Goal: Task Accomplishment & Management: Use online tool/utility

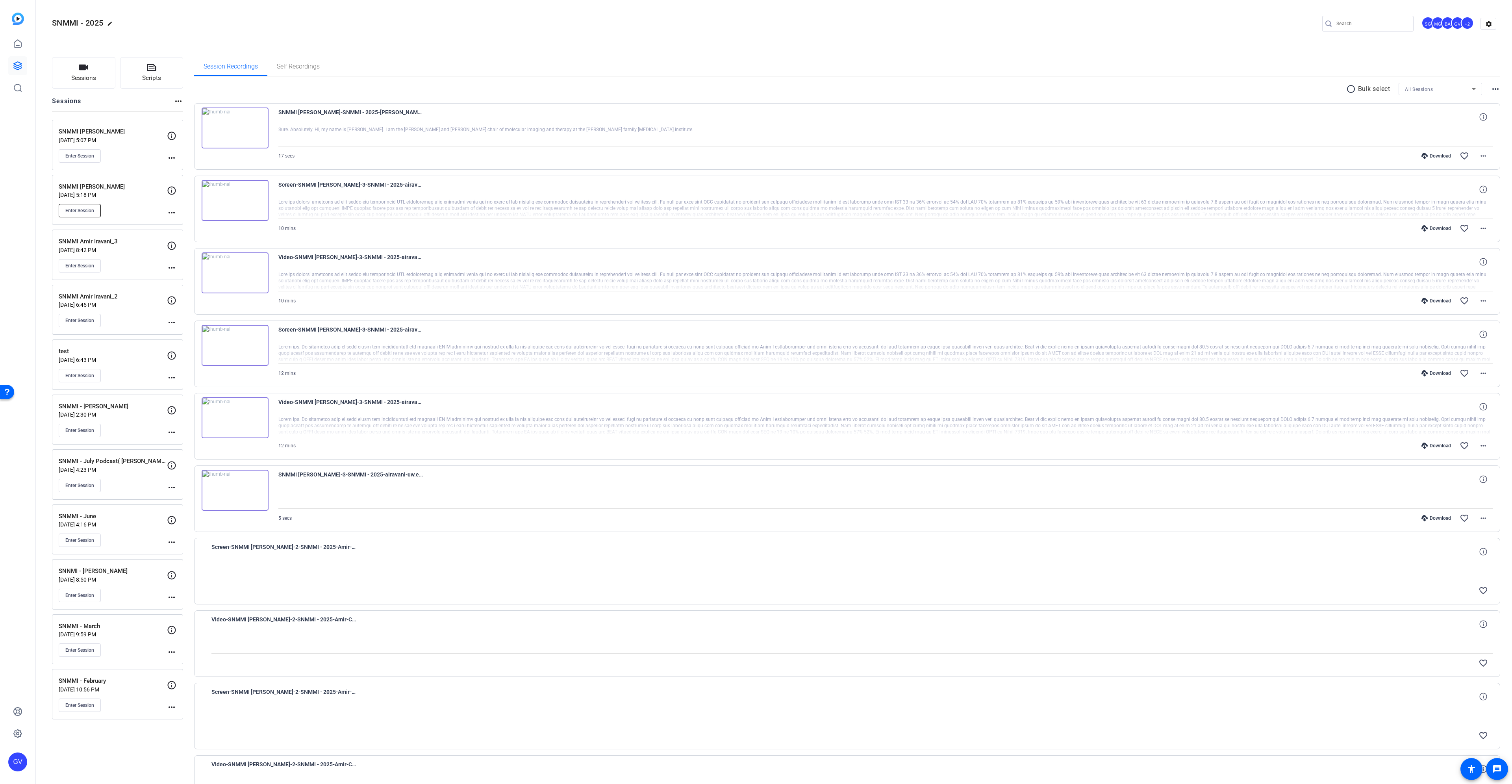
click at [94, 209] on span "Enter Session" at bounding box center [79, 211] width 29 height 6
click at [83, 207] on button "Enter Session" at bounding box center [80, 210] width 42 height 13
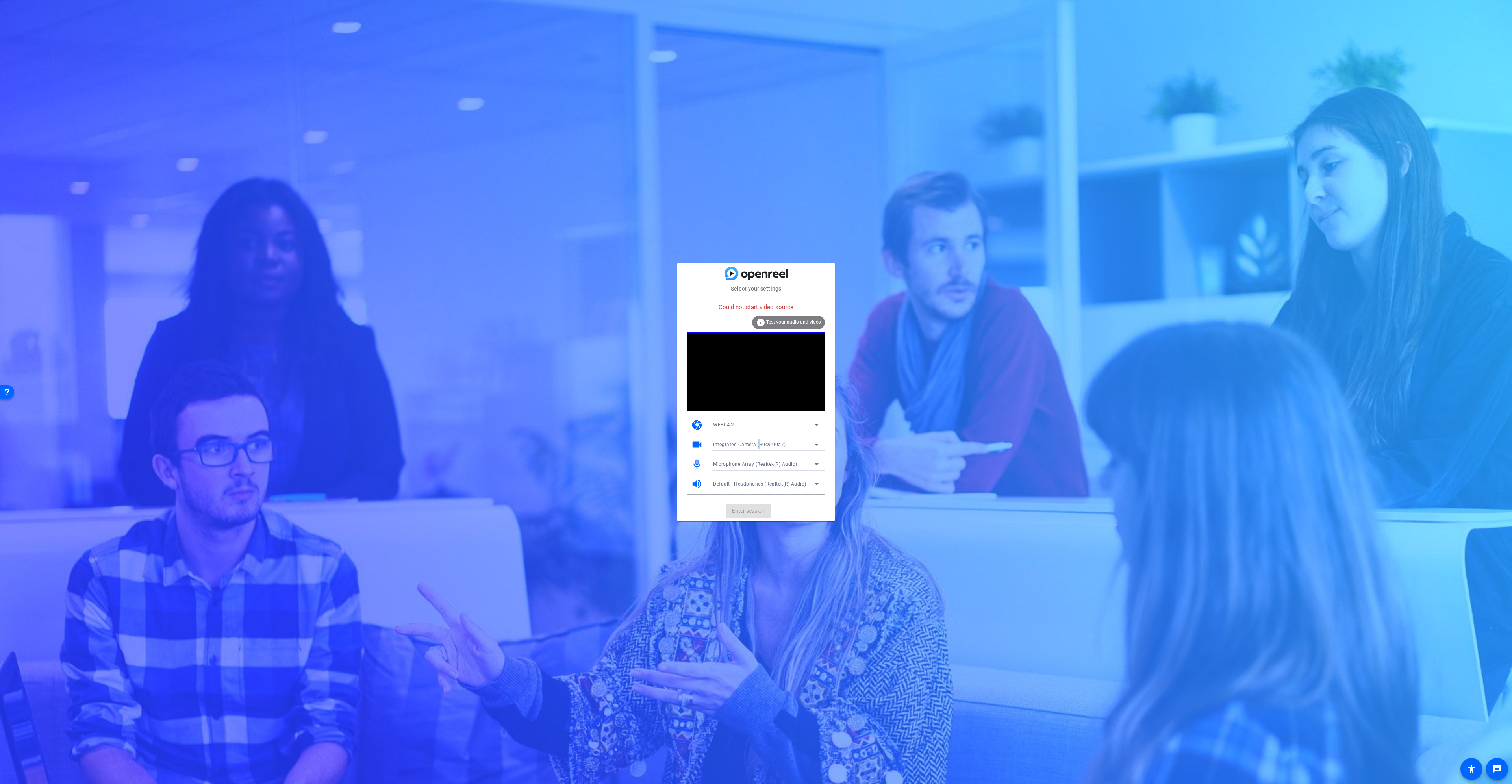
click at [758, 442] on span "Integrated Camera (30c9:00a7)" at bounding box center [750, 444] width 73 height 5
click at [762, 474] on mat-option "OBS Virtual Camera" at bounding box center [765, 472] width 118 height 12
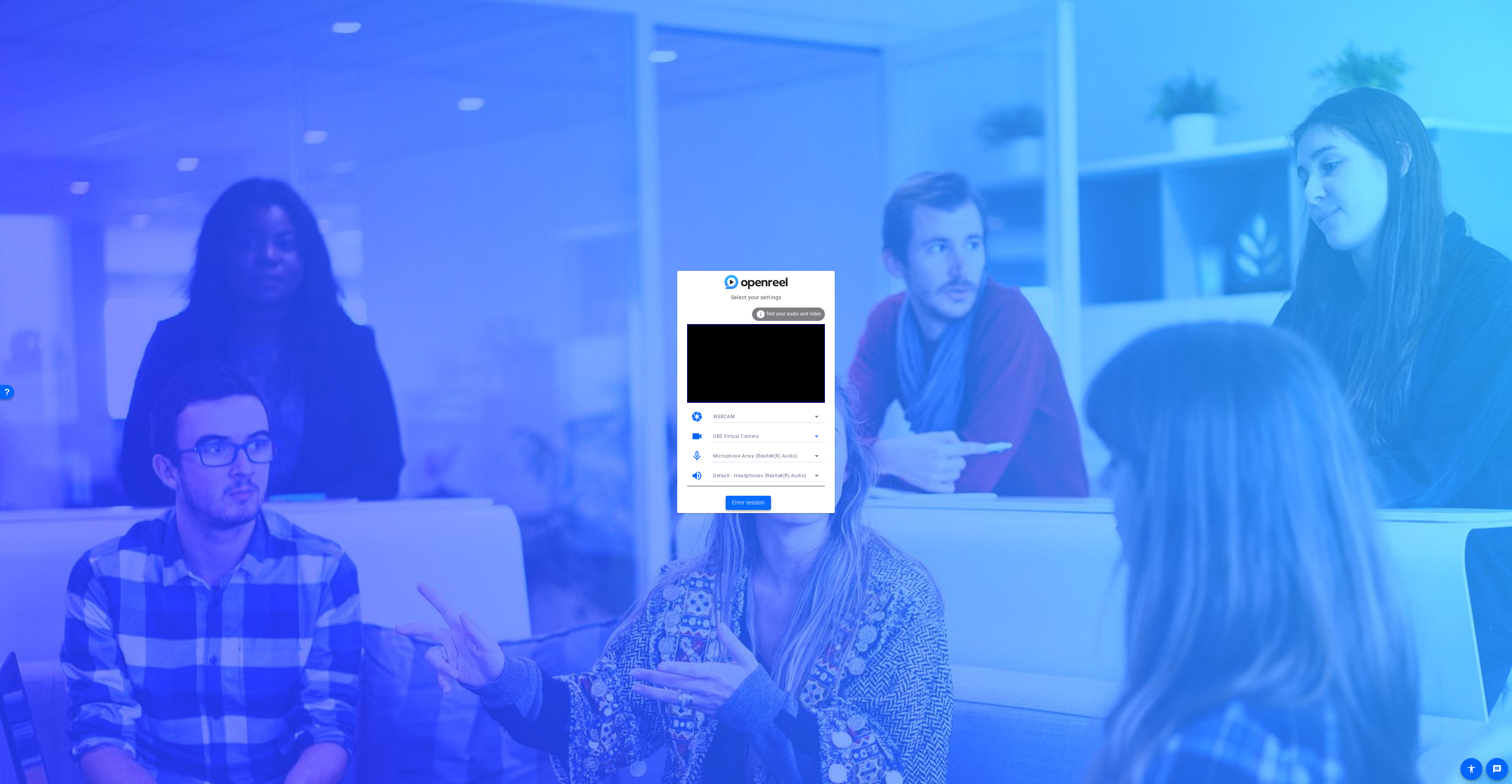
click at [755, 499] on span "Enter session" at bounding box center [748, 502] width 33 height 8
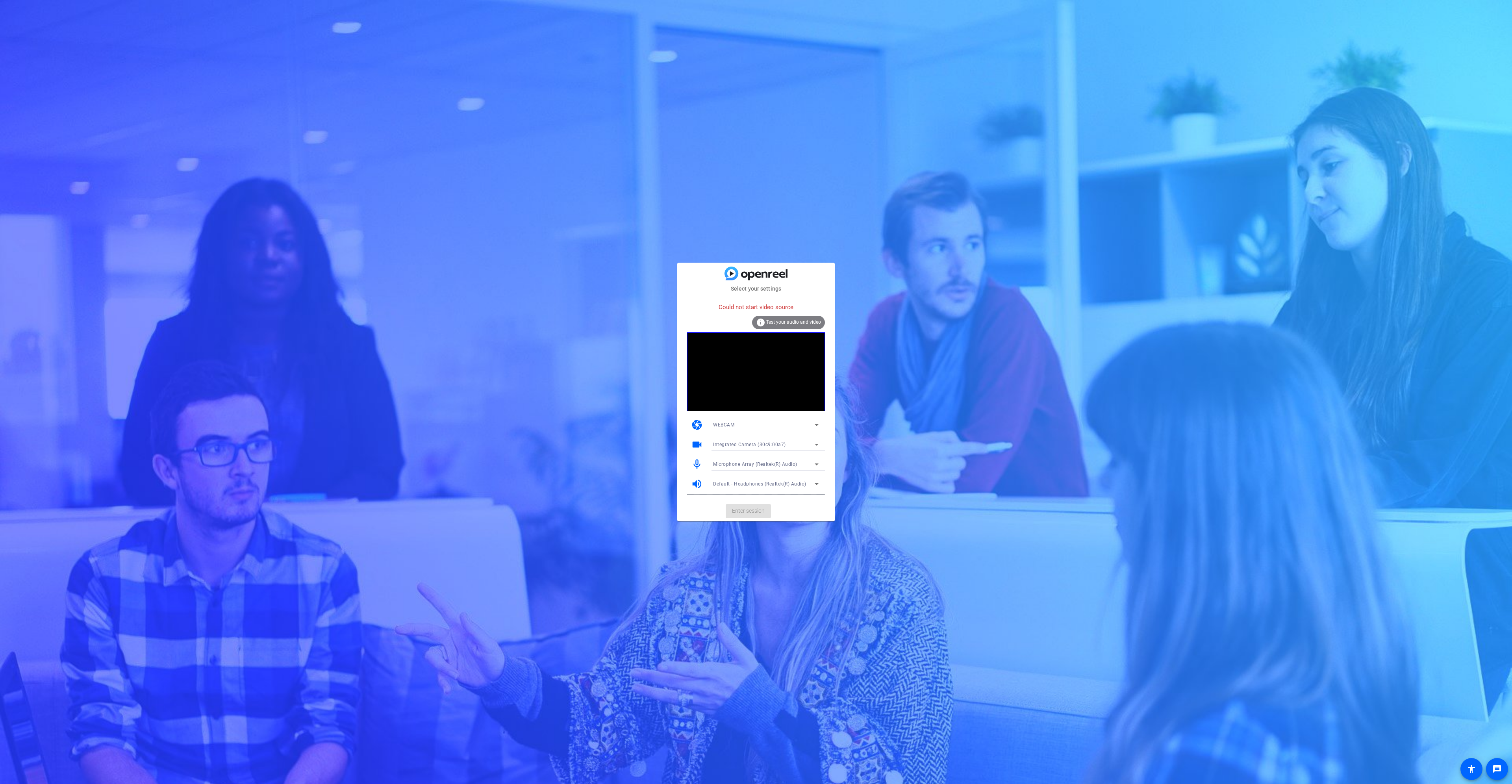
click at [760, 443] on span "Integrated Camera (30c9:00a7)" at bounding box center [750, 444] width 73 height 5
click at [761, 472] on mat-option "OBS Virtual Camera" at bounding box center [765, 472] width 118 height 12
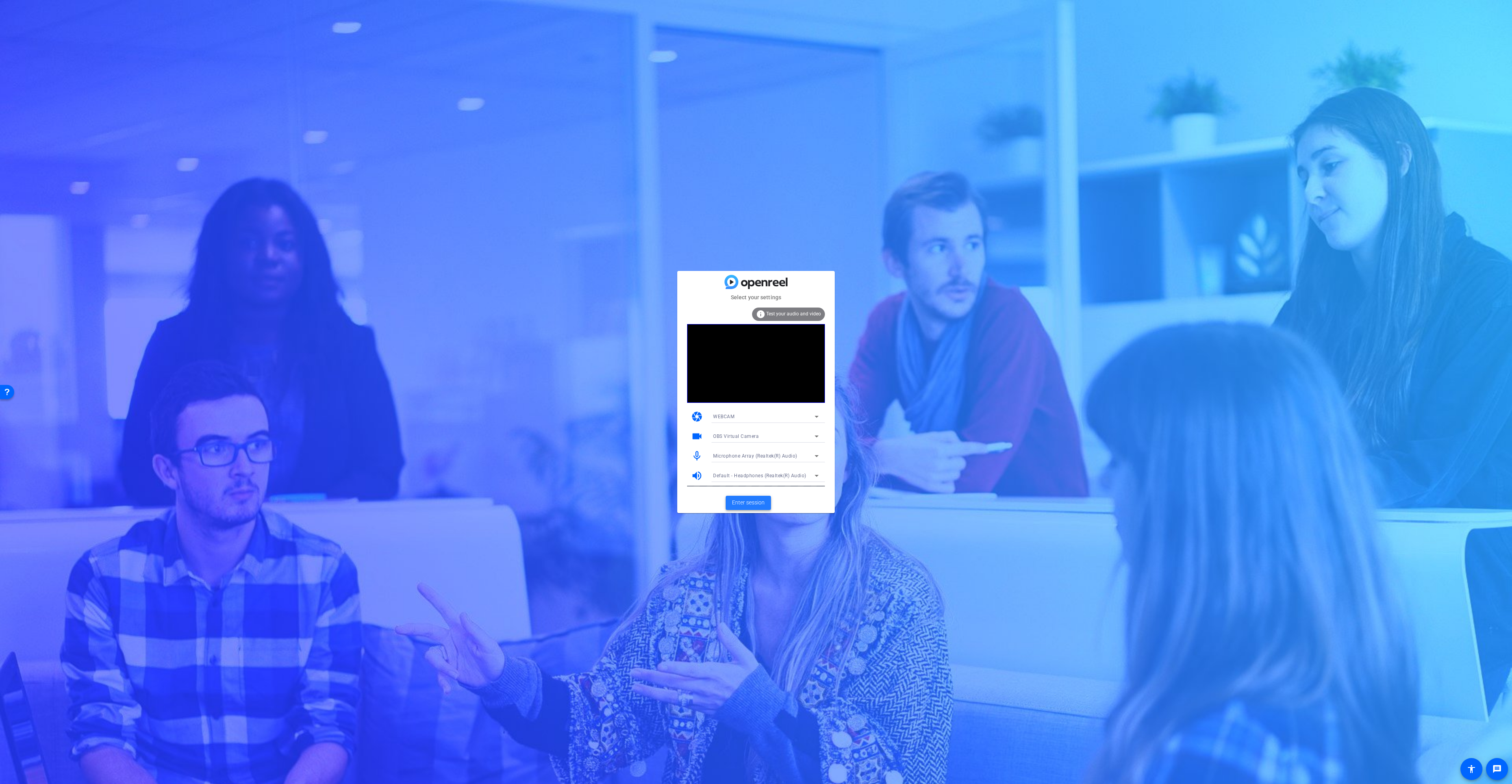
click at [754, 505] on span "Enter session" at bounding box center [748, 502] width 33 height 8
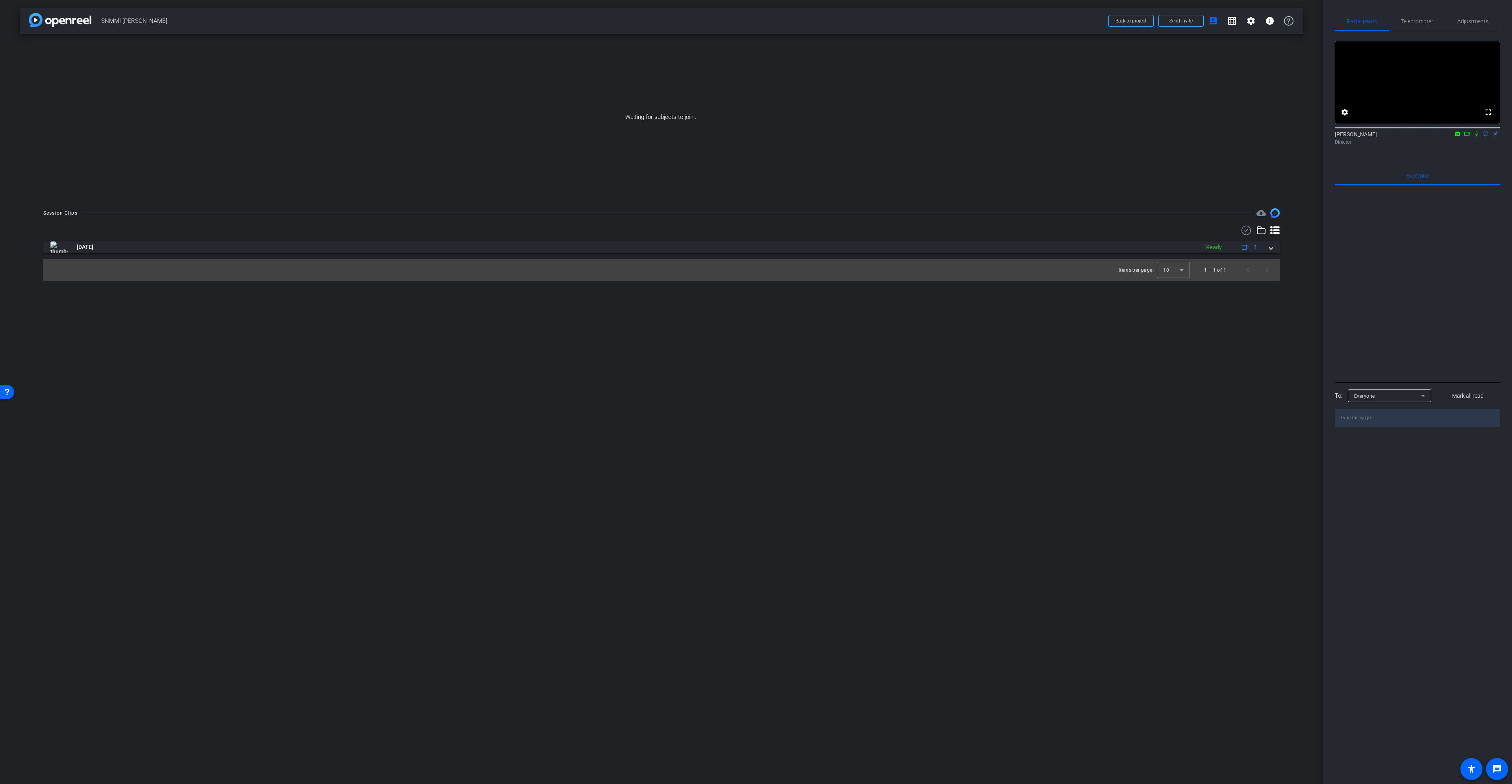
click at [1471, 137] on mat-icon at bounding box center [1467, 134] width 9 height 7
click at [1480, 13] on span "Adjustments" at bounding box center [1473, 21] width 31 height 19
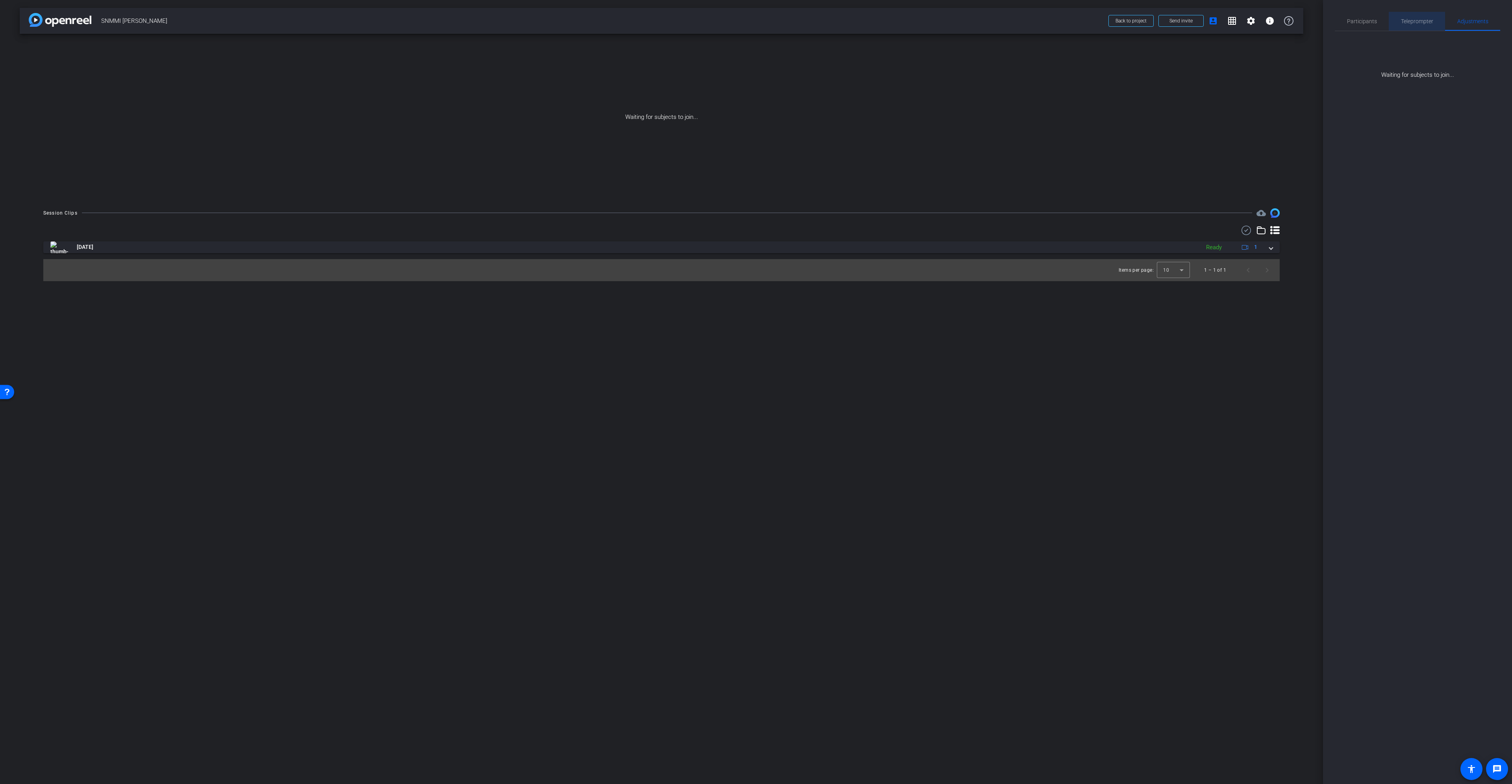
click at [1431, 24] on span "Teleprompter" at bounding box center [1417, 21] width 32 height 5
click at [1462, 21] on span "Adjustments" at bounding box center [1473, 21] width 31 height 5
click at [1355, 16] on span "Participants" at bounding box center [1362, 21] width 30 height 19
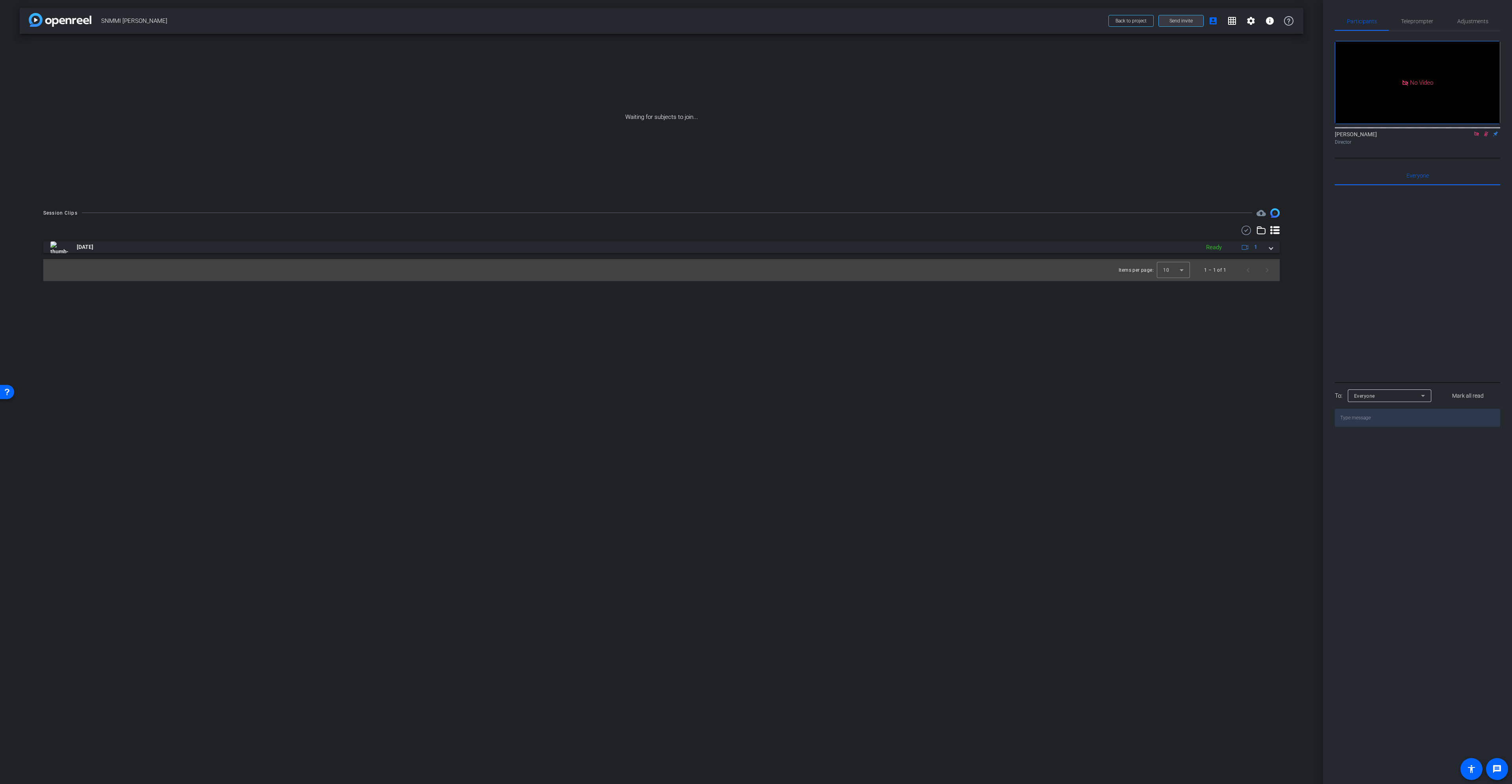
click at [1172, 21] on span "Send invite" at bounding box center [1181, 21] width 23 height 6
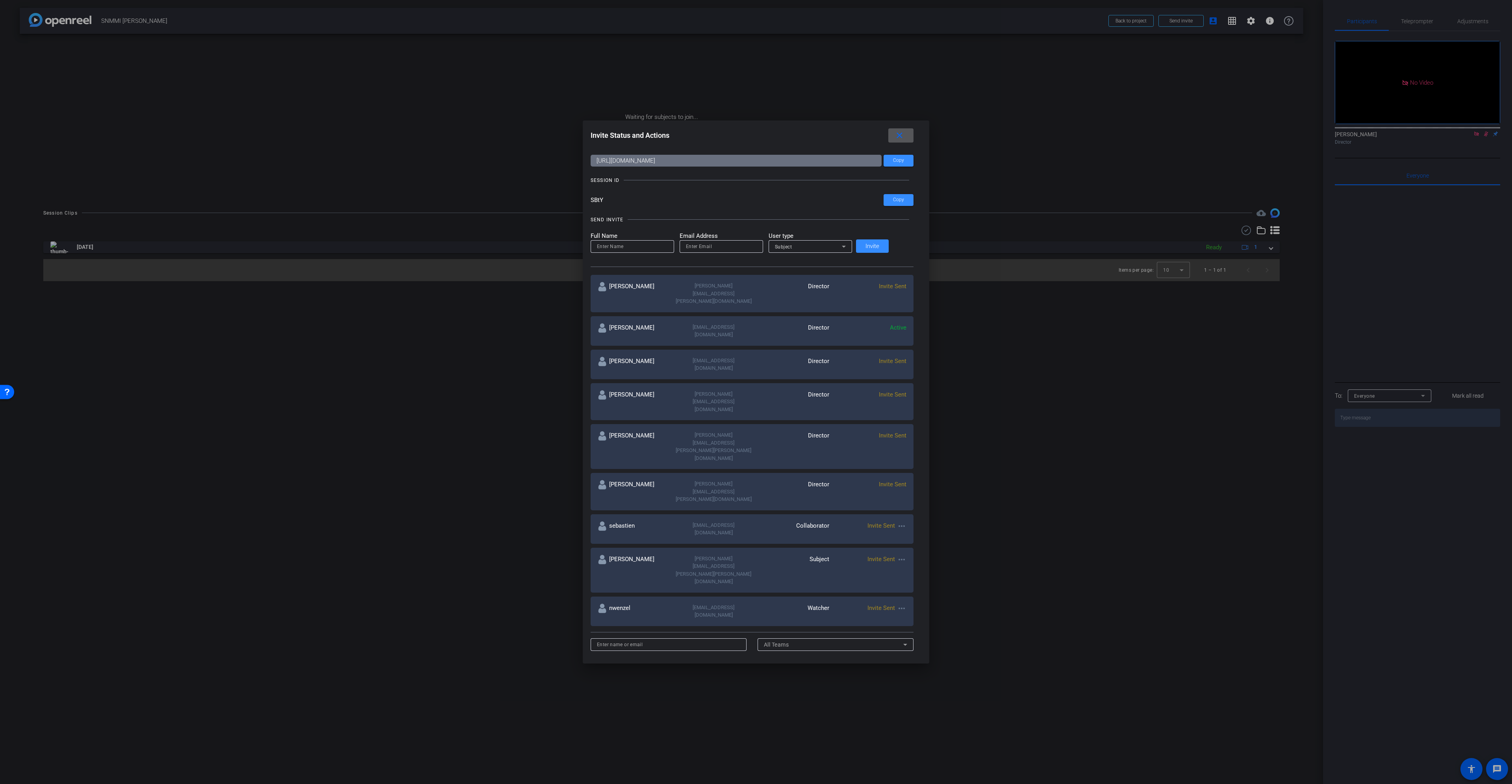
scroll to position [64, 0]
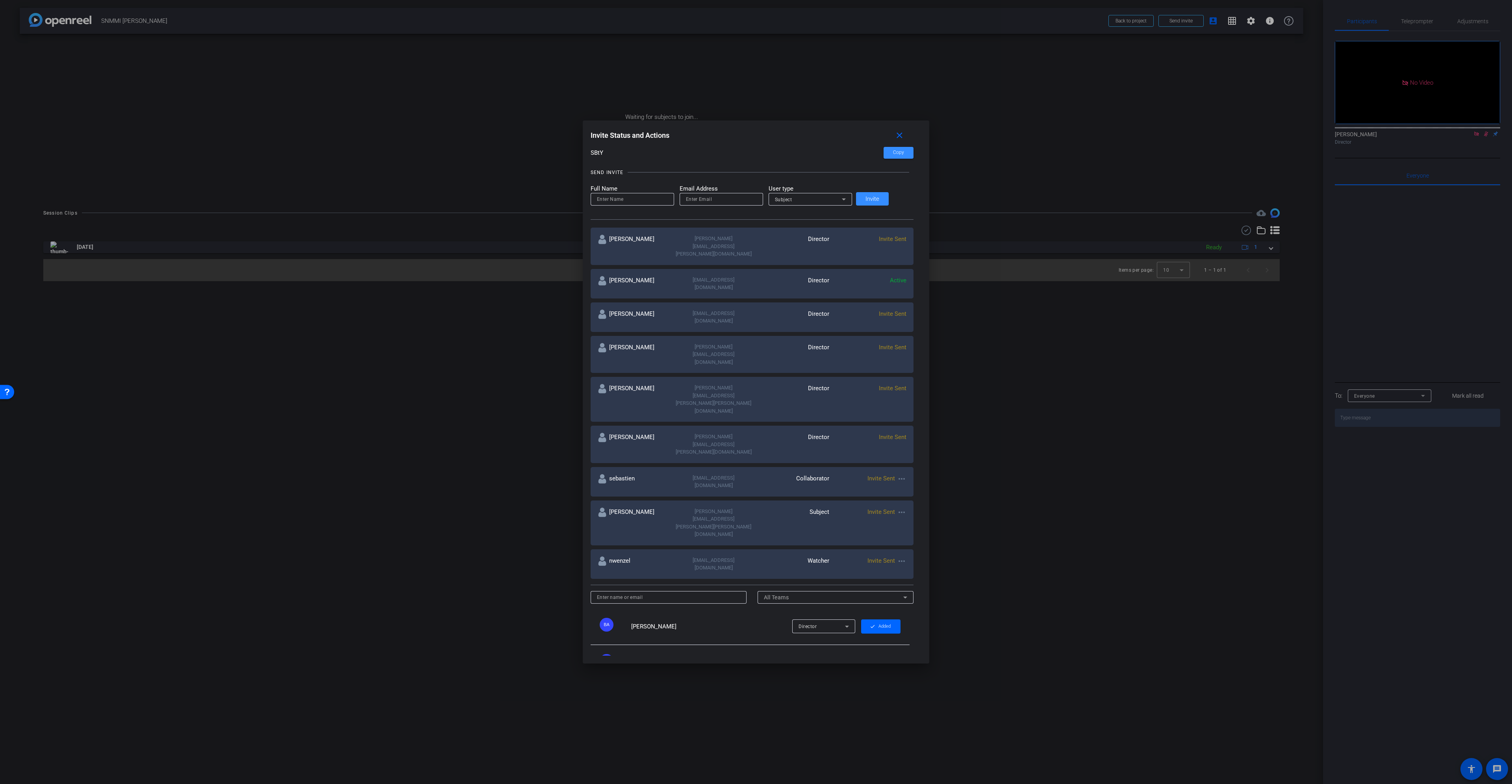
click at [897, 508] on mat-icon "more_horiz" at bounding box center [902, 512] width 9 height 9
click at [900, 452] on span "Re-Send Invite" at bounding box center [918, 454] width 59 height 9
click at [897, 474] on mat-icon "more_horiz" at bounding box center [902, 479] width 9 height 9
click at [897, 425] on span "Re-Send Invite" at bounding box center [918, 426] width 59 height 9
click at [897, 556] on mat-icon "more_horiz" at bounding box center [902, 561] width 9 height 9
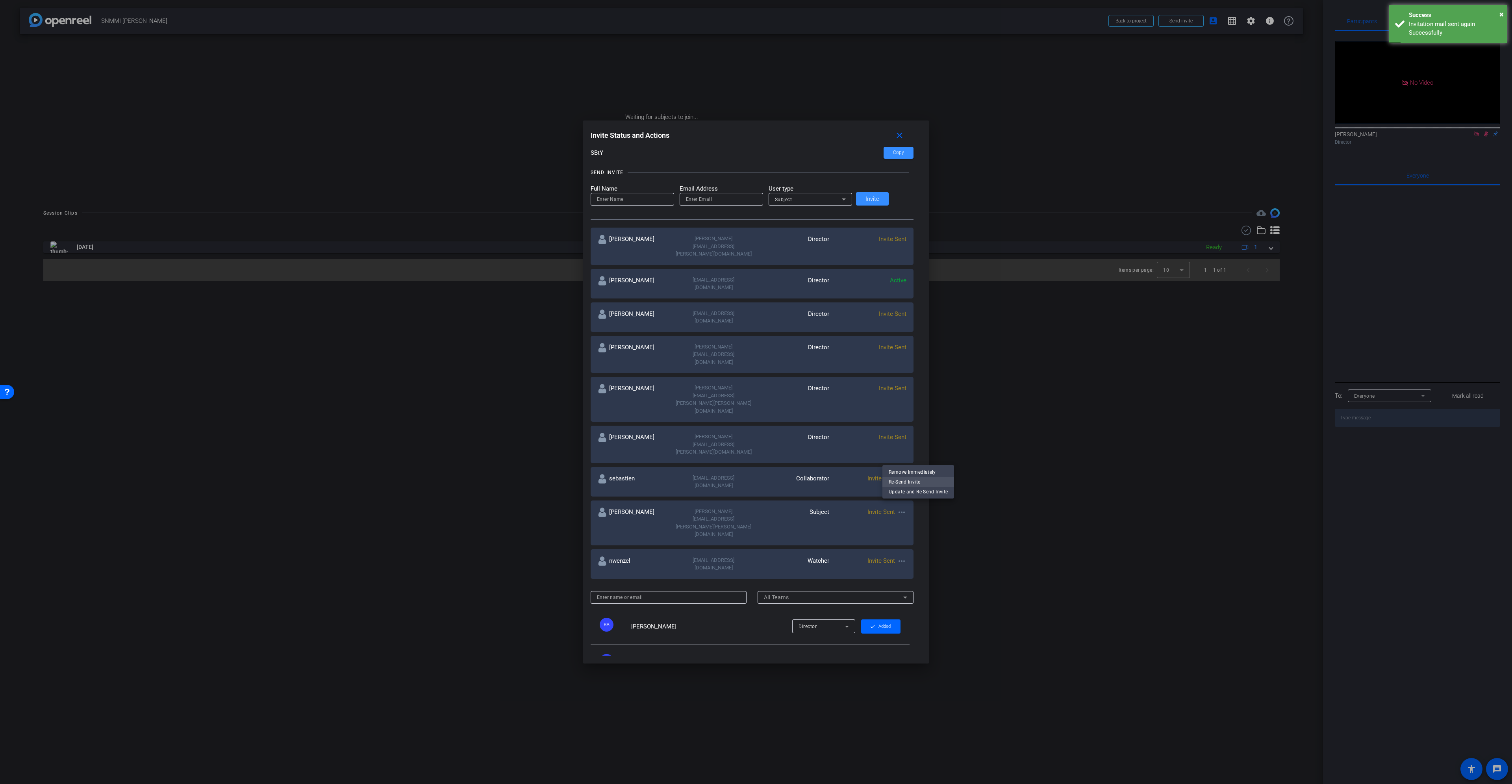
click at [890, 480] on span "Re-Send Invite" at bounding box center [918, 481] width 59 height 9
click at [1252, 18] on div at bounding box center [756, 392] width 1512 height 784
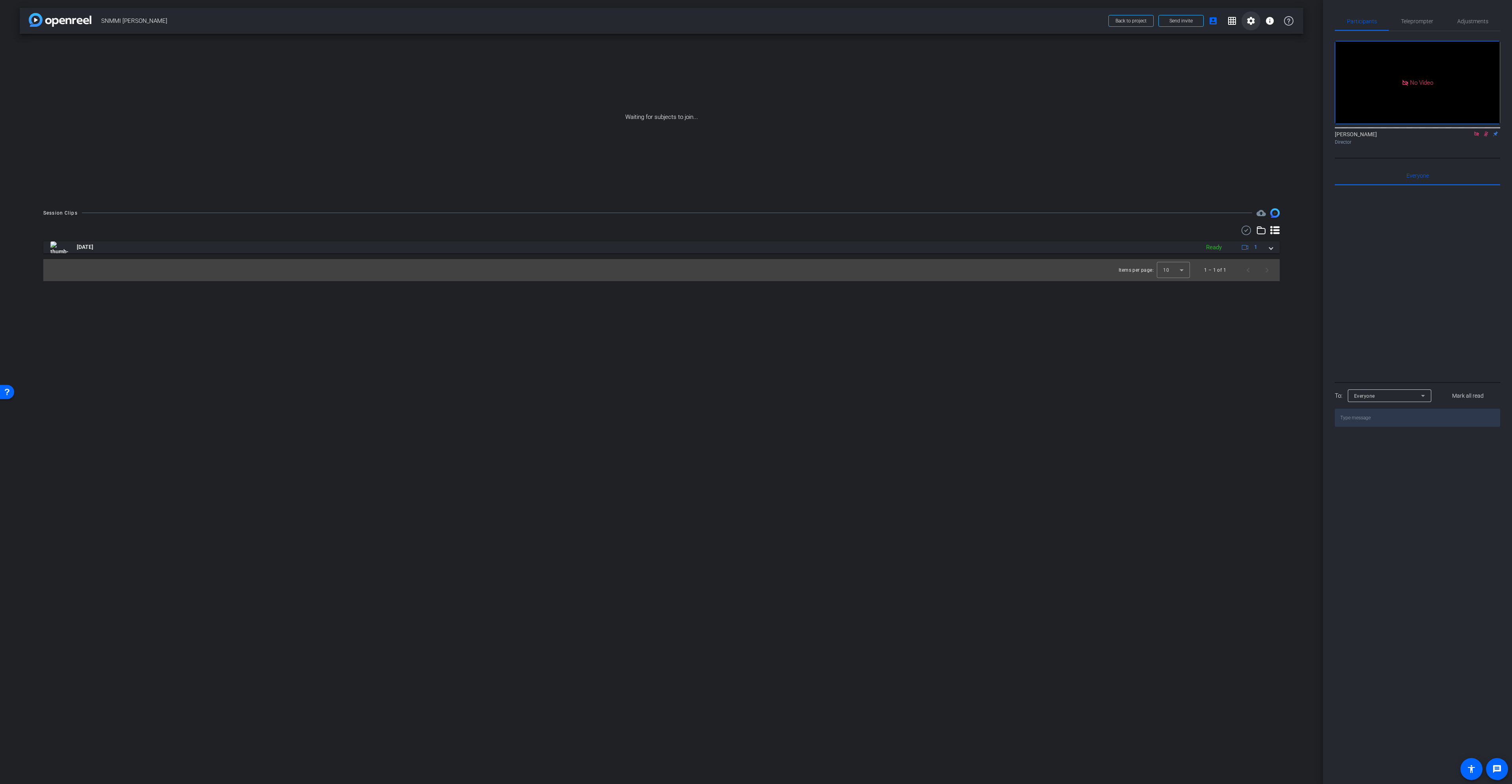
click at [1250, 22] on mat-icon "settings" at bounding box center [1251, 21] width 9 height 9
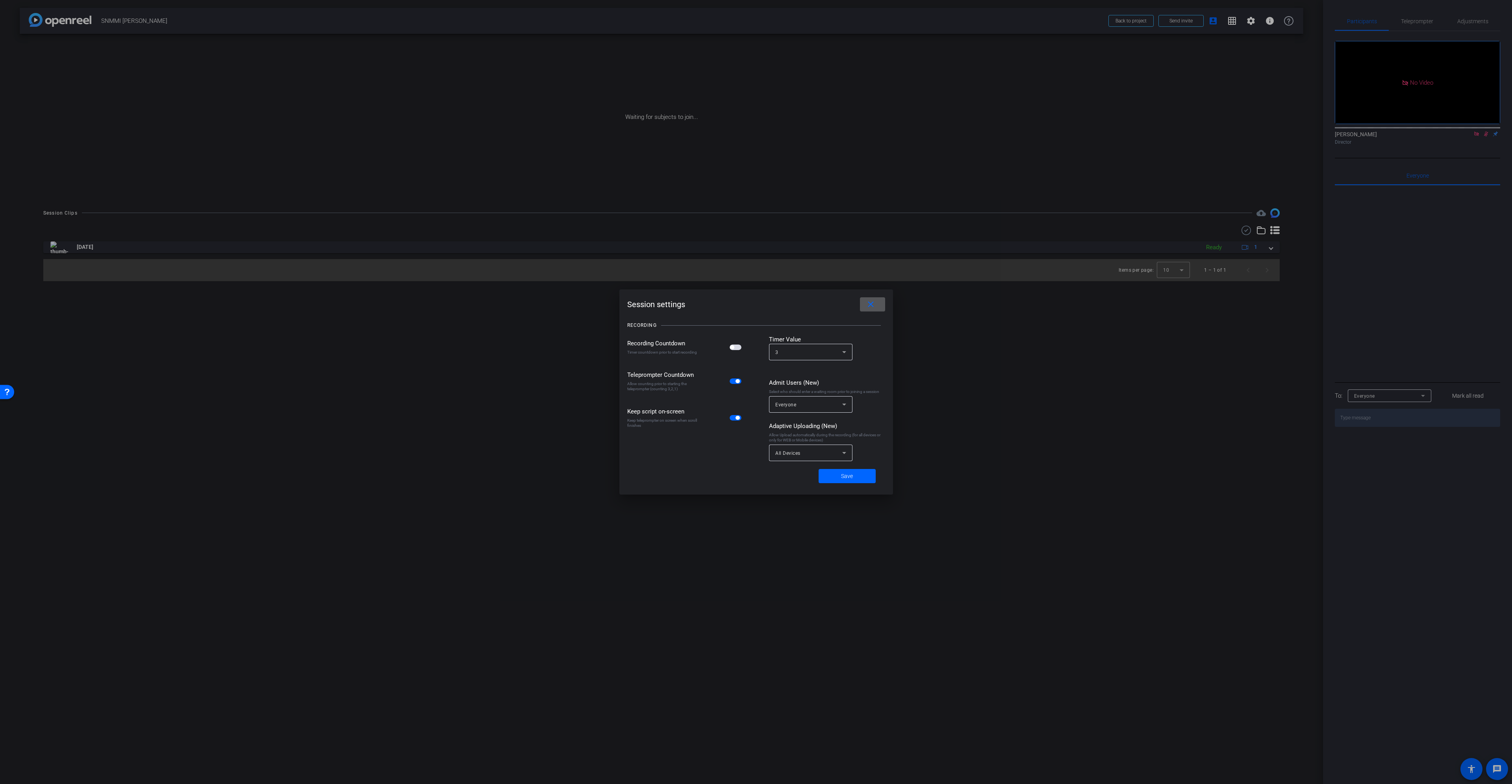
click at [818, 399] on div "Everyone" at bounding box center [811, 404] width 71 height 16
click at [813, 423] on span "No Waiting Room" at bounding box center [796, 422] width 41 height 9
click at [849, 473] on span "Save" at bounding box center [847, 476] width 12 height 8
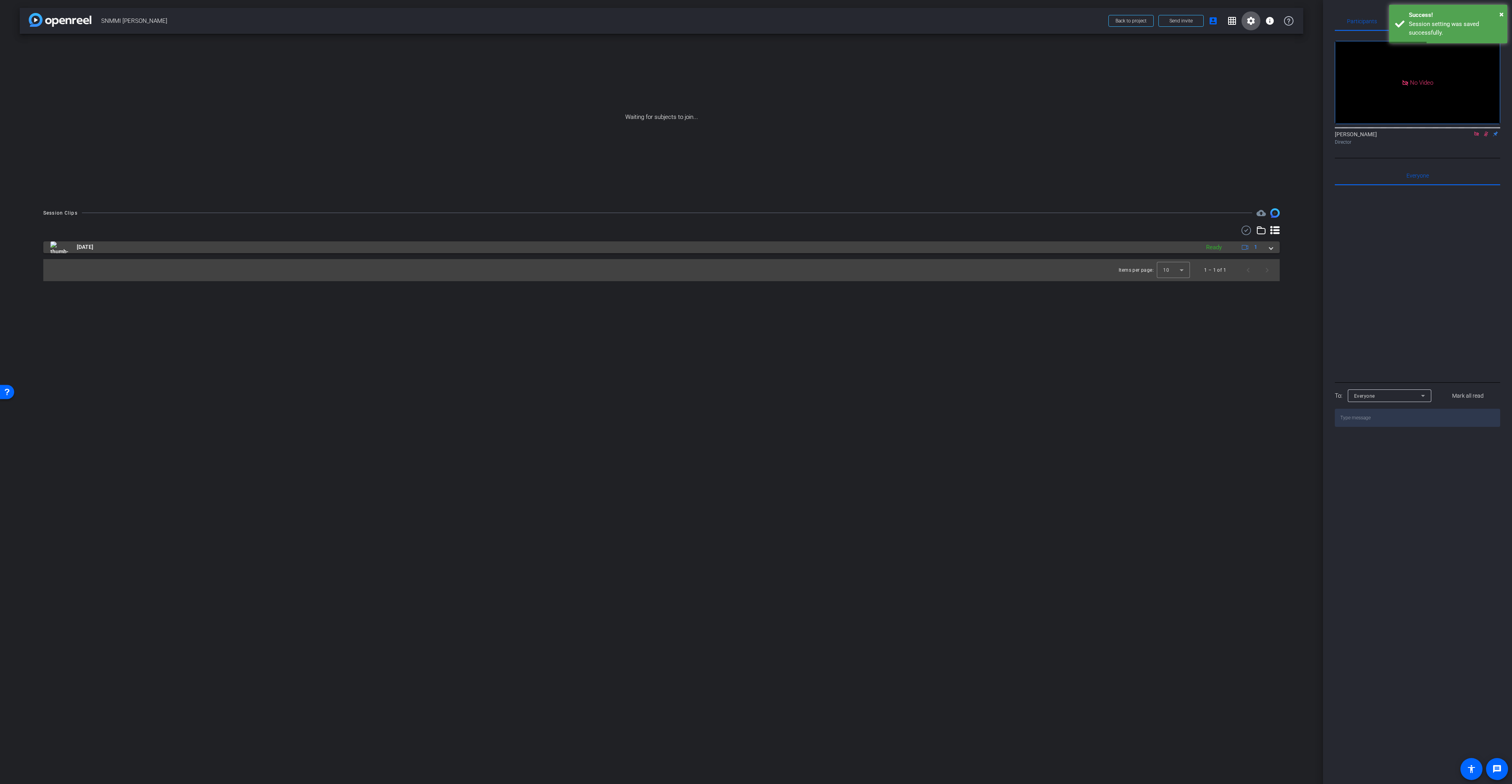
click at [1270, 248] on span at bounding box center [1271, 247] width 3 height 8
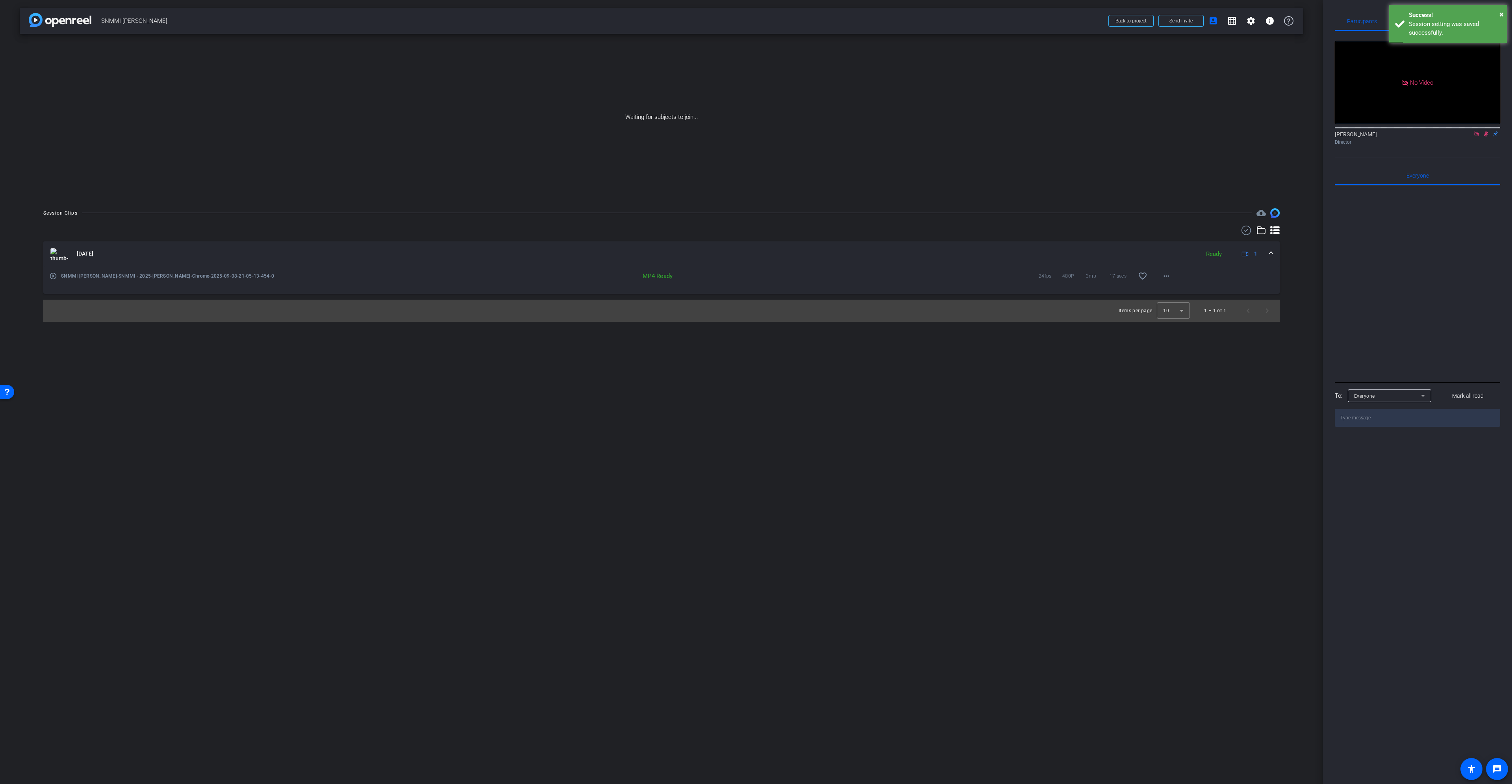
click at [1271, 253] on span at bounding box center [1271, 254] width 3 height 8
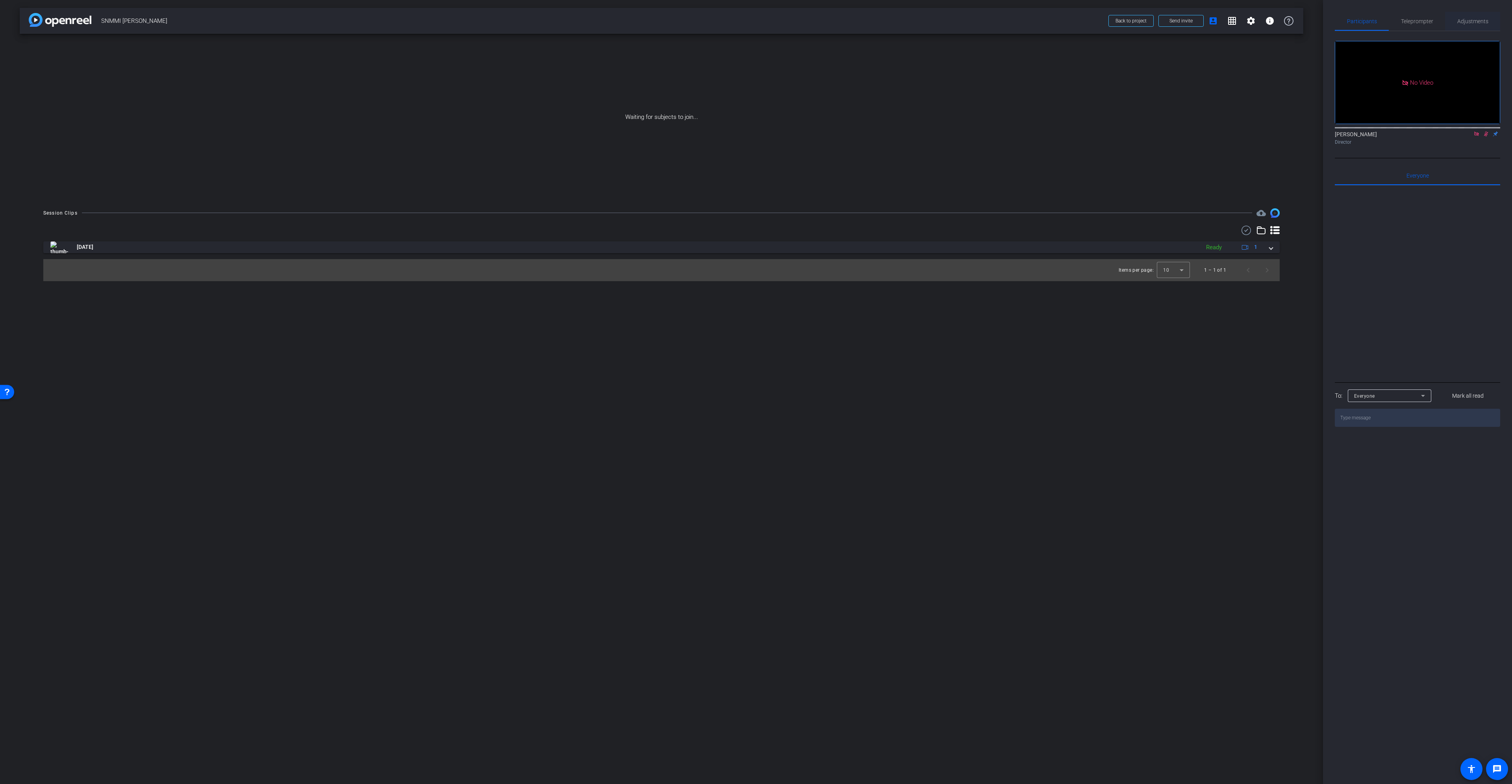
click at [1484, 27] on span "Adjustments" at bounding box center [1473, 21] width 31 height 19
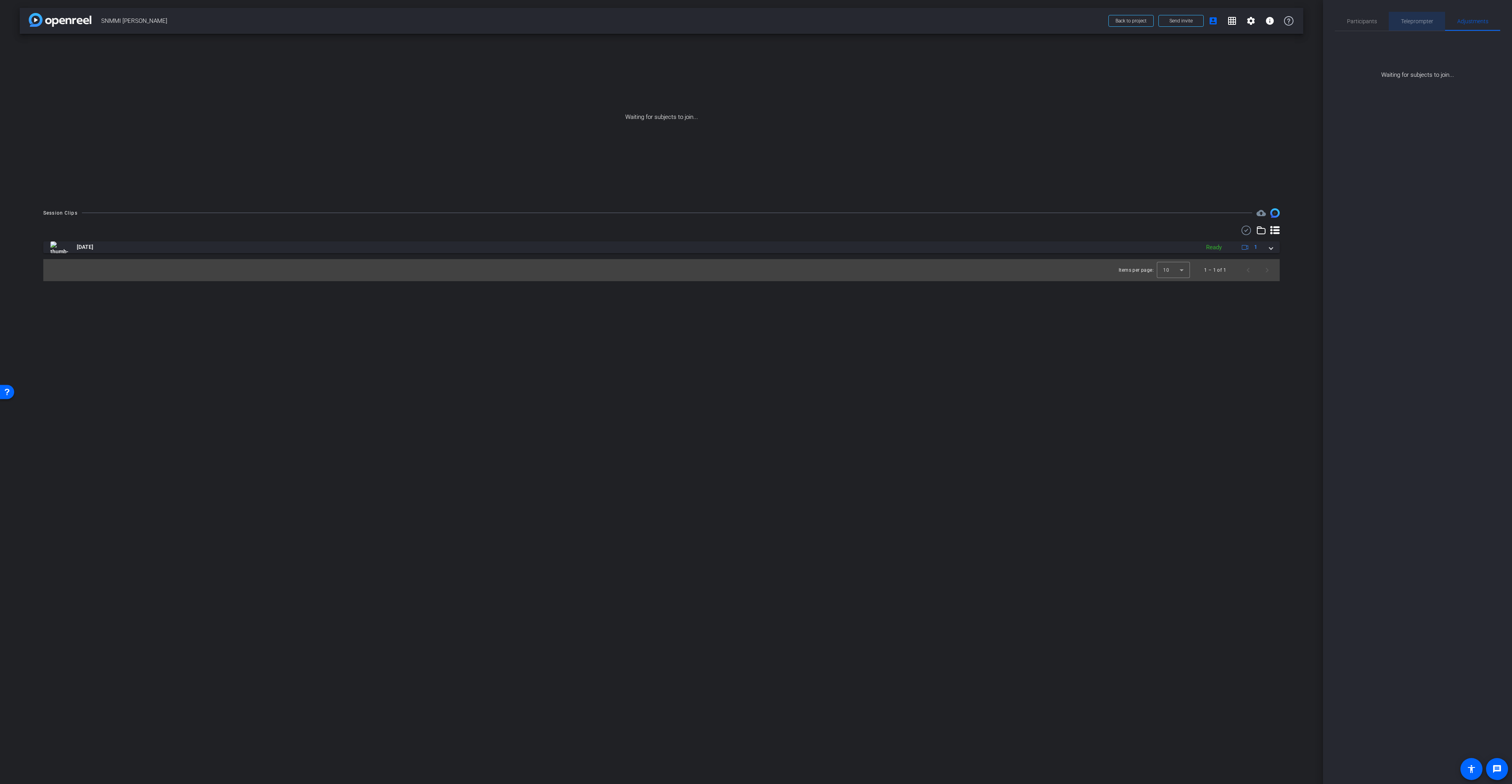
click at [1390, 21] on div "Teleprompter" at bounding box center [1417, 21] width 56 height 19
click at [1369, 22] on span "Participants" at bounding box center [1362, 21] width 30 height 5
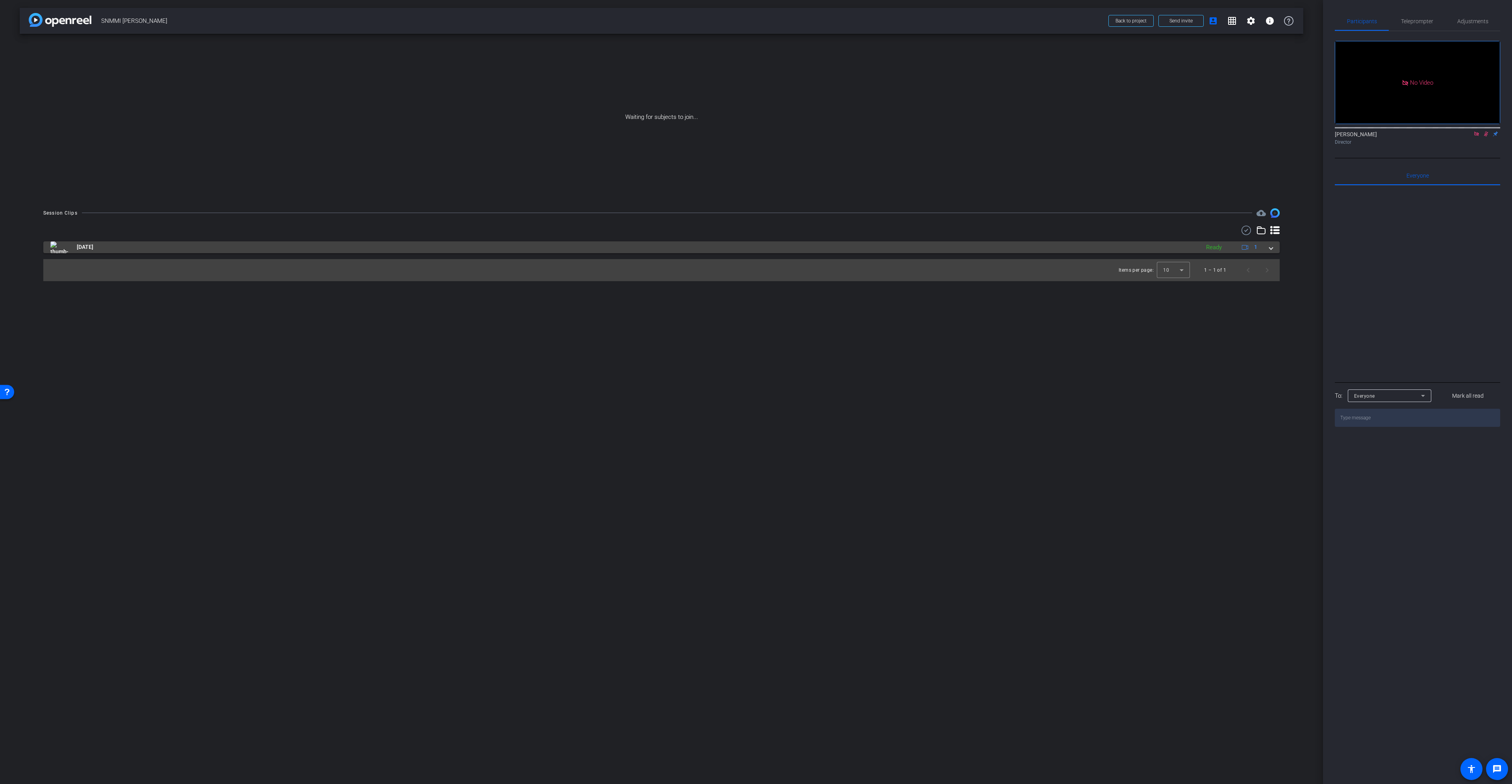
click at [1271, 250] on span at bounding box center [1271, 247] width 3 height 8
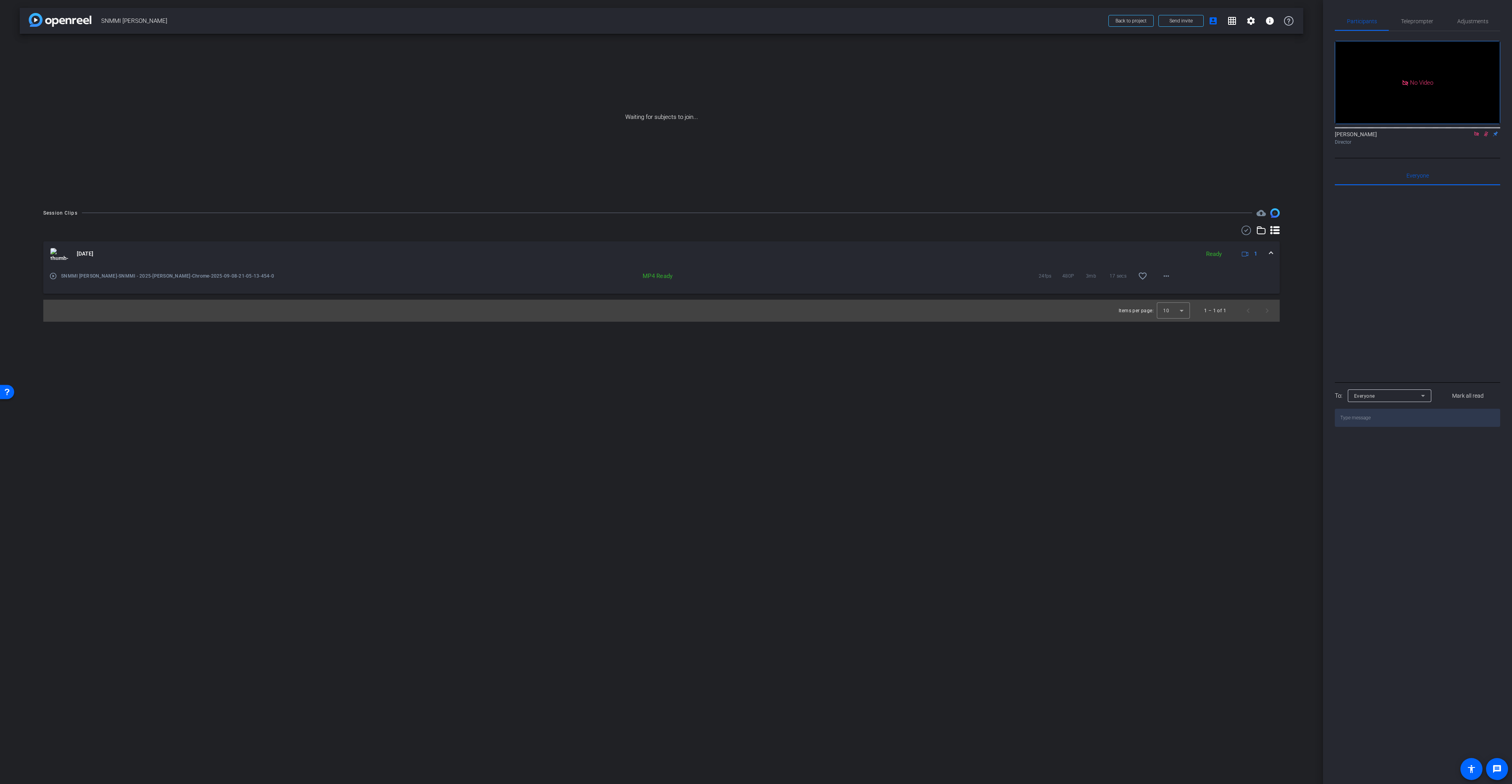
click at [1270, 255] on span at bounding box center [1271, 254] width 3 height 8
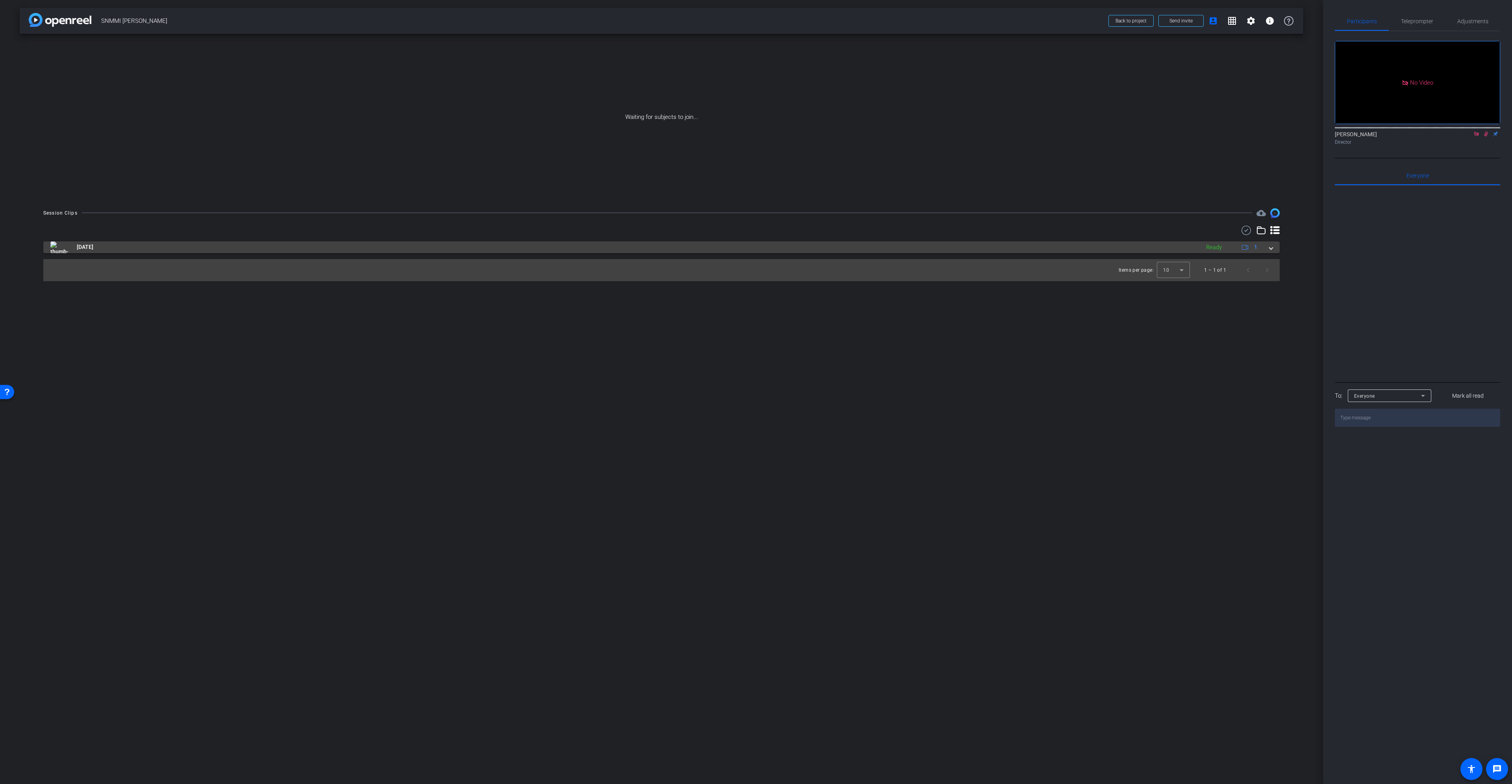
click at [1274, 248] on mat-expansion-panel-header "Sep 8, 2025 Ready 1" at bounding box center [662, 247] width 1236 height 12
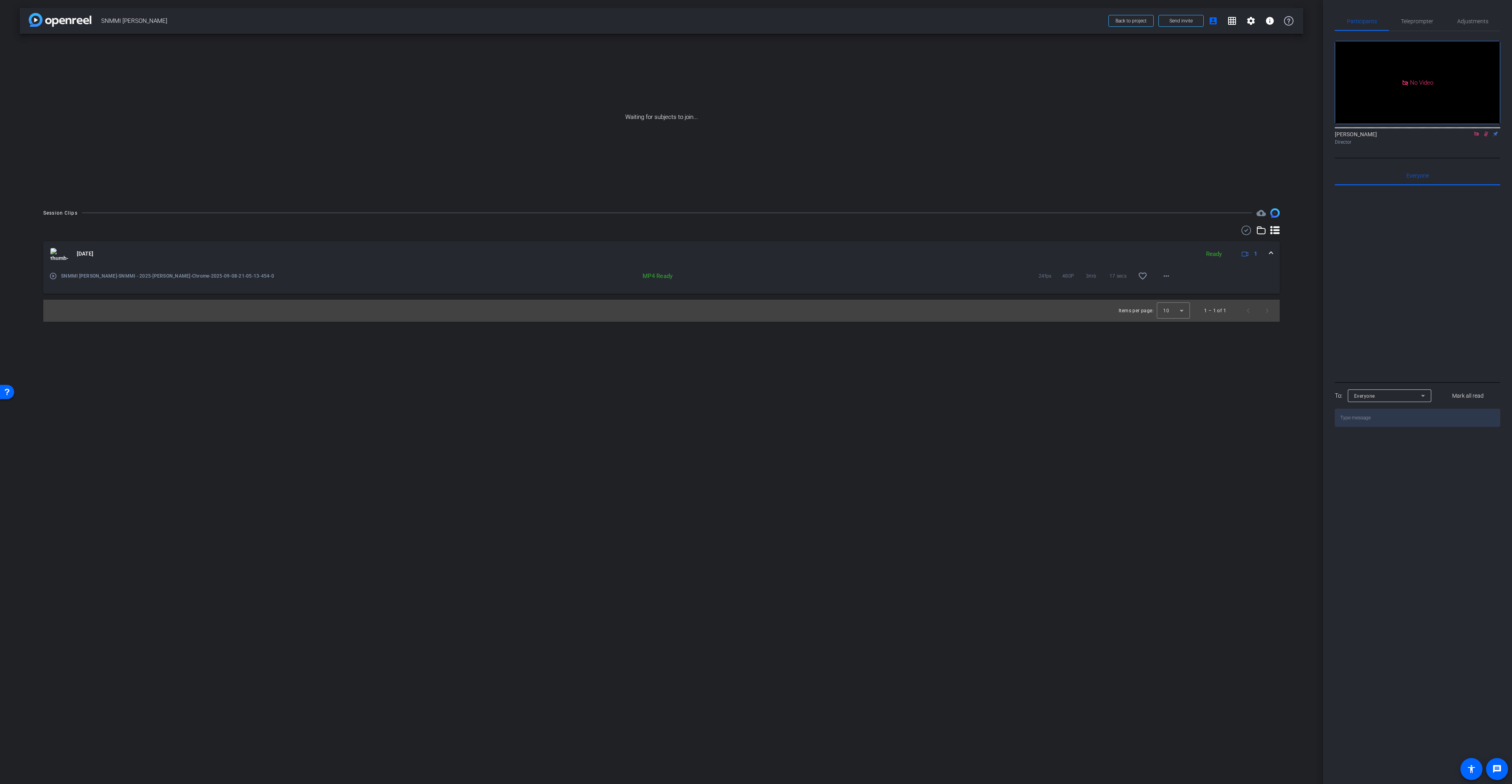
drag, startPoint x: 660, startPoint y: 278, endPoint x: 685, endPoint y: 276, distance: 25.1
click at [685, 276] on div "MP4 Ready" at bounding box center [606, 276] width 475 height 8
drag, startPoint x: 643, startPoint y: 276, endPoint x: 691, endPoint y: 270, distance: 48.4
click at [691, 270] on div "MP4 Ready 24fps 480P 3mb 17 secs favorite_border more_horiz" at bounding box center [772, 276] width 808 height 19
drag, startPoint x: 625, startPoint y: 113, endPoint x: 772, endPoint y: 114, distance: 147.0
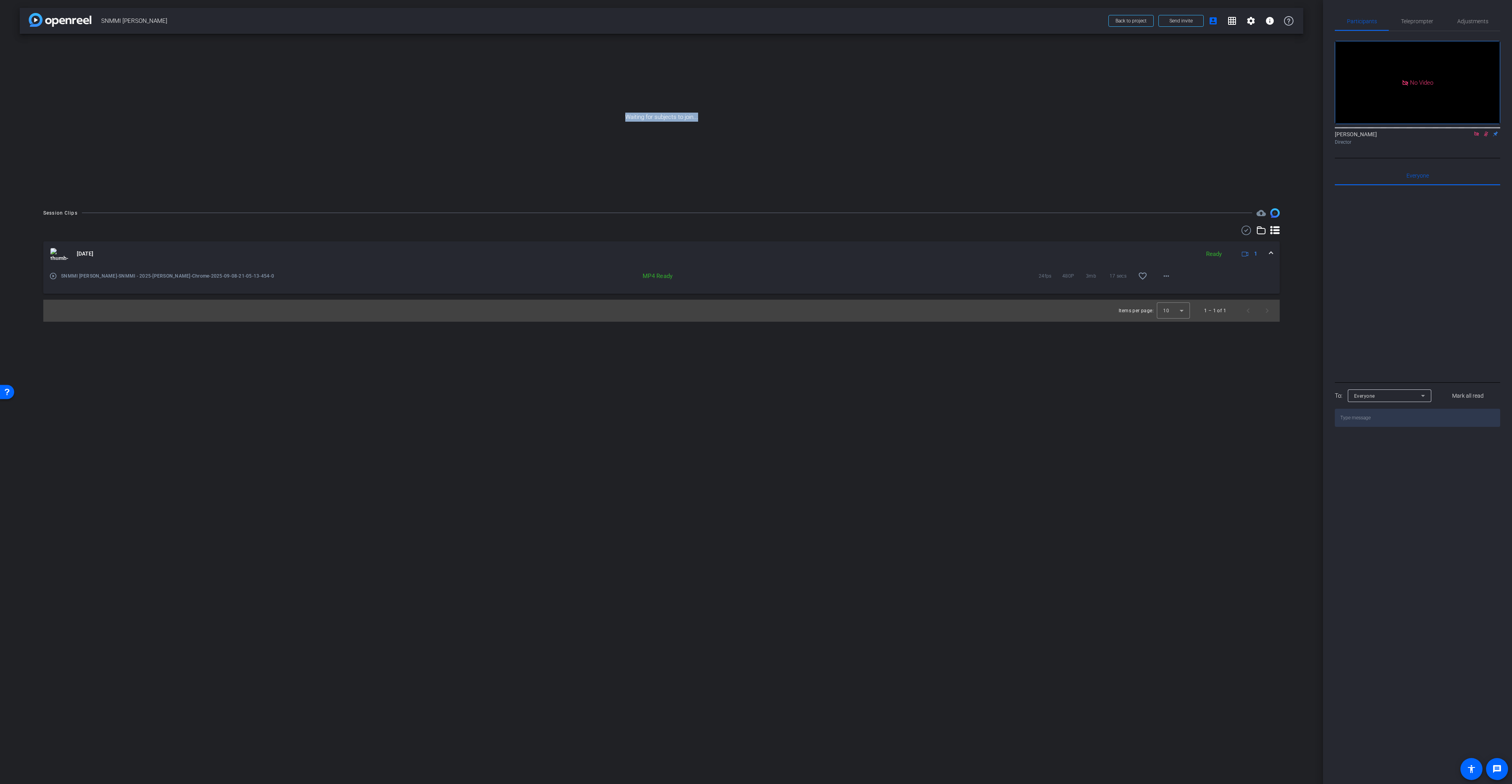
click at [772, 114] on div "Waiting for subjects to join..." at bounding box center [662, 117] width 1284 height 167
drag, startPoint x: 698, startPoint y: 116, endPoint x: 607, endPoint y: 116, distance: 91.0
click at [607, 116] on div "Waiting for subjects to join..." at bounding box center [662, 117] width 1284 height 167
click at [618, 116] on div "Waiting for subjects to join..." at bounding box center [662, 117] width 1284 height 167
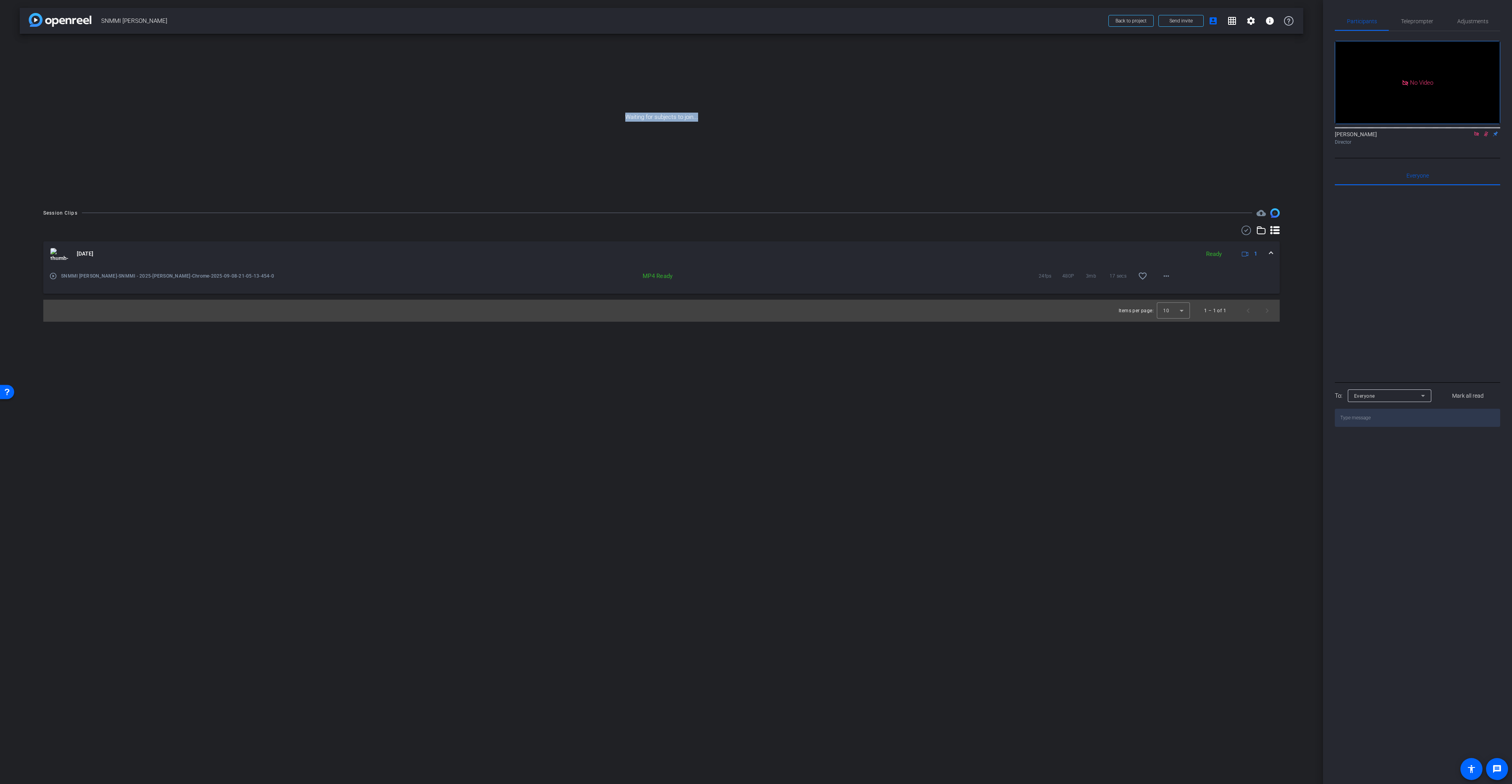
drag, startPoint x: 628, startPoint y: 116, endPoint x: 986, endPoint y: 104, distance: 358.2
click at [986, 104] on div "Waiting for subjects to join..." at bounding box center [662, 117] width 1284 height 167
click at [703, 116] on div "Waiting for subjects to join..." at bounding box center [662, 117] width 1284 height 167
click at [698, 116] on div "Waiting for subjects to join..." at bounding box center [662, 117] width 1284 height 167
drag, startPoint x: 698, startPoint y: 116, endPoint x: 624, endPoint y: 121, distance: 74.2
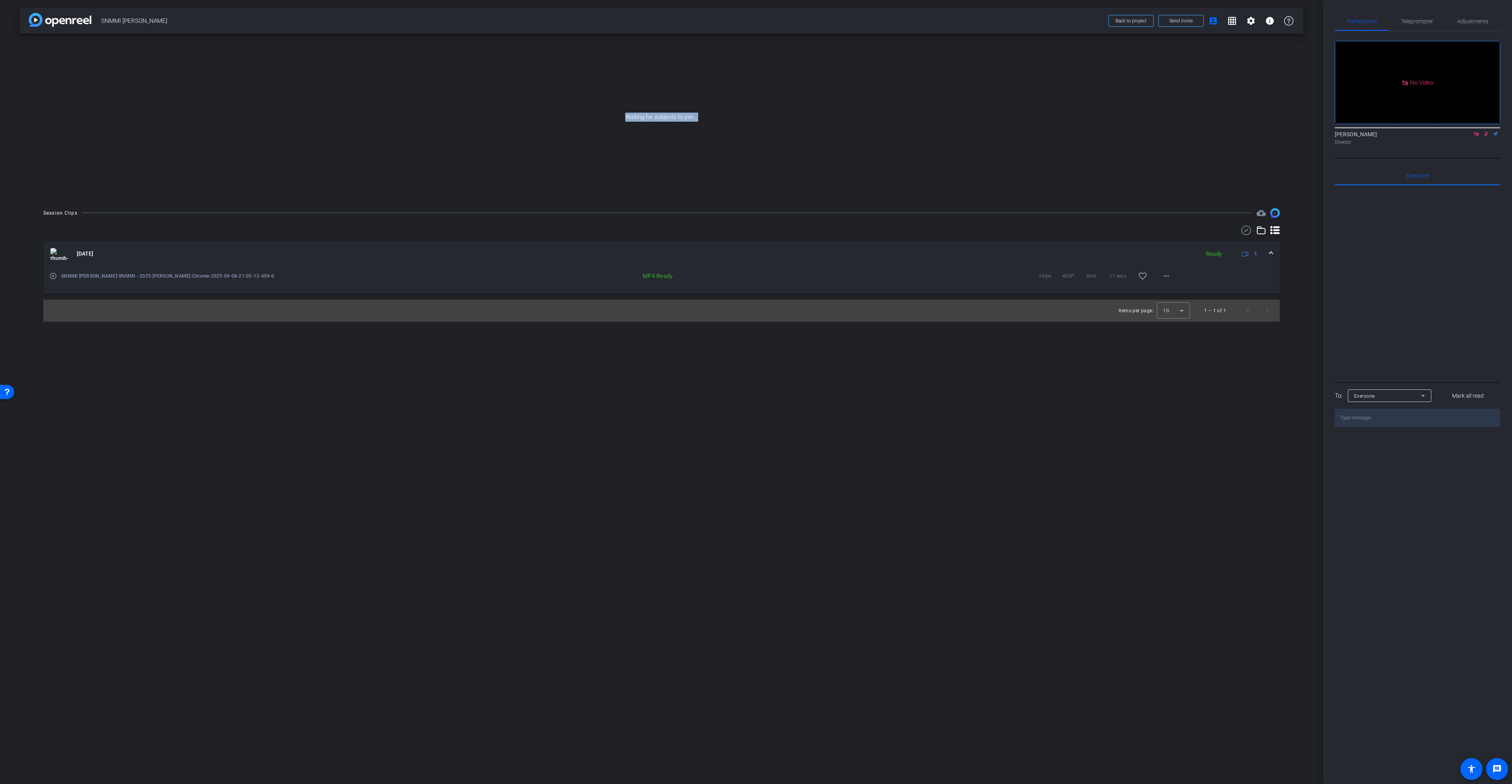
click at [624, 121] on div "Waiting for subjects to join..." at bounding box center [662, 117] width 1284 height 167
click at [640, 114] on div "Waiting for subjects to join..." at bounding box center [662, 117] width 1284 height 167
click at [626, 116] on div "Waiting for subjects to join..." at bounding box center [662, 117] width 1284 height 167
drag, startPoint x: 626, startPoint y: 117, endPoint x: 839, endPoint y: 109, distance: 213.2
click at [839, 109] on div "Waiting for subjects to join..." at bounding box center [662, 117] width 1284 height 167
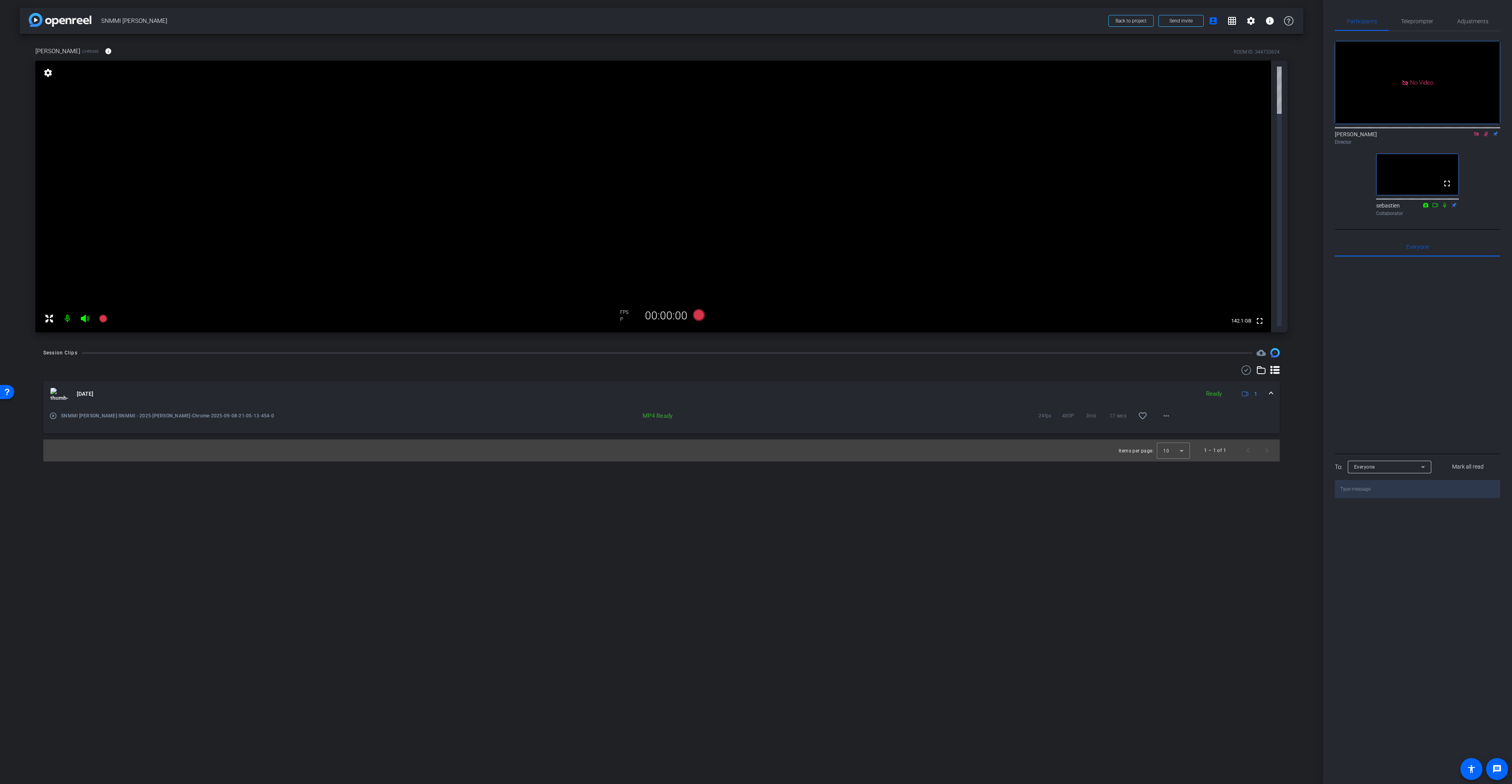
click at [1486, 131] on icon at bounding box center [1486, 134] width 4 height 5
click at [1478, 131] on icon at bounding box center [1476, 133] width 4 height 4
click at [1474, 19] on span "Adjustments" at bounding box center [1473, 21] width 31 height 5
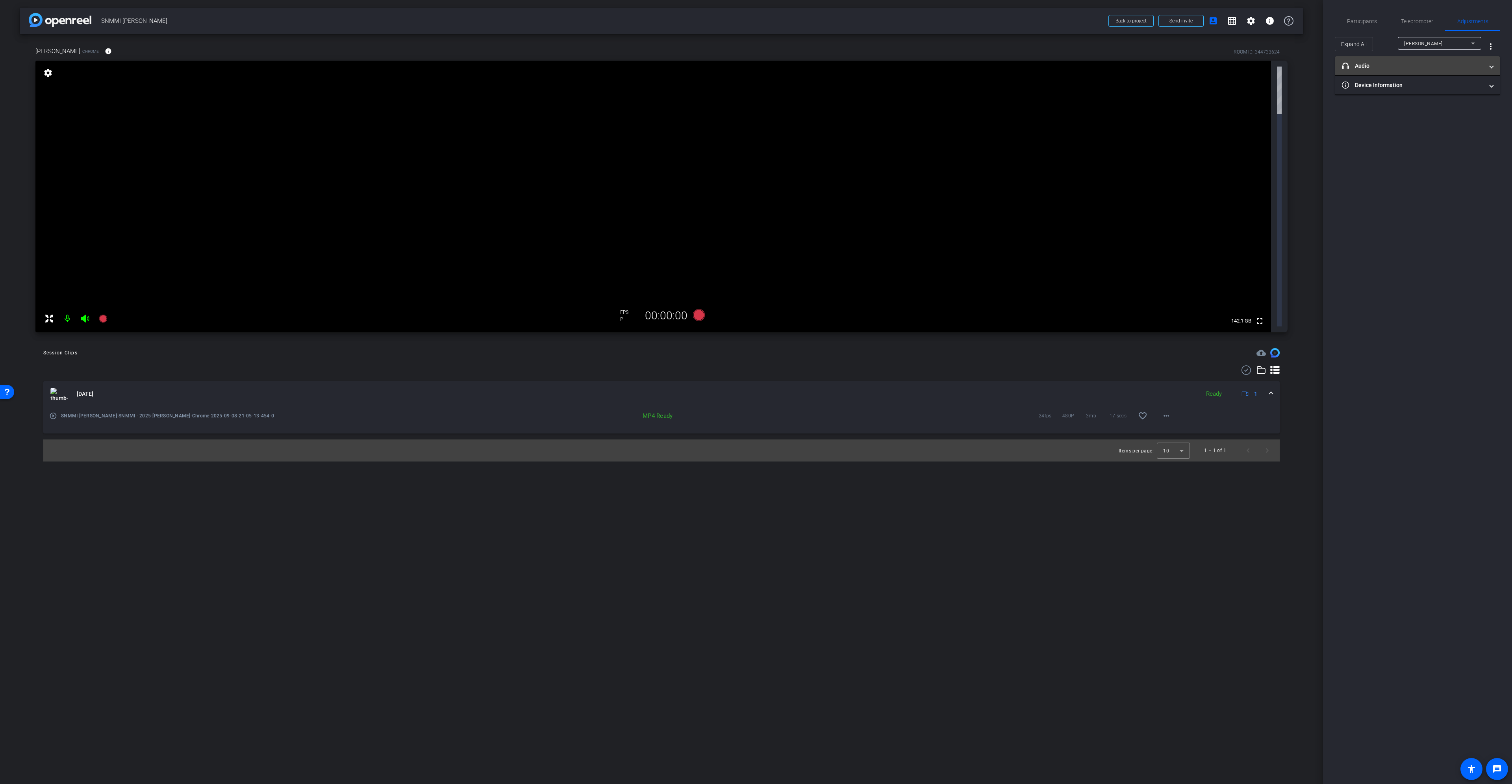
click at [1440, 73] on mat-expansion-panel-header "headphone icon Audio" at bounding box center [1418, 66] width 166 height 19
click at [1443, 101] on span "Default - Headset Microphone (2- Plantronics Savi 8200 Office Series)" at bounding box center [1493, 102] width 160 height 6
click at [1443, 139] on span "Microphone (2- Microsoft LifeCam VX-5000)" at bounding box center [1449, 142] width 71 height 9
click at [104, 51] on mat-icon "info" at bounding box center [108, 51] width 7 height 7
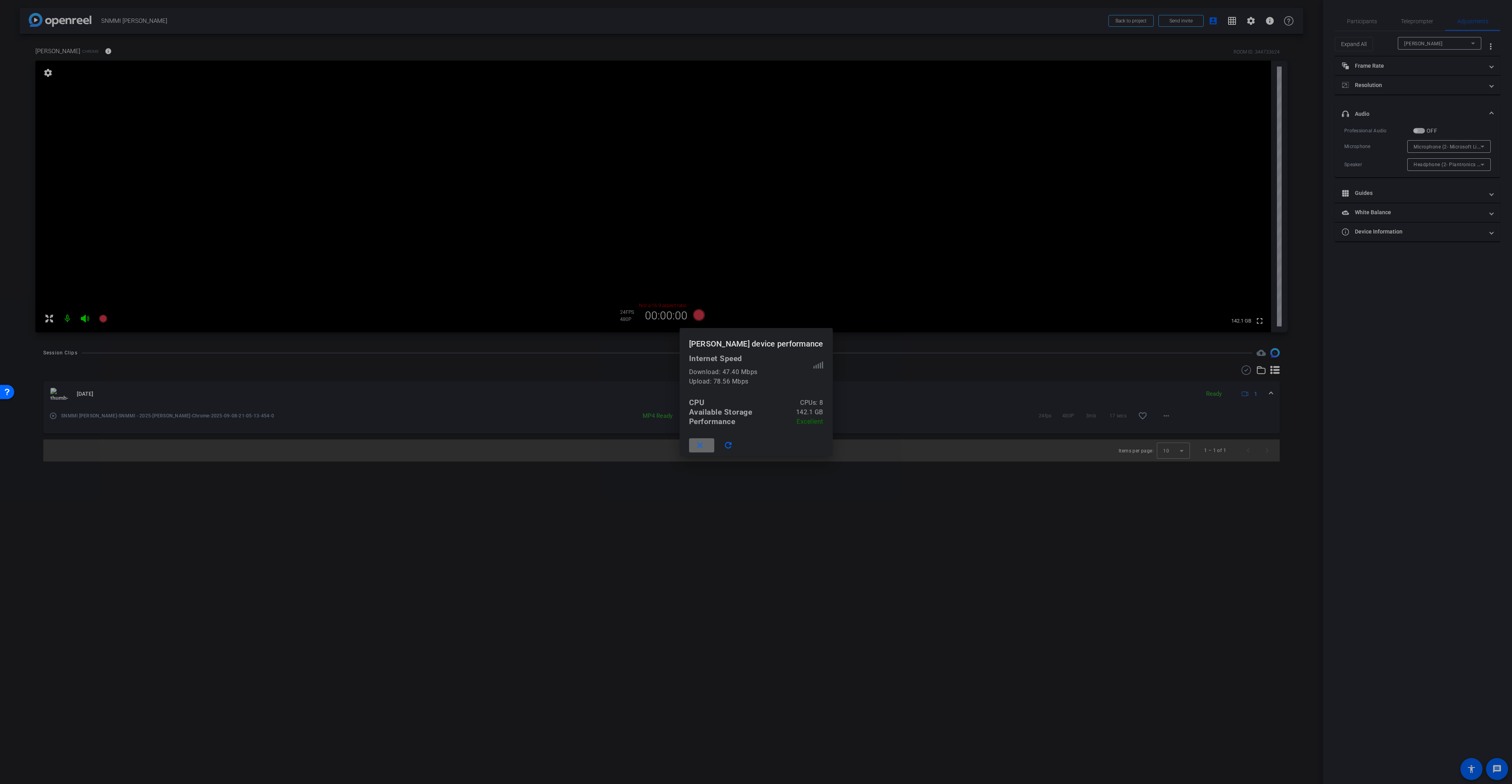
click at [714, 444] on span at bounding box center [701, 445] width 25 height 19
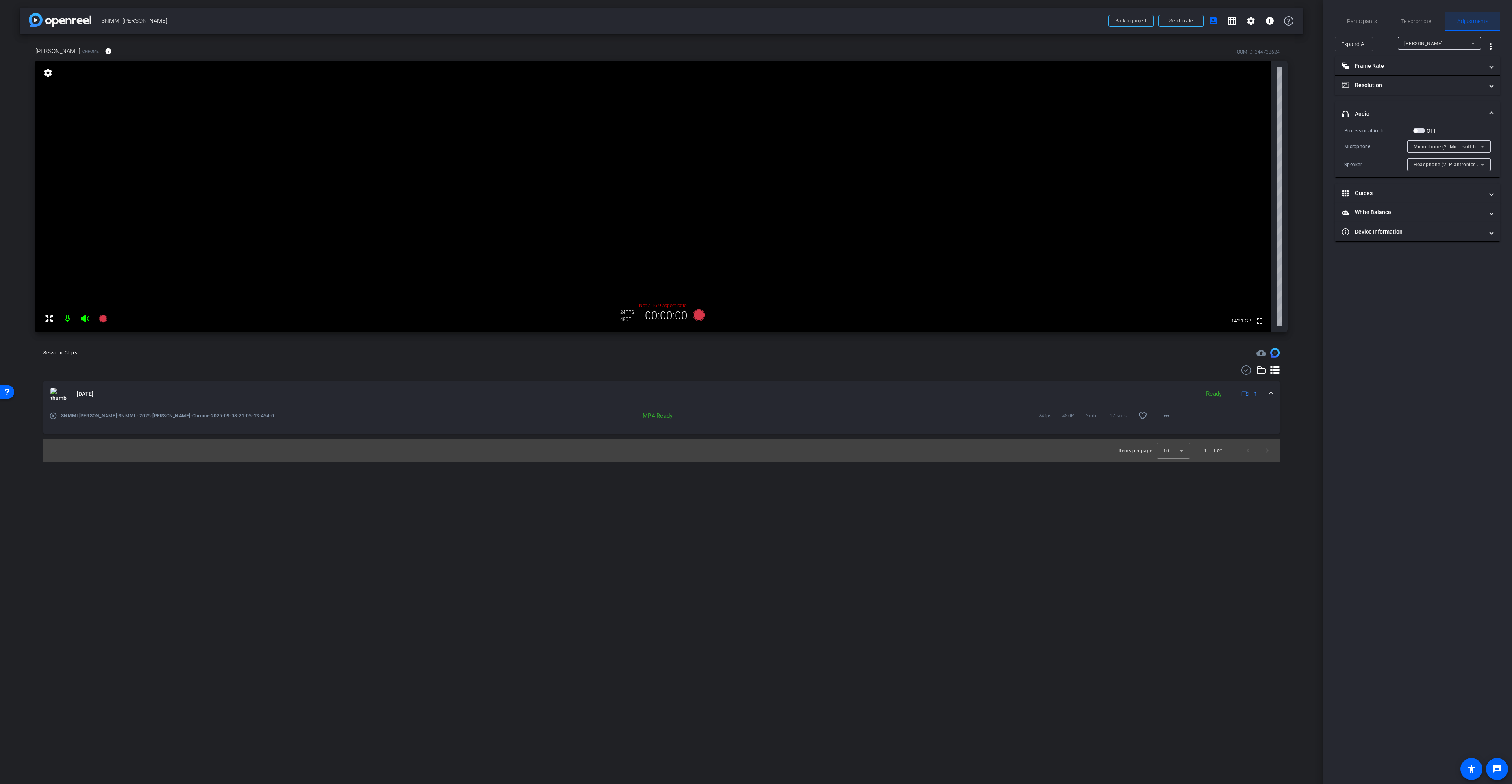
click at [1470, 15] on span "Adjustments" at bounding box center [1473, 21] width 31 height 19
click at [1450, 85] on mat-panel-title "Resolution" at bounding box center [1412, 85] width 141 height 8
click at [1443, 69] on mat-panel-title "Frame Rate Frame Rate" at bounding box center [1412, 66] width 141 height 8
click at [1446, 62] on mat-expansion-panel-header "Frame Rate Frame Rate" at bounding box center [1418, 69] width 166 height 25
click at [1464, 89] on mat-expansion-panel-header "Resolution" at bounding box center [1418, 94] width 166 height 25
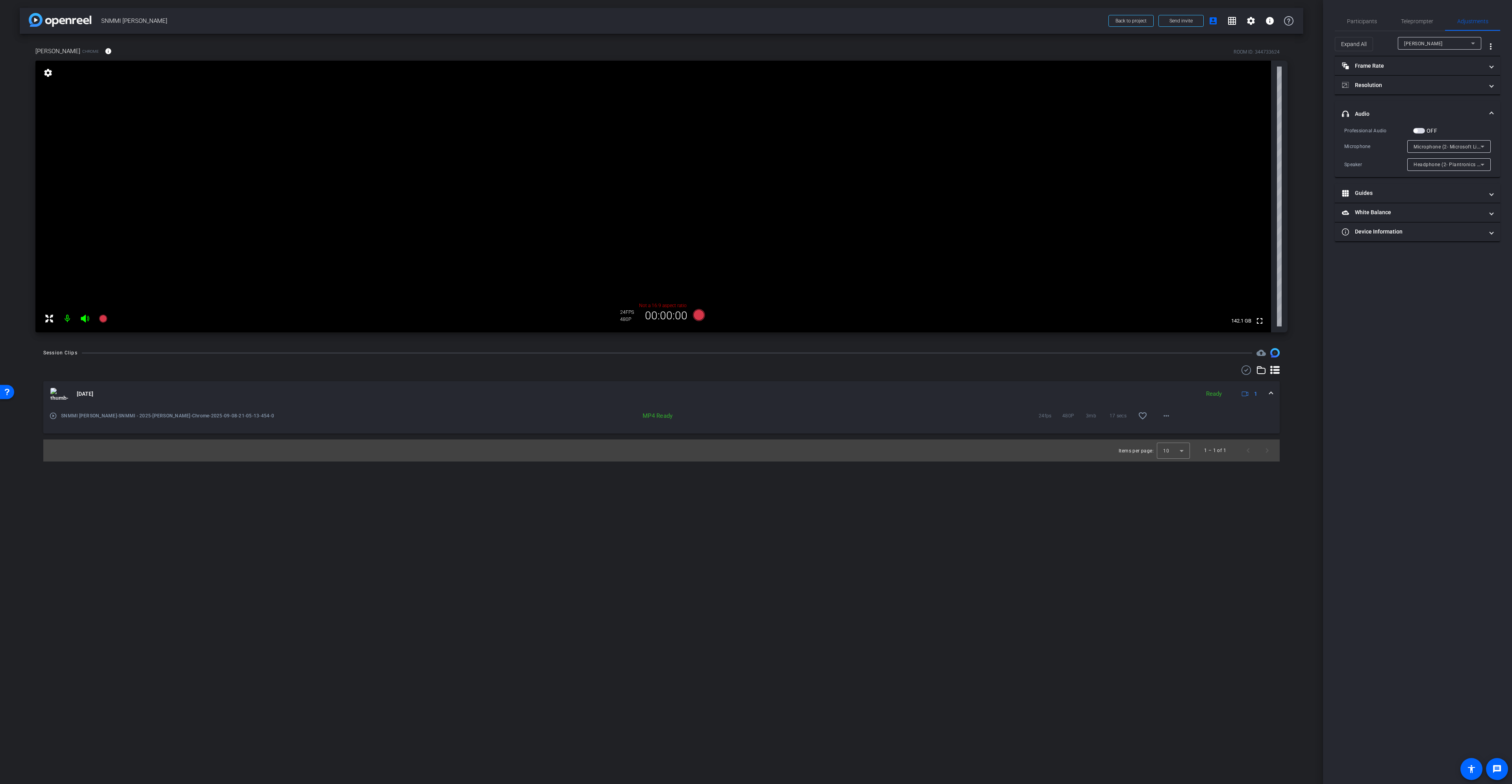
click at [1424, 113] on mat-panel-title "headphone icon Audio" at bounding box center [1412, 114] width 141 height 8
click at [1420, 103] on mat-panel-title "headphone icon Audio" at bounding box center [1412, 104] width 141 height 8
click at [1443, 175] on div at bounding box center [1449, 175] width 83 height 9
click at [1442, 165] on span "Headphone (2- Plantronics Savi 8200 Office Series)" at bounding box center [1472, 164] width 118 height 6
click at [1442, 165] on div at bounding box center [756, 392] width 1512 height 784
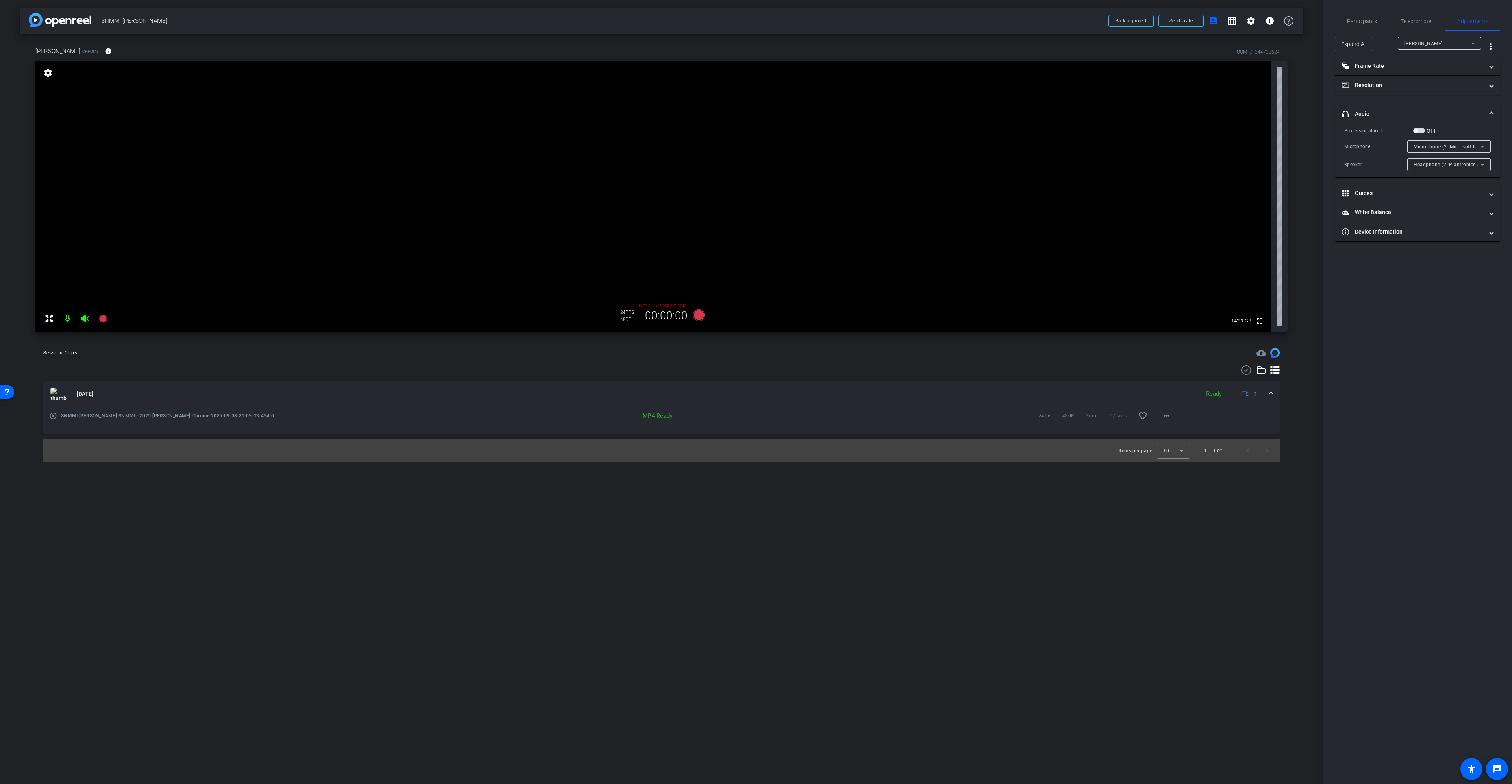
click at [1455, 165] on span "Headphone (2- Plantronics Savi 8200 Office Series)" at bounding box center [1472, 164] width 118 height 6
click at [1454, 191] on span "Communications - Headphone (2- Plantronics Savi 8200 Office Series)" at bounding box center [1449, 192] width 71 height 9
click at [1445, 165] on span "Communications - Headphone (2- Plantronics Savi 8200 Office Series)" at bounding box center [1494, 164] width 162 height 6
click at [1443, 146] on div at bounding box center [756, 392] width 1512 height 784
click at [1443, 146] on span "Microphone (2- Microsoft LifeCam VX-5000)" at bounding box center [1464, 146] width 102 height 6
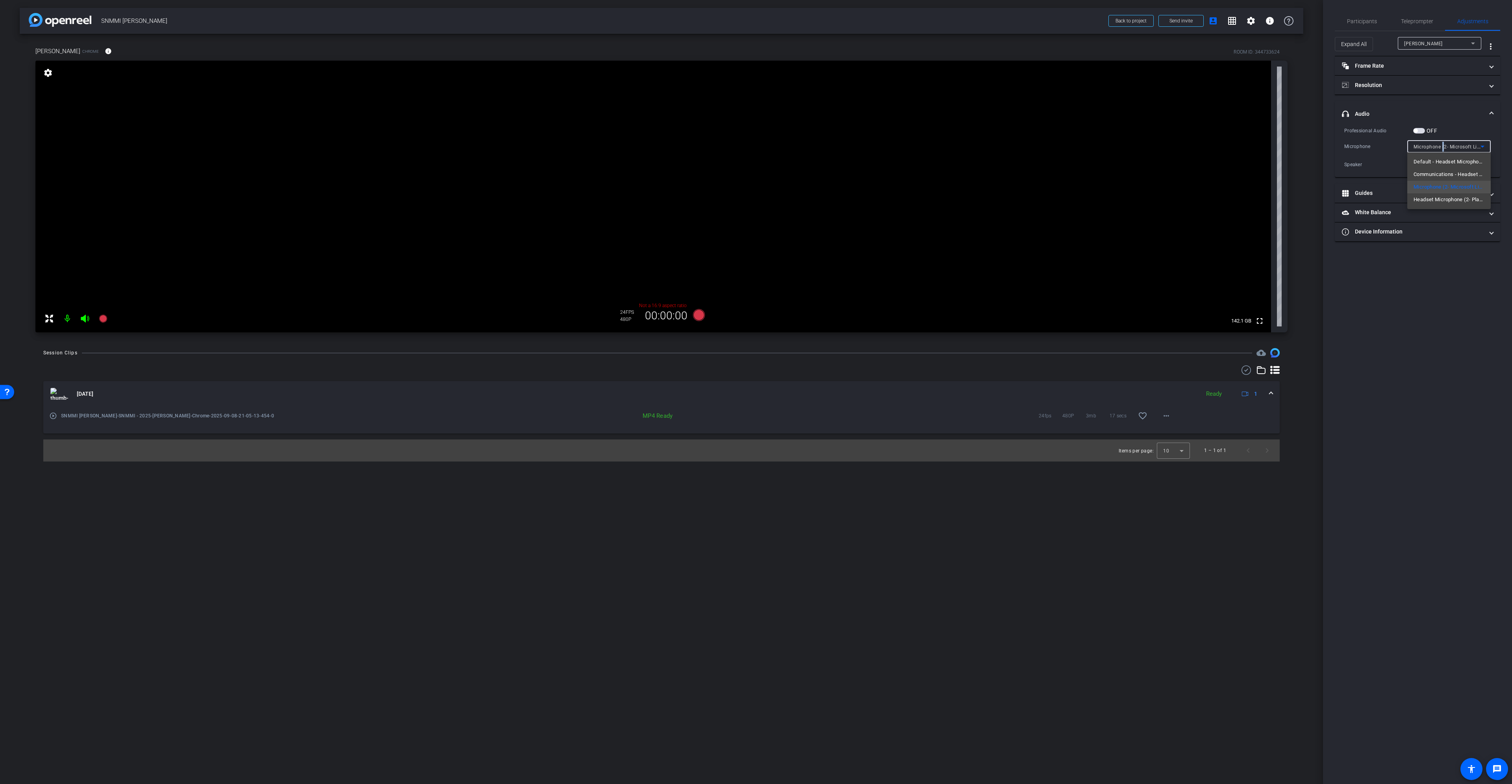
click at [1445, 173] on span "Communications - Headset Microphone (2- Plantronics Savi 8200 Office Series)" at bounding box center [1449, 174] width 71 height 9
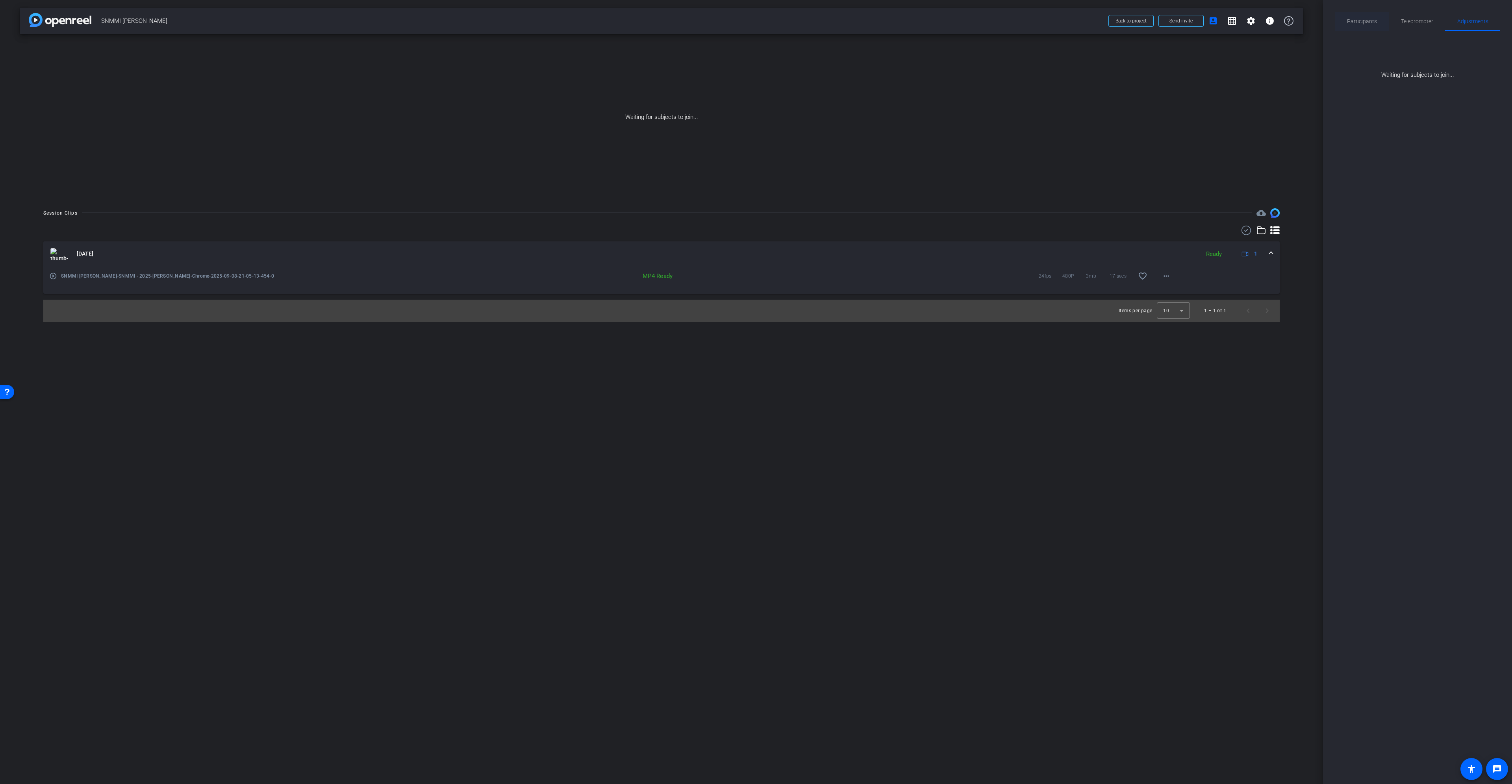
drag, startPoint x: 1367, startPoint y: 4, endPoint x: 1360, endPoint y: 20, distance: 17.5
click at [1366, 10] on div "Participants Teleprompter Adjustments settings Gert Viljoen flip Director sebas…" at bounding box center [1418, 392] width 189 height 784
click at [1360, 20] on span "Participants" at bounding box center [1362, 21] width 30 height 5
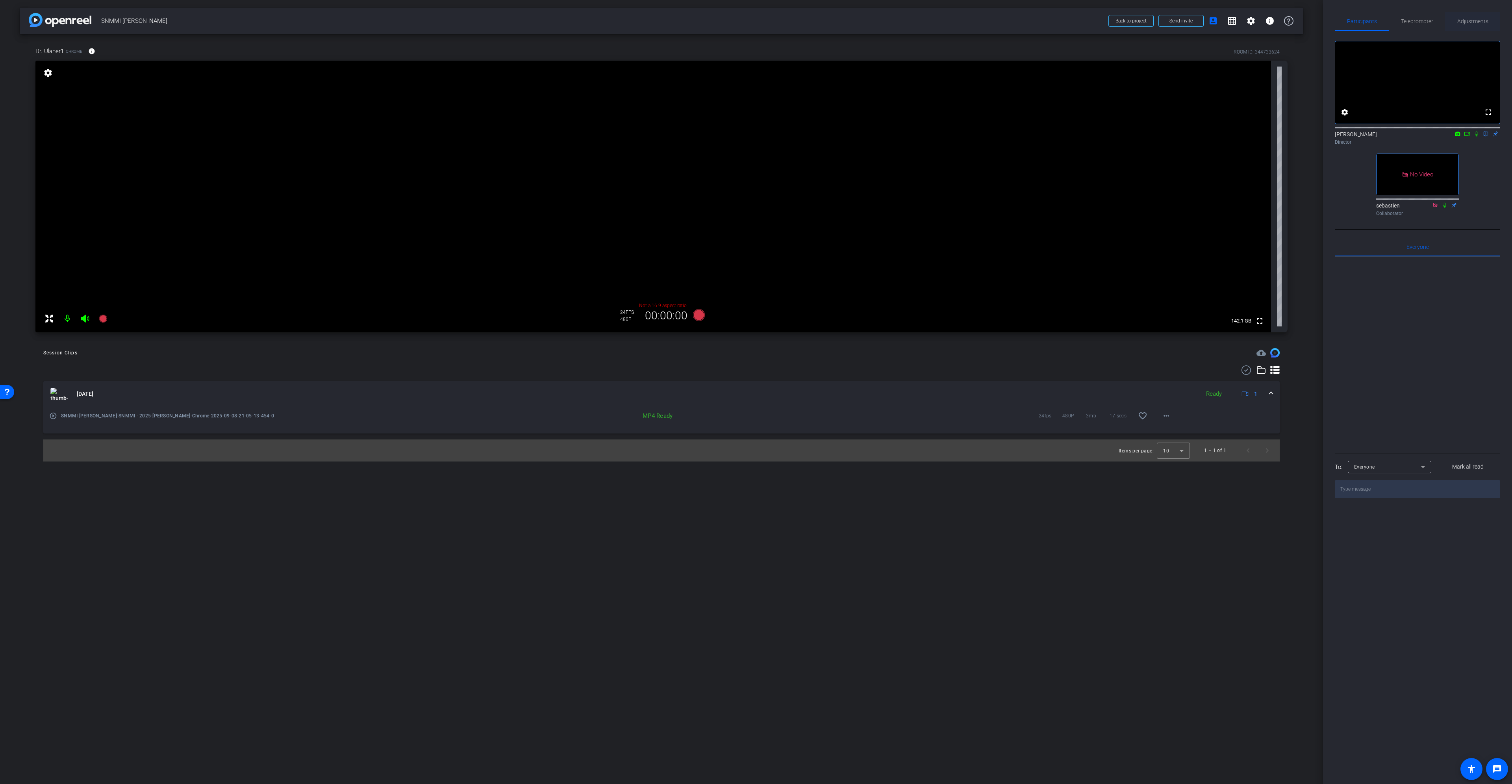
click at [1472, 25] on span "Adjustments" at bounding box center [1473, 21] width 31 height 19
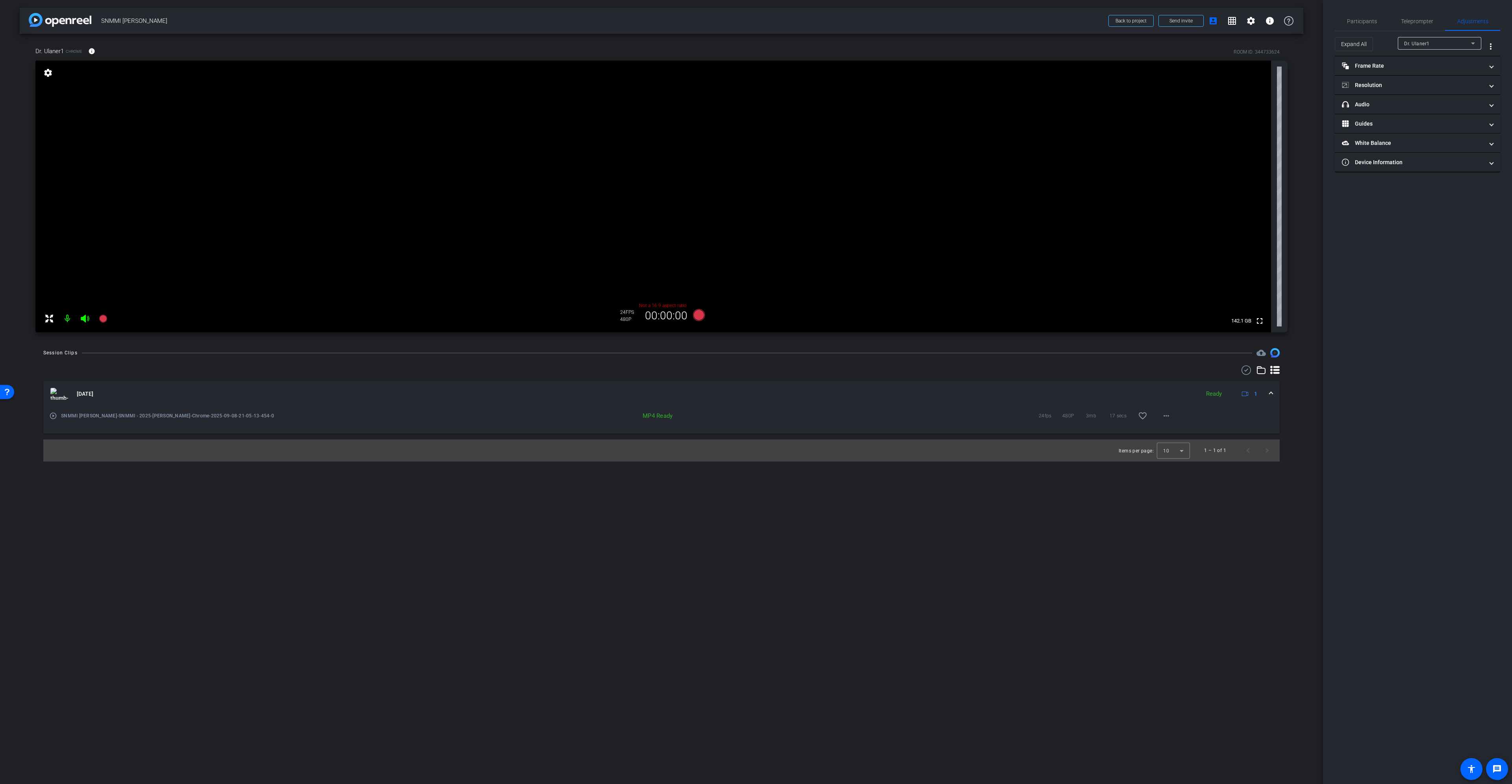
click at [1450, 325] on div "Participants Teleprompter Adjustments settings Gert Viljoen flip Director sebas…" at bounding box center [1418, 392] width 189 height 784
click at [1373, 20] on span "Participants" at bounding box center [1362, 21] width 30 height 5
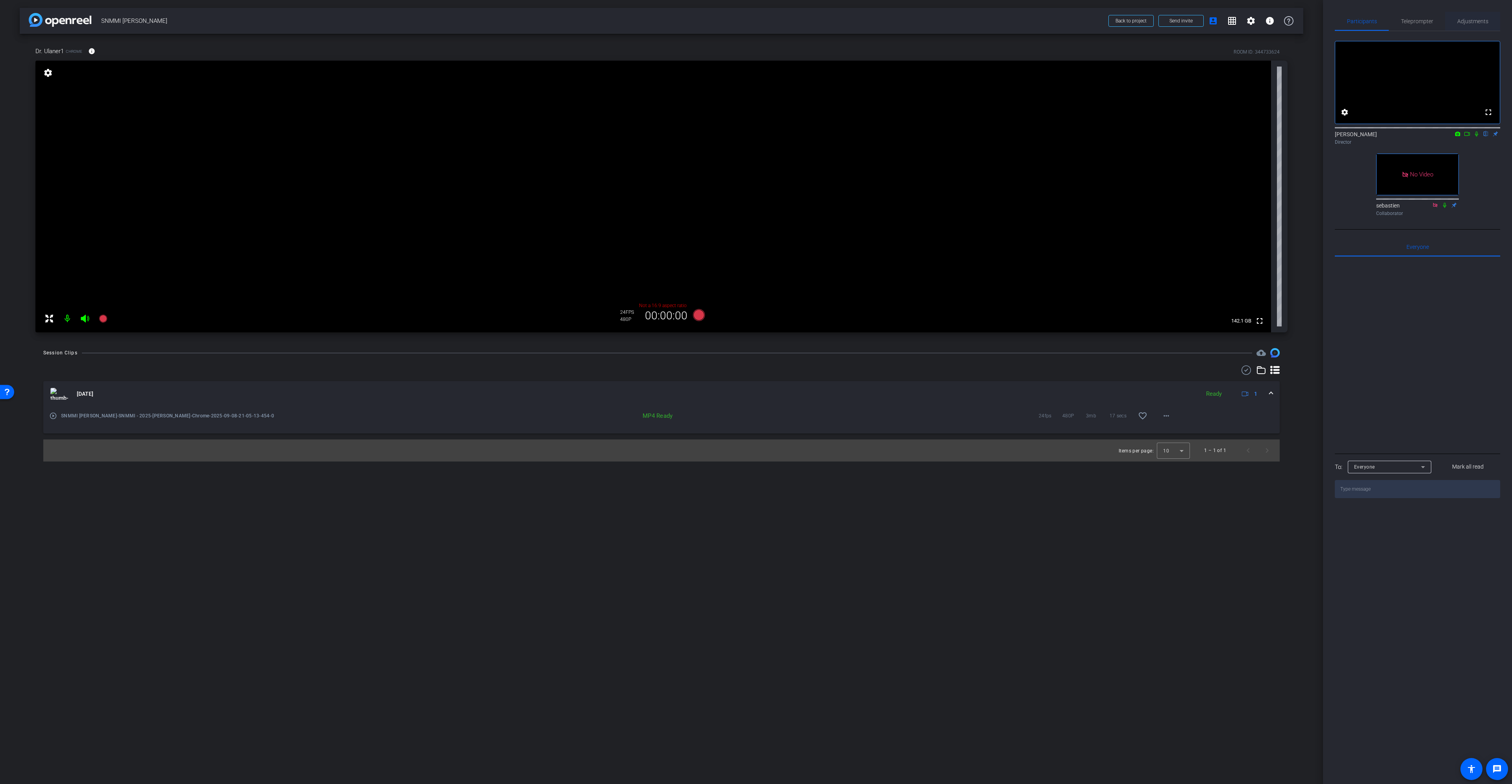
click at [1466, 15] on span "Adjustments" at bounding box center [1473, 21] width 31 height 19
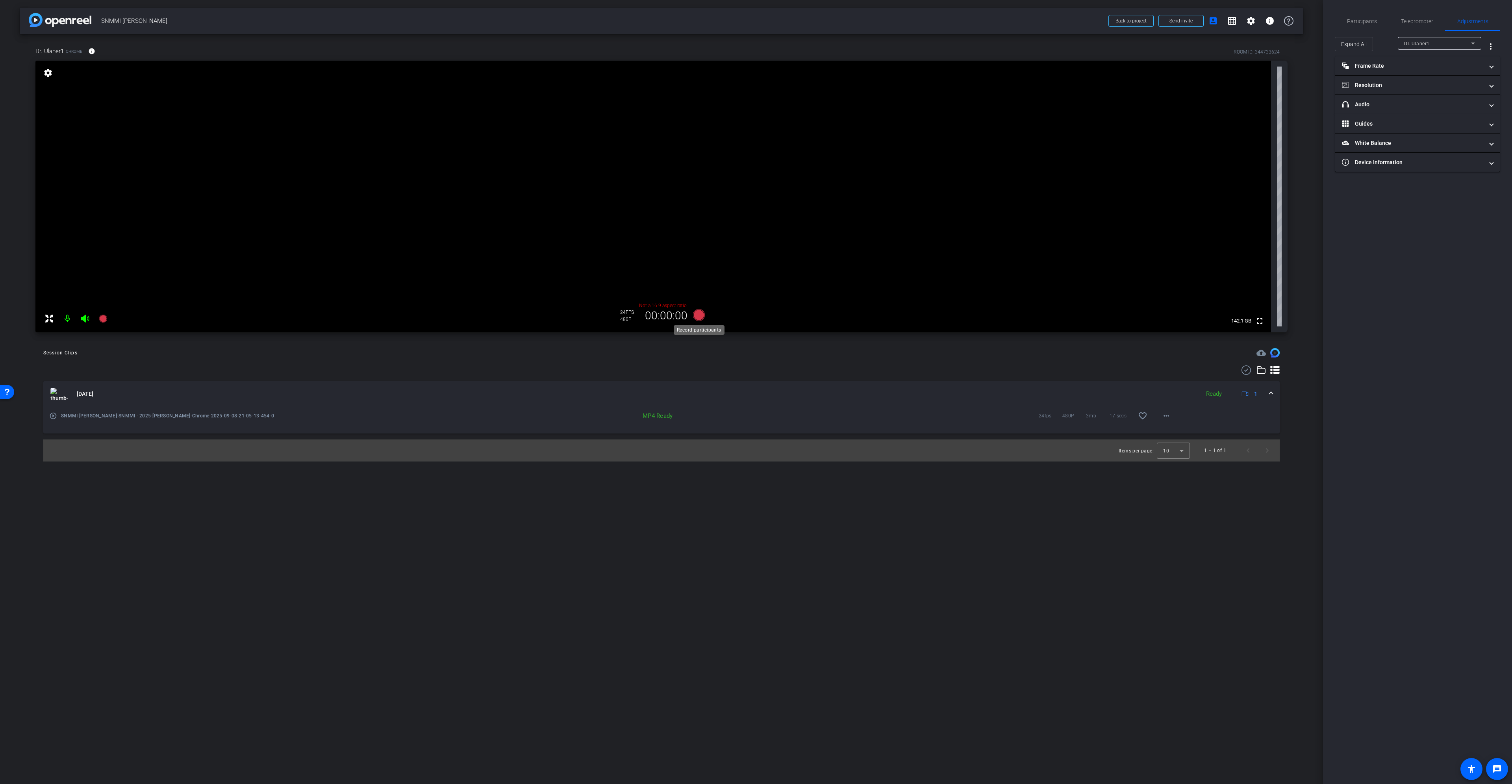
click at [694, 315] on icon at bounding box center [699, 315] width 12 height 12
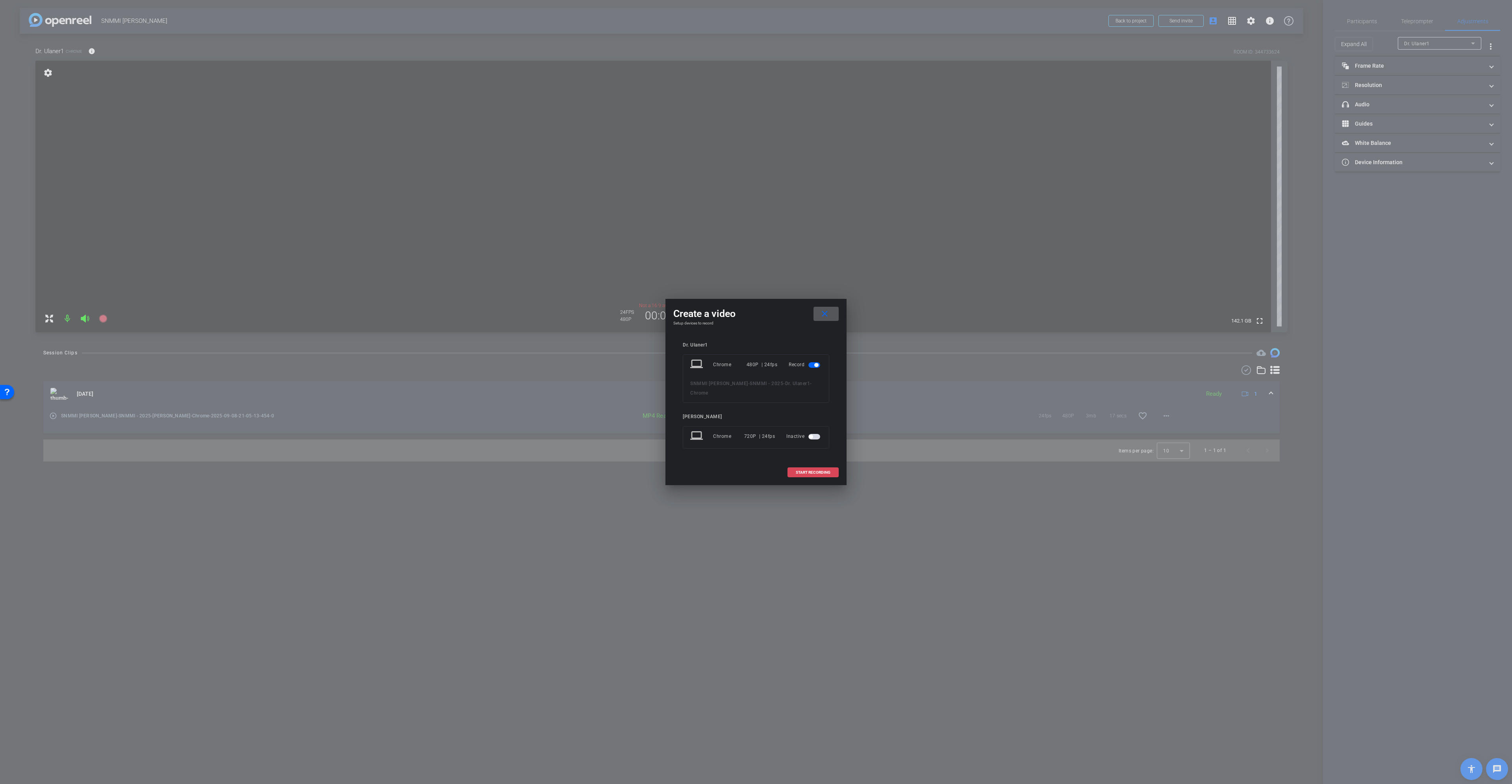
click at [806, 472] on span at bounding box center [813, 472] width 50 height 19
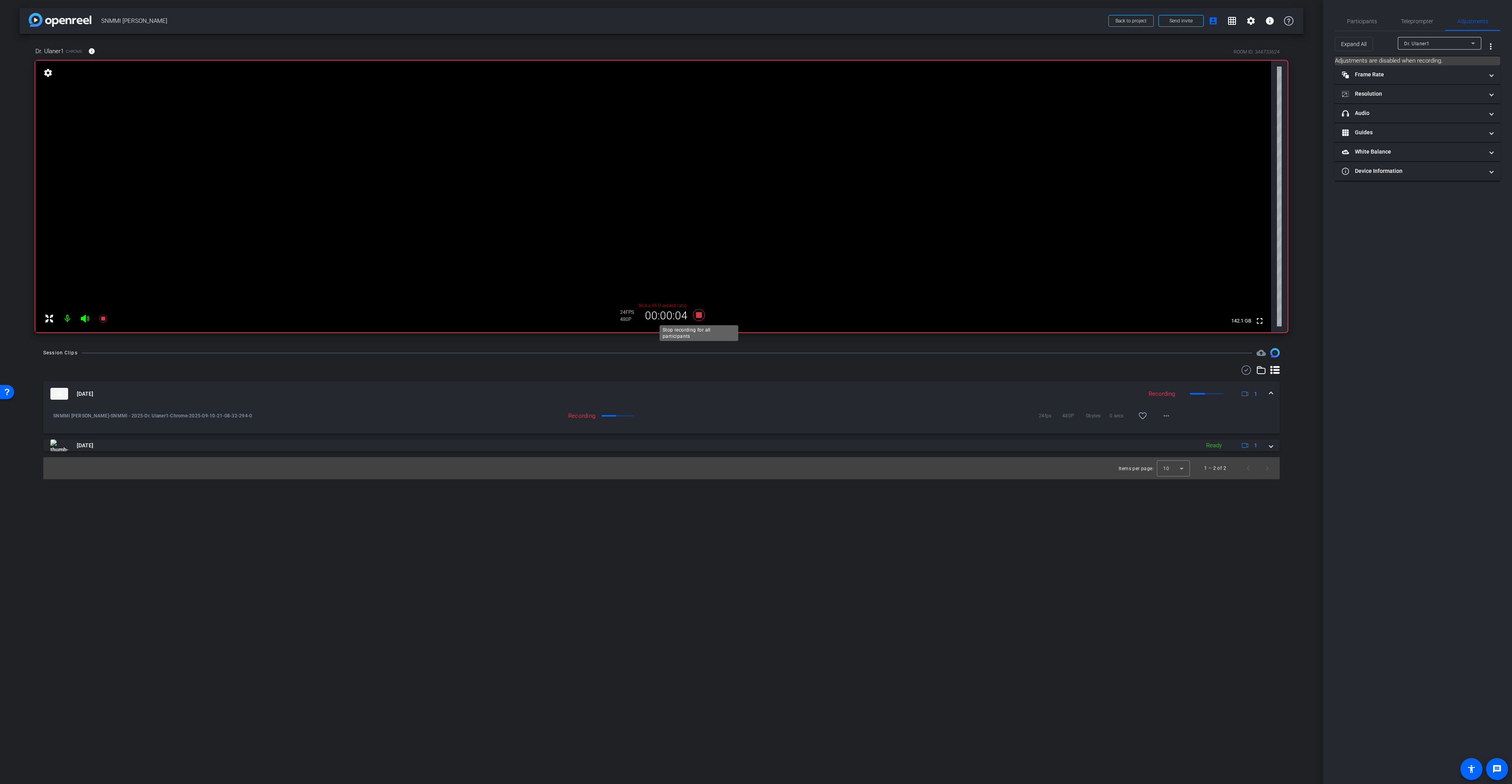
click at [698, 316] on icon at bounding box center [699, 315] width 12 height 12
click at [1444, 129] on mat-expansion-panel-header "View" at bounding box center [1418, 124] width 166 height 19
click at [1423, 146] on mat-expansion-panel-header "View" at bounding box center [1418, 133] width 166 height 25
click at [1437, 120] on mat-panel-title "View" at bounding box center [1412, 124] width 141 height 8
click at [1413, 144] on mat-expansion-panel-header "View" at bounding box center [1418, 133] width 166 height 25
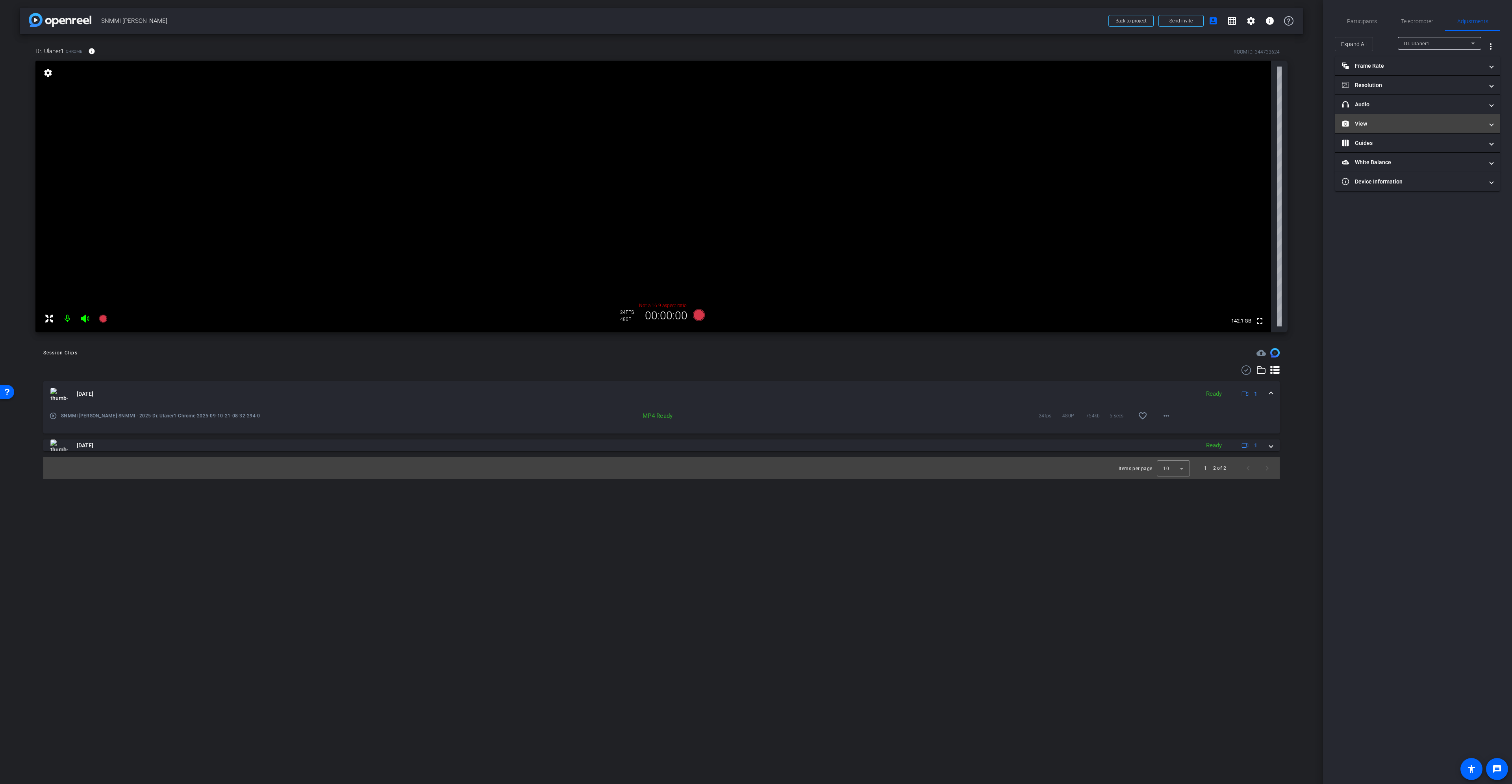
click at [1417, 129] on mat-expansion-panel-header "View" at bounding box center [1418, 124] width 166 height 19
click at [1423, 147] on icon at bounding box center [1425, 150] width 6 height 6
click at [1426, 148] on icon at bounding box center [1425, 150] width 6 height 6
click at [1409, 113] on icon at bounding box center [1410, 111] width 5 height 4
click at [1426, 151] on icon at bounding box center [1425, 150] width 6 height 6
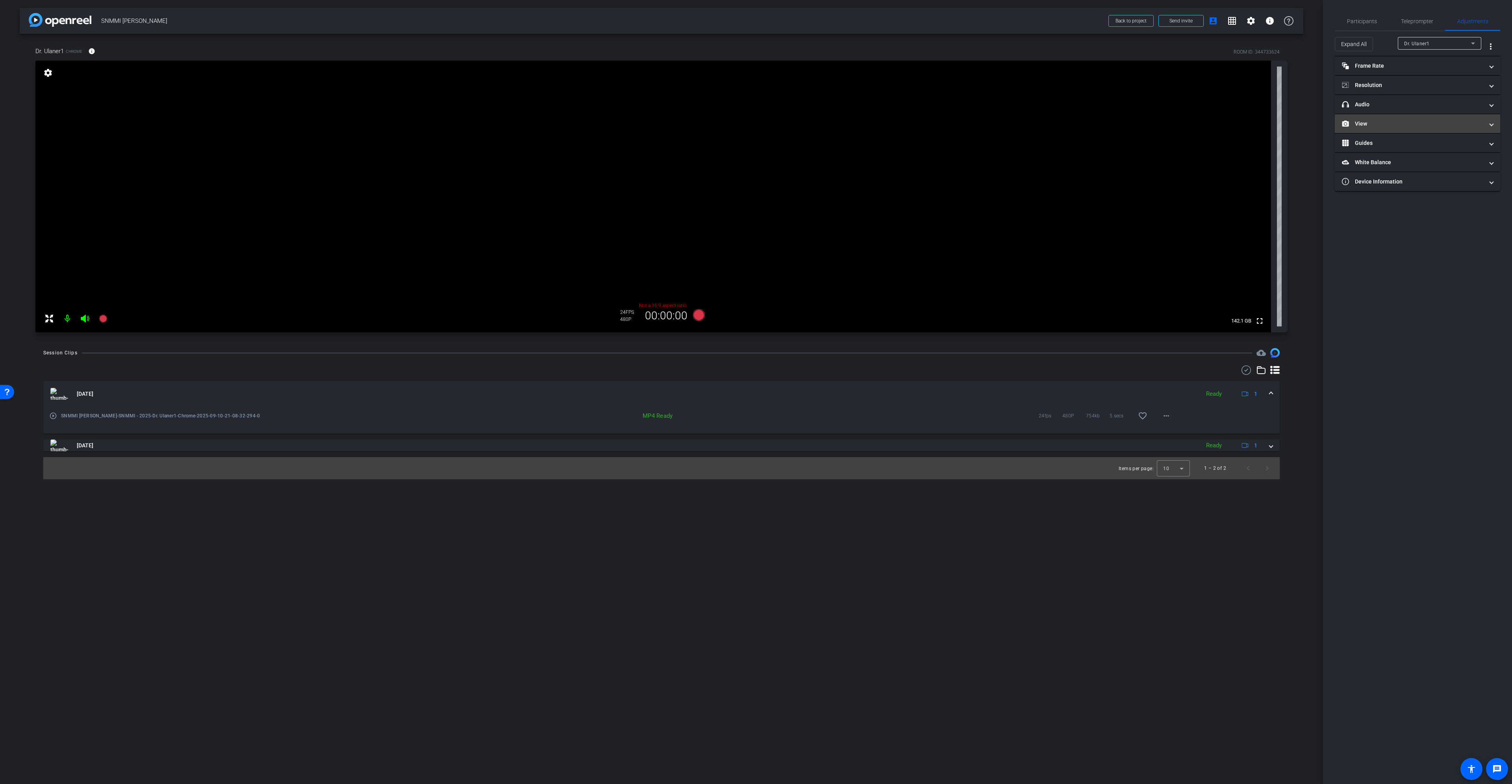
click at [1422, 121] on mat-panel-title "View" at bounding box center [1412, 124] width 141 height 8
click at [1425, 150] on rect at bounding box center [1425, 149] width 4 height 3
click at [1363, 21] on span "Participants" at bounding box center [1362, 21] width 30 height 5
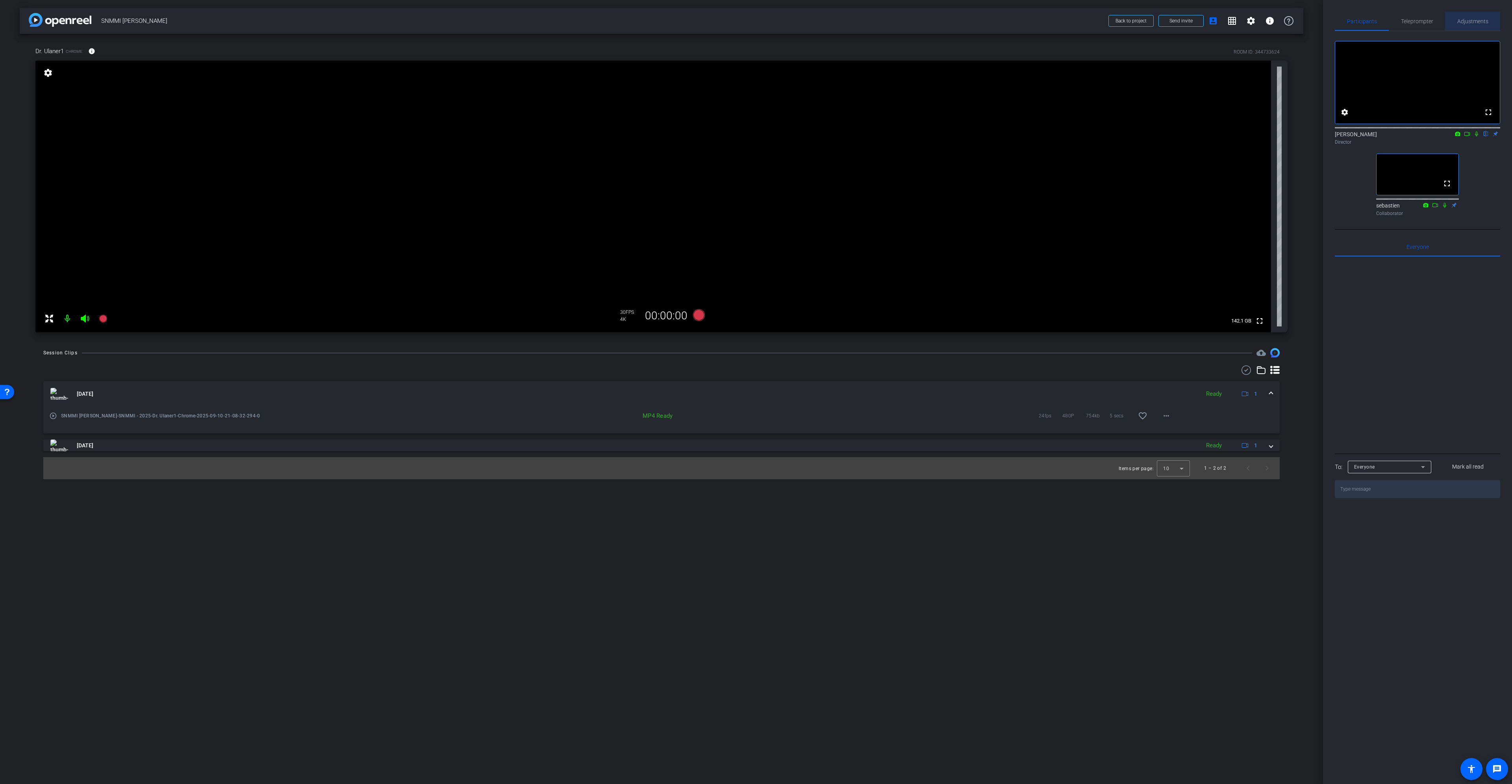
click at [1472, 19] on span "Adjustments" at bounding box center [1473, 21] width 31 height 5
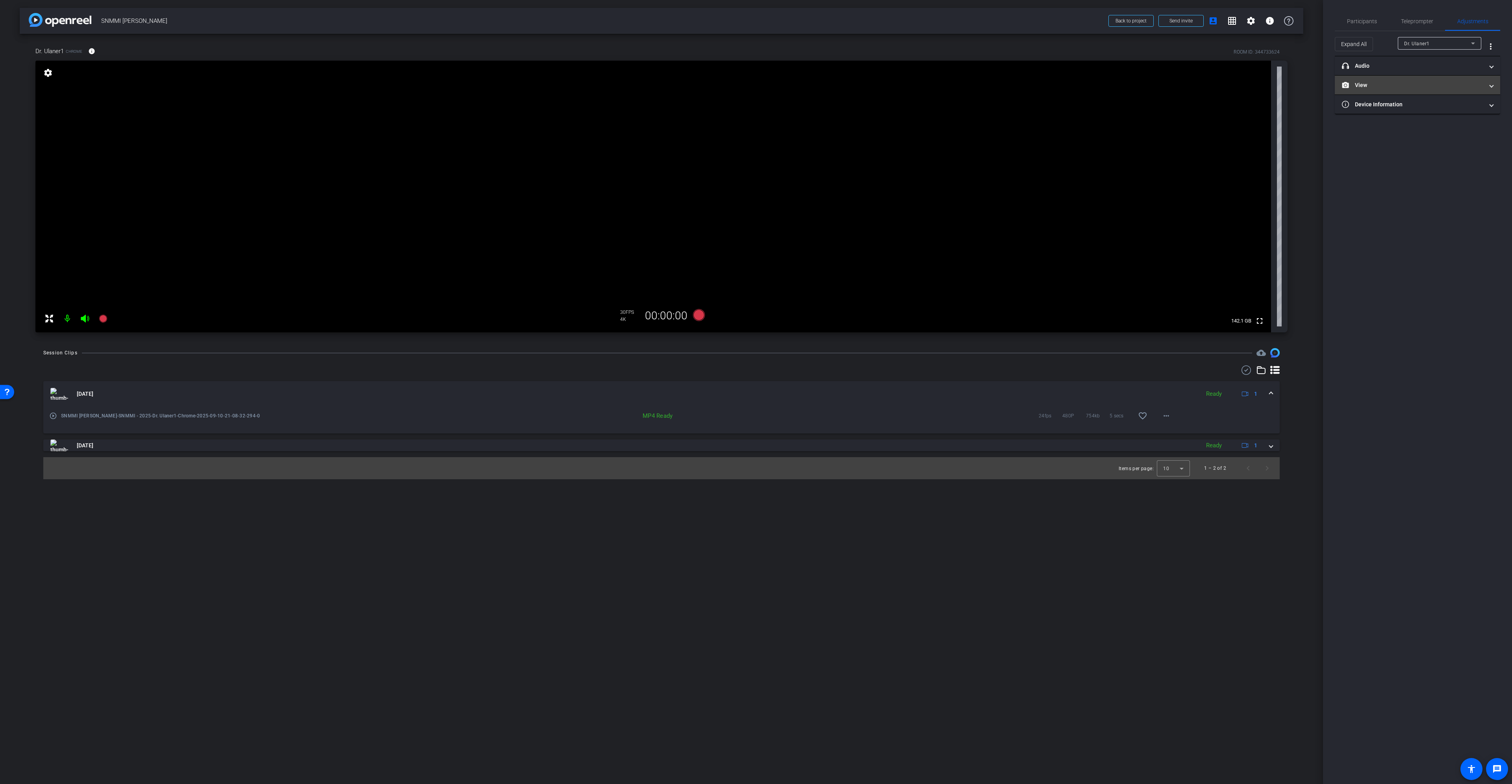
click at [1430, 90] on mat-expansion-panel-header "View" at bounding box center [1418, 85] width 166 height 19
click at [1409, 110] on icon at bounding box center [1410, 111] width 6 height 6
click at [1422, 158] on div "Video" at bounding box center [1417, 161] width 29 height 8
click at [1423, 153] on div "|" at bounding box center [1417, 149] width 29 height 8
click at [1423, 150] on icon at bounding box center [1425, 150] width 6 height 6
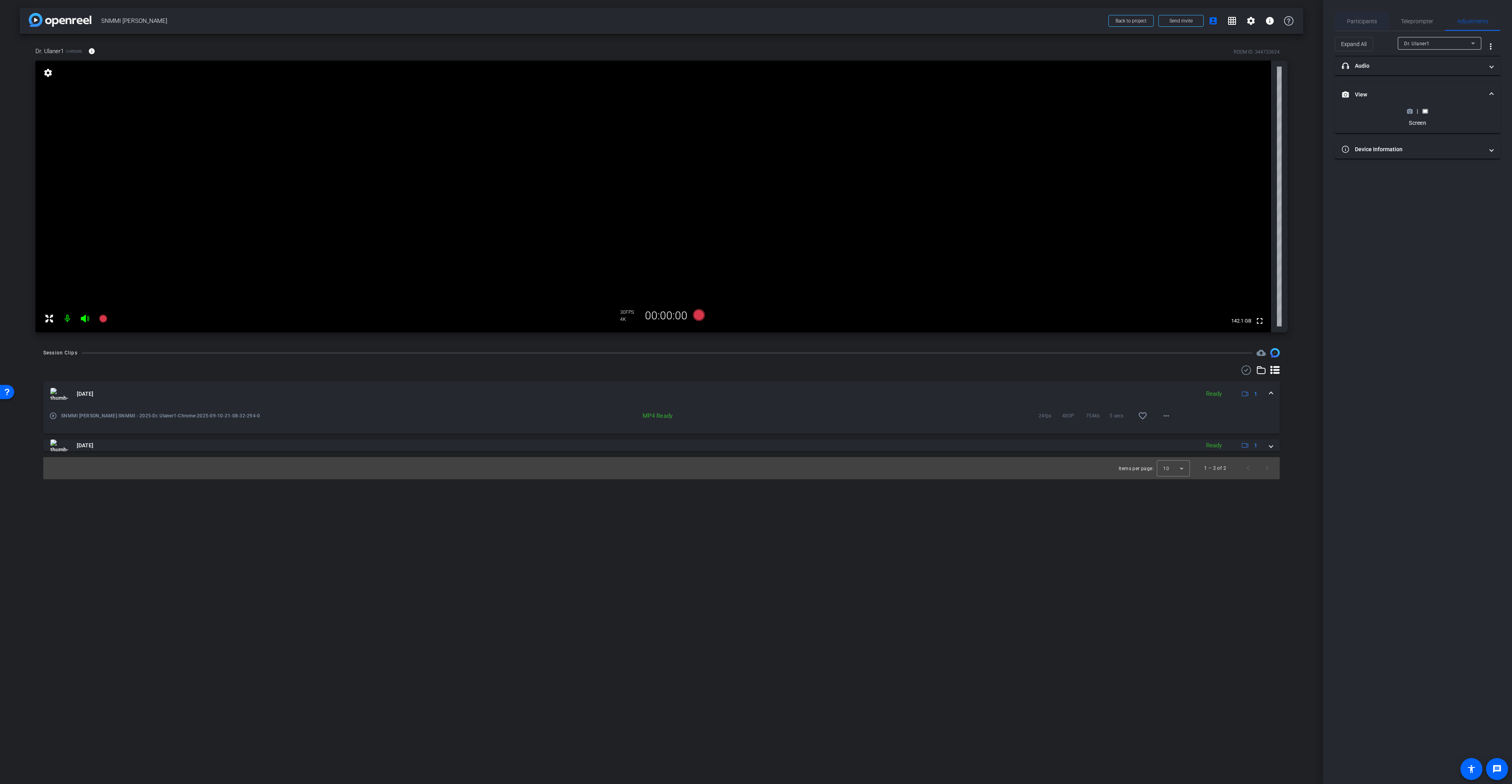
click at [1375, 16] on span "Participants" at bounding box center [1362, 21] width 30 height 19
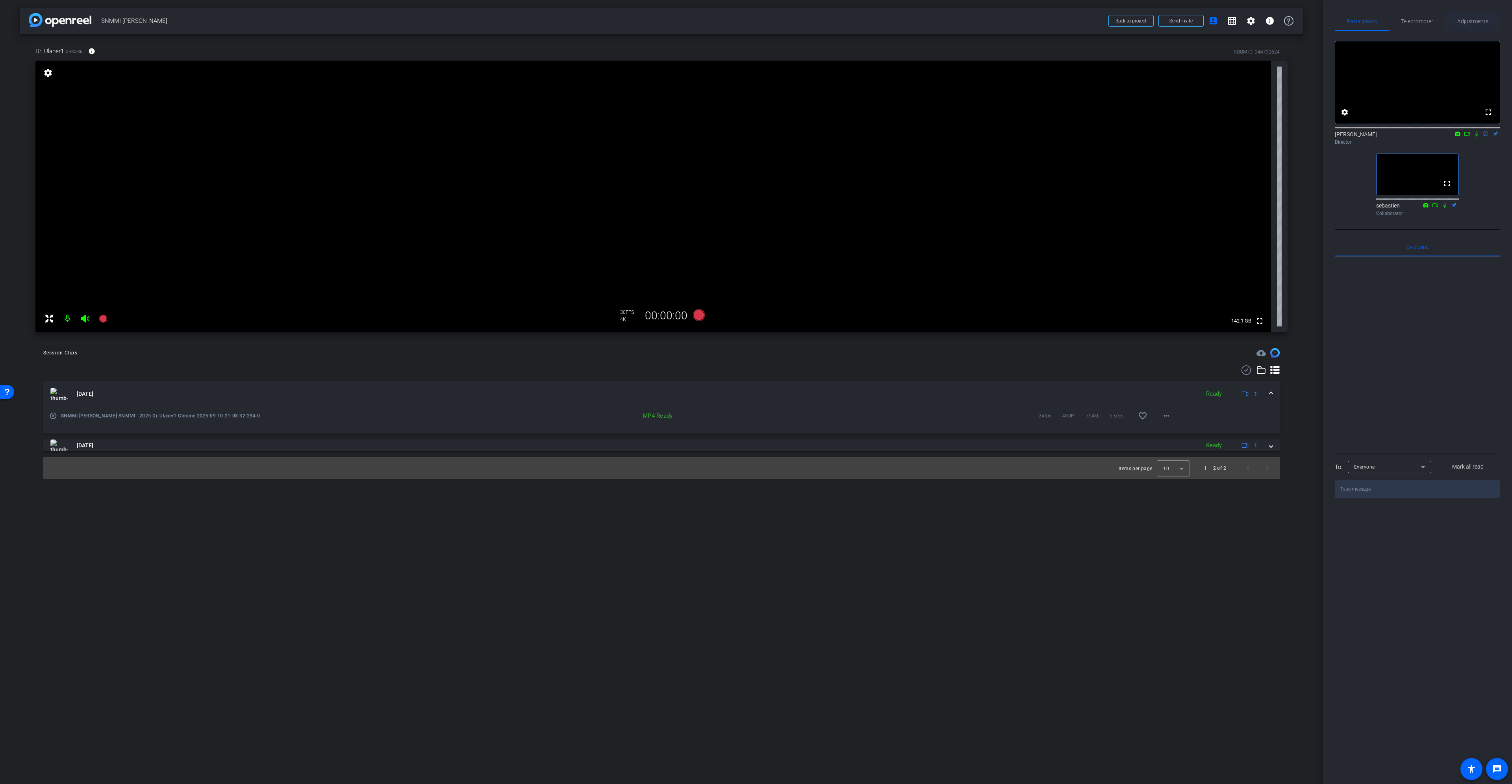
click at [1475, 17] on span "Adjustments" at bounding box center [1473, 21] width 31 height 19
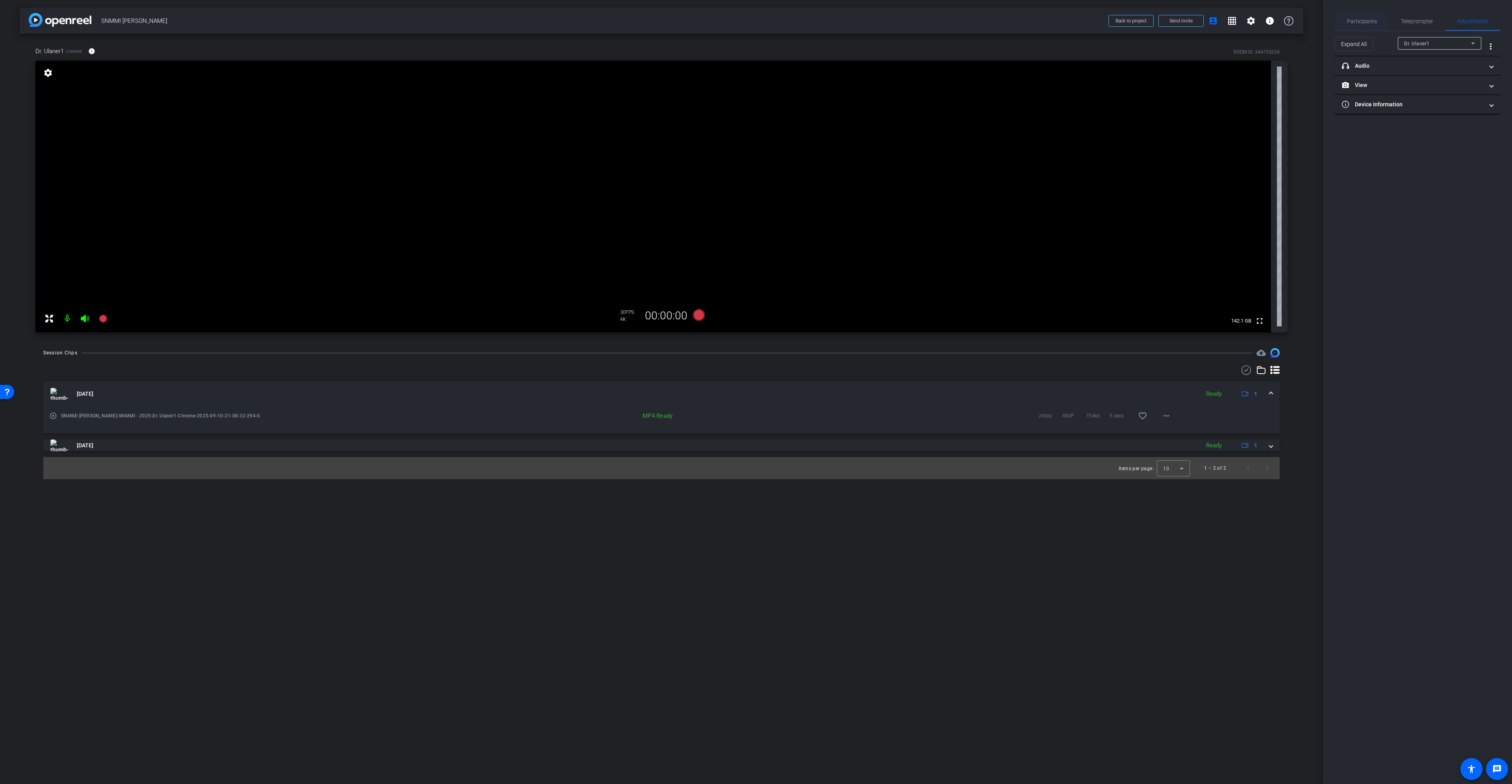
click at [1365, 19] on span "Participants" at bounding box center [1362, 21] width 30 height 5
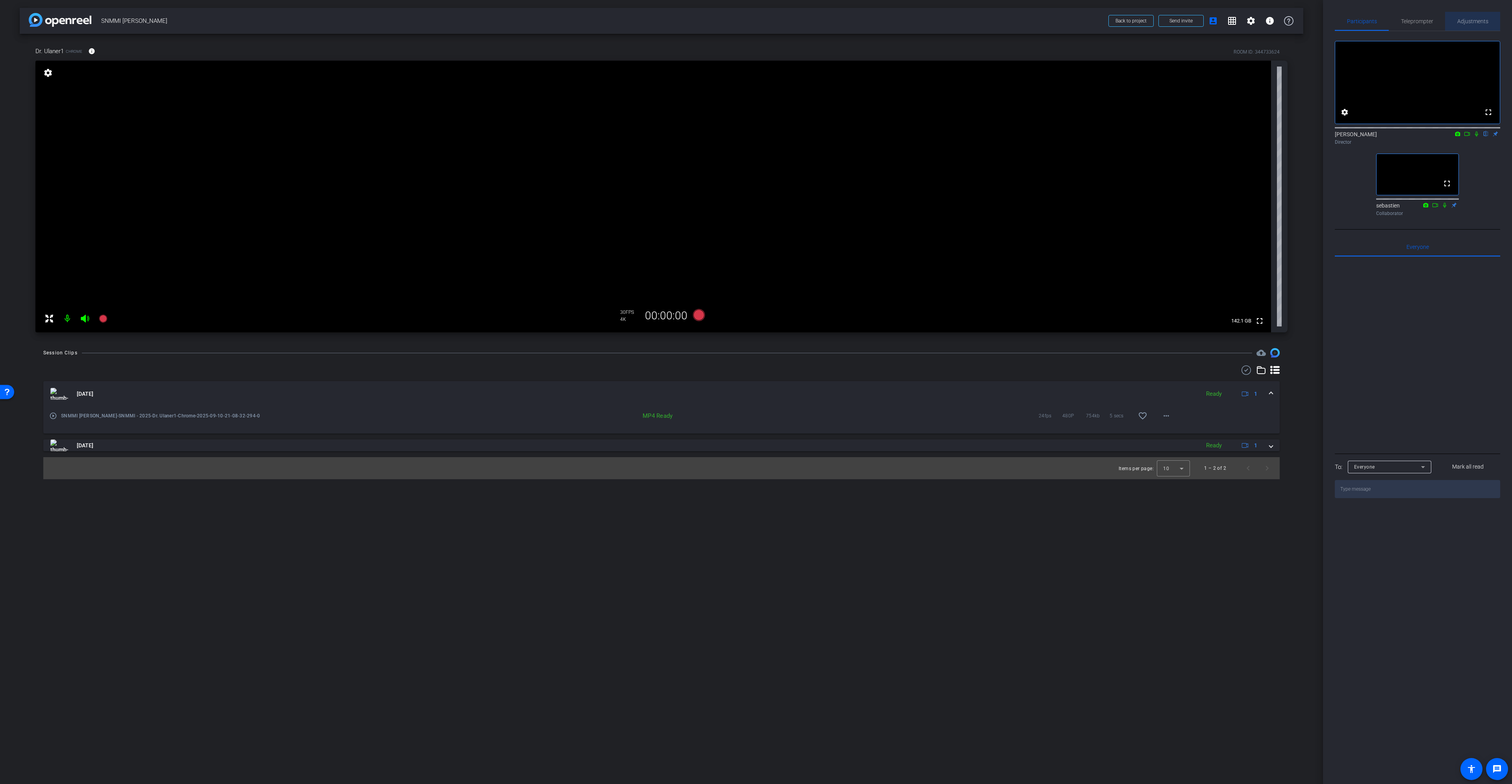
click at [1476, 23] on span "Adjustments" at bounding box center [1473, 21] width 31 height 5
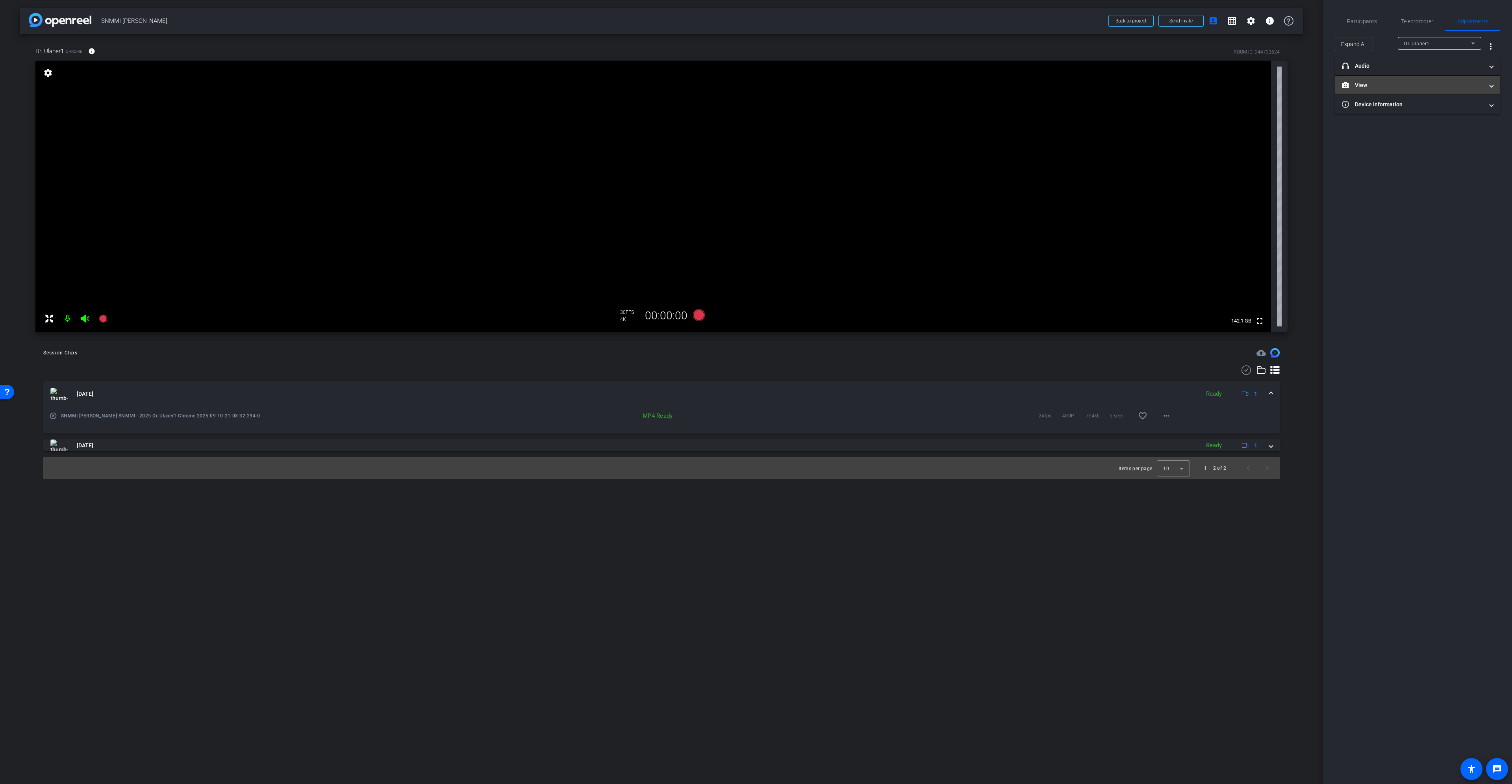
click at [1457, 79] on mat-expansion-panel-header "View" at bounding box center [1418, 85] width 166 height 19
click at [1410, 111] on circle at bounding box center [1409, 111] width 2 height 2
click at [1361, 26] on span "Participants" at bounding box center [1362, 21] width 30 height 19
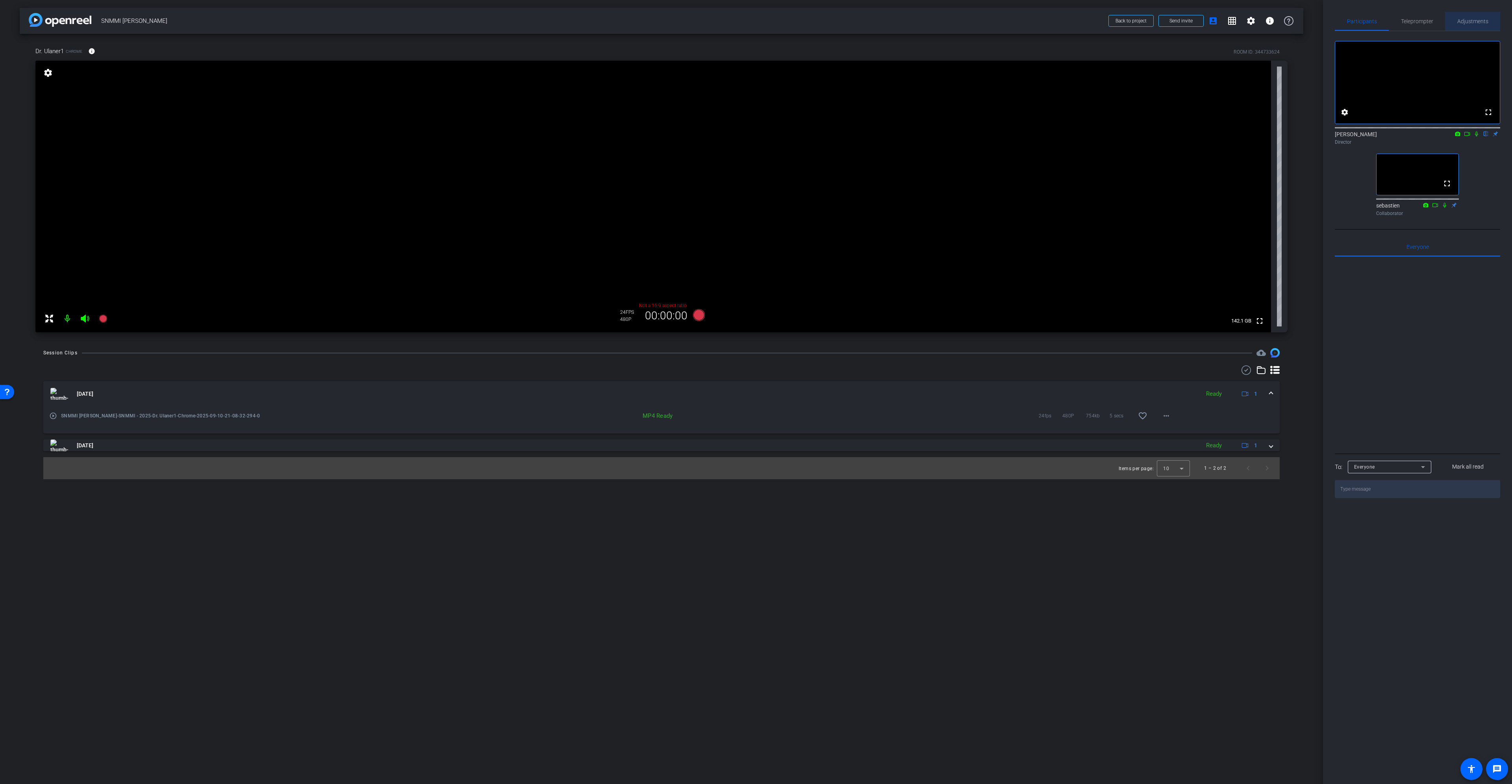
click at [1482, 20] on span "Adjustments" at bounding box center [1473, 21] width 31 height 5
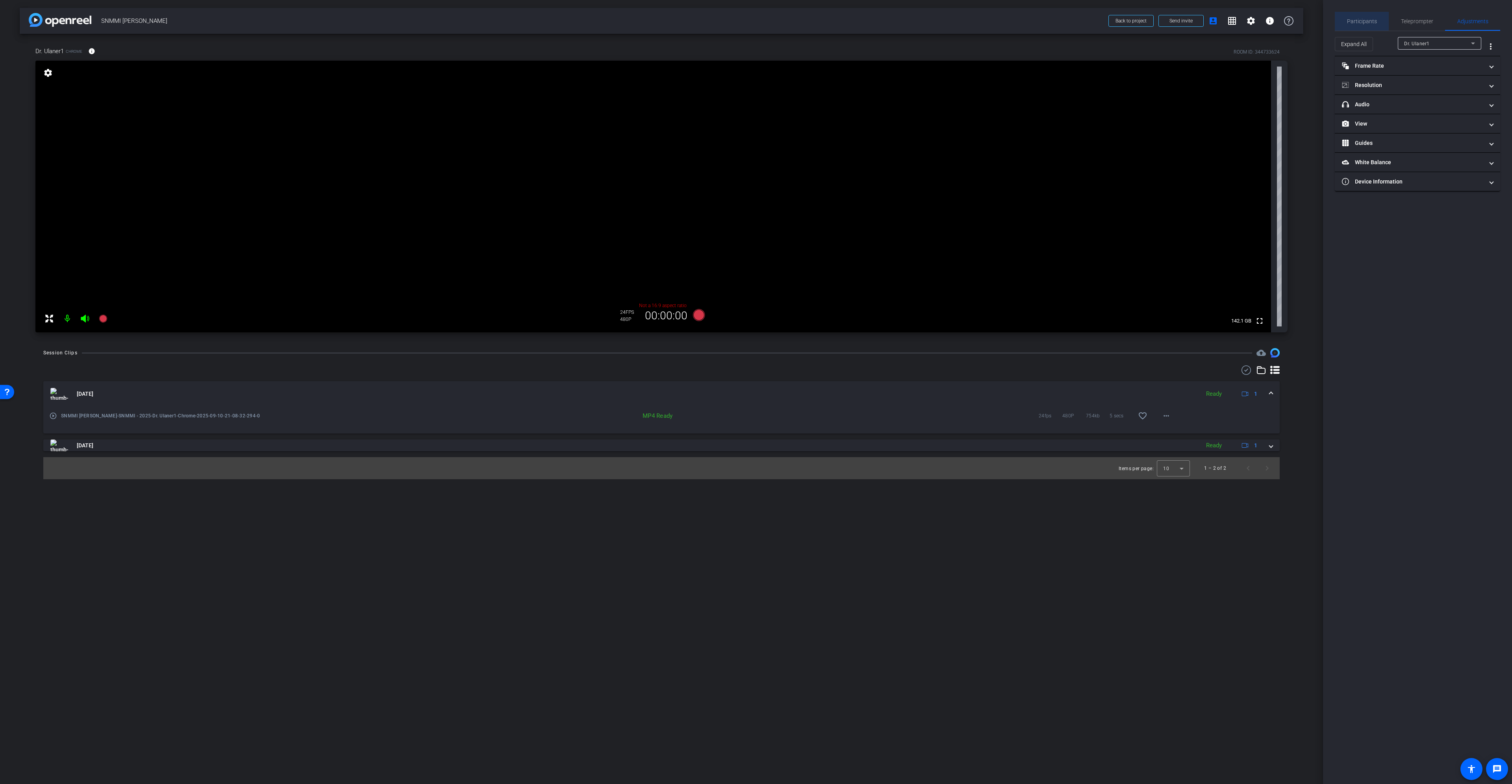
click at [1372, 19] on span "Participants" at bounding box center [1362, 21] width 30 height 5
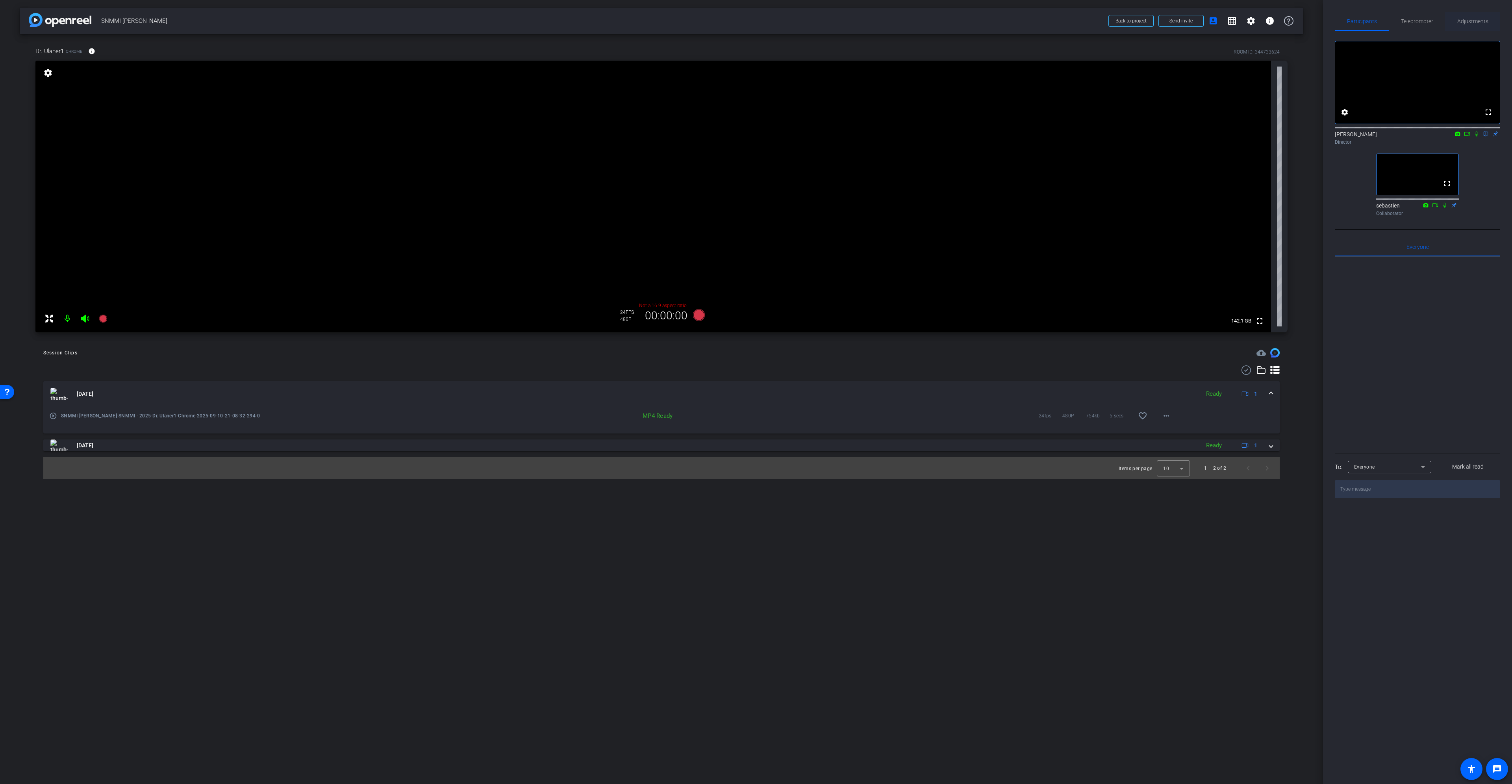
click at [1468, 24] on span "Adjustments" at bounding box center [1473, 21] width 31 height 5
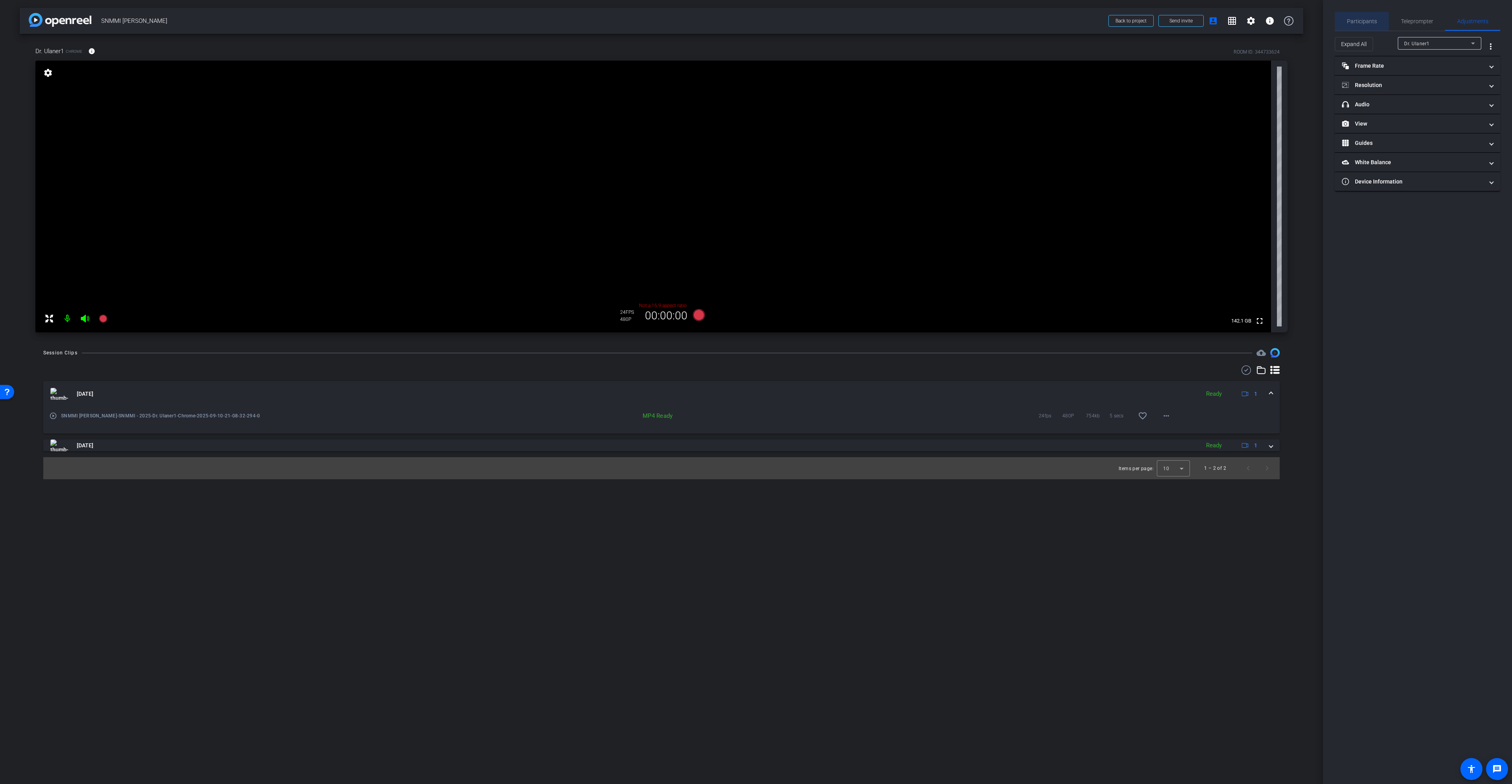
click at [1354, 25] on span "Participants" at bounding box center [1362, 21] width 30 height 19
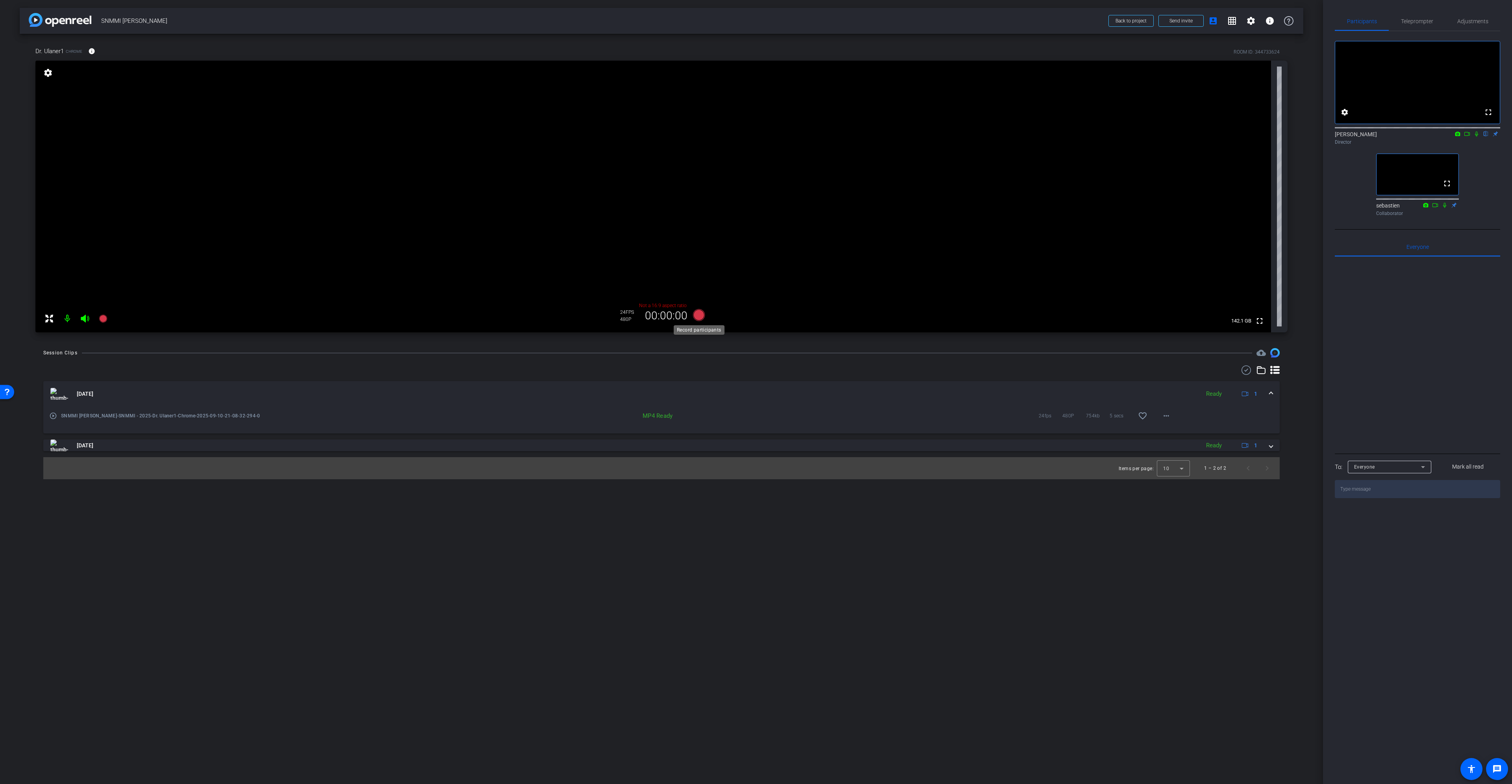
click at [699, 315] on icon at bounding box center [699, 315] width 12 height 12
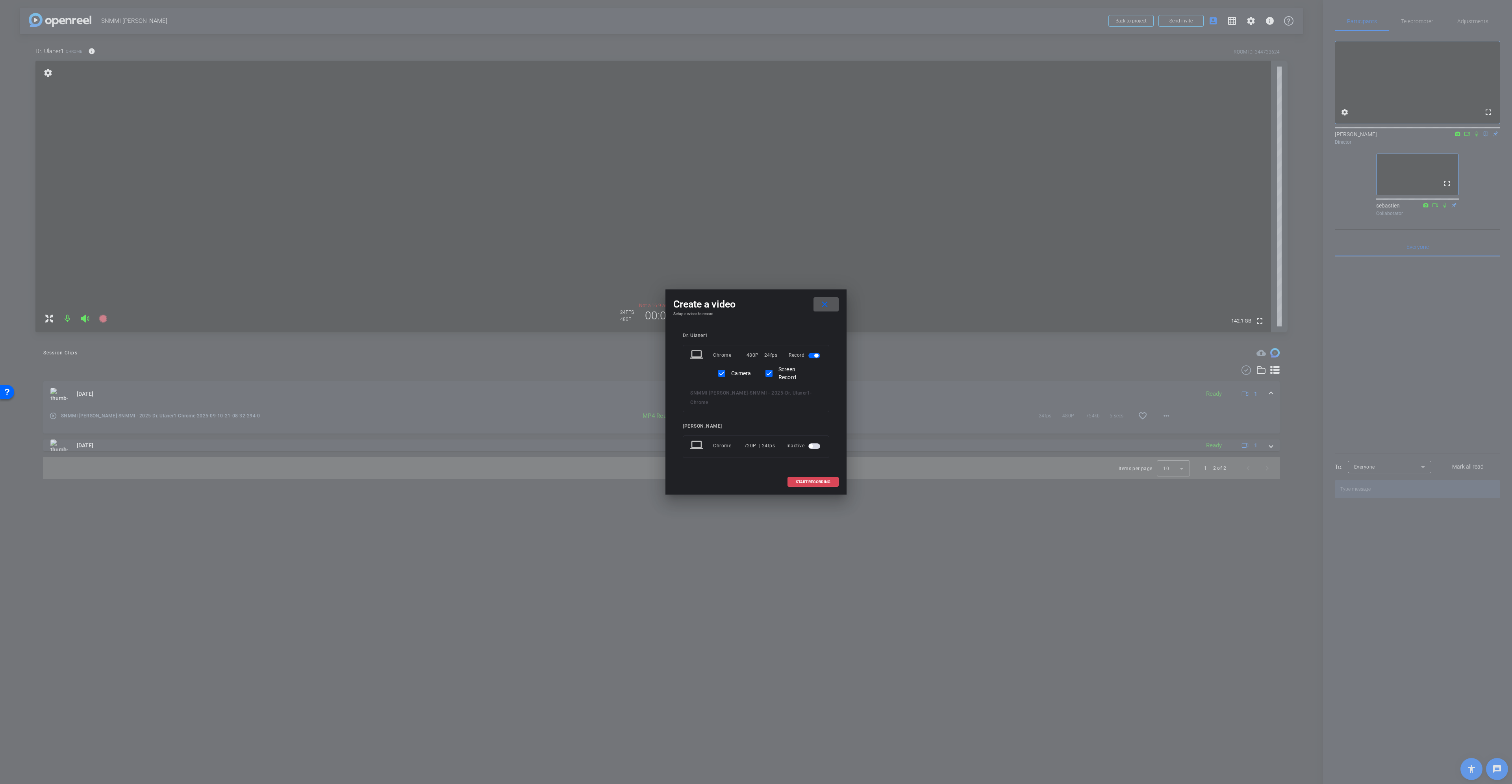
click at [819, 480] on span "START RECORDING" at bounding box center [813, 482] width 35 height 4
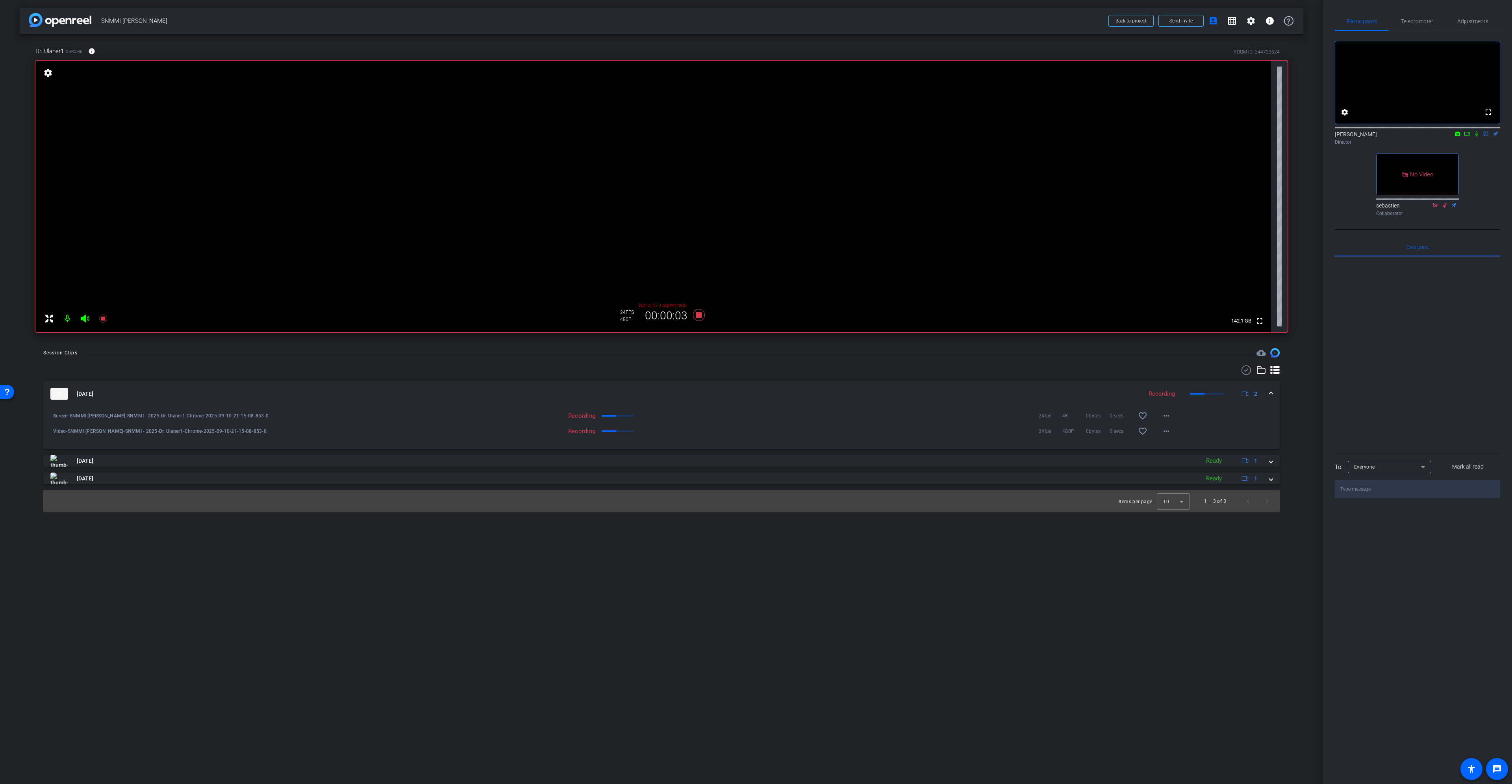
click at [1466, 137] on icon at bounding box center [1467, 133] width 6 height 5
click at [1484, 137] on icon at bounding box center [1486, 133] width 6 height 5
click at [1476, 20] on span "Adjustments" at bounding box center [1473, 21] width 31 height 5
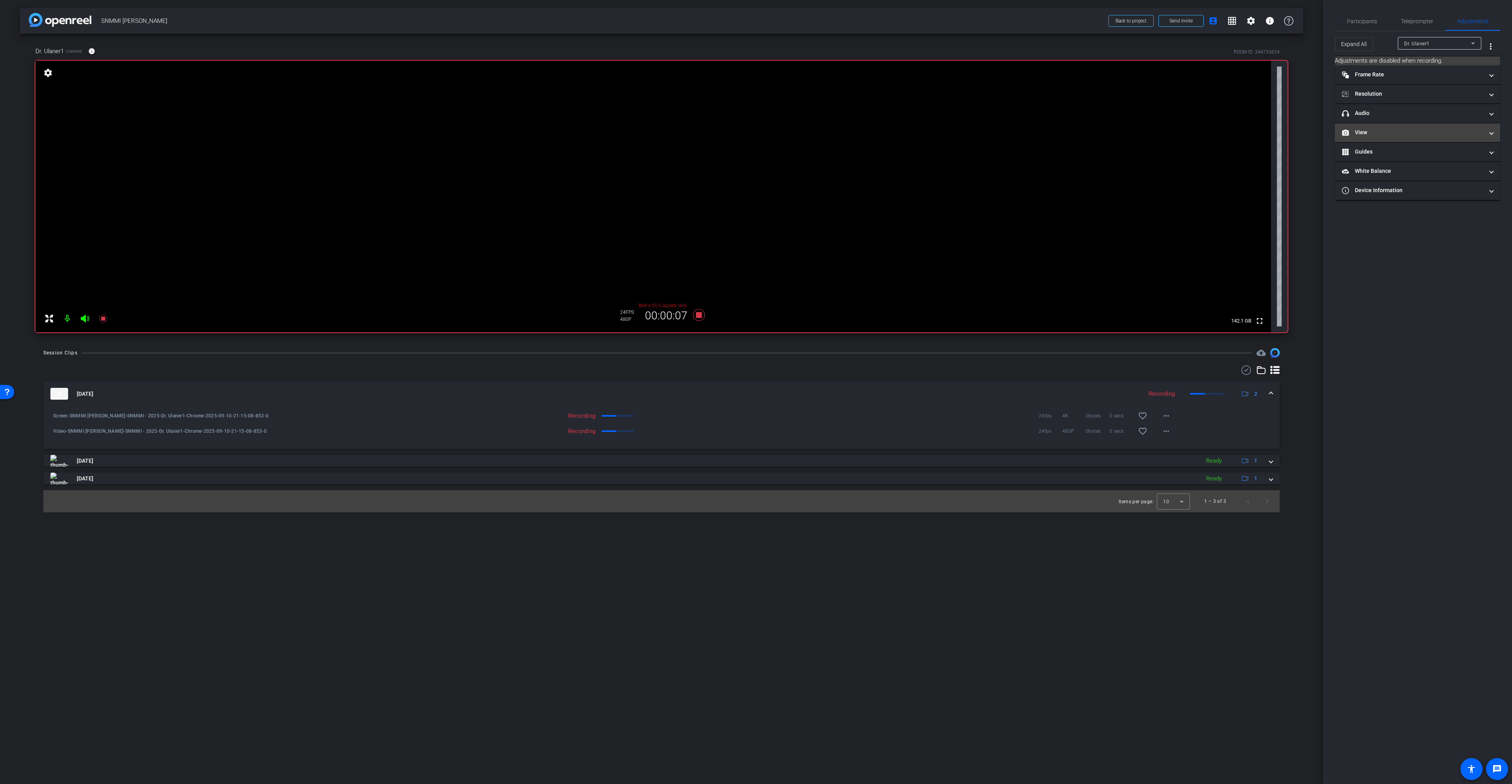
click at [1444, 136] on mat-panel-title "View" at bounding box center [1412, 133] width 141 height 8
click at [1425, 159] on rect at bounding box center [1425, 158] width 4 height 3
click at [1366, 22] on span "Participants" at bounding box center [1362, 21] width 30 height 5
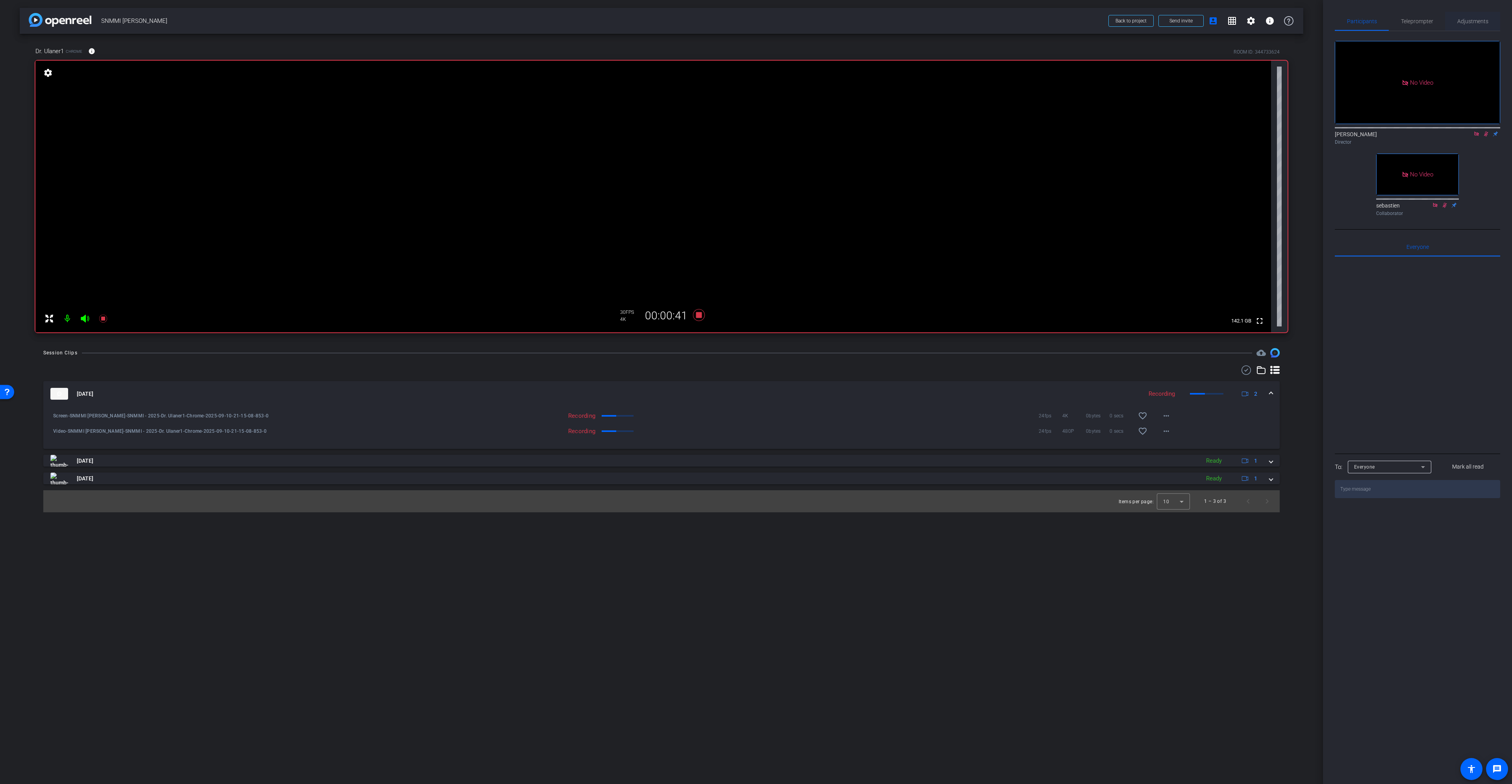
click at [1465, 23] on span "Adjustments" at bounding box center [1473, 21] width 31 height 5
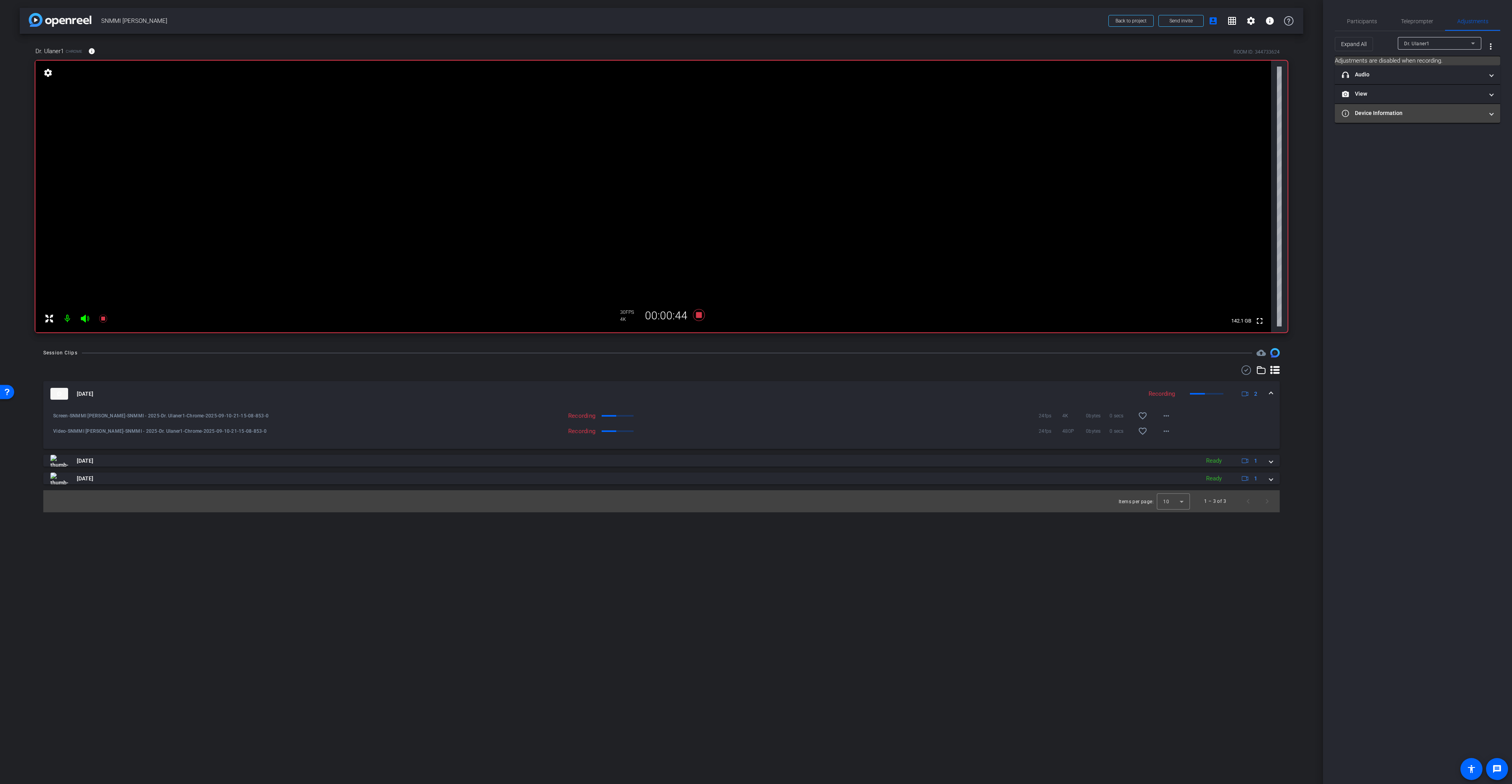
click at [1443, 113] on mat-panel-title "Device Information" at bounding box center [1412, 113] width 141 height 8
click at [1445, 96] on mat-panel-title "View" at bounding box center [1412, 94] width 141 height 8
click at [1410, 119] on icon at bounding box center [1410, 120] width 6 height 6
click at [1355, 17] on span "Participants" at bounding box center [1362, 21] width 30 height 19
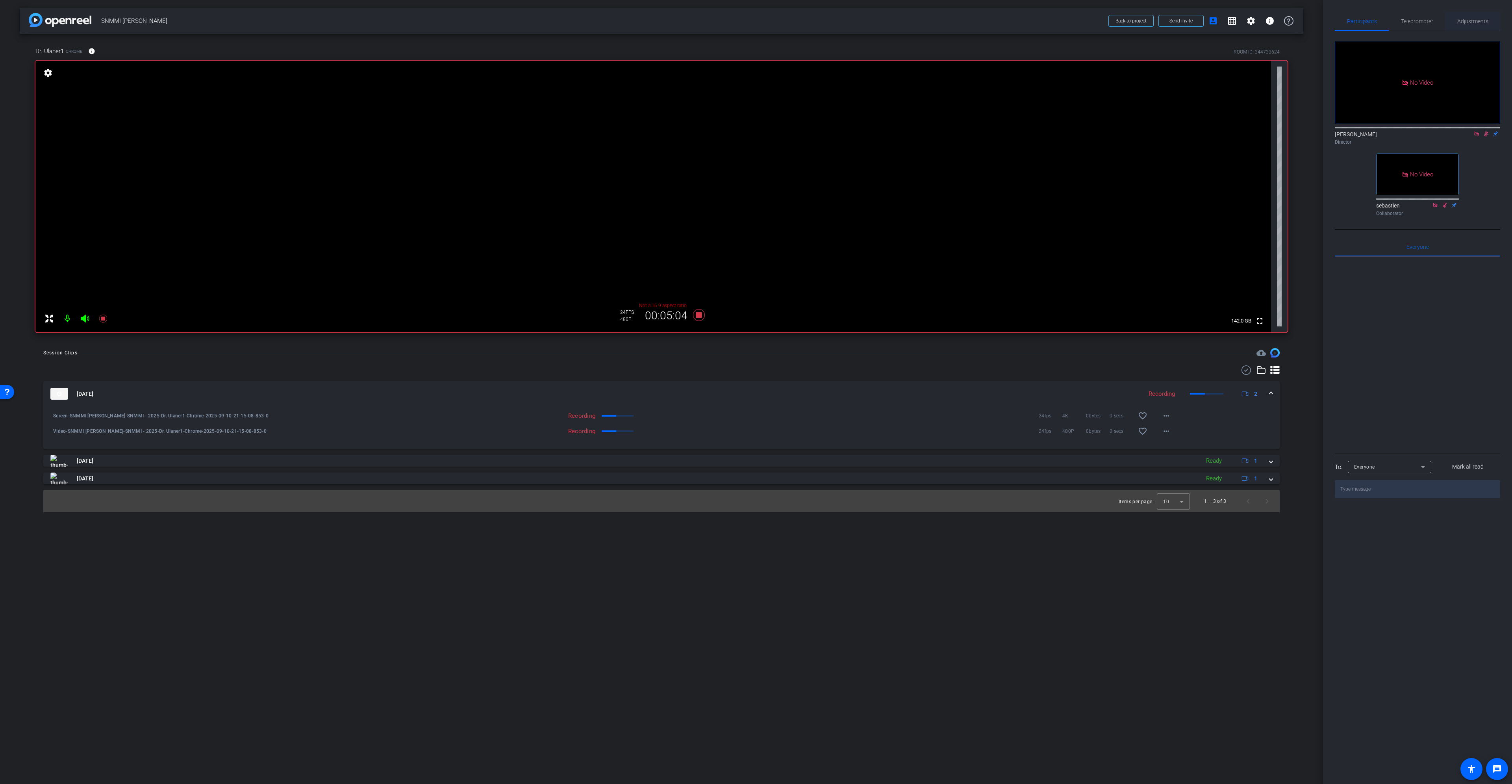
click at [1474, 21] on span "Adjustments" at bounding box center [1473, 21] width 31 height 5
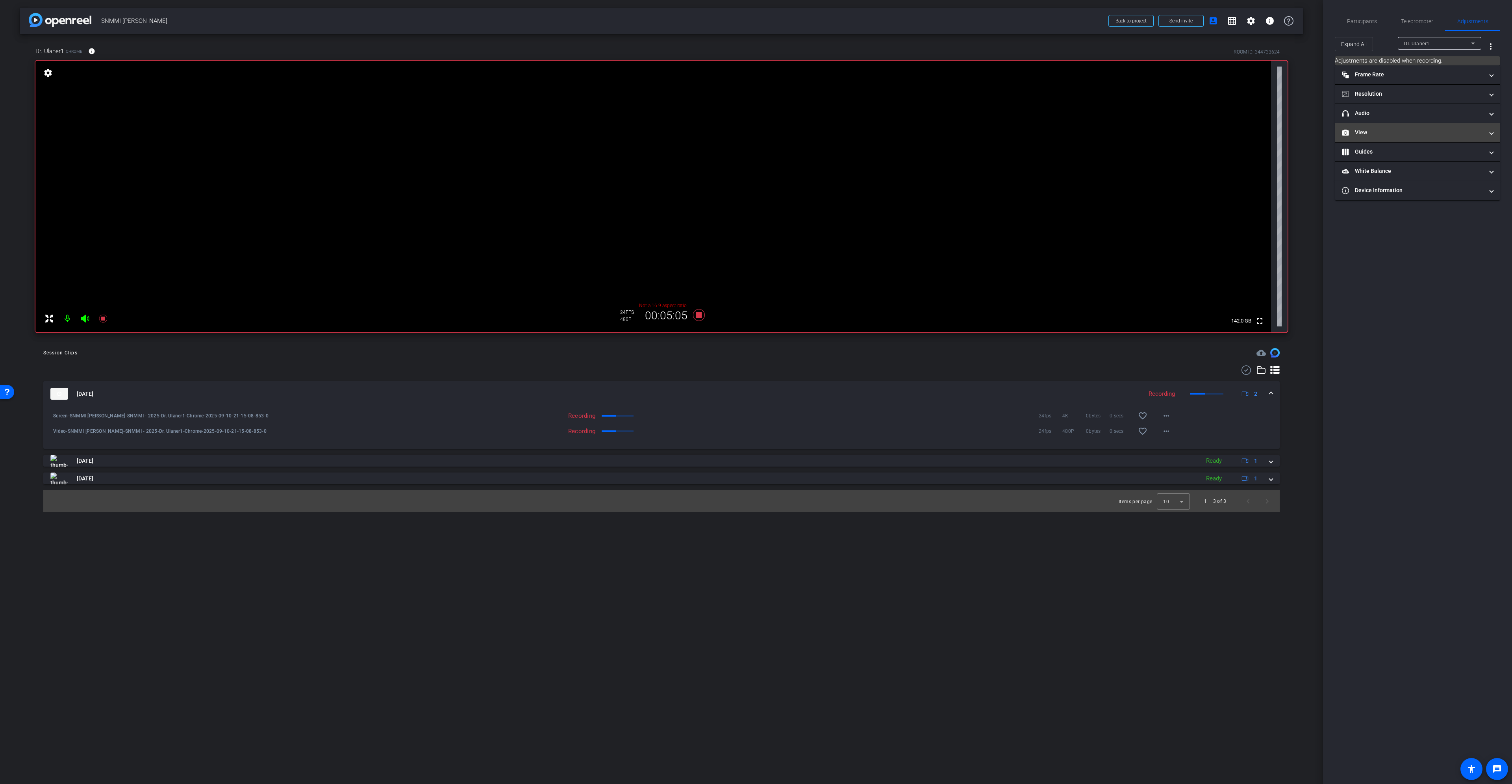
click at [1406, 129] on mat-panel-title "View" at bounding box center [1412, 133] width 141 height 8
click at [1424, 157] on rect at bounding box center [1425, 158] width 4 height 3
click at [1371, 21] on span "Participants" at bounding box center [1362, 21] width 30 height 5
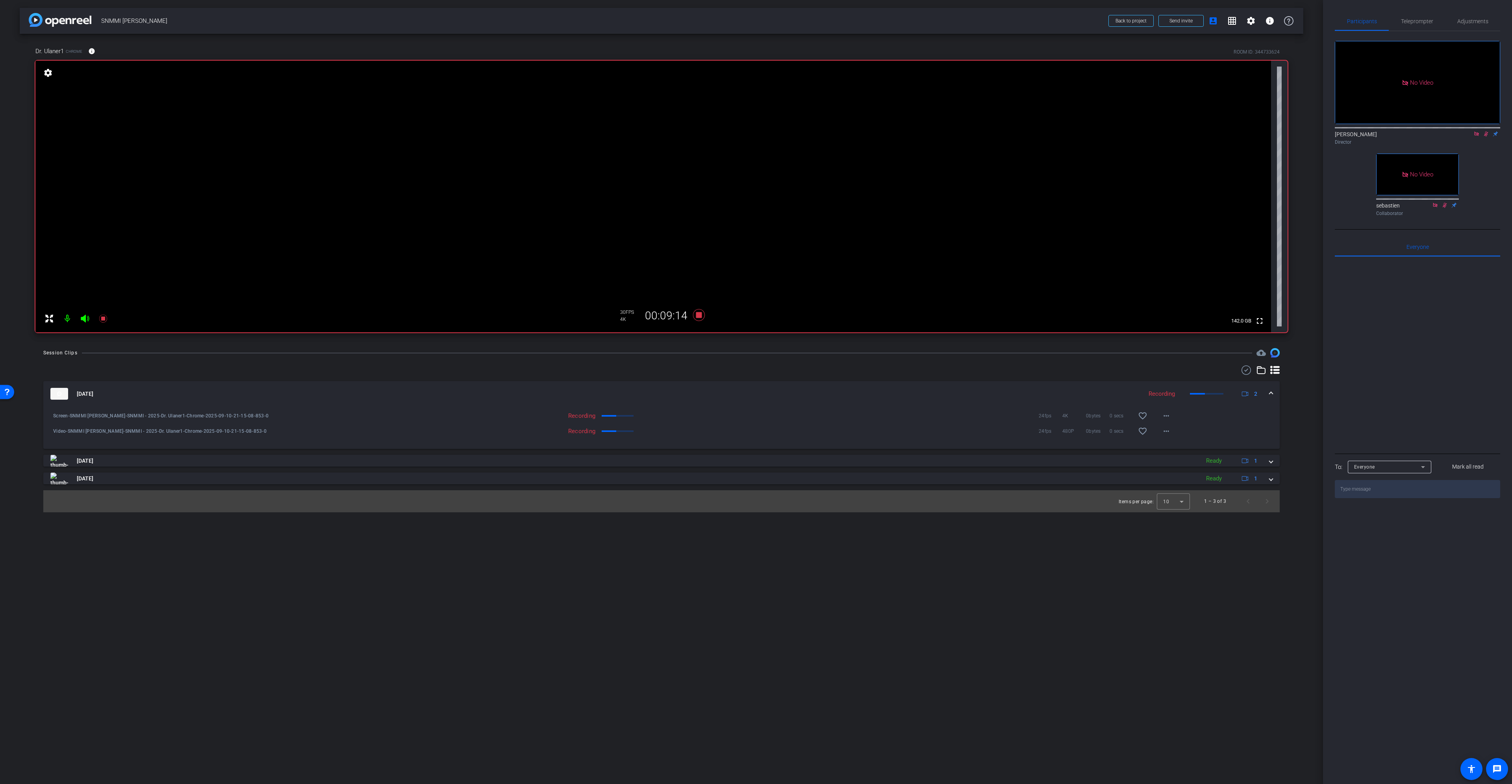
click at [1486, 131] on icon at bounding box center [1486, 133] width 6 height 5
click at [1485, 131] on icon at bounding box center [1486, 134] width 3 height 5
click at [1489, 130] on mat-icon at bounding box center [1486, 134] width 9 height 7
click at [1485, 131] on icon at bounding box center [1486, 133] width 6 height 5
click at [700, 316] on icon at bounding box center [699, 315] width 12 height 12
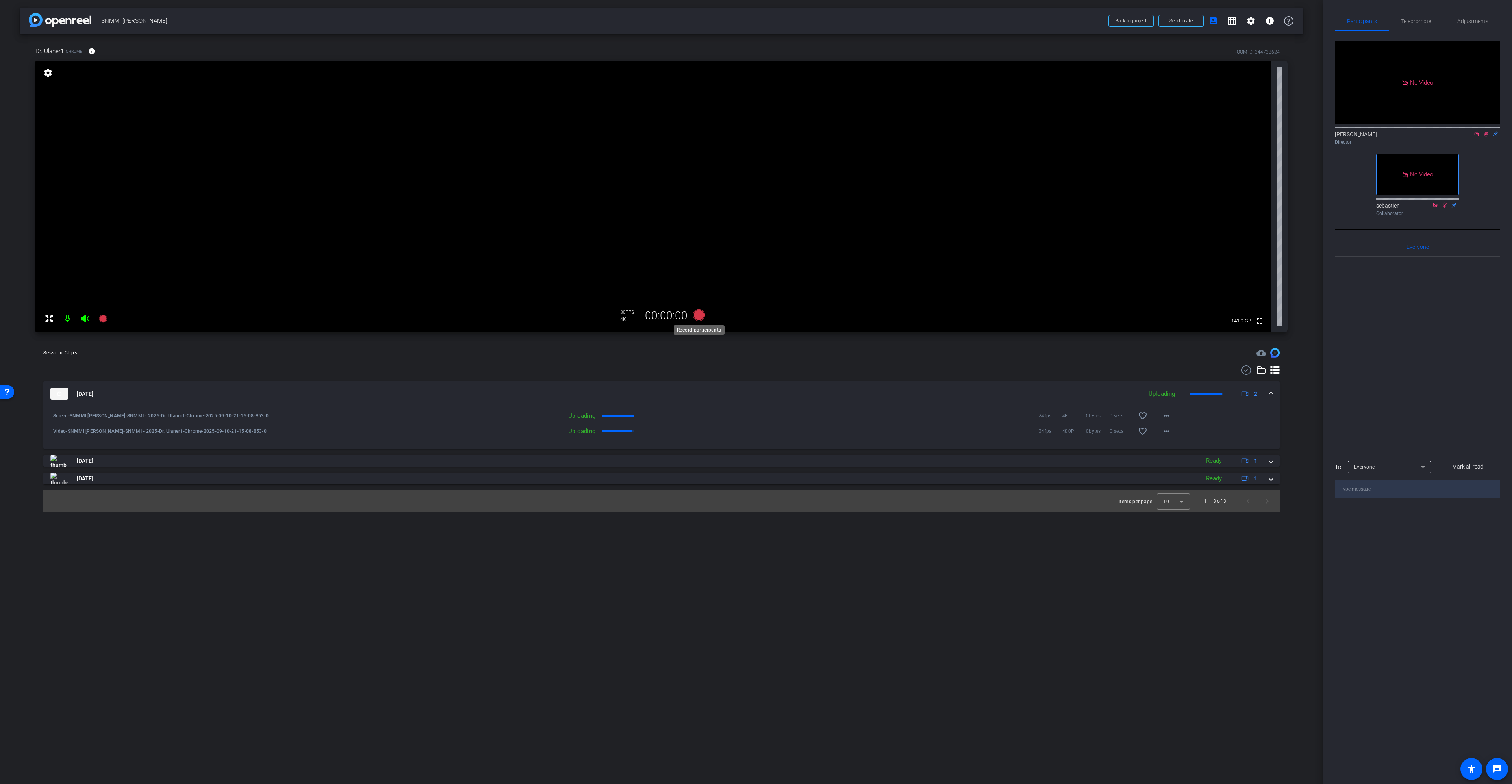
click at [698, 316] on icon at bounding box center [699, 315] width 12 height 12
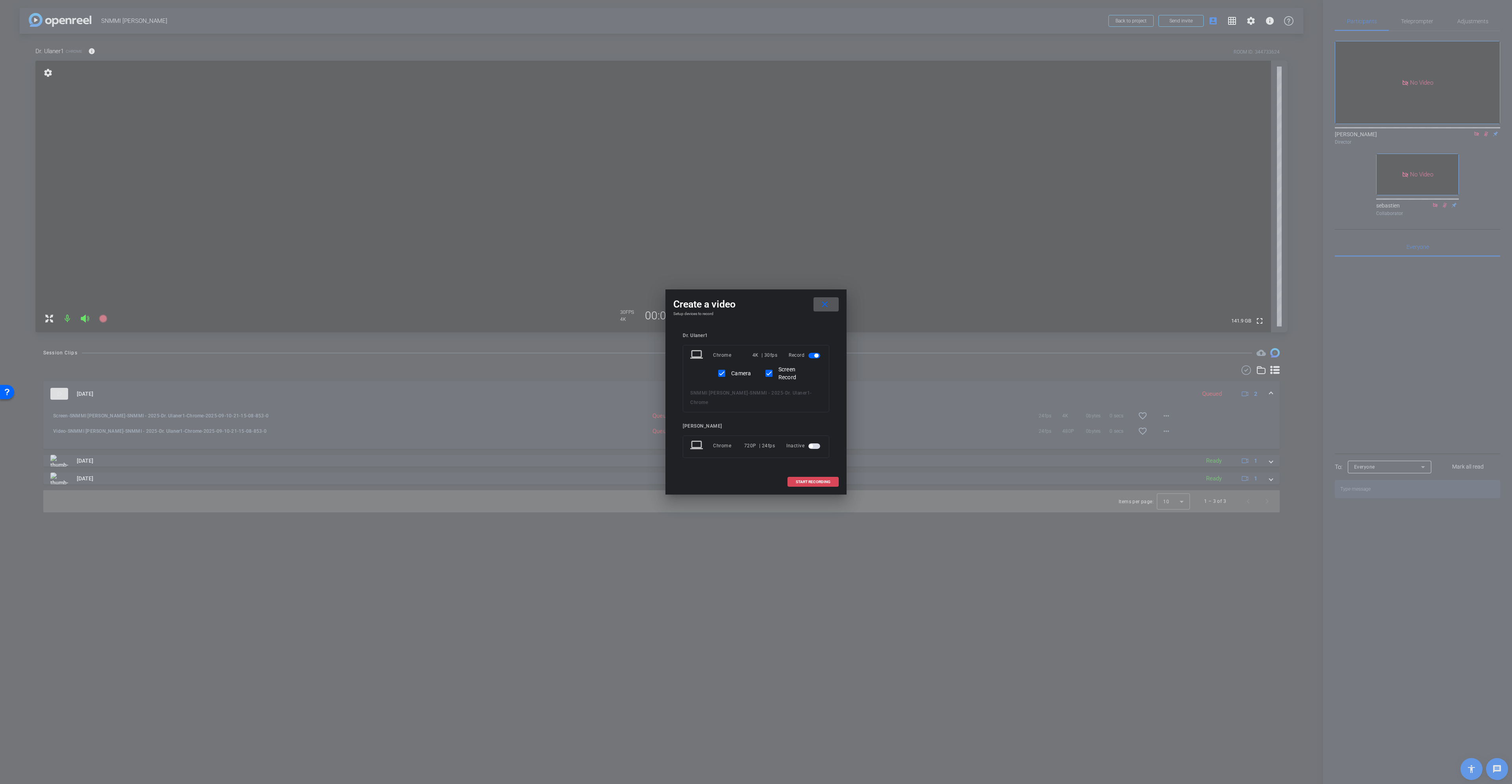
click at [828, 480] on span "START RECORDING" at bounding box center [813, 482] width 35 height 4
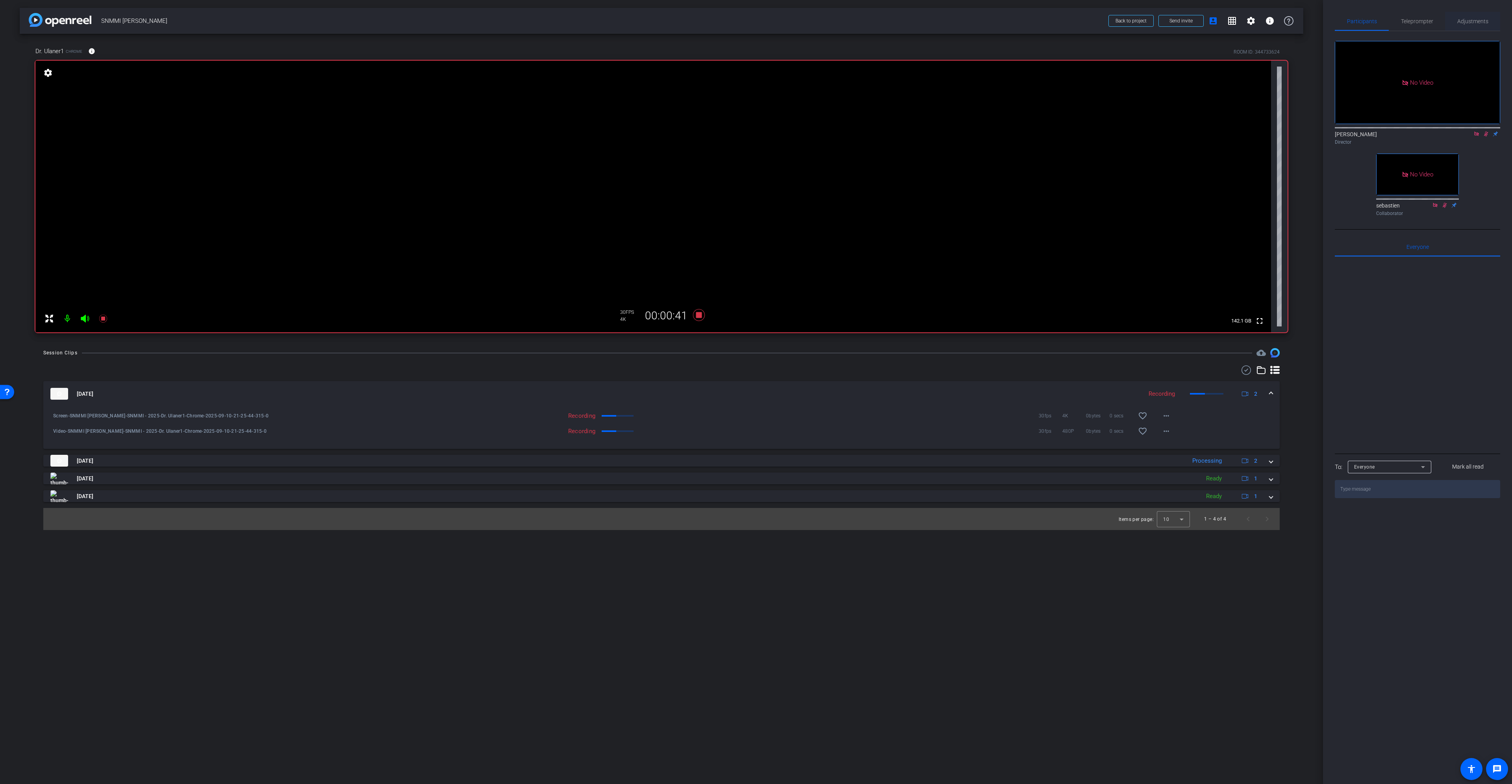
click at [1479, 19] on span "Adjustments" at bounding box center [1473, 21] width 31 height 5
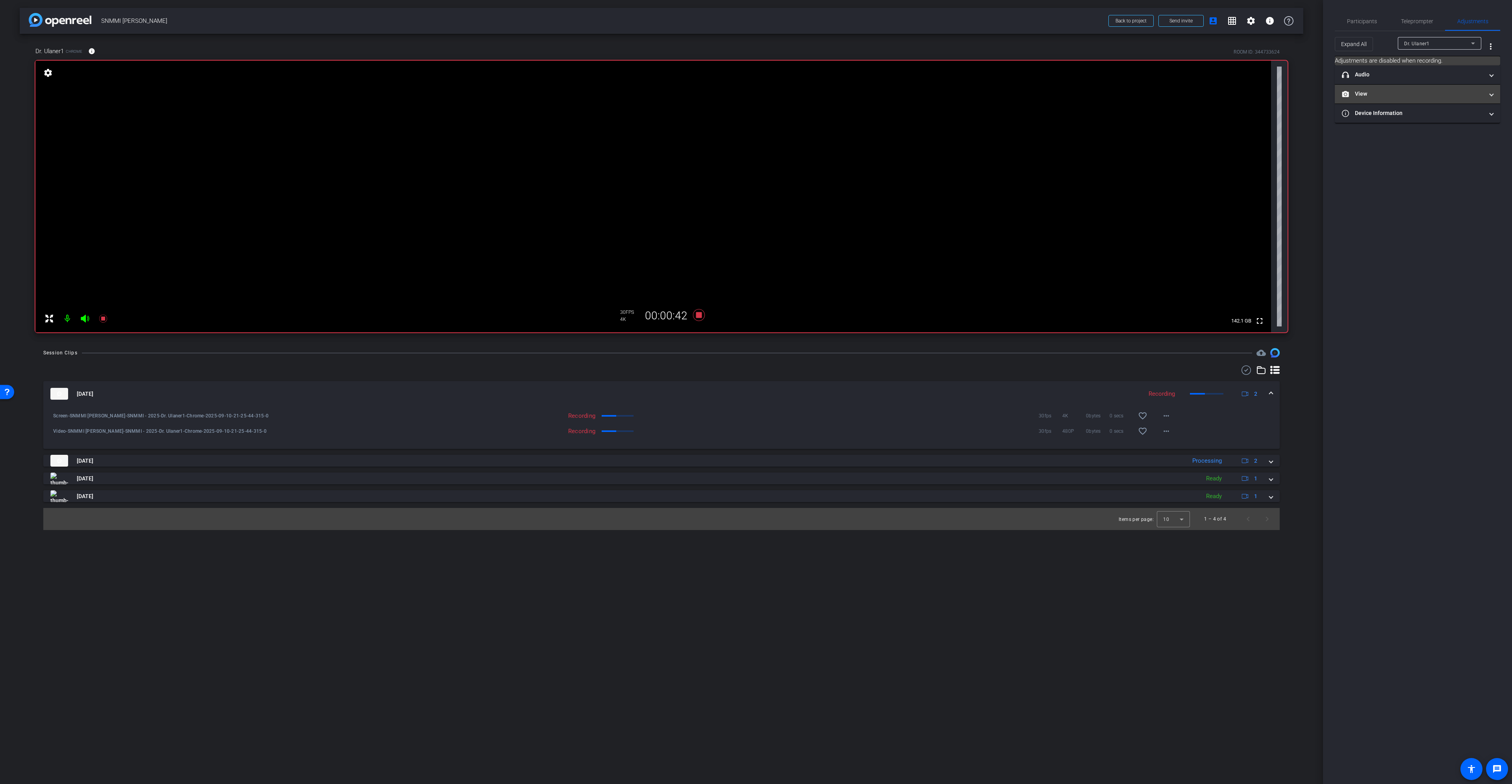
click at [1459, 89] on mat-expansion-panel-header "View" at bounding box center [1418, 94] width 166 height 19
click at [1425, 120] on rect at bounding box center [1425, 120] width 4 height 3
click at [1412, 121] on icon at bounding box center [1410, 120] width 5 height 4
click at [1423, 157] on icon at bounding box center [1425, 158] width 6 height 6
click at [1371, 19] on span "Participants" at bounding box center [1362, 21] width 30 height 5
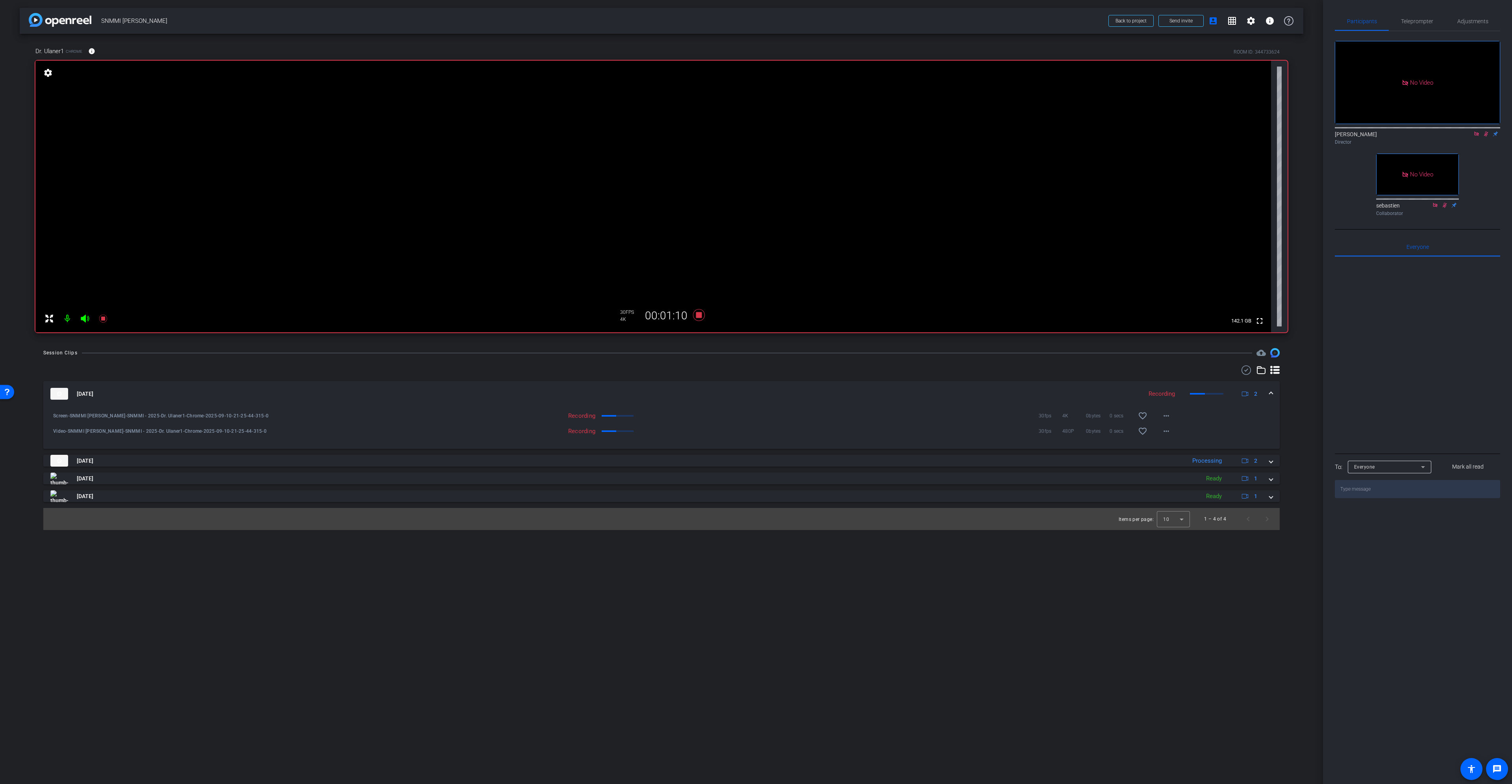
click at [1486, 131] on icon at bounding box center [1486, 133] width 6 height 5
click at [1486, 131] on icon at bounding box center [1486, 134] width 4 height 5
click at [698, 313] on icon at bounding box center [699, 315] width 12 height 12
click at [701, 315] on icon at bounding box center [699, 315] width 12 height 12
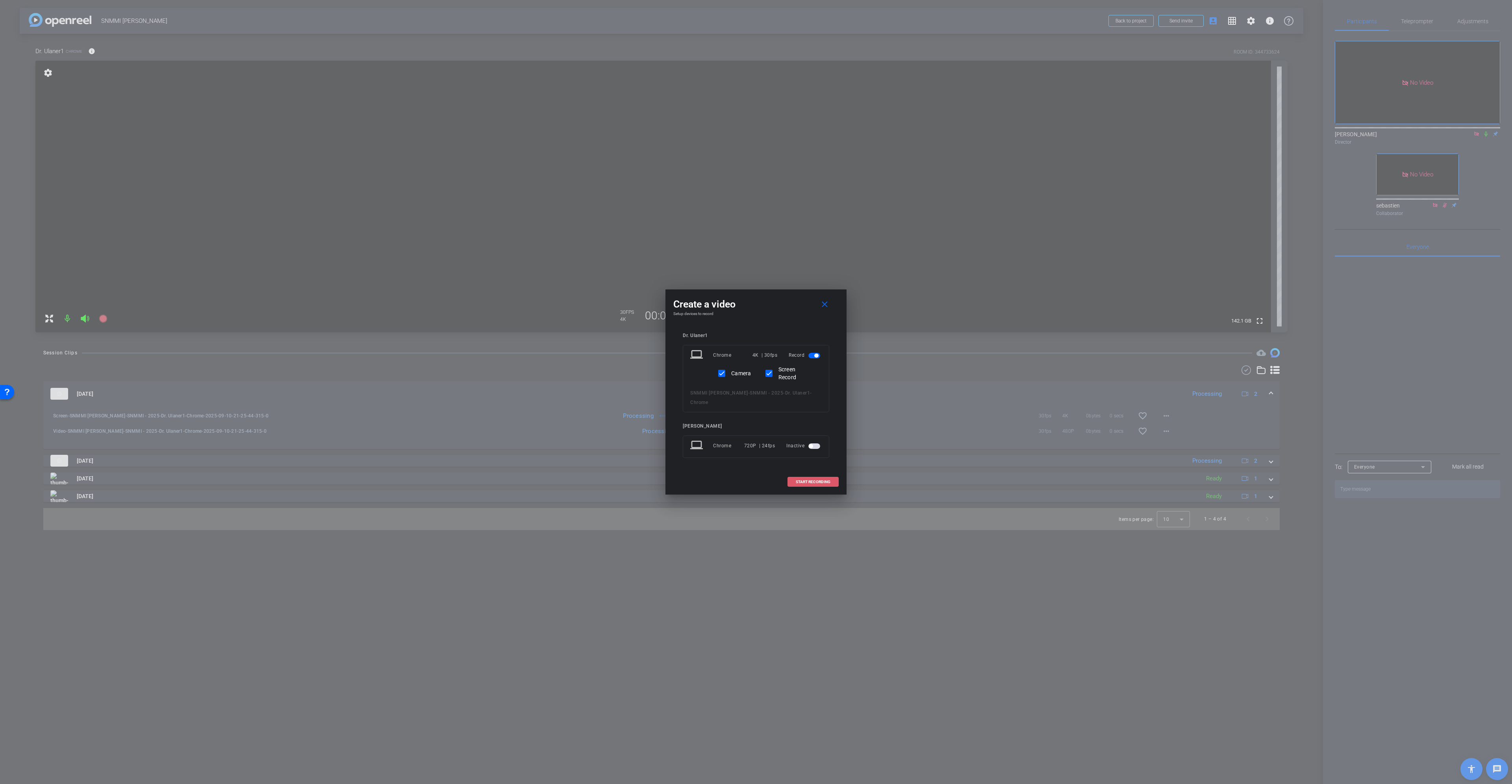
click at [822, 480] on span "START RECORDING" at bounding box center [813, 482] width 35 height 4
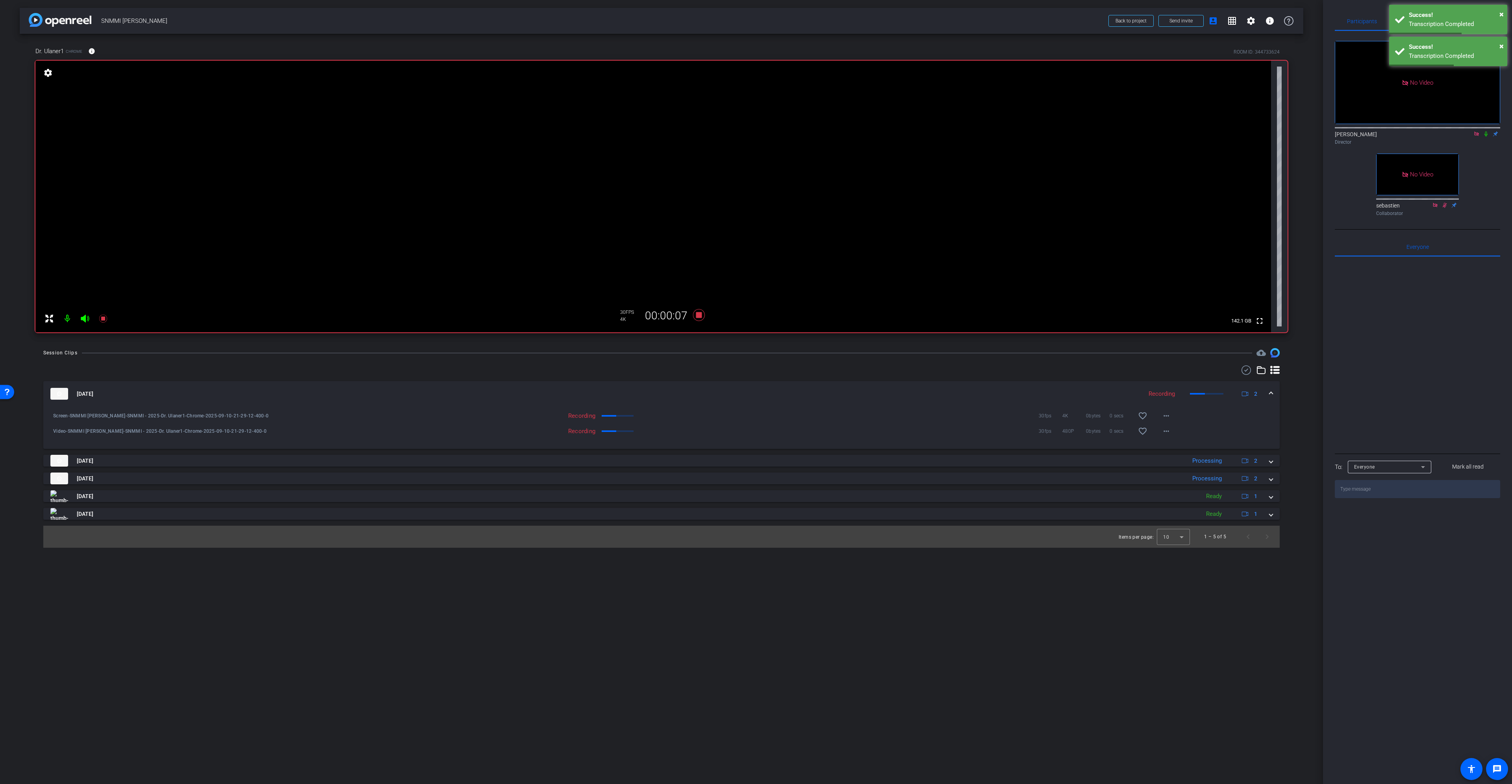
click at [1486, 131] on icon at bounding box center [1486, 134] width 3 height 5
click at [1484, 131] on icon at bounding box center [1486, 133] width 6 height 5
click at [1485, 131] on icon at bounding box center [1486, 133] width 6 height 5
click at [1471, 25] on span "Adjustments" at bounding box center [1473, 21] width 31 height 19
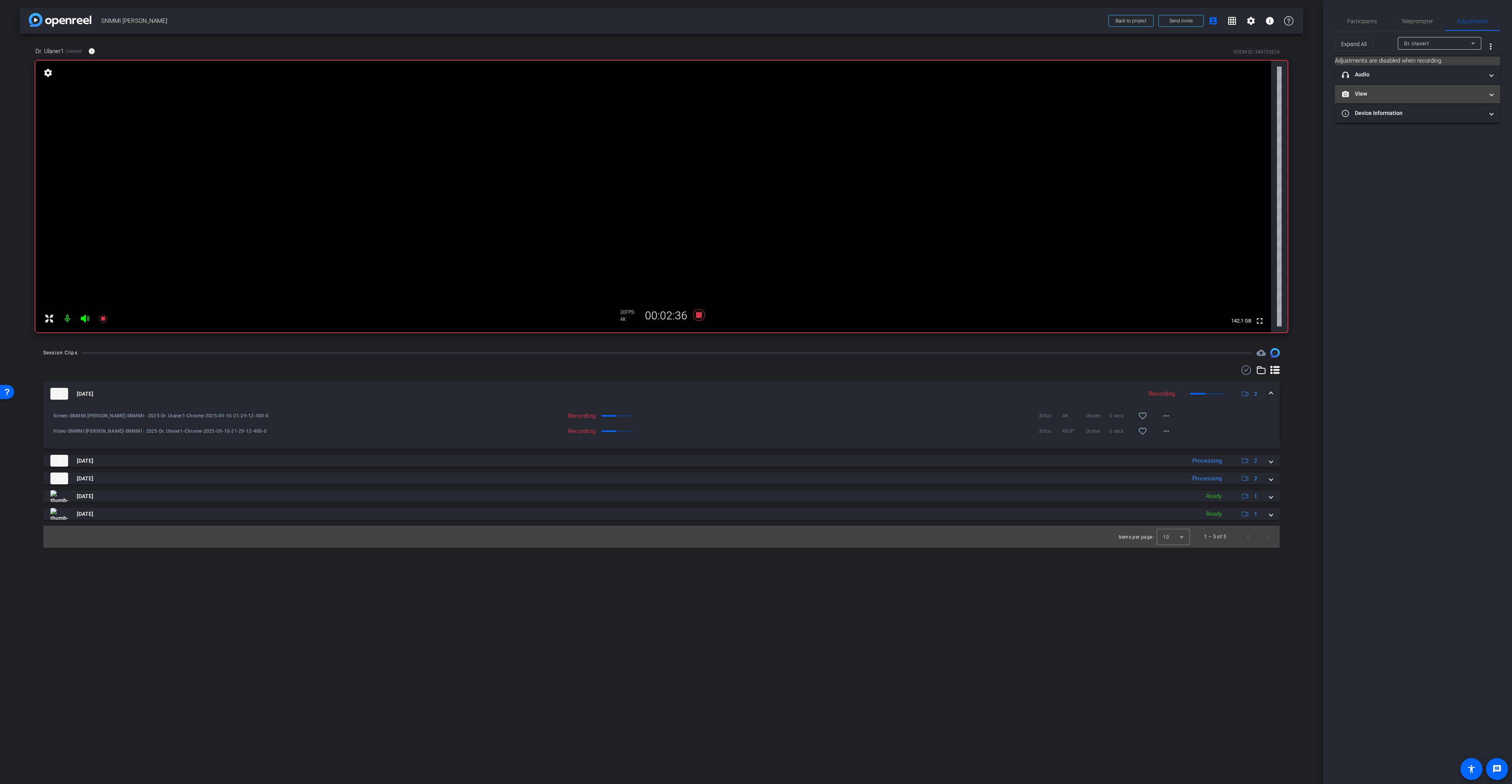
click at [1453, 92] on mat-panel-title "View" at bounding box center [1412, 94] width 141 height 8
click at [1412, 120] on icon at bounding box center [1410, 120] width 5 height 4
click at [1424, 158] on rect at bounding box center [1425, 158] width 4 height 3
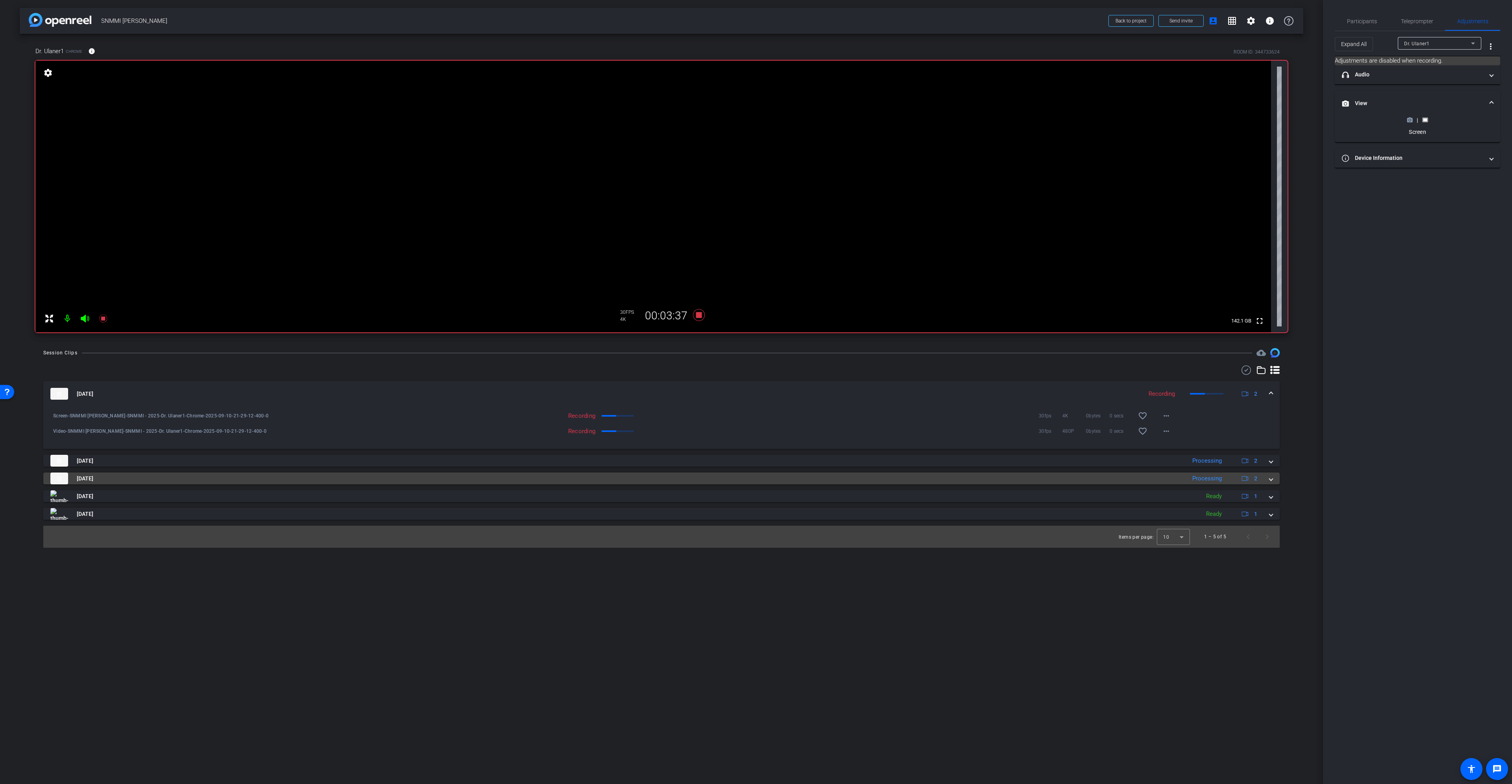
click at [1268, 482] on div "Sep 10, 2025 Processing 2" at bounding box center [660, 478] width 1219 height 12
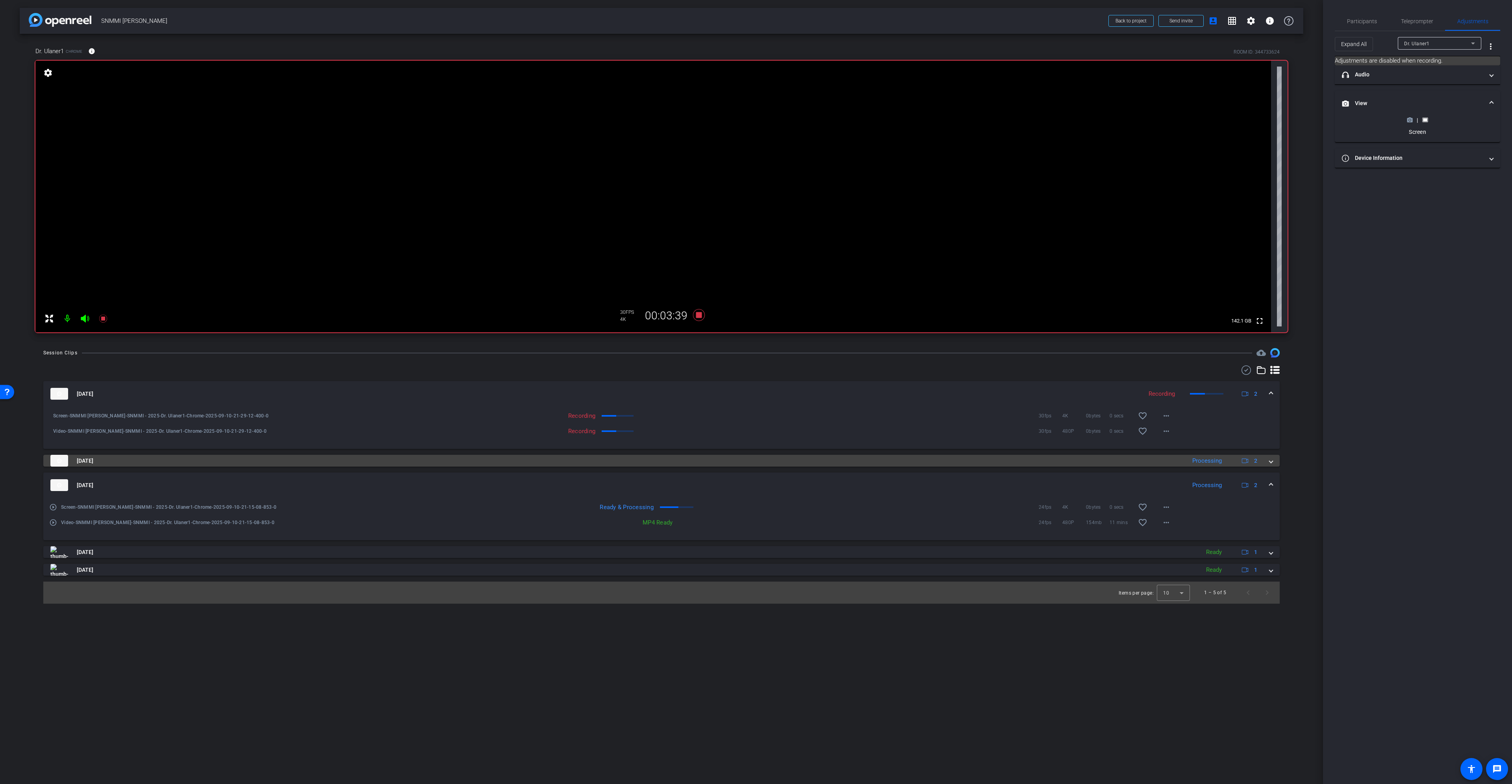
click at [1268, 460] on div "Sep 10, 2025 Processing 2" at bounding box center [660, 461] width 1219 height 12
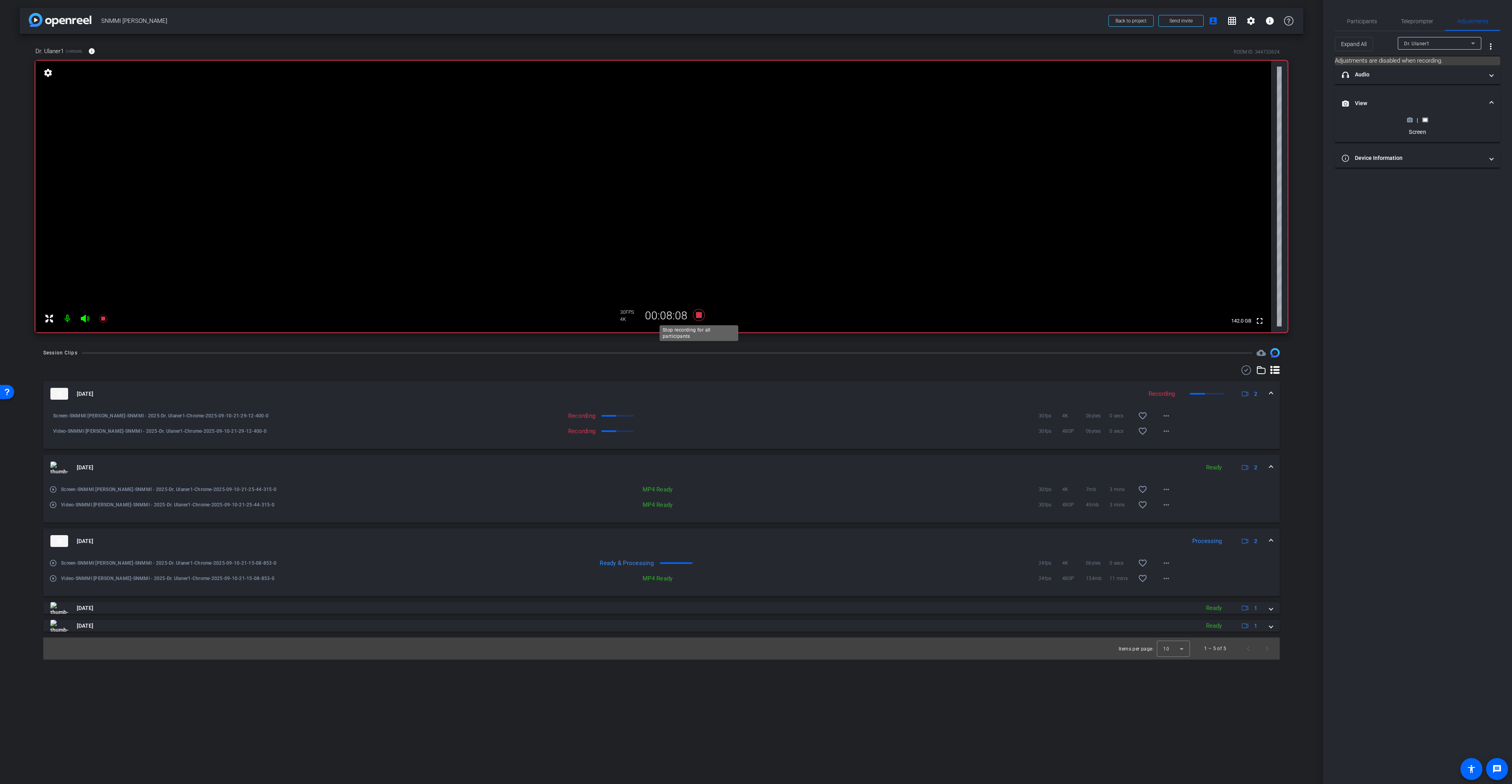
click at [700, 316] on icon at bounding box center [699, 315] width 12 height 12
click at [699, 315] on icon at bounding box center [699, 315] width 12 height 12
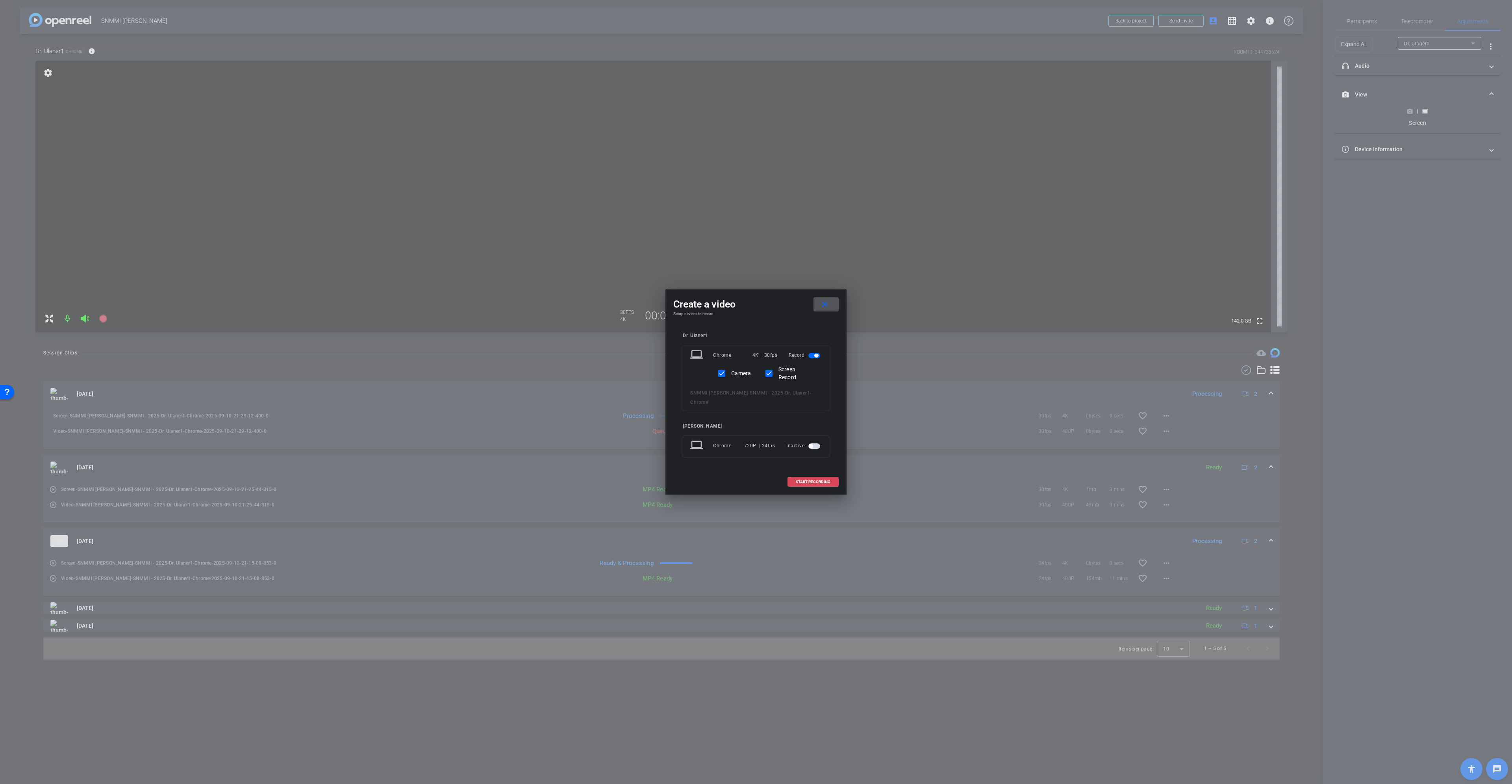
click at [818, 474] on span at bounding box center [813, 482] width 50 height 19
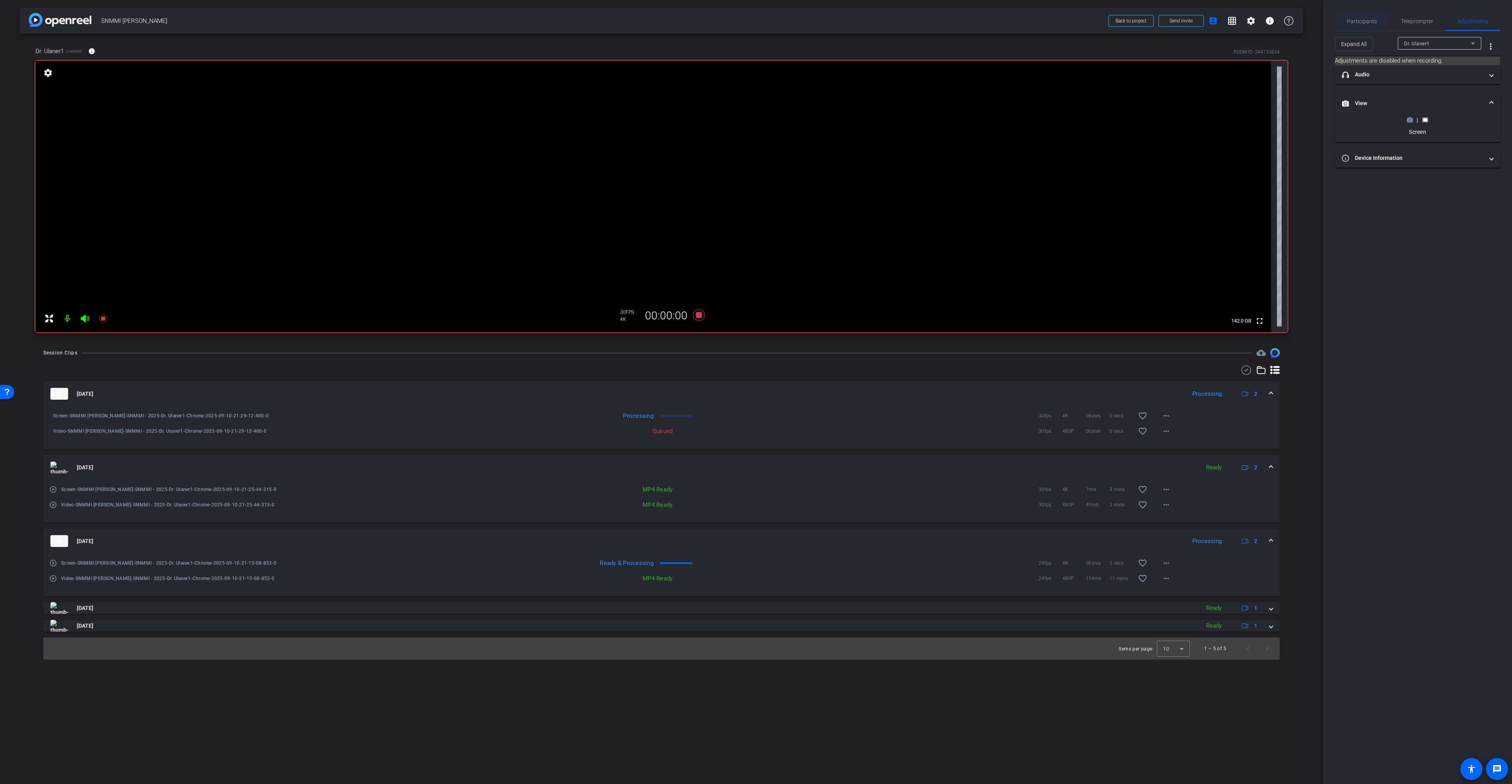
click at [1358, 20] on span "Participants" at bounding box center [1362, 21] width 30 height 5
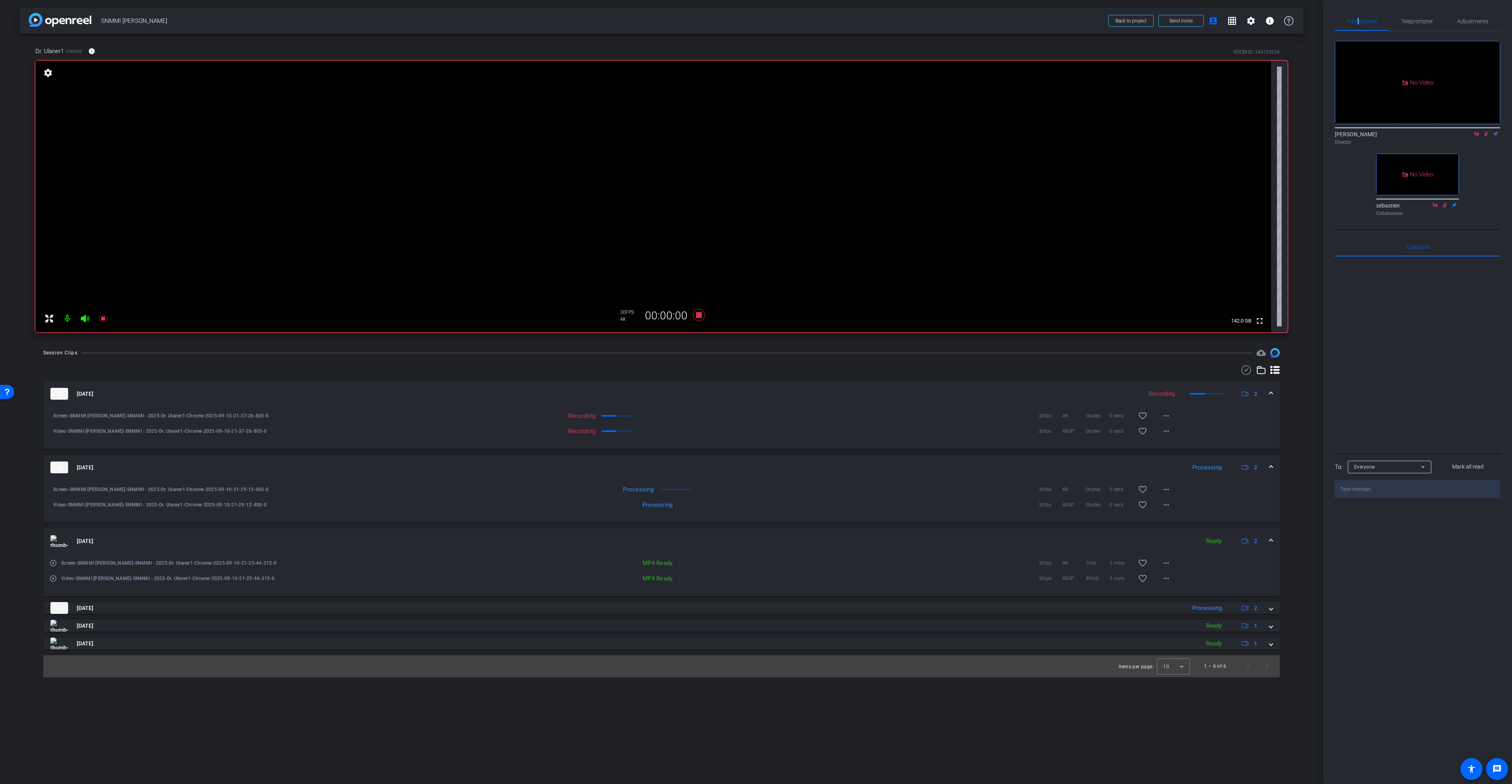
click at [1486, 131] on icon at bounding box center [1486, 134] width 4 height 5
click at [1486, 131] on icon at bounding box center [1486, 133] width 6 height 5
click at [1273, 468] on span at bounding box center [1271, 468] width 3 height 8
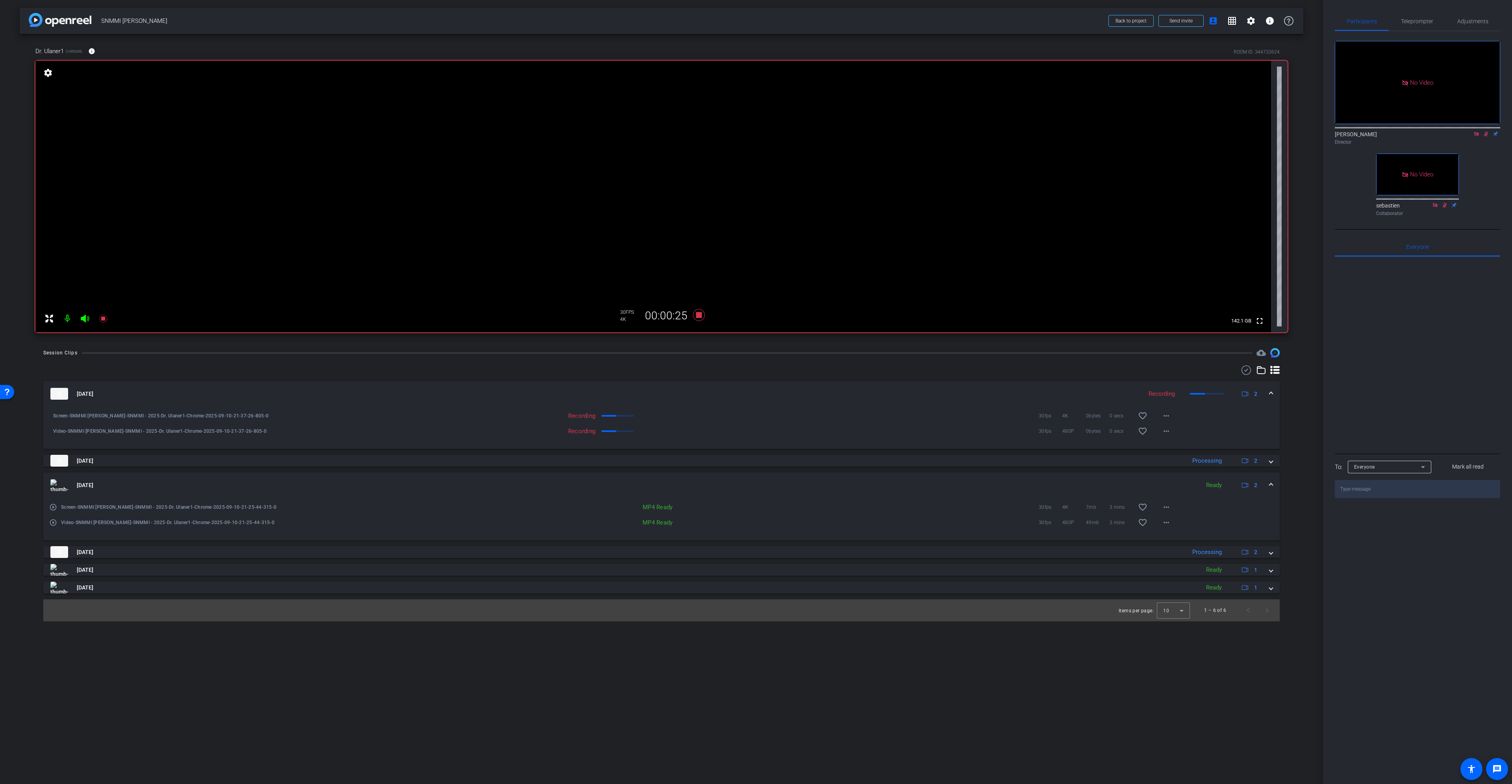
click at [1271, 487] on span at bounding box center [1271, 485] width 3 height 8
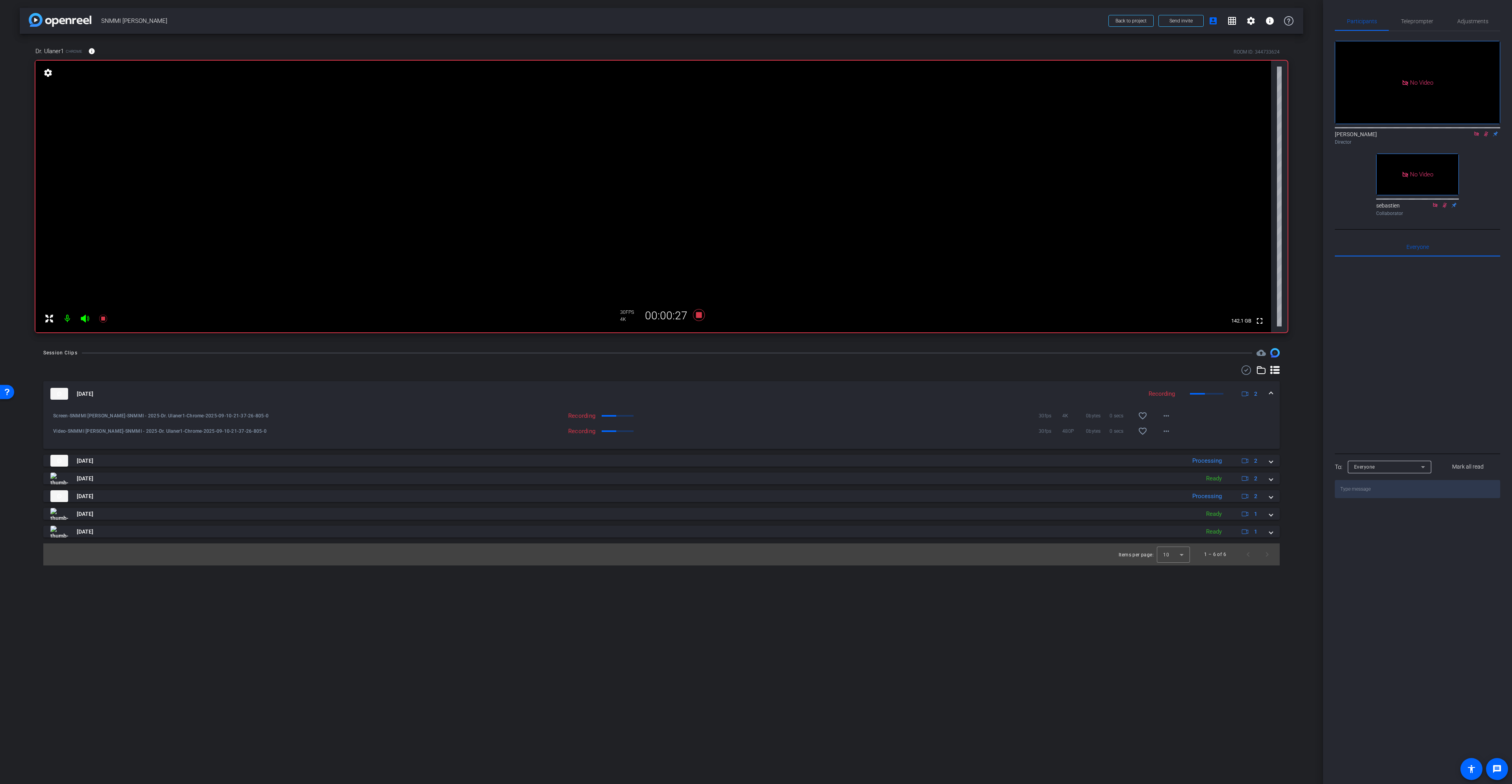
click at [1272, 392] on span at bounding box center [1271, 394] width 3 height 8
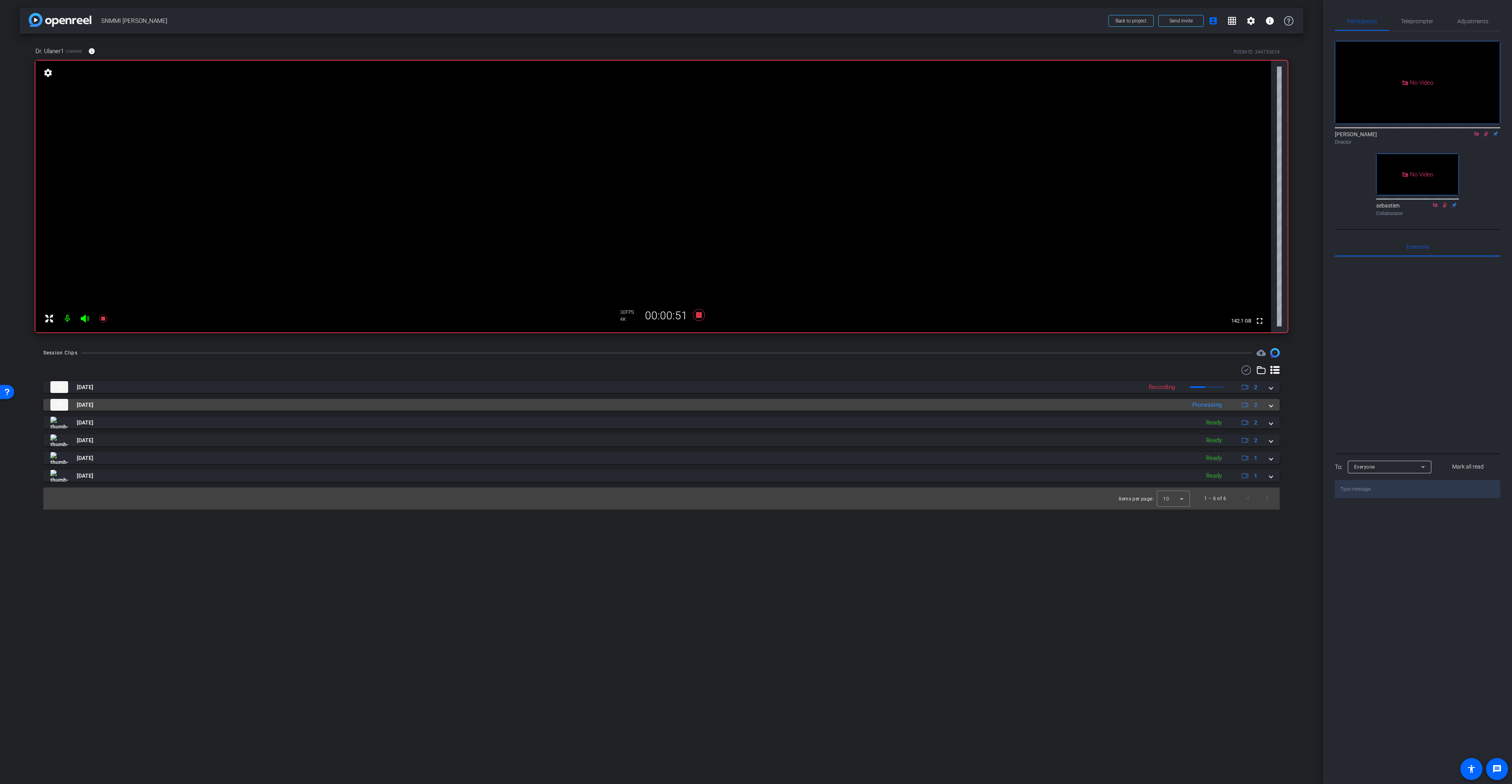
click at [1271, 407] on span at bounding box center [1271, 405] width 3 height 8
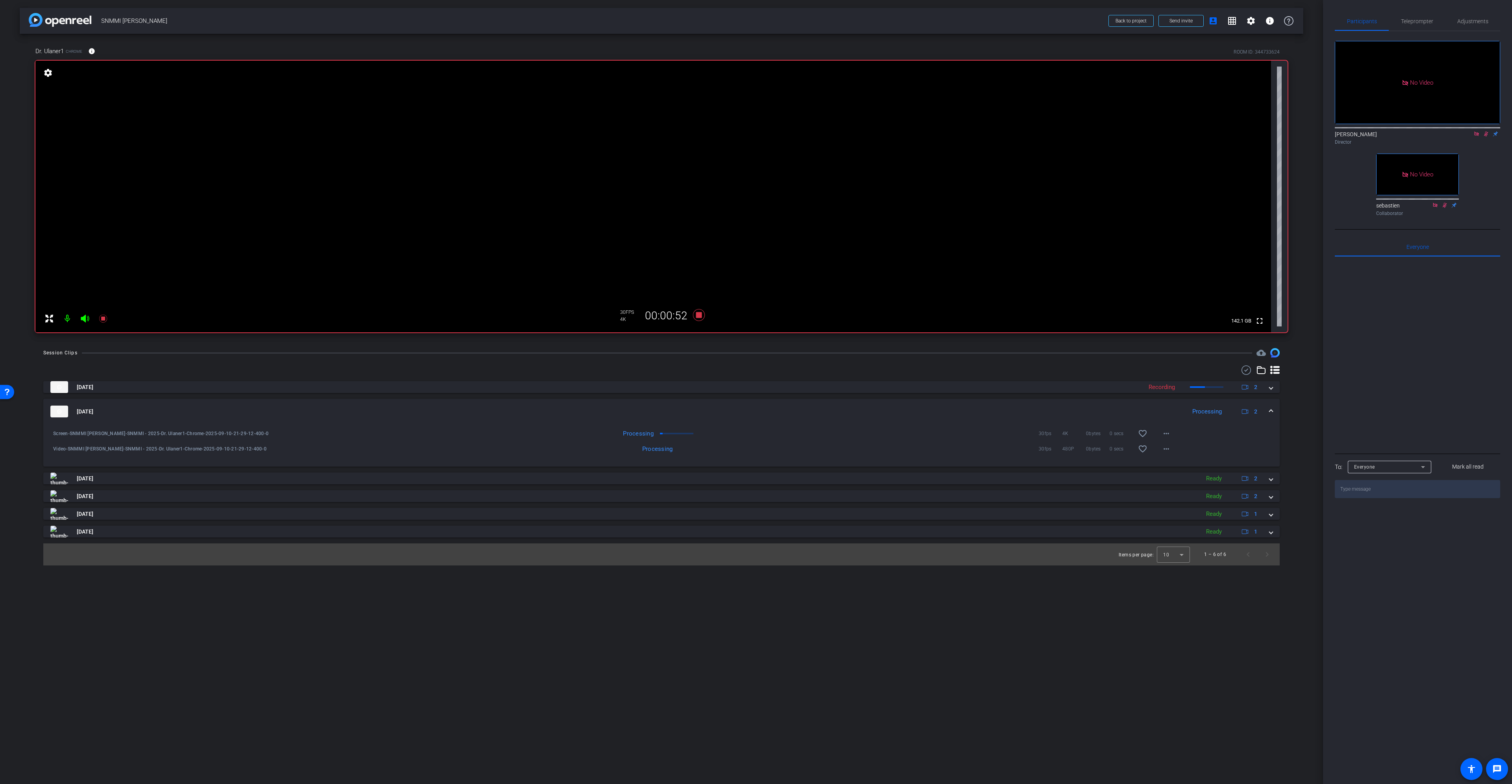
click at [1271, 410] on span at bounding box center [1271, 411] width 3 height 8
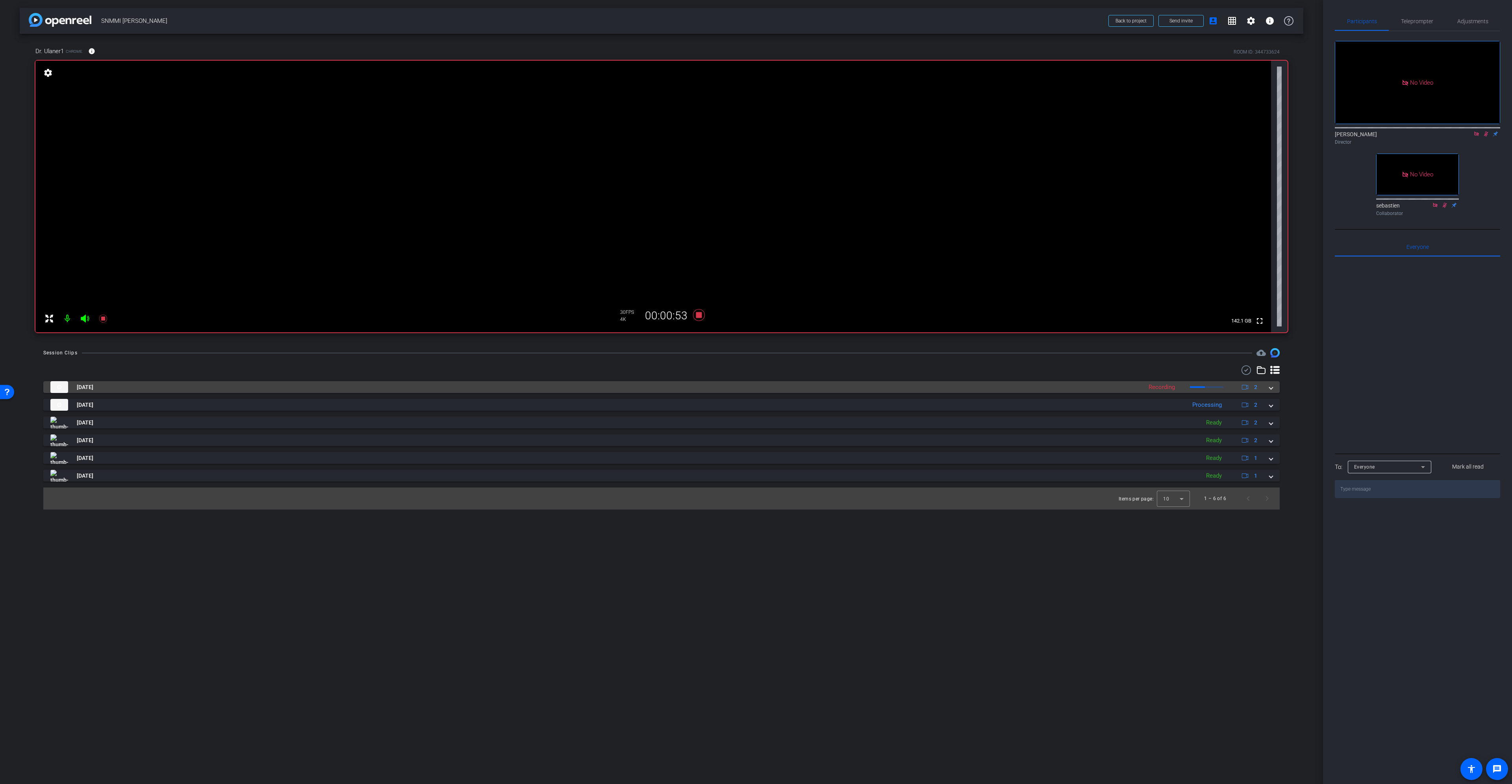
click at [1271, 391] on mat-expansion-panel-header "Sep 10, 2025 Recording 2" at bounding box center [662, 387] width 1236 height 12
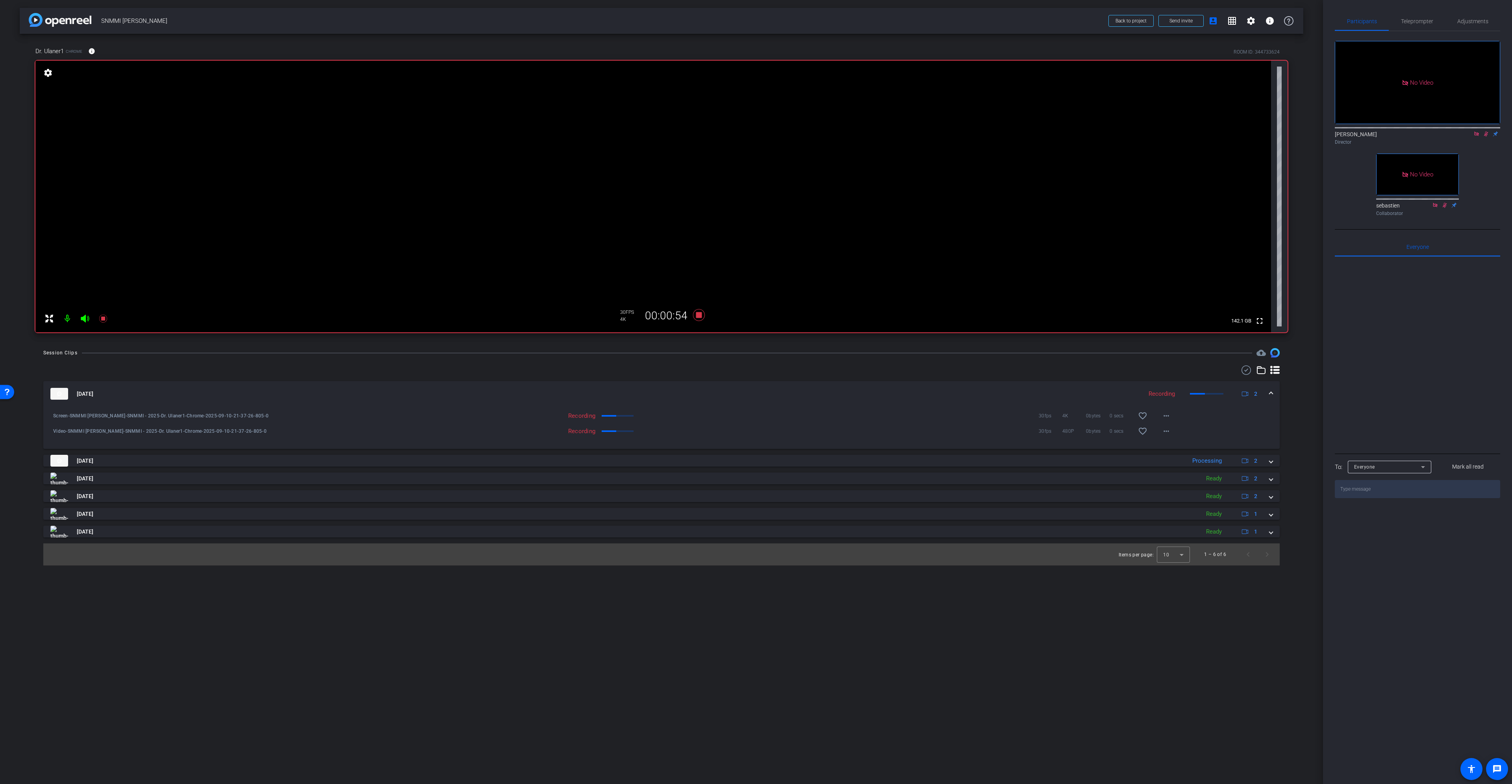
click at [1271, 391] on span at bounding box center [1271, 394] width 3 height 8
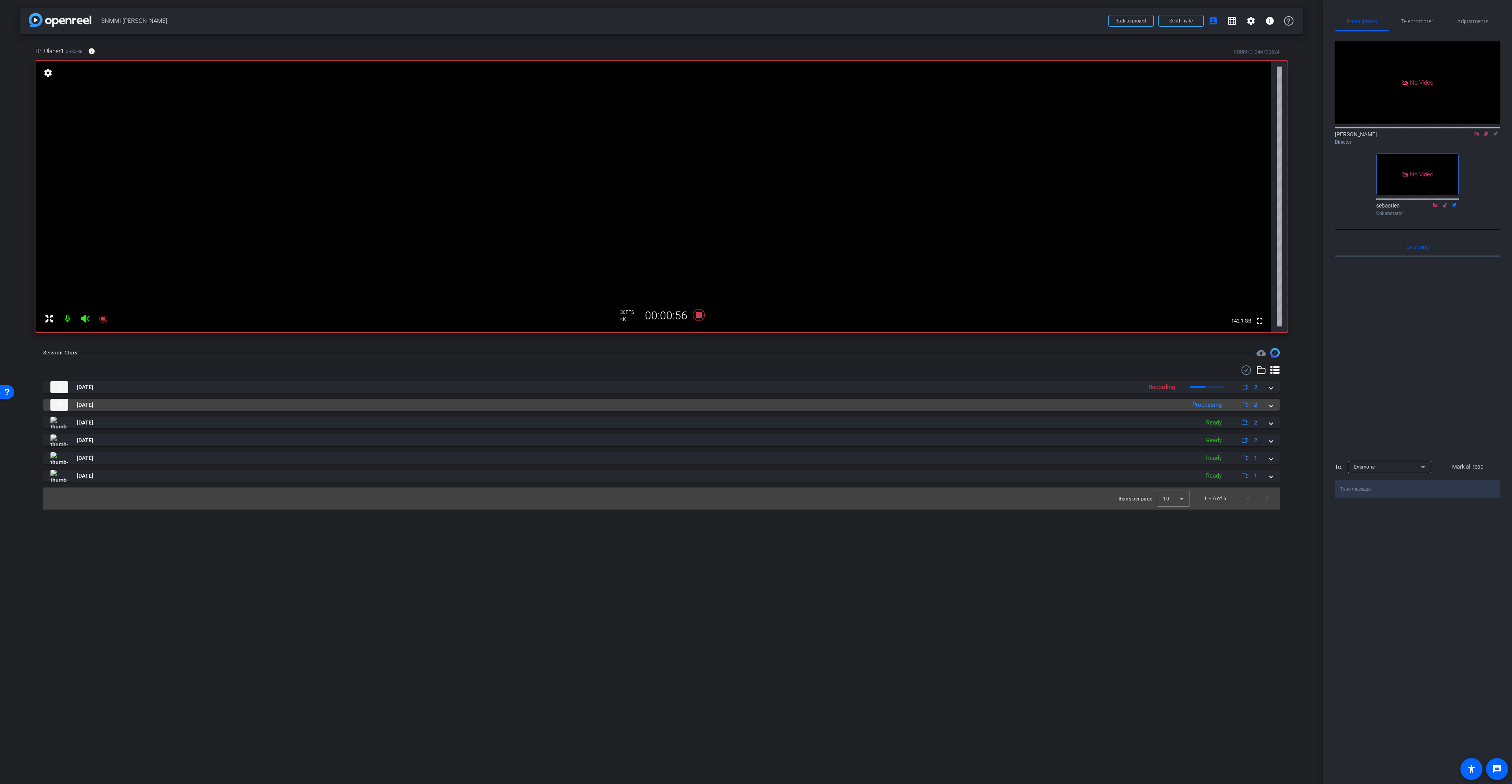
click at [1269, 404] on div "Sep 10, 2025 Processing 2" at bounding box center [660, 405] width 1219 height 12
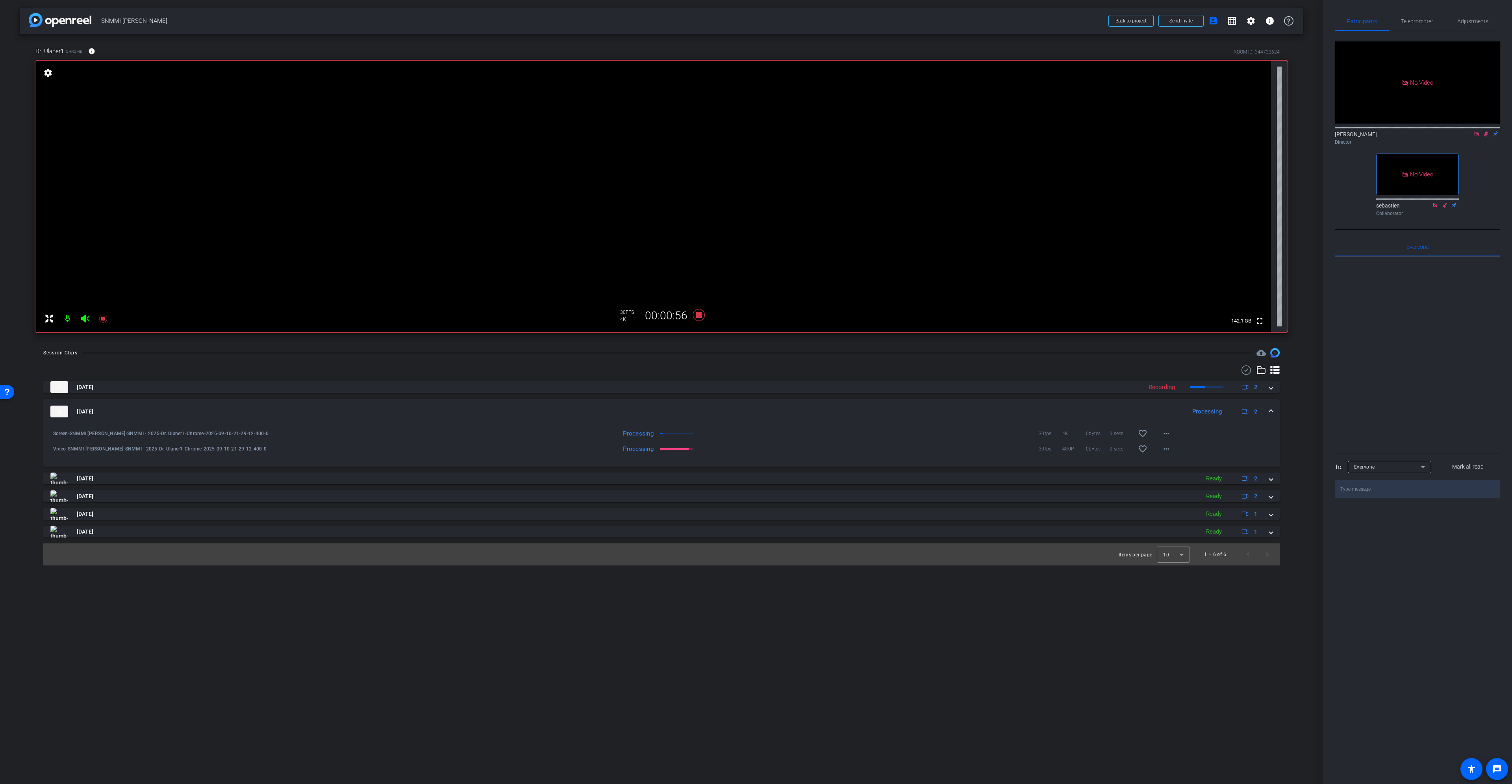
click at [1271, 411] on span at bounding box center [1271, 411] width 3 height 8
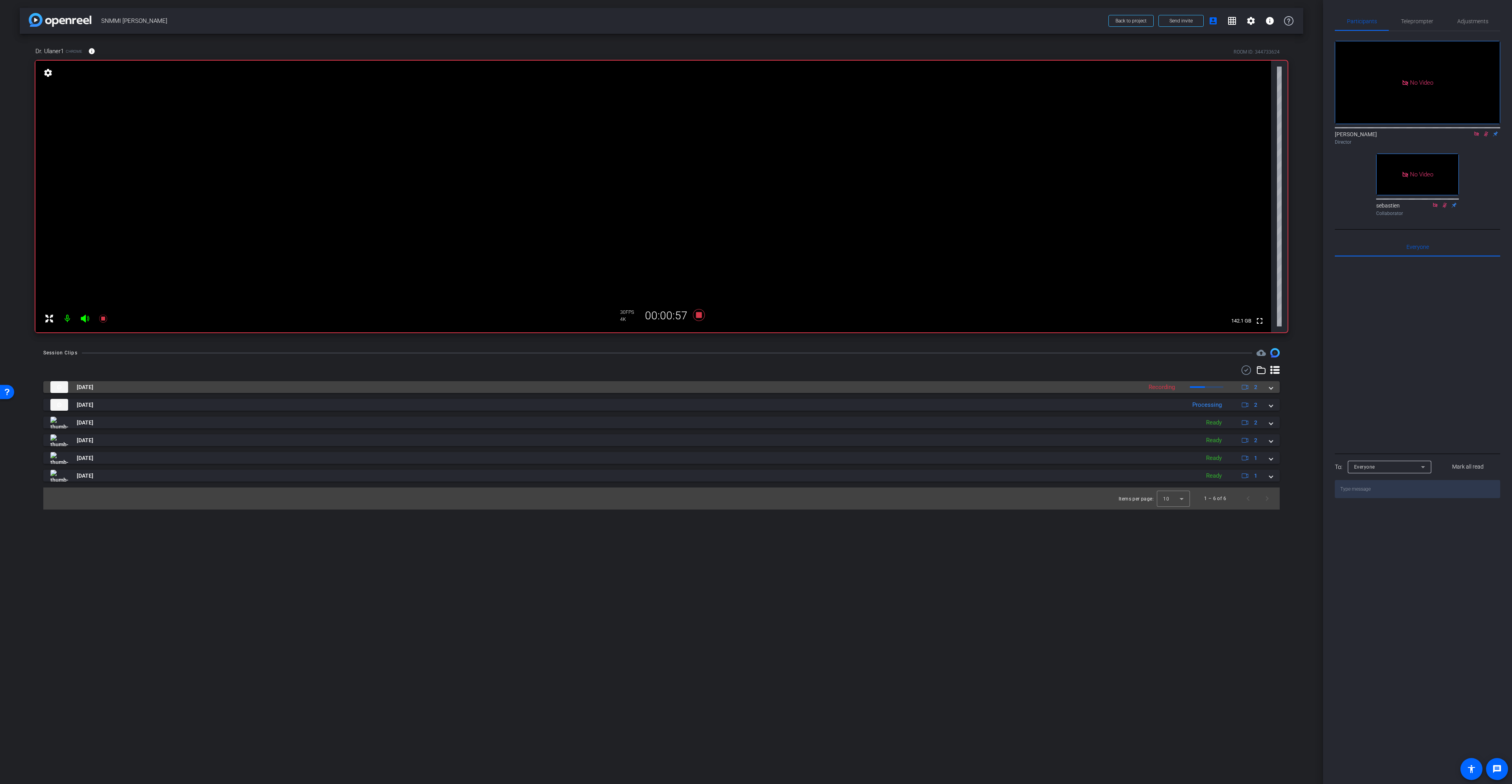
click at [1273, 388] on mat-expansion-panel-header "Sep 10, 2025 Recording 2" at bounding box center [662, 387] width 1236 height 12
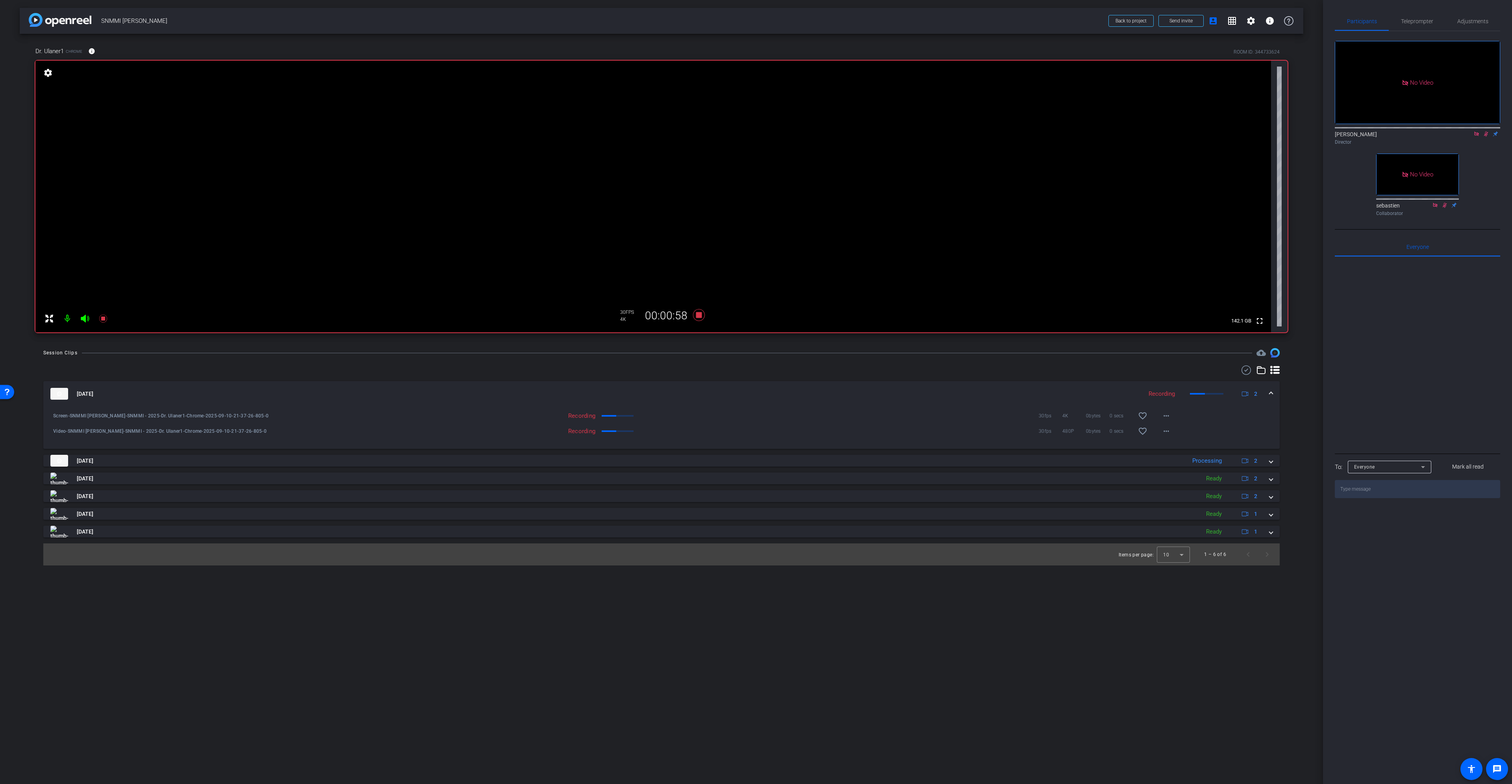
click at [1273, 394] on mat-expansion-panel-header "Sep 10, 2025 Recording 2" at bounding box center [662, 393] width 1236 height 25
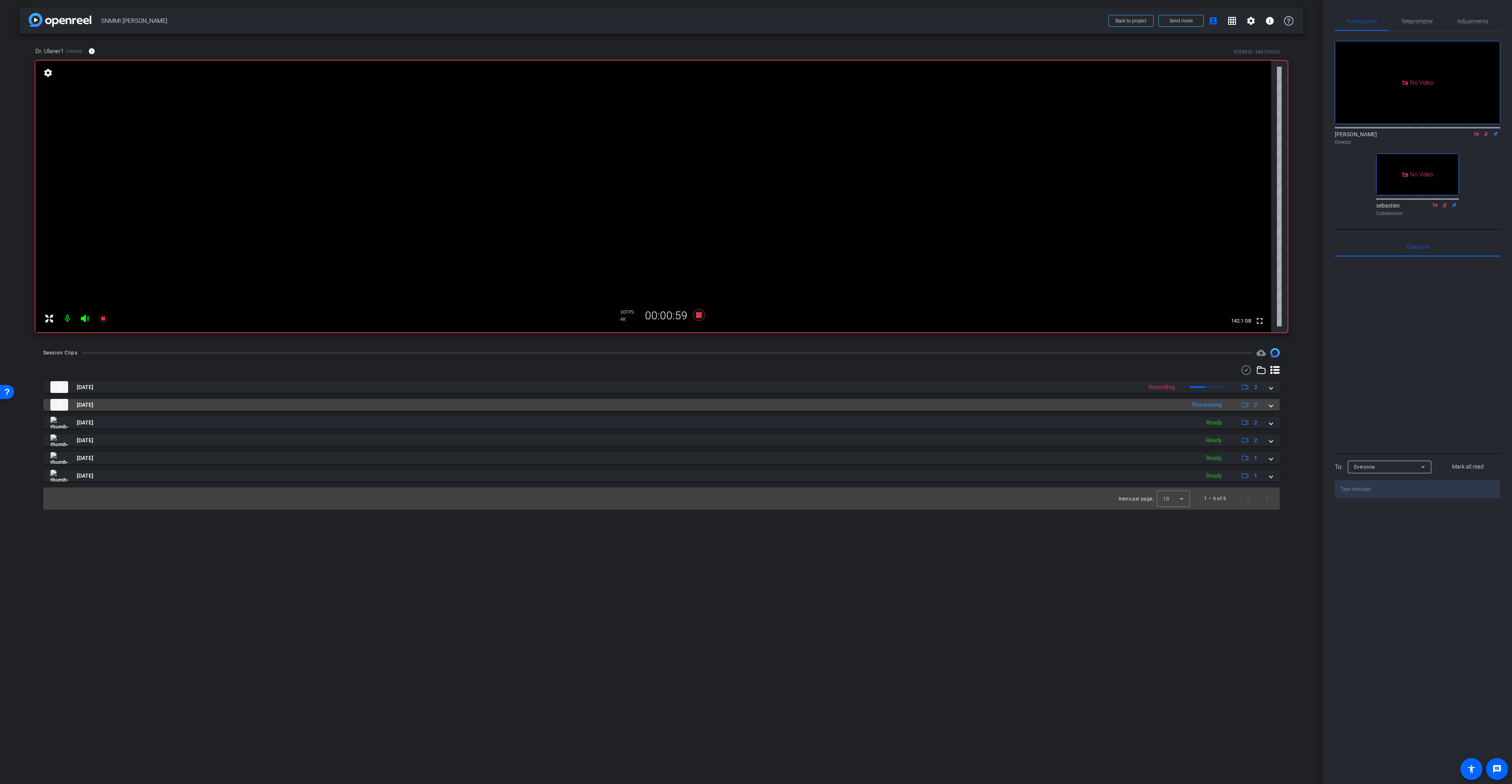
click at [1271, 408] on span at bounding box center [1271, 405] width 3 height 8
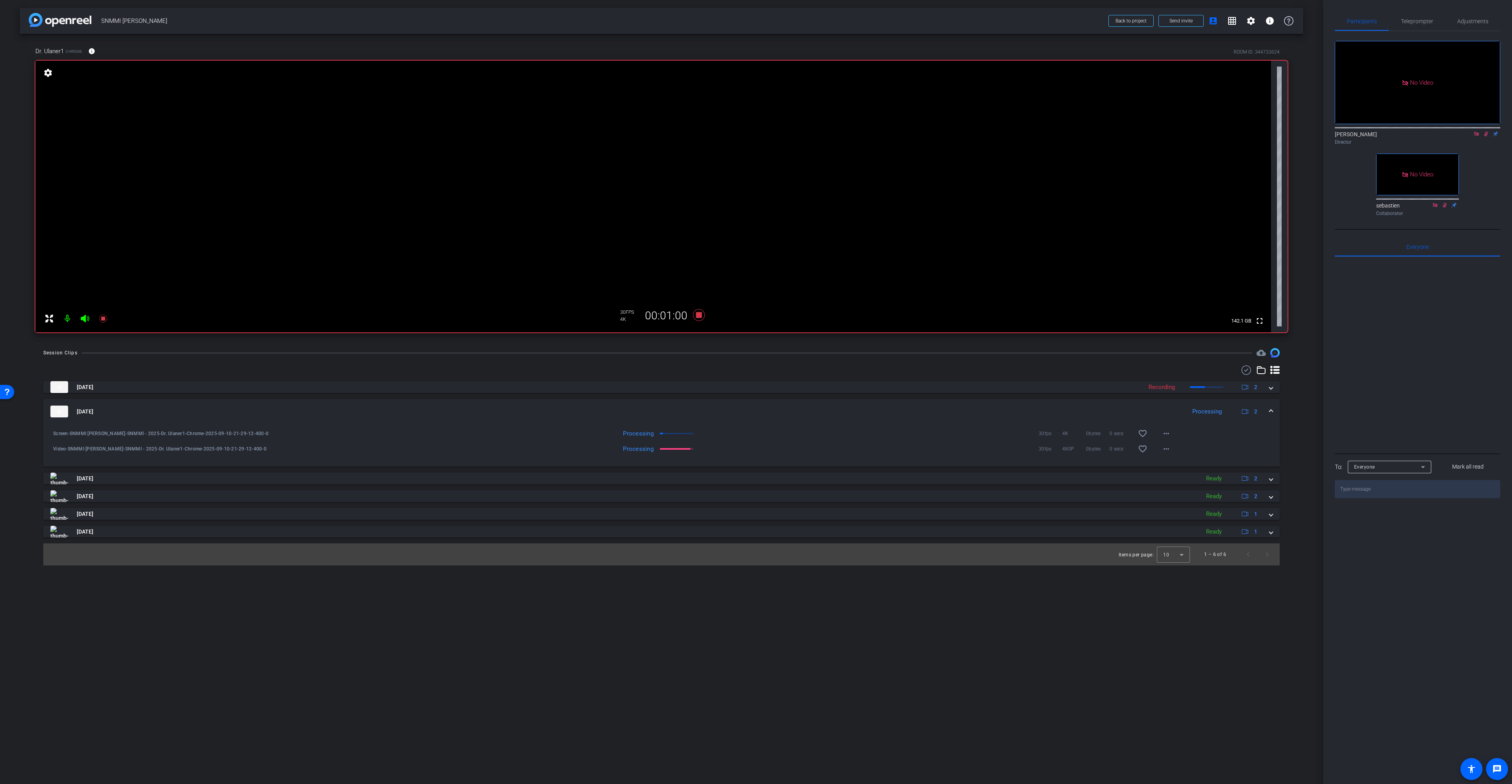
click at [1271, 411] on span at bounding box center [1271, 411] width 3 height 8
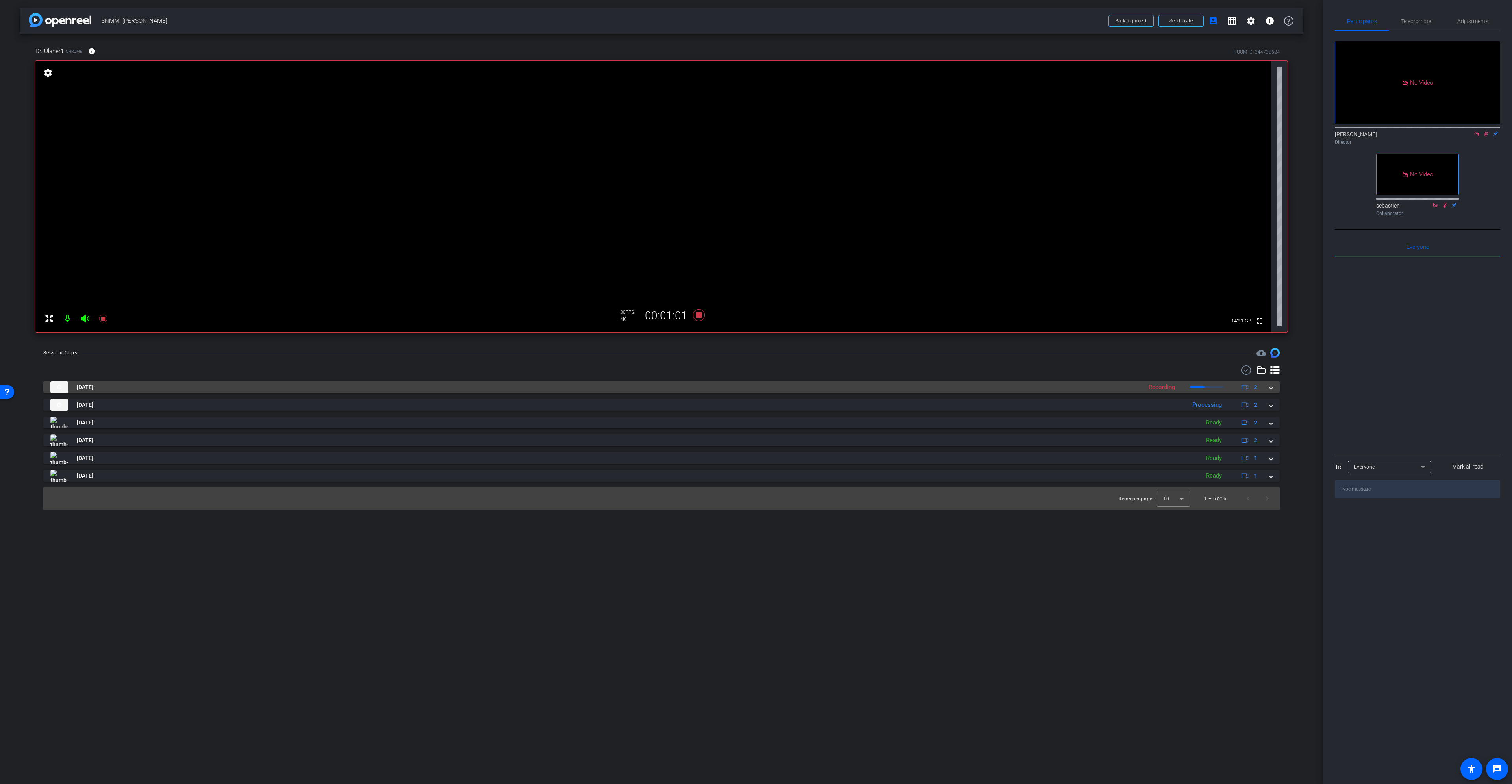
click at [1273, 391] on mat-expansion-panel-header "Sep 10, 2025 Recording 2" at bounding box center [662, 387] width 1236 height 12
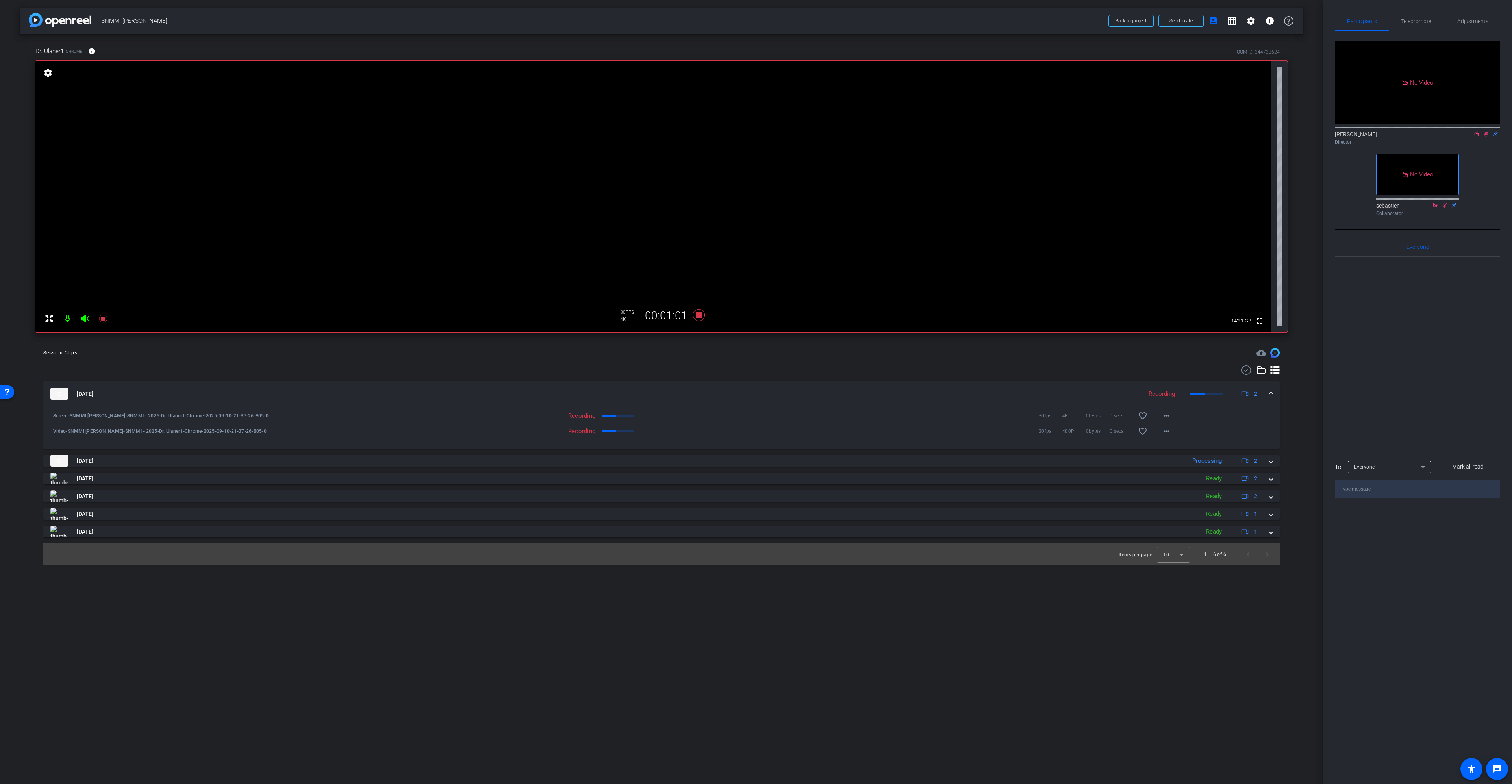
click at [1272, 393] on span at bounding box center [1271, 394] width 3 height 8
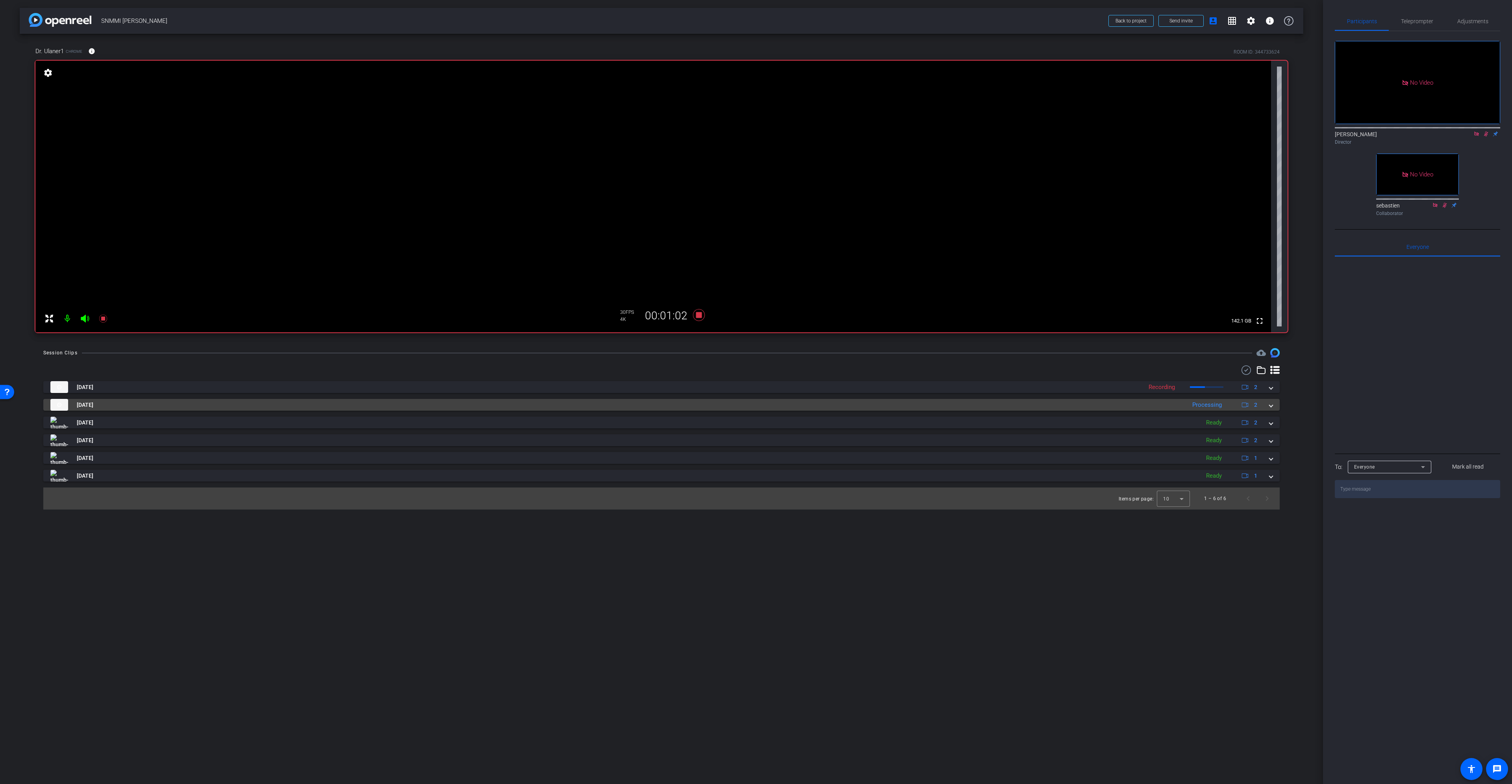
click at [1273, 403] on mat-expansion-panel-header "Sep 10, 2025 Processing 2" at bounding box center [662, 405] width 1236 height 12
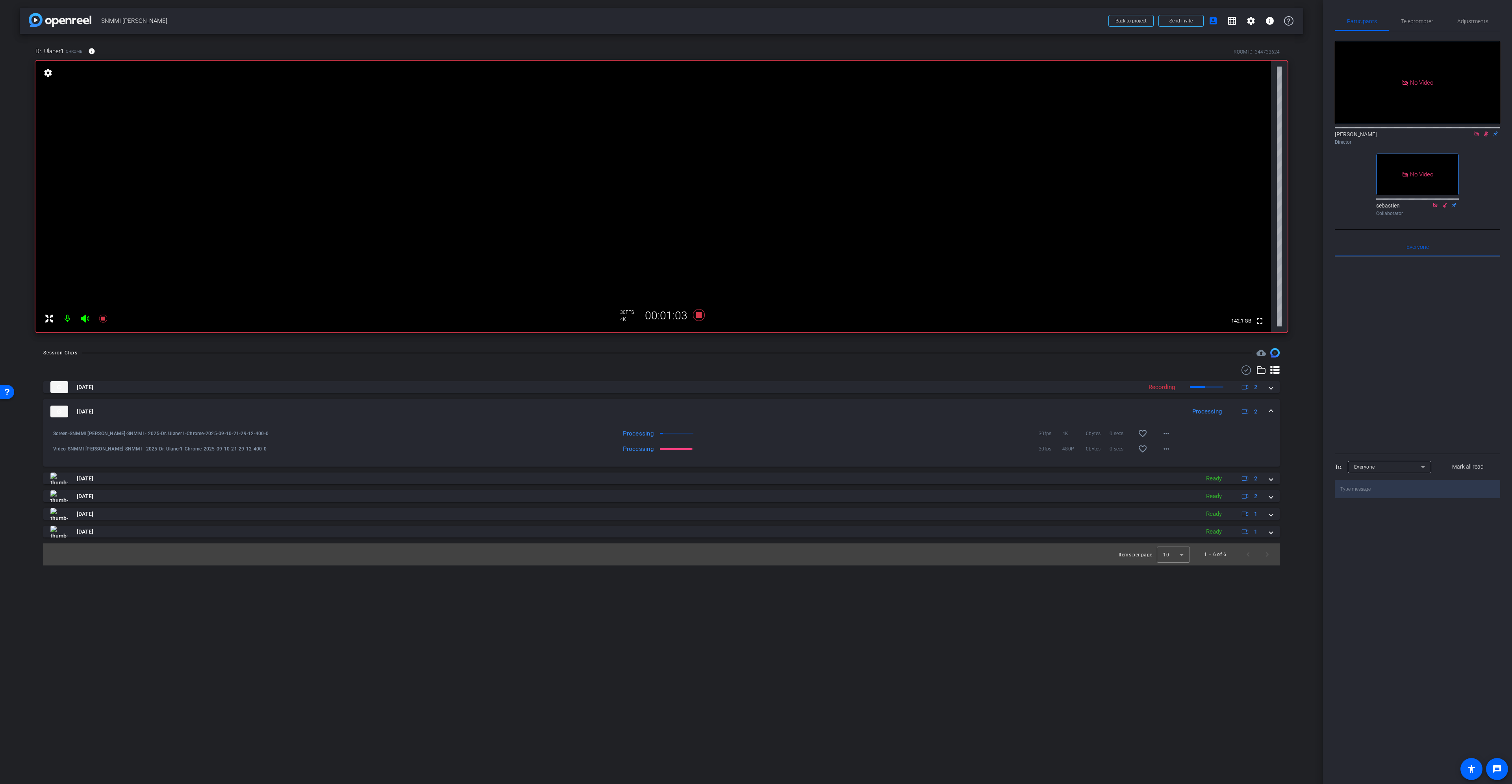
click at [1273, 408] on mat-expansion-panel-header "Sep 10, 2025 Processing 2" at bounding box center [662, 411] width 1236 height 25
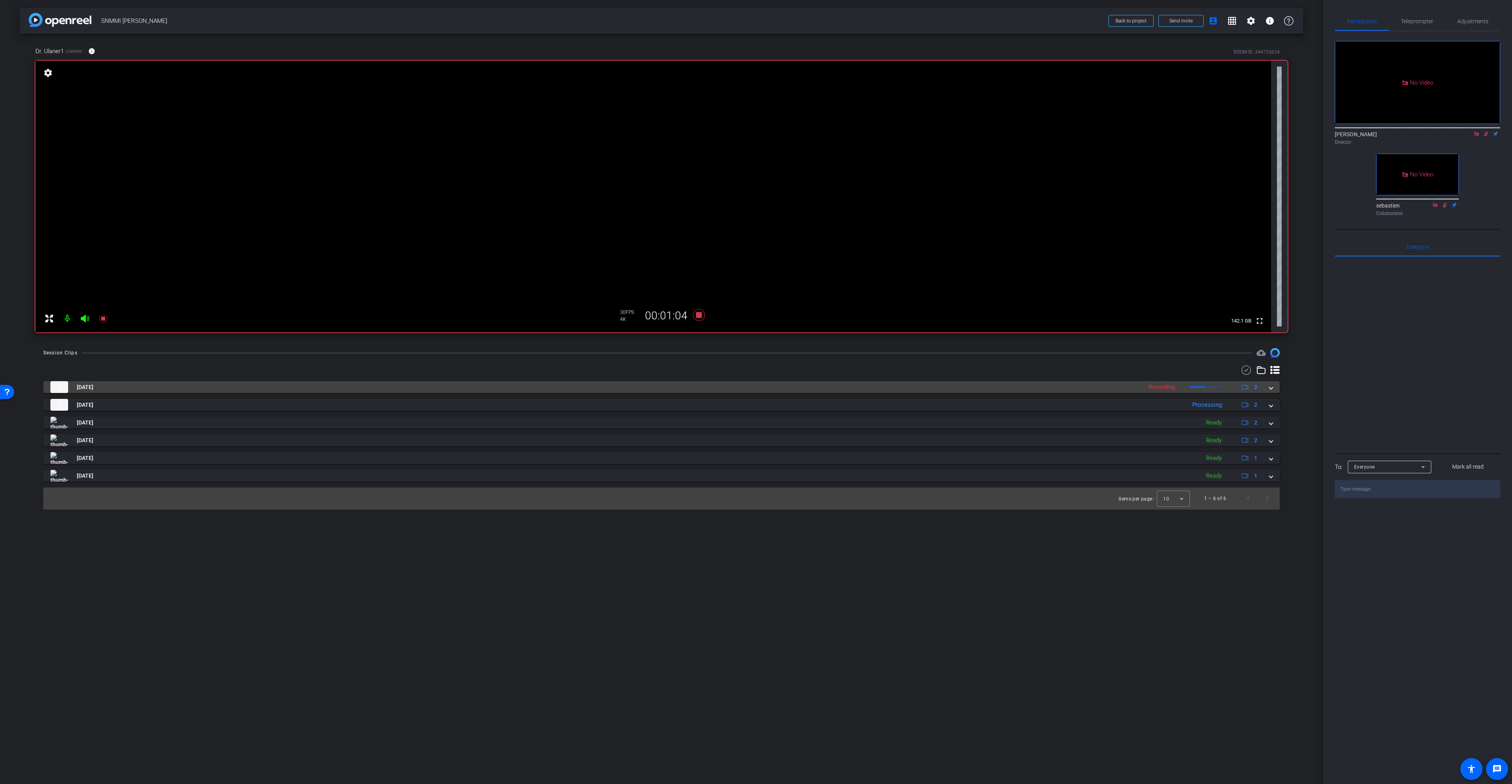
click at [1273, 392] on mat-expansion-panel-header "Sep 10, 2025 Recording 2" at bounding box center [662, 387] width 1236 height 12
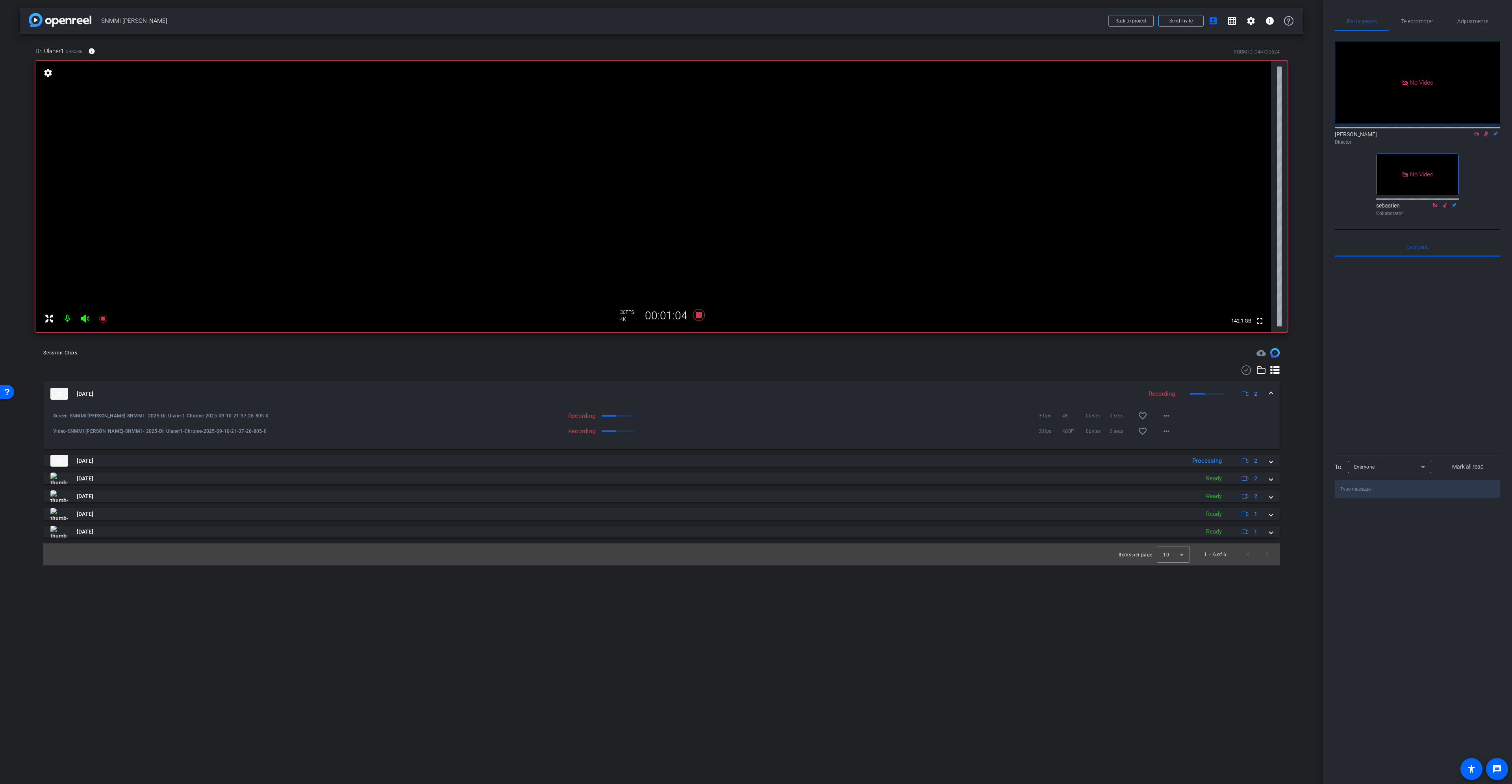
click at [1273, 392] on mat-expansion-panel-header "Sep 10, 2025 Recording 2" at bounding box center [662, 393] width 1236 height 25
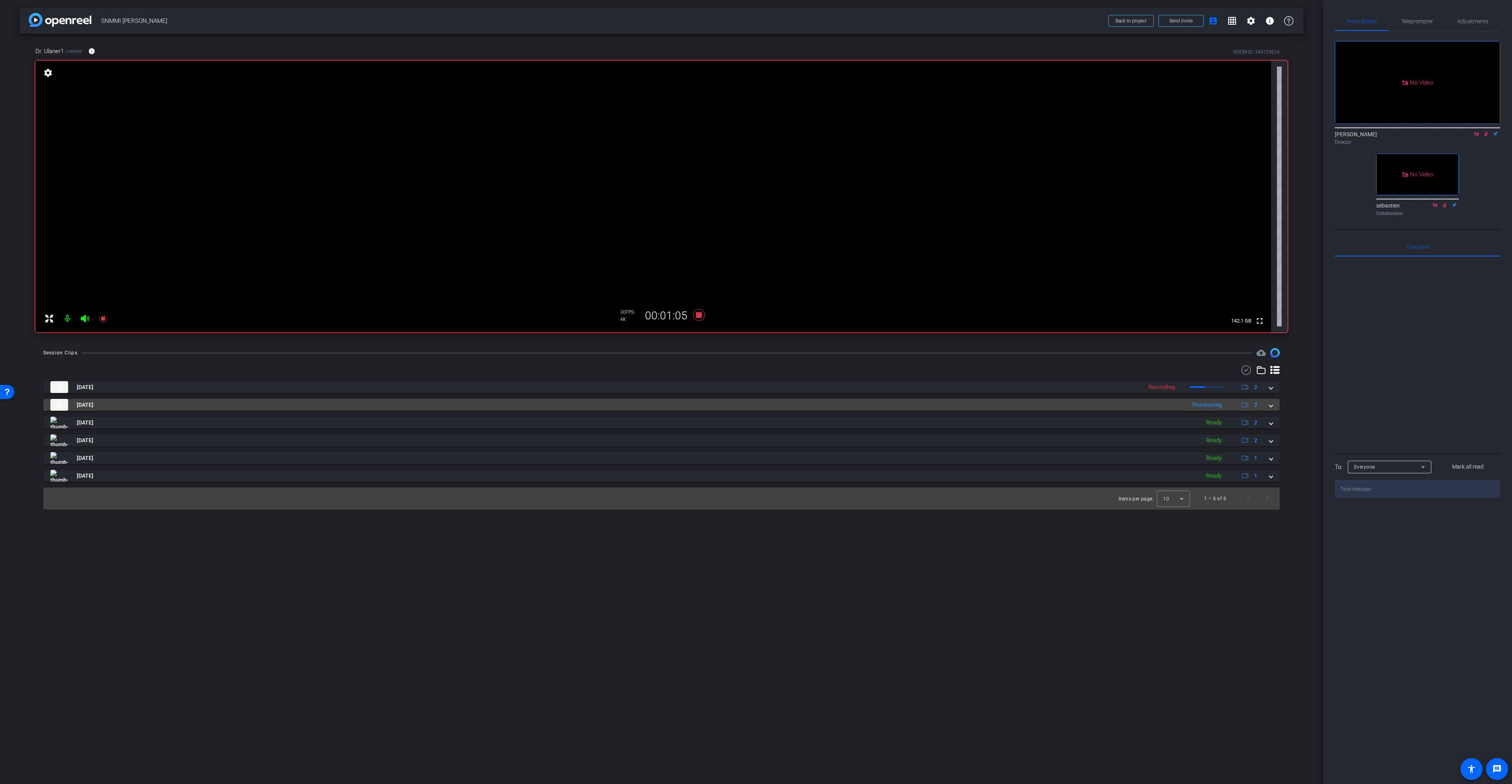
click at [1273, 401] on mat-expansion-panel-header "Sep 10, 2025 Processing 2" at bounding box center [662, 405] width 1236 height 12
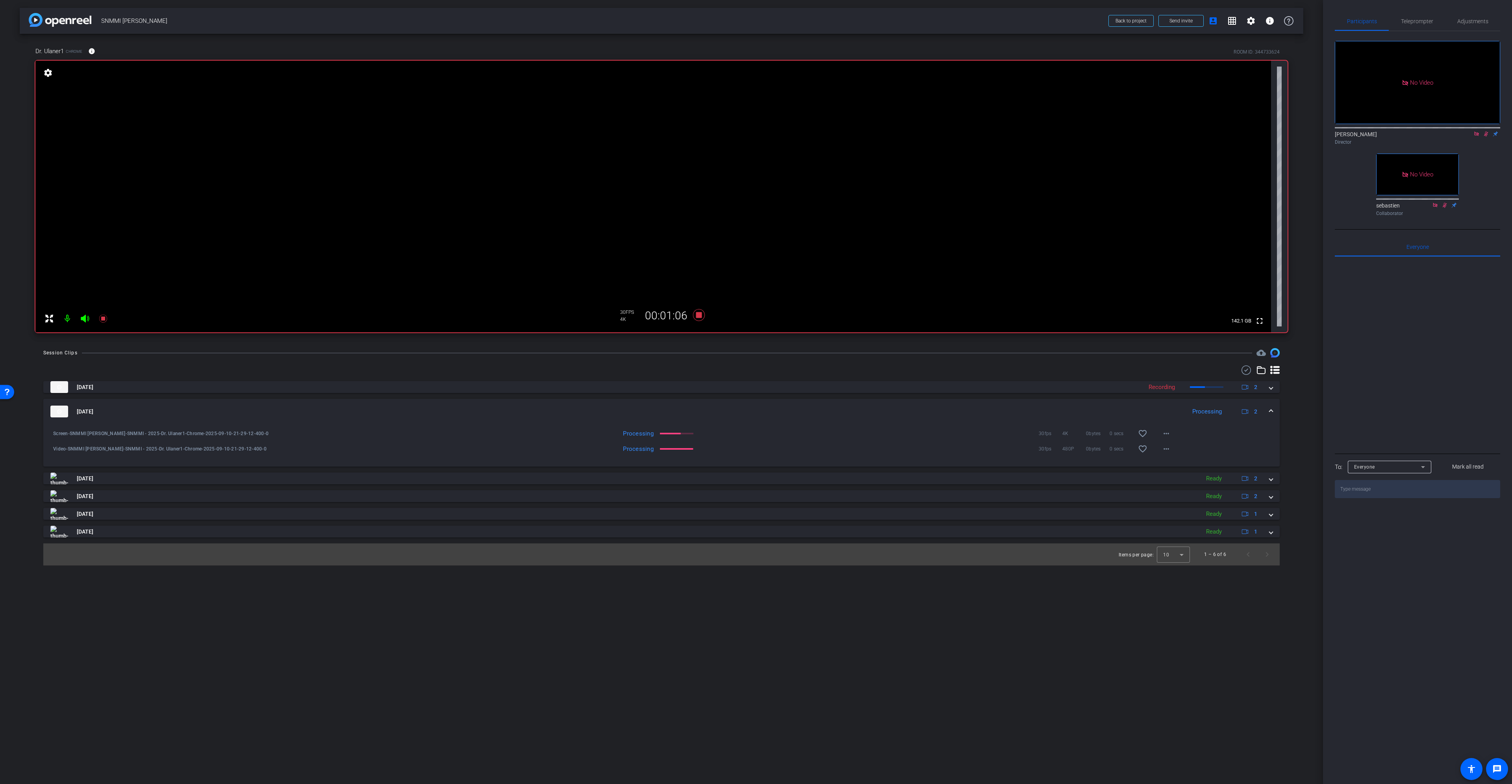
click at [1273, 406] on mat-expansion-panel-header "Sep 10, 2025 Processing 2" at bounding box center [662, 411] width 1236 height 25
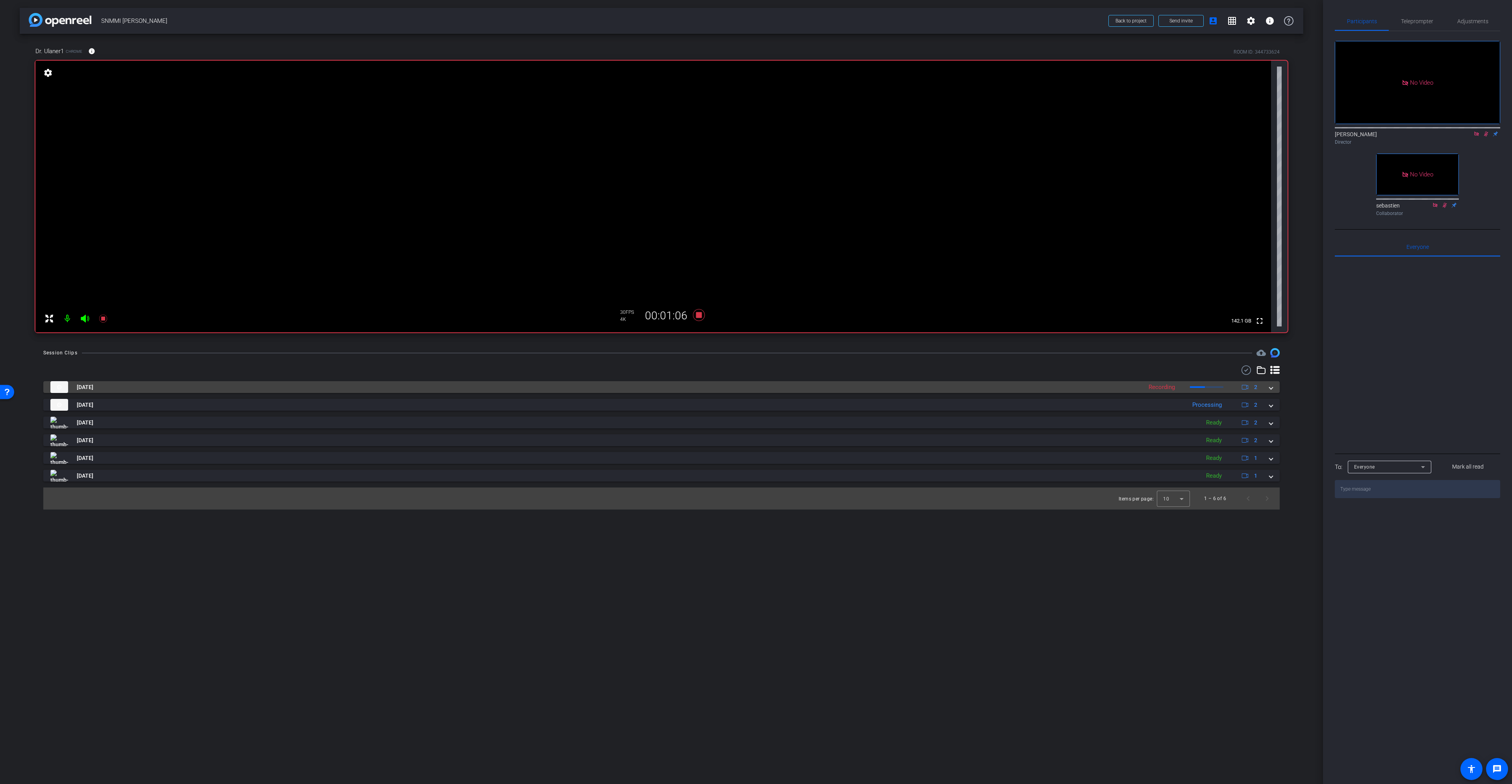
click at [1271, 386] on span at bounding box center [1271, 387] width 3 height 8
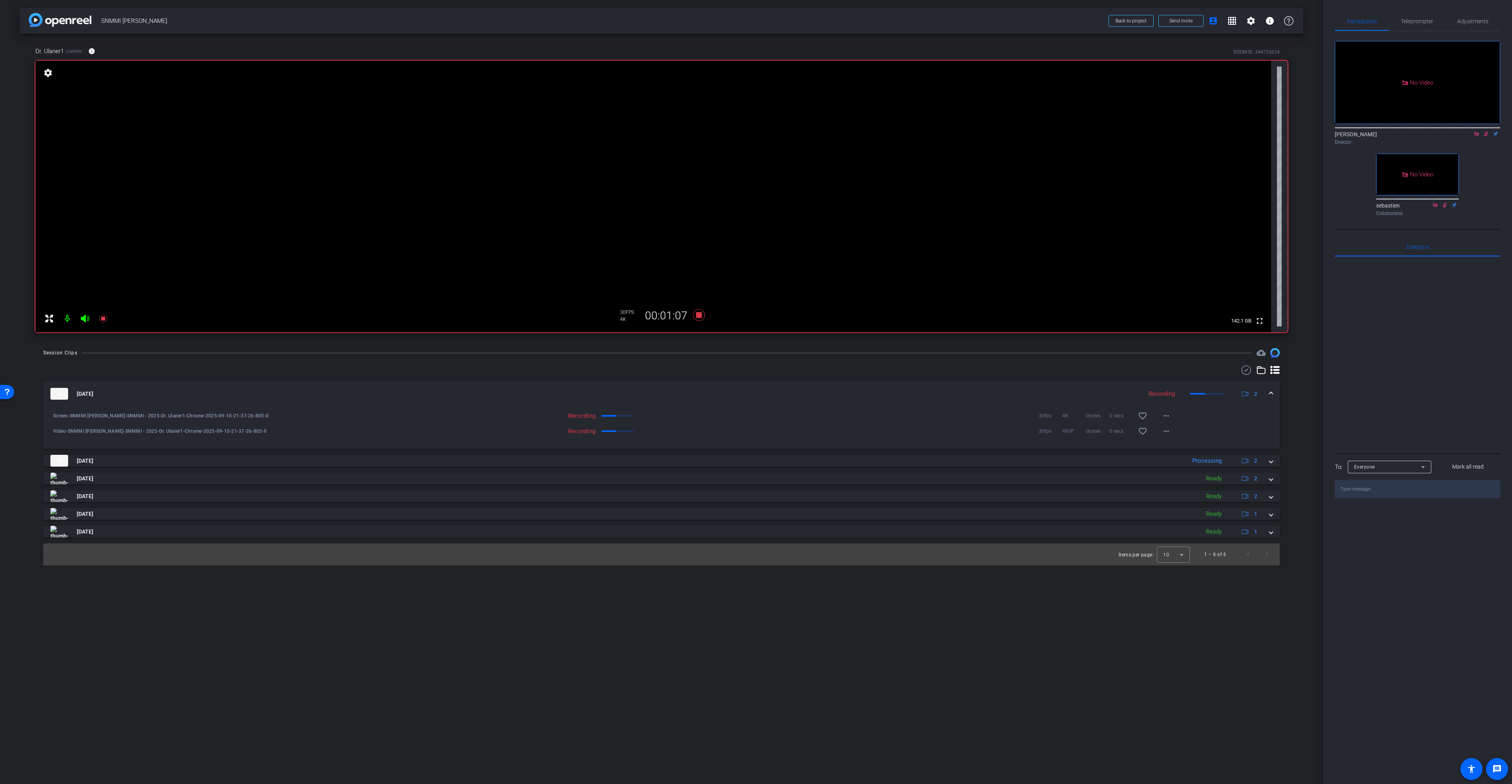
click at [1271, 394] on span at bounding box center [1271, 394] width 3 height 8
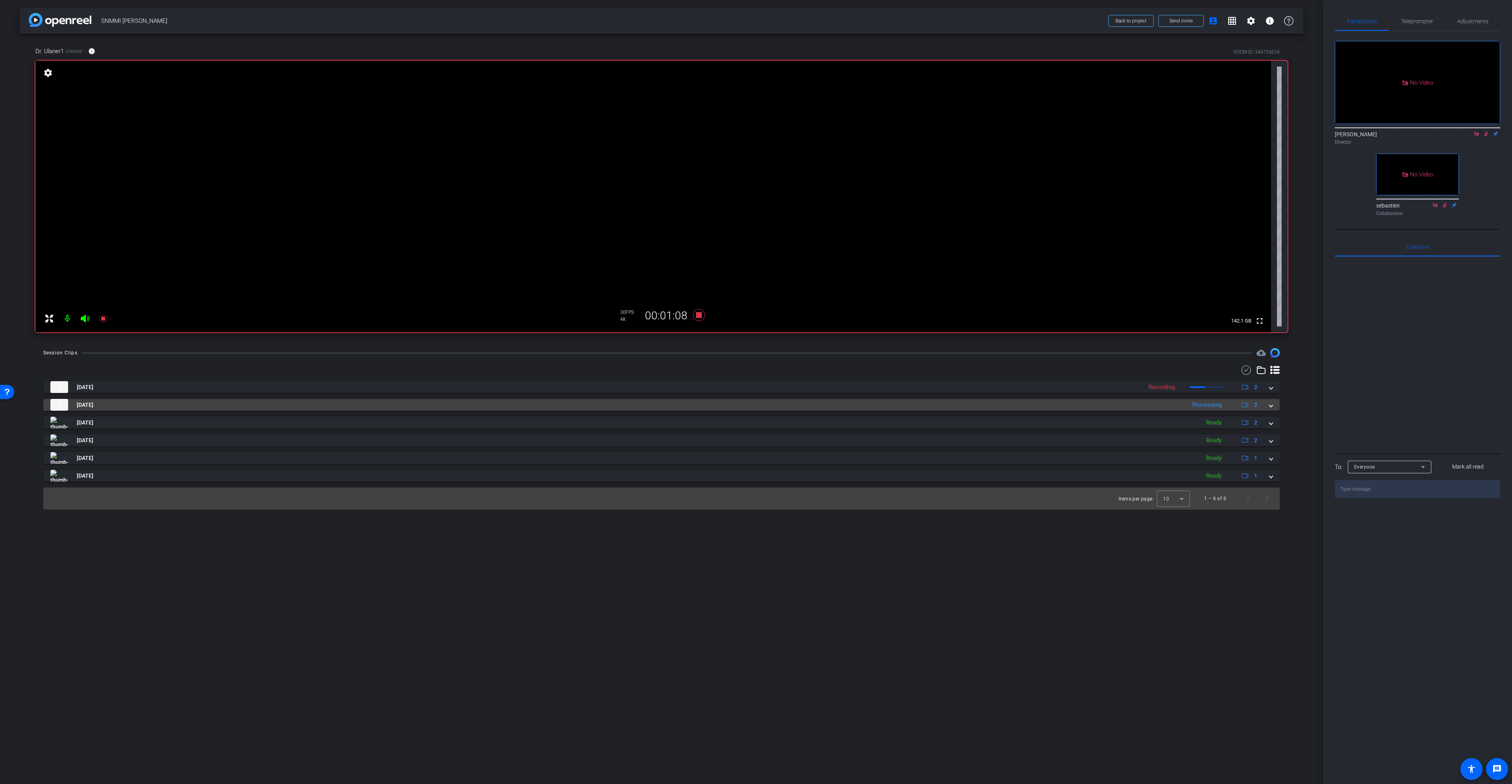
click at [1271, 406] on span at bounding box center [1271, 405] width 3 height 8
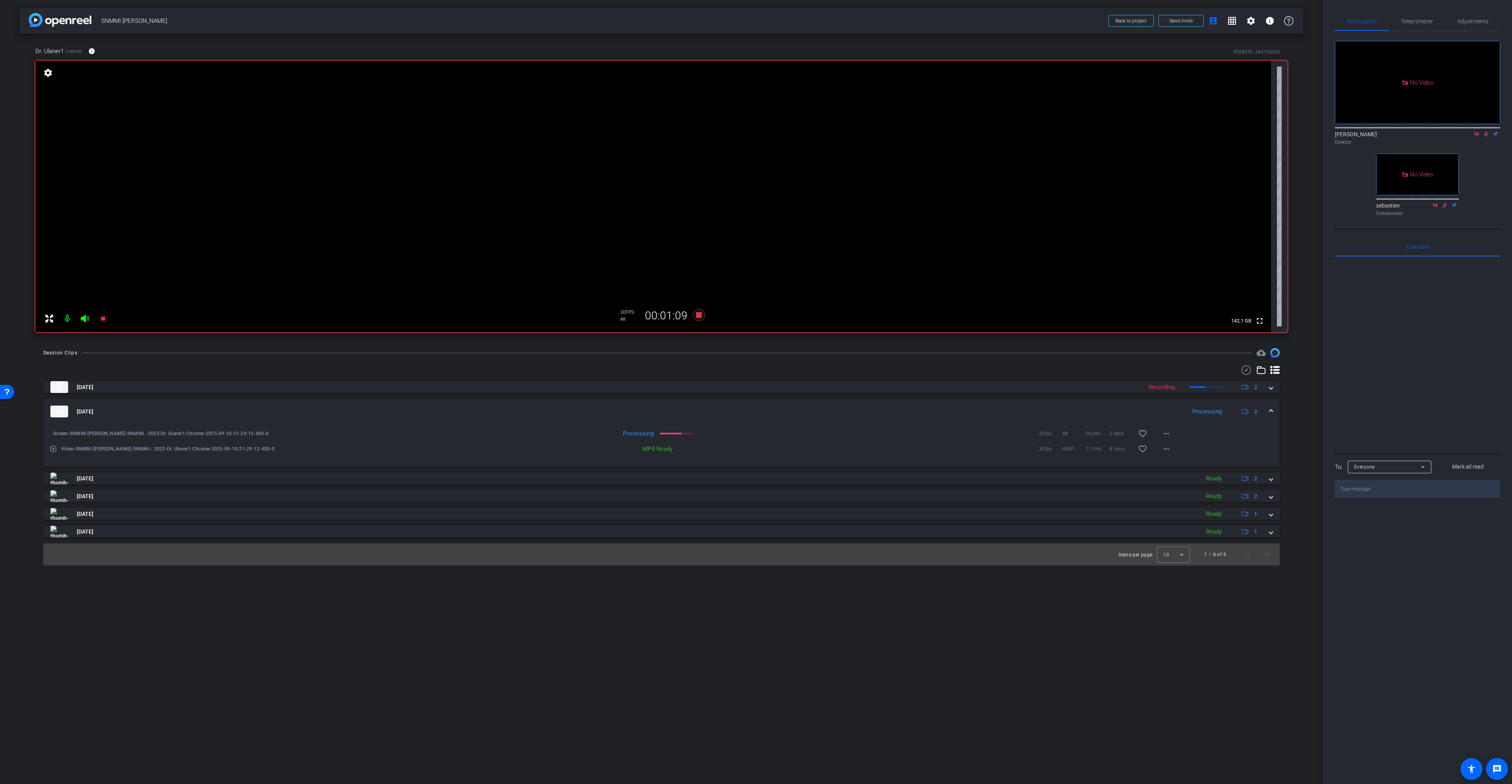
click at [1271, 408] on span at bounding box center [1271, 411] width 3 height 8
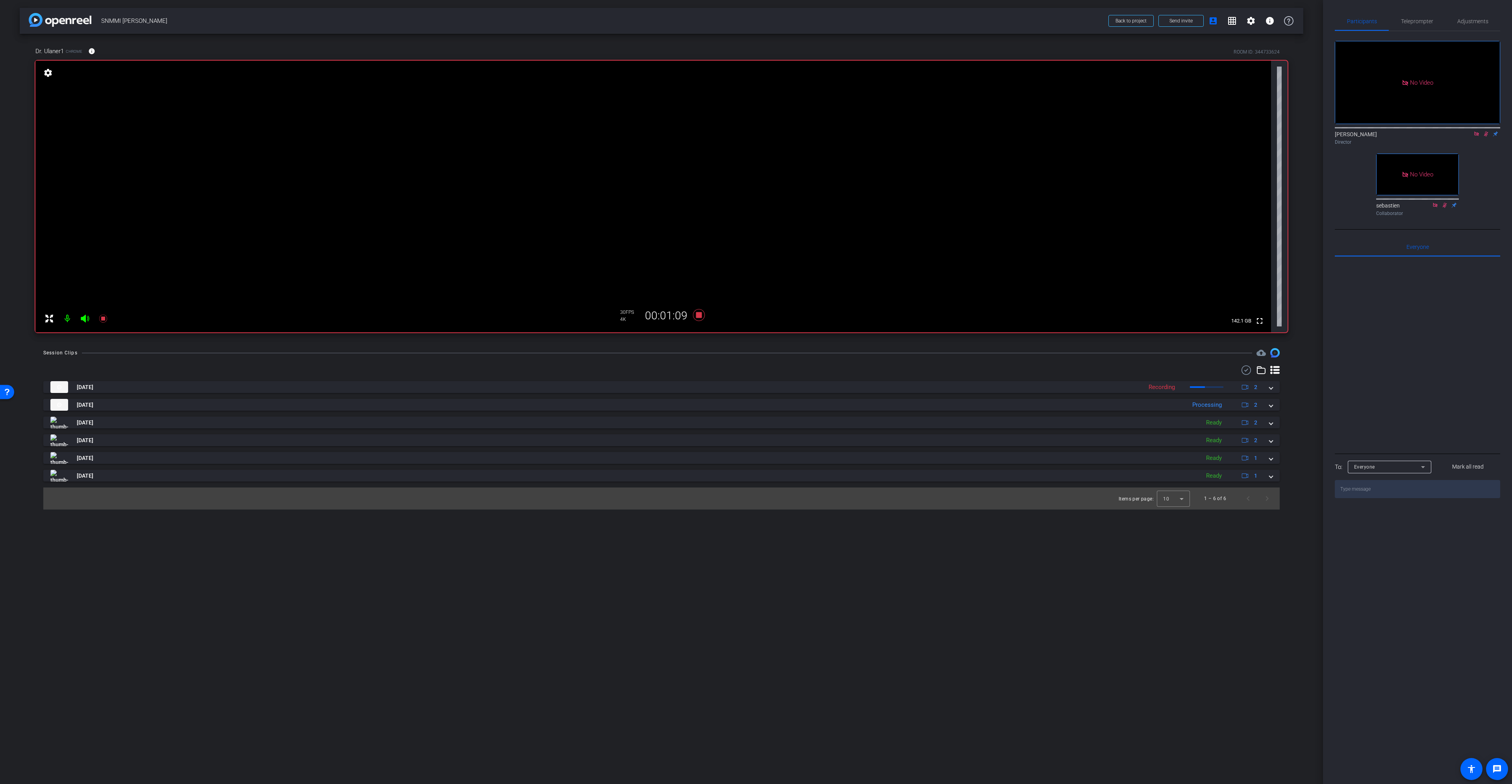
click at [1274, 381] on div "Sep 10, 2025 Recording 2 Screen-SNMMI Dr. Ulaner-SNMMI - 2025-Dr. Ulaner1-Chrom…" at bounding box center [662, 438] width 1236 height 144
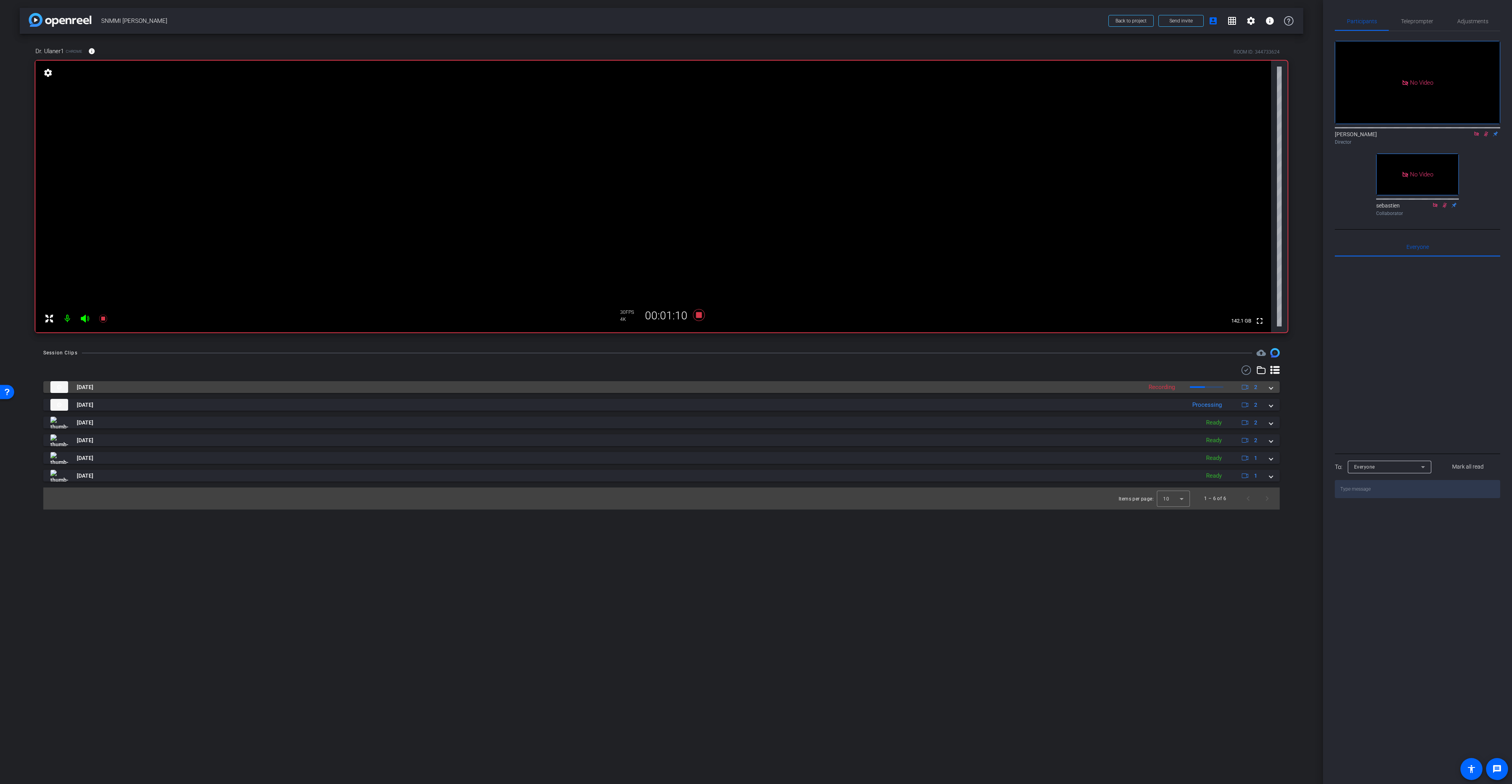
click at [1274, 387] on mat-expansion-panel-header "Sep 10, 2025 Recording 2" at bounding box center [662, 387] width 1236 height 12
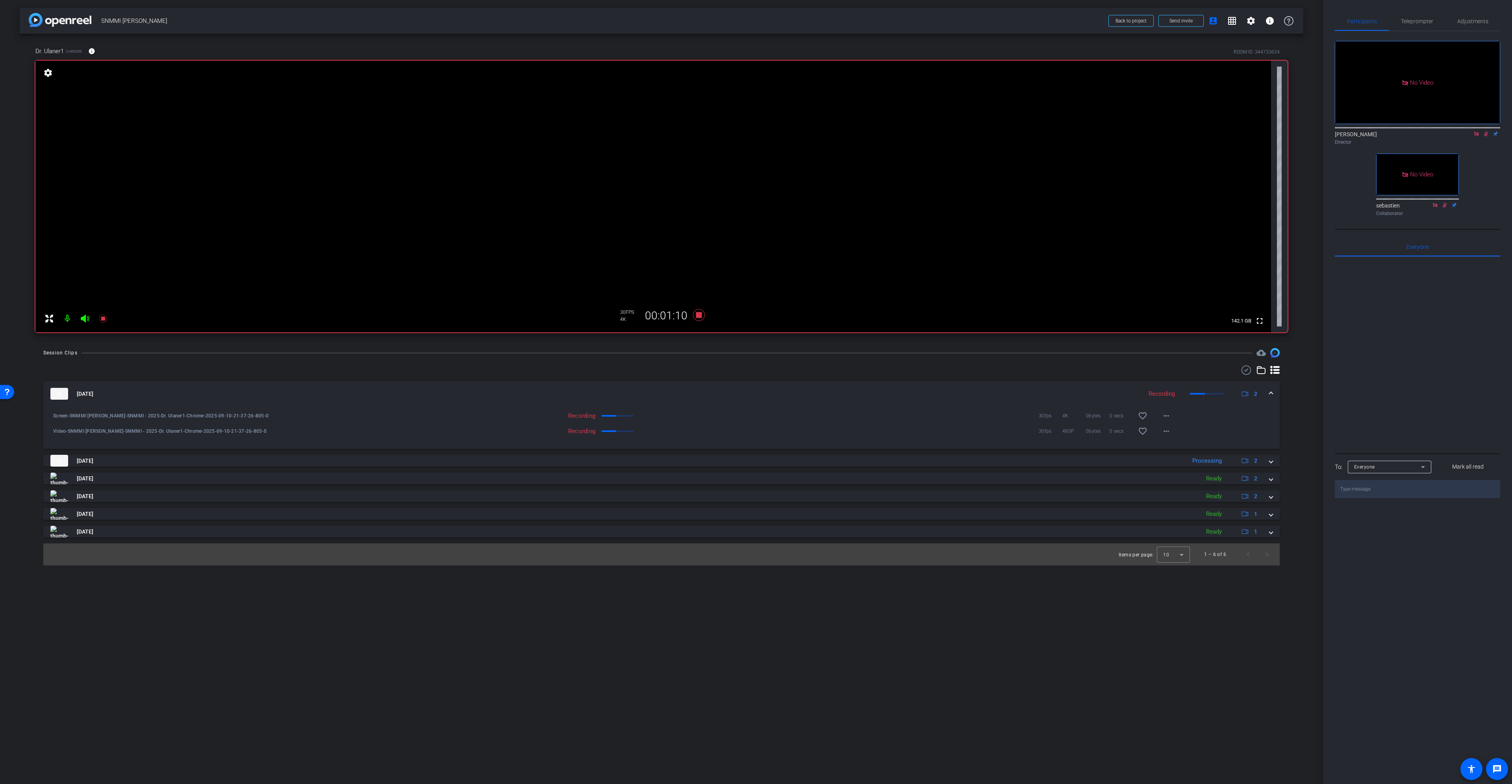
click at [1273, 391] on mat-expansion-panel-header "Sep 10, 2025 Recording 2" at bounding box center [662, 393] width 1236 height 25
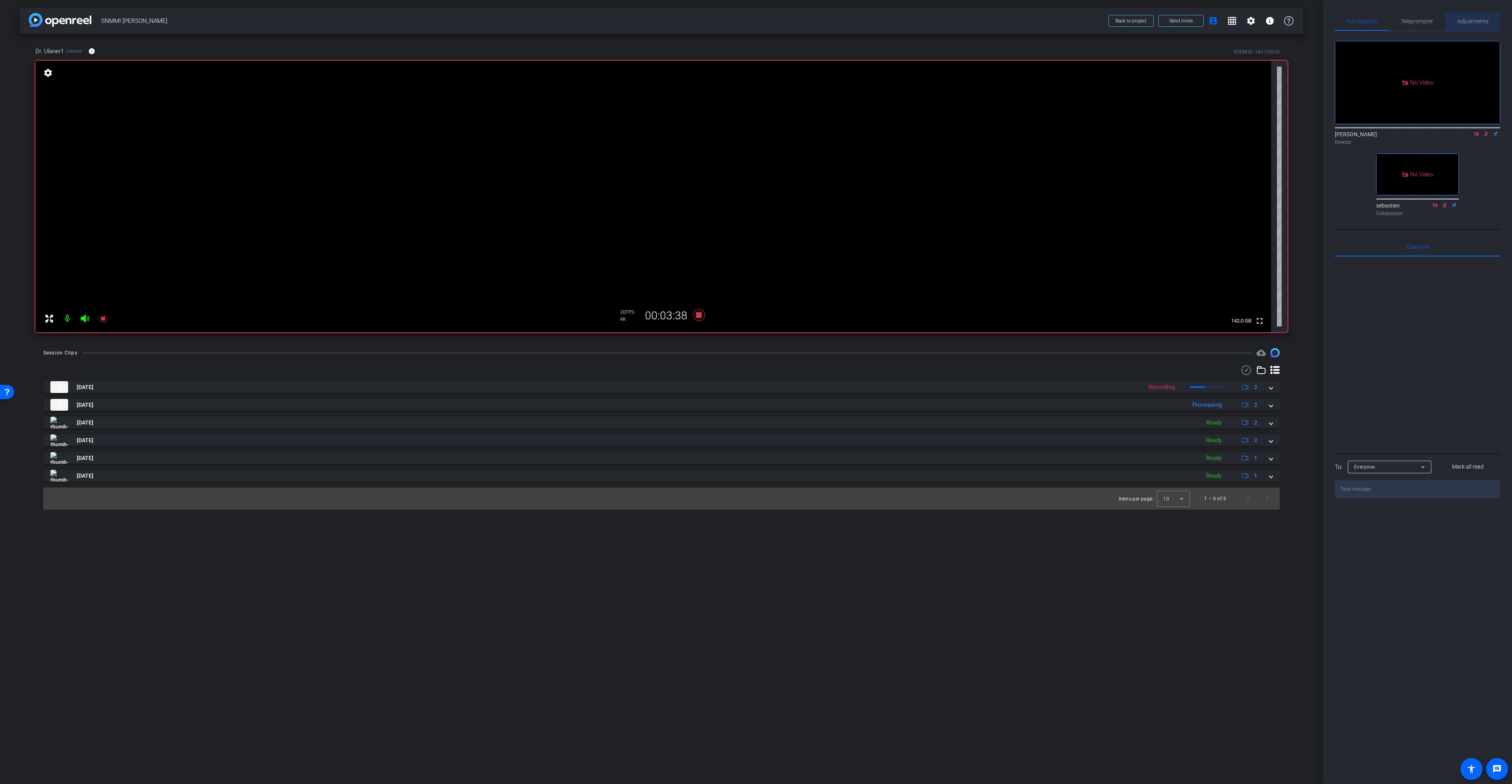
click at [1480, 21] on span "Adjustments" at bounding box center [1473, 21] width 31 height 5
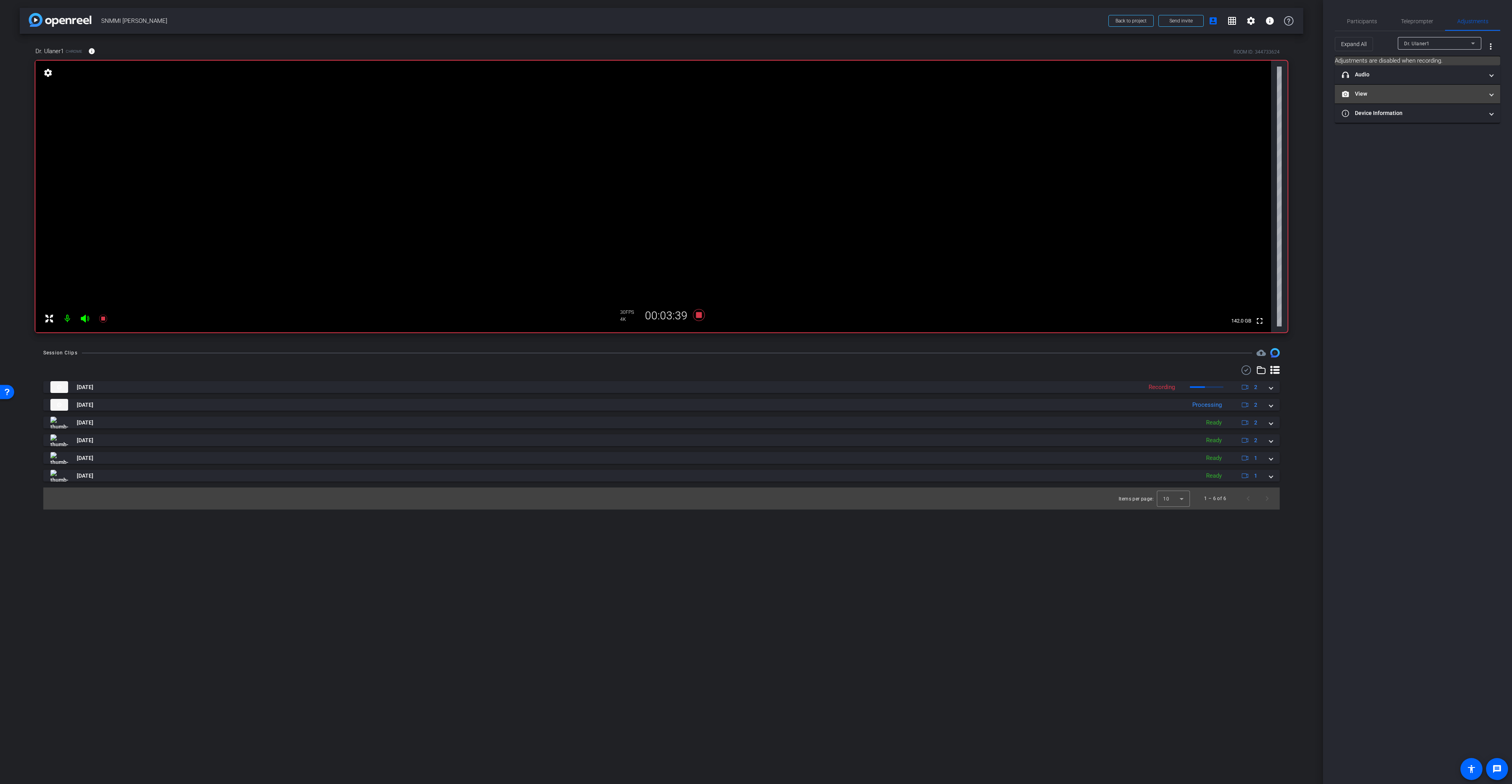
click at [1455, 92] on mat-panel-title "View" at bounding box center [1412, 94] width 141 height 8
click at [1409, 117] on icon at bounding box center [1410, 120] width 6 height 6
click at [1425, 160] on icon at bounding box center [1425, 158] width 6 height 6
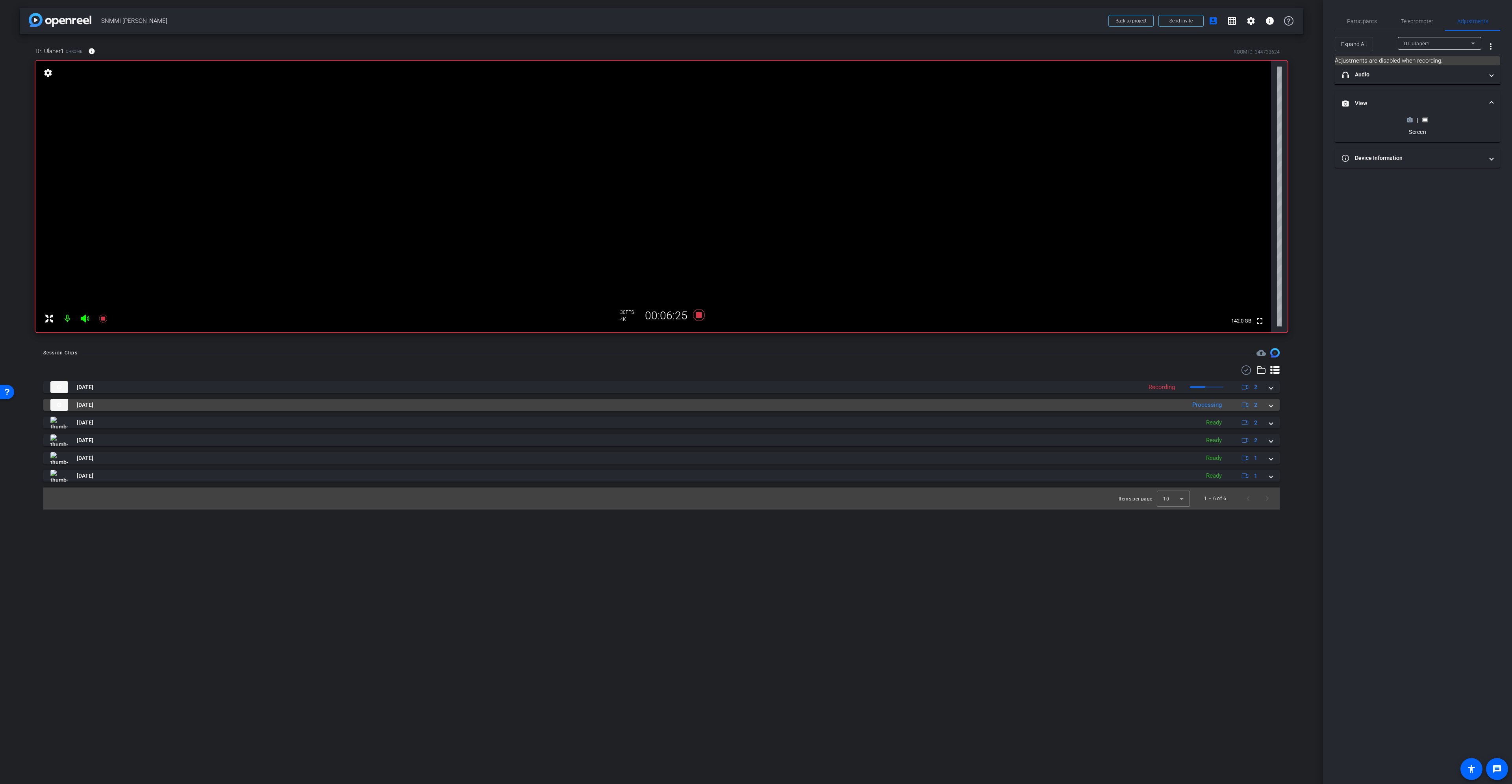
click at [1273, 406] on mat-expansion-panel-header "Sep 10, 2025 Processing 2" at bounding box center [662, 405] width 1236 height 12
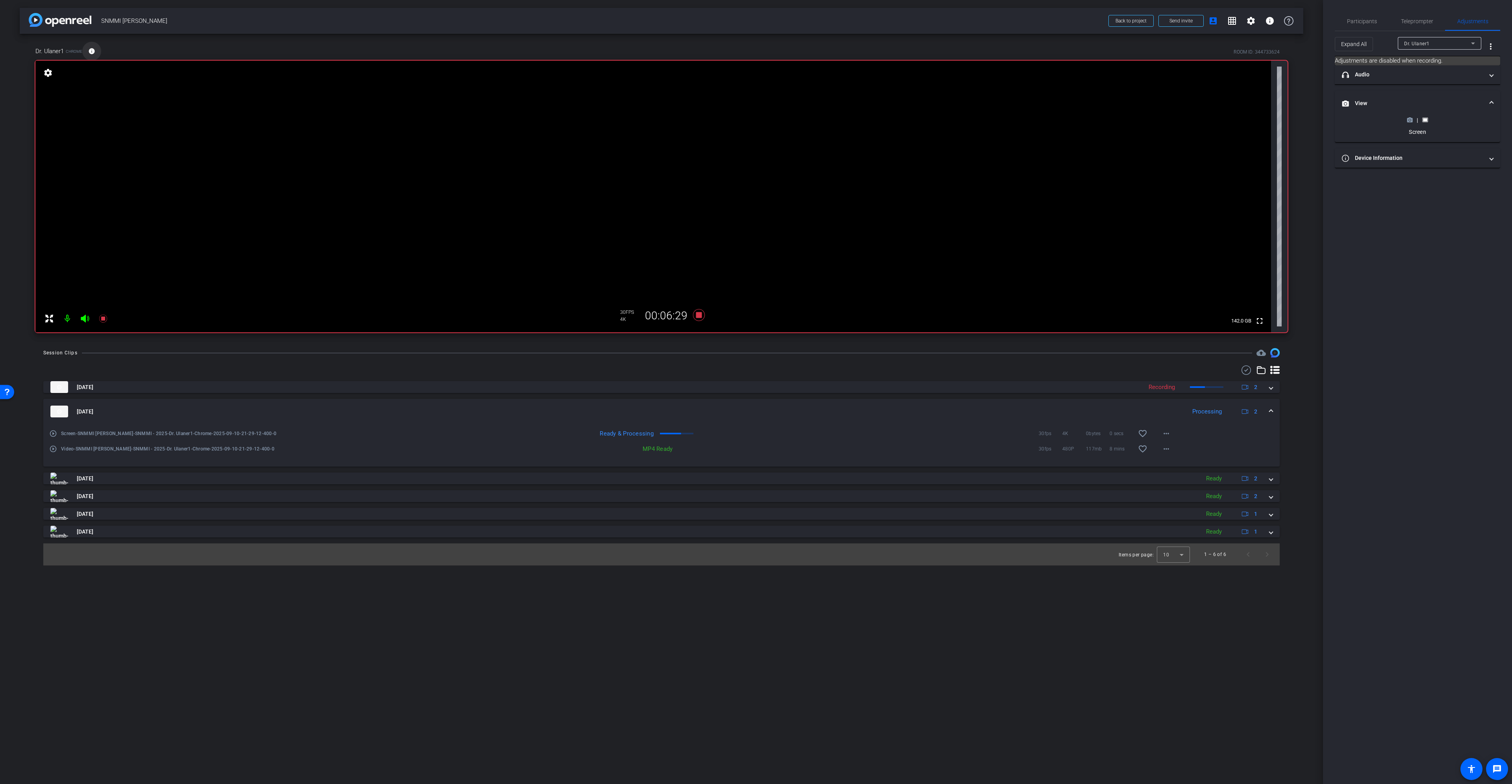
click at [87, 50] on span at bounding box center [92, 51] width 19 height 19
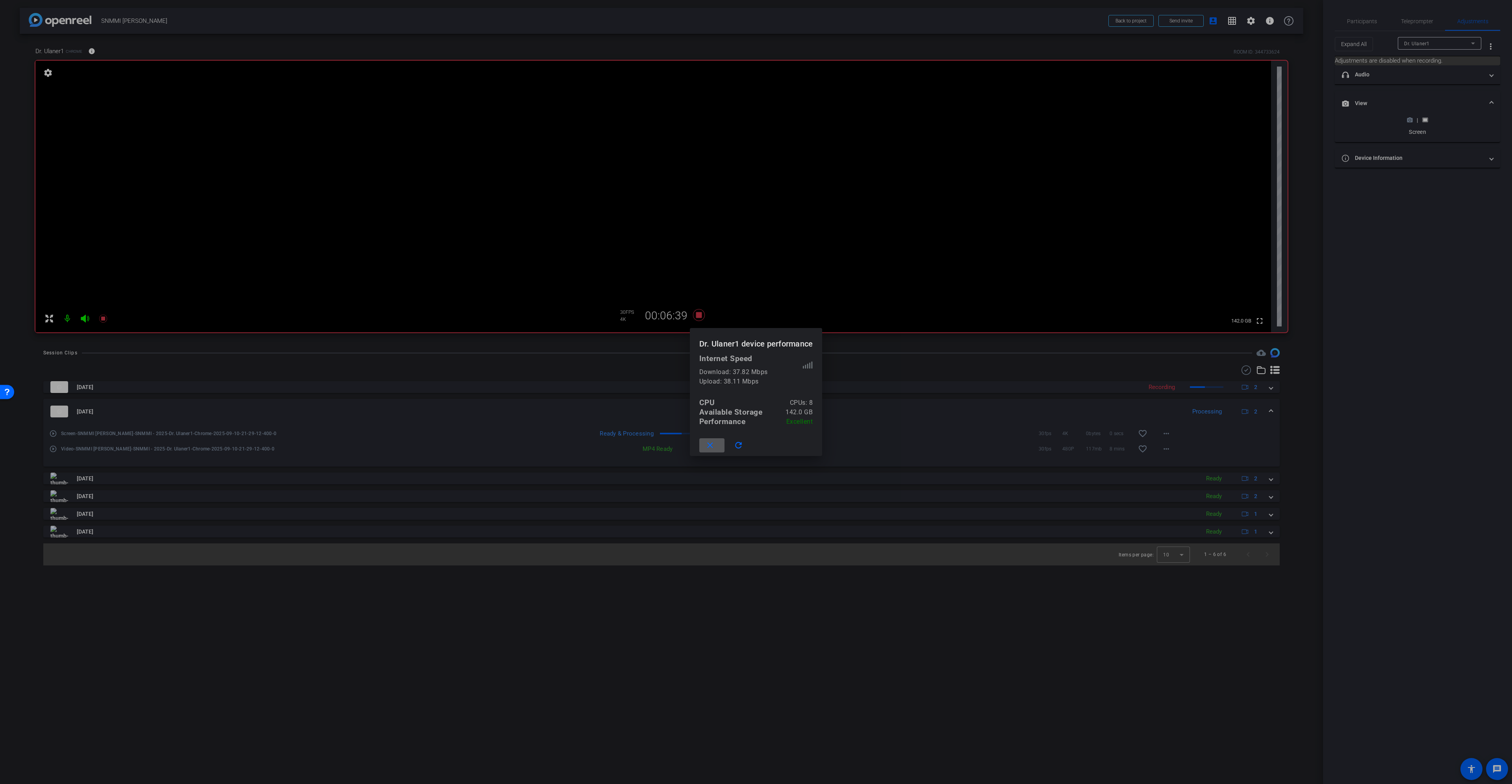
click at [712, 446] on mat-icon "close" at bounding box center [710, 445] width 10 height 10
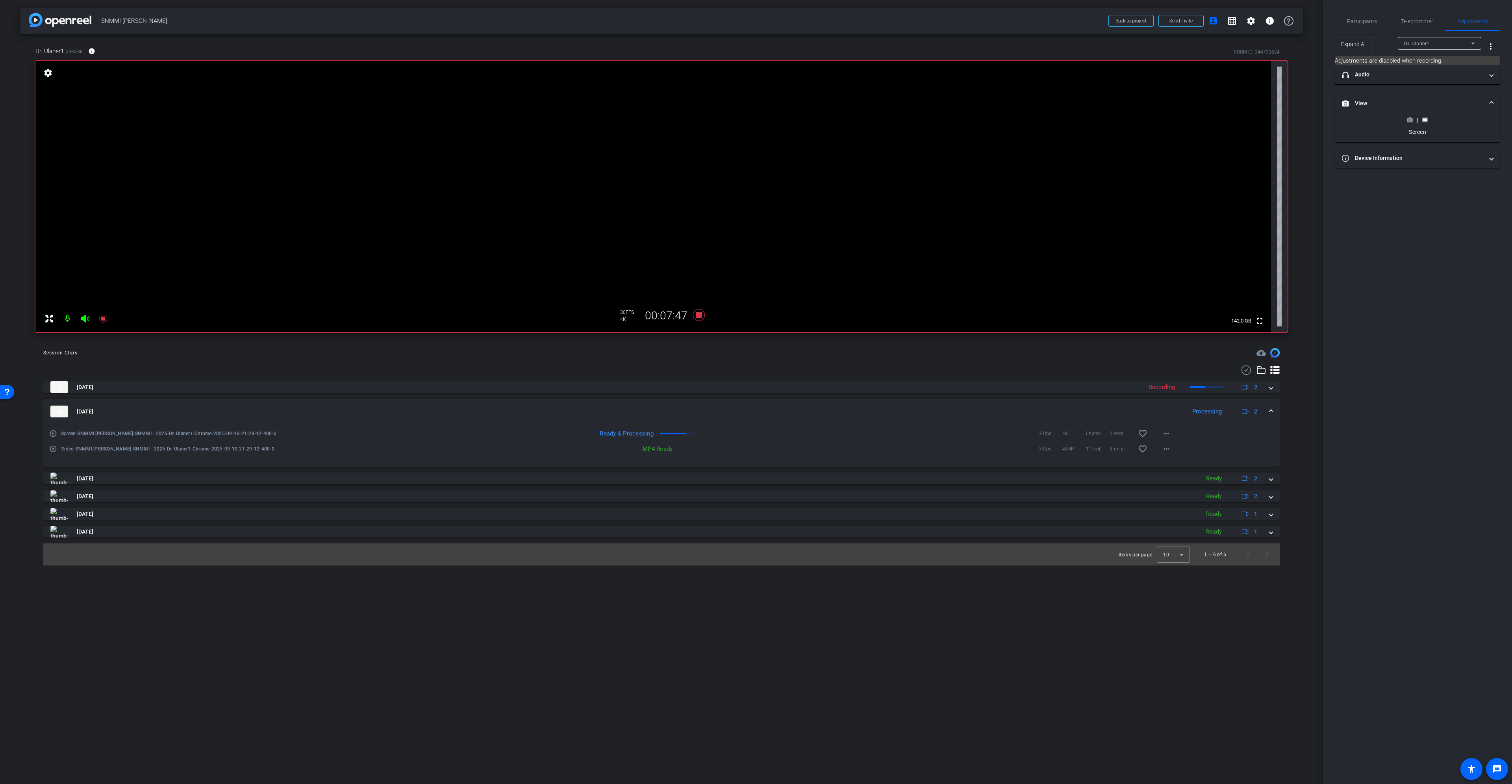
click at [1409, 122] on icon at bounding box center [1410, 120] width 5 height 4
click at [1361, 20] on span "Participants" at bounding box center [1362, 21] width 30 height 5
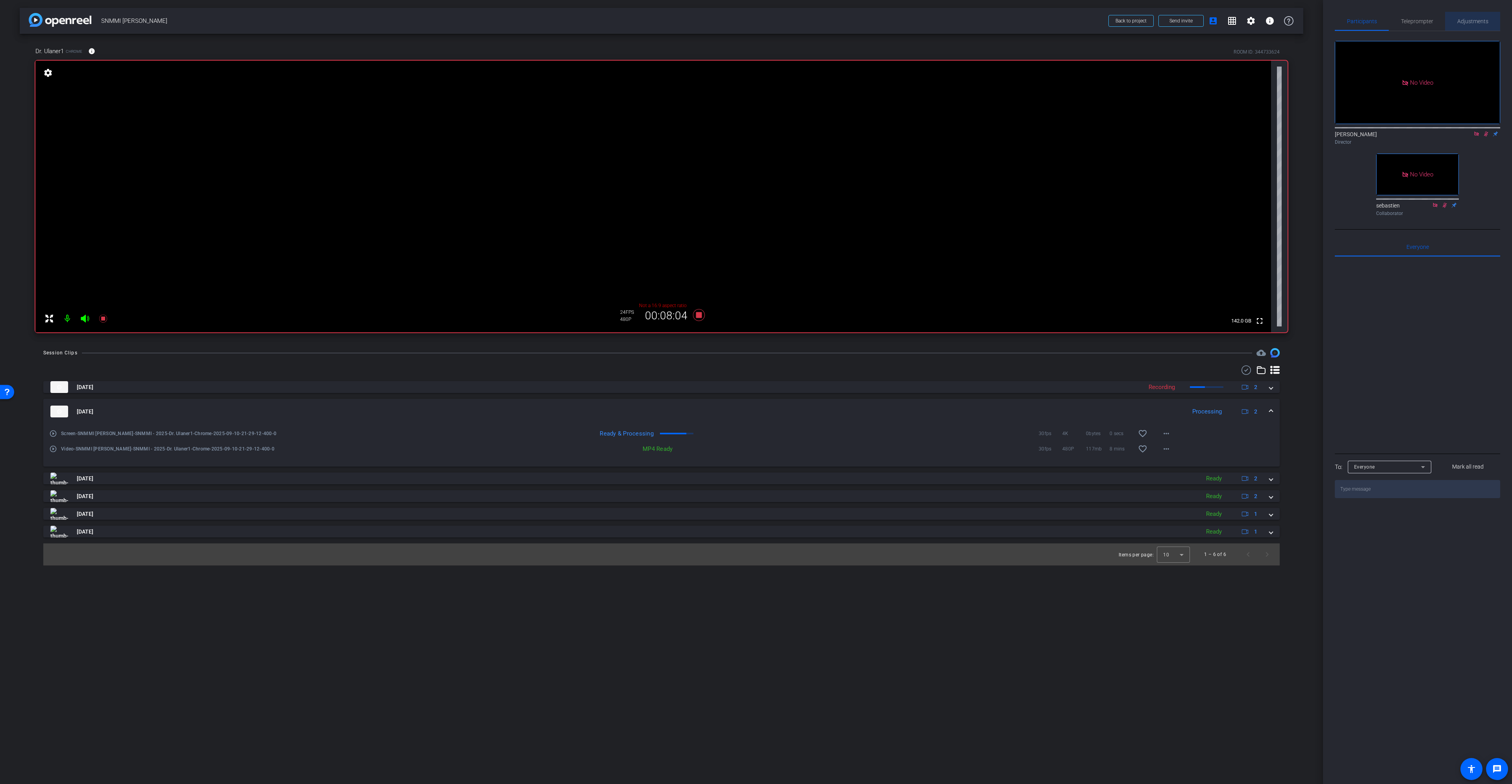
click at [1476, 22] on span "Adjustments" at bounding box center [1473, 21] width 31 height 5
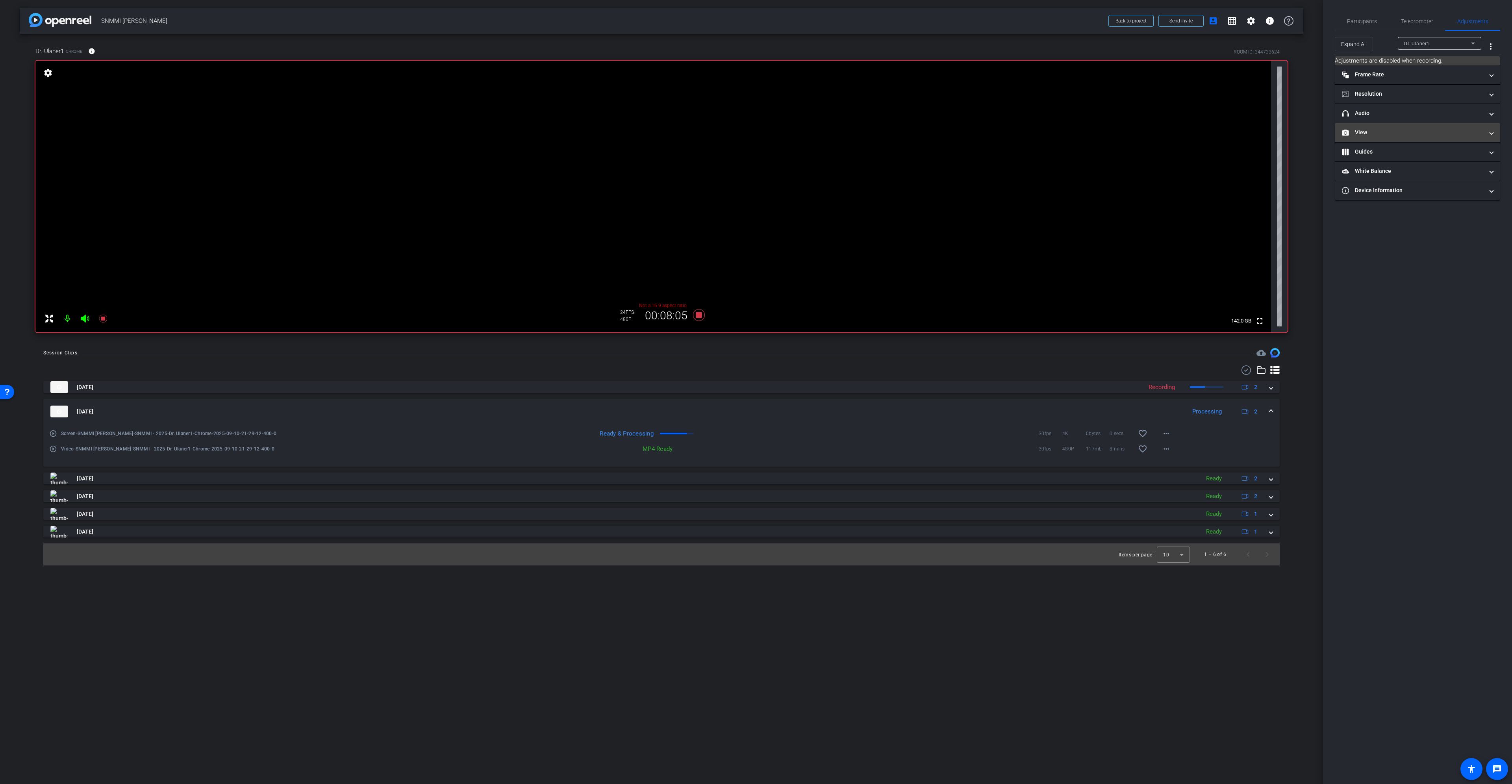
click at [1432, 127] on mat-expansion-panel-header "View" at bounding box center [1418, 133] width 166 height 19
click at [1423, 157] on icon at bounding box center [1425, 158] width 5 height 4
drag, startPoint x: 1408, startPoint y: 120, endPoint x: 1346, endPoint y: 168, distance: 78.4
click at [1408, 120] on icon at bounding box center [1410, 120] width 5 height 4
click at [1426, 157] on rect at bounding box center [1425, 158] width 4 height 3
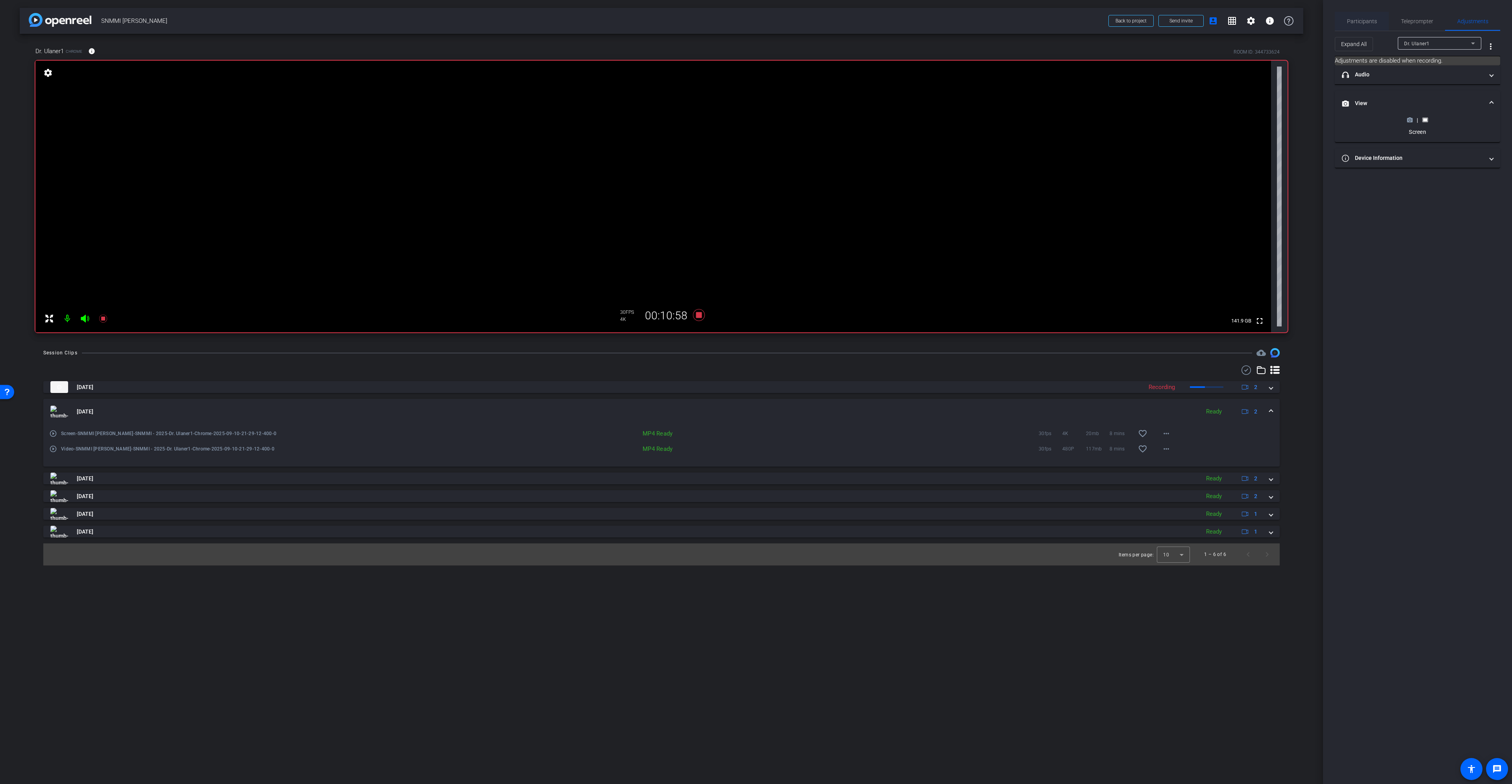
click at [1359, 22] on span "Participants" at bounding box center [1362, 21] width 30 height 5
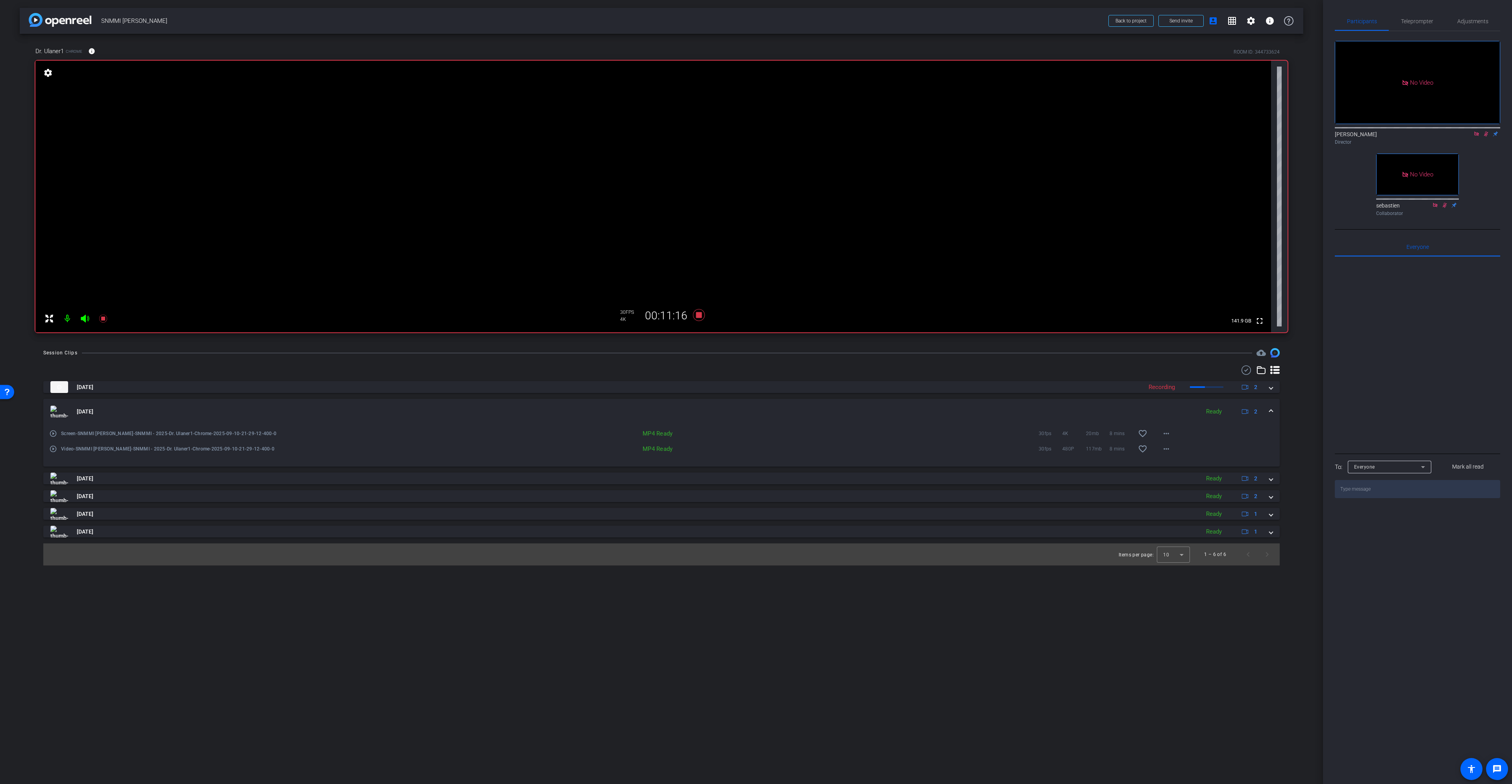
click at [1484, 131] on icon at bounding box center [1486, 133] width 6 height 5
click at [1478, 131] on icon at bounding box center [1476, 133] width 6 height 5
click at [700, 314] on icon at bounding box center [699, 315] width 12 height 12
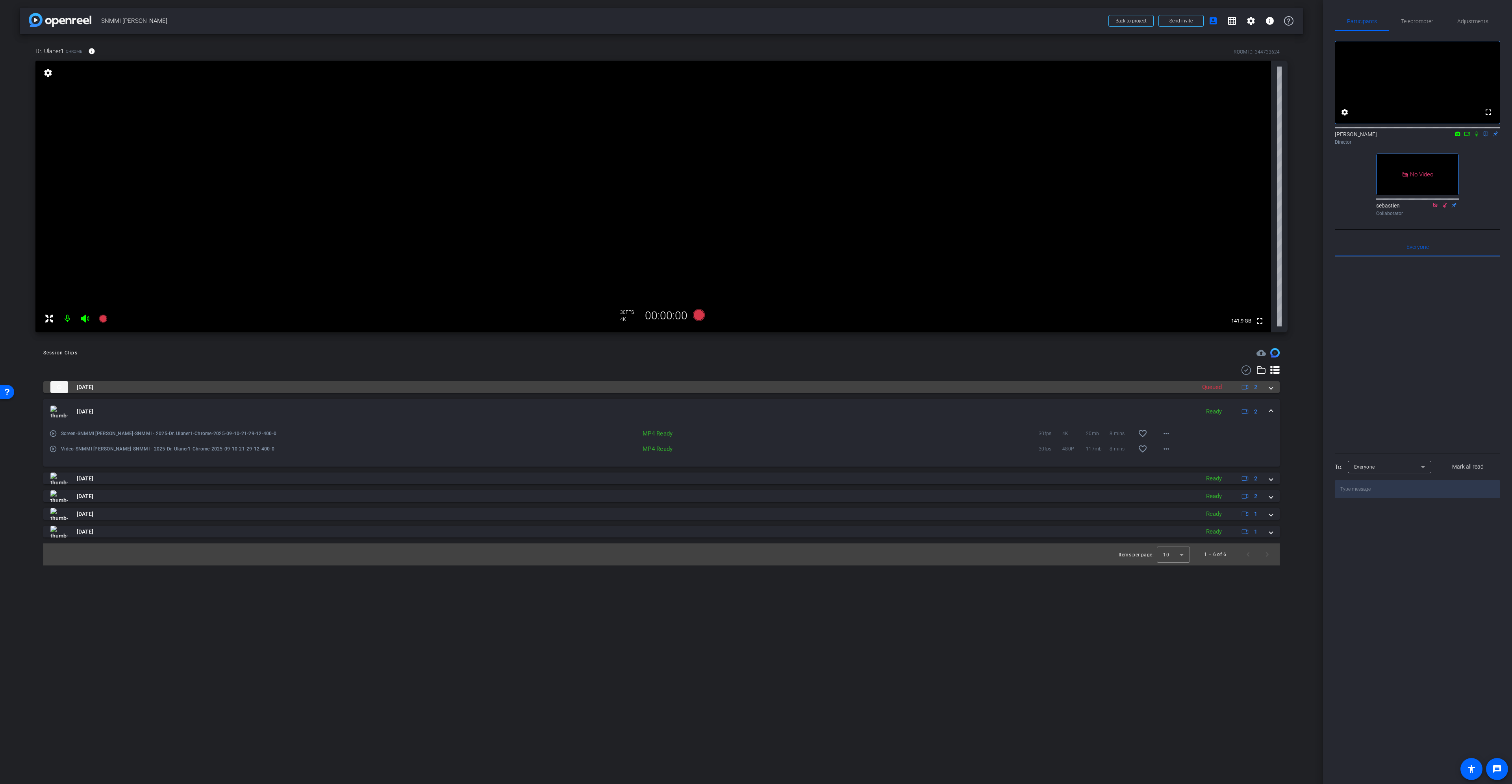
click at [1271, 390] on span at bounding box center [1271, 387] width 3 height 8
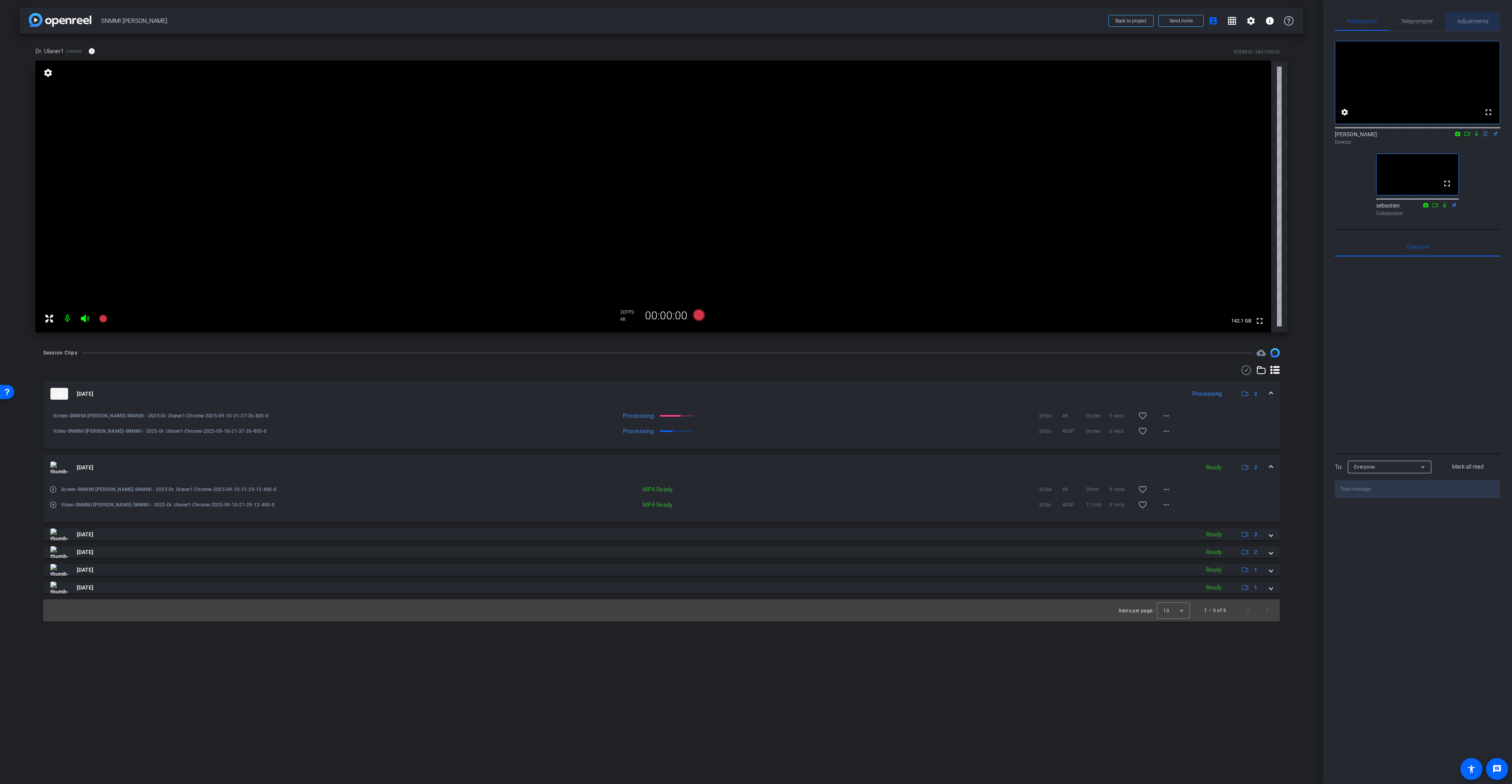
click at [1478, 18] on span "Adjustments" at bounding box center [1473, 21] width 31 height 19
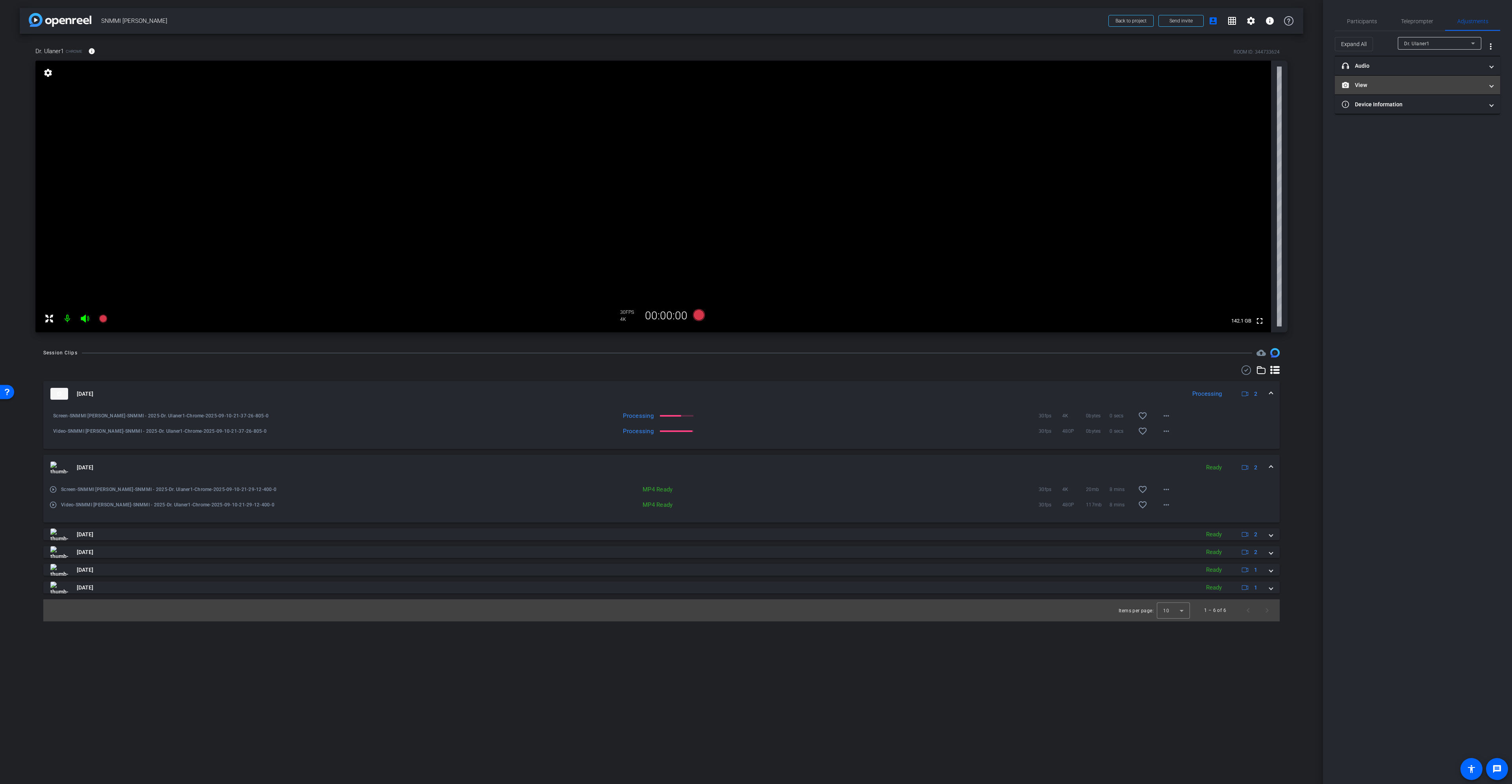
click at [1432, 78] on mat-expansion-panel-header "View" at bounding box center [1418, 85] width 166 height 19
click at [1411, 110] on icon at bounding box center [1410, 111] width 5 height 4
click at [1375, 21] on span "Participants" at bounding box center [1362, 21] width 30 height 5
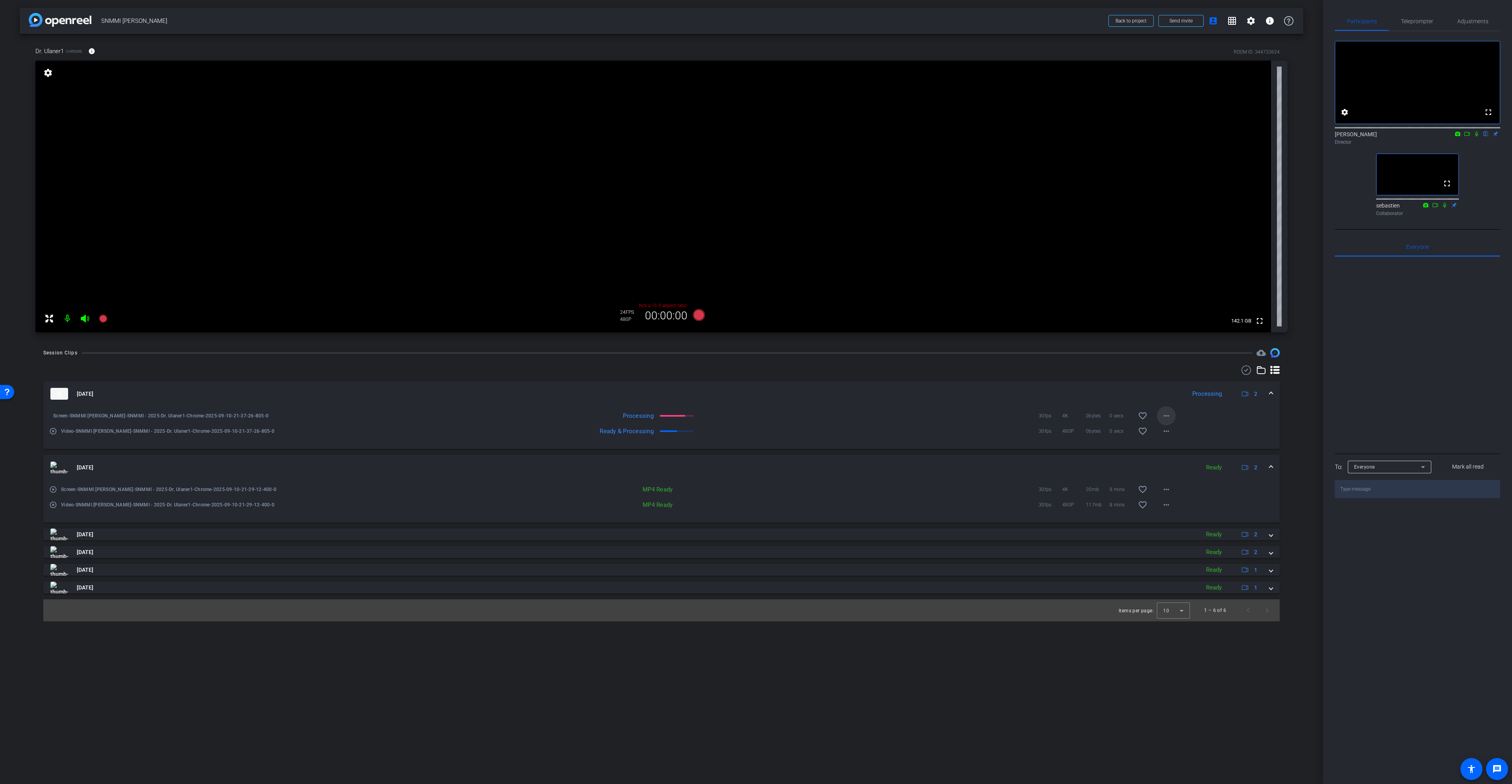
click at [1167, 419] on mat-icon "more_horiz" at bounding box center [1166, 415] width 9 height 9
click at [1166, 418] on div at bounding box center [756, 392] width 1512 height 784
click at [1166, 418] on mat-icon "more_horiz" at bounding box center [1166, 415] width 9 height 9
click at [1198, 401] on div at bounding box center [756, 392] width 1512 height 784
click at [1169, 430] on mat-icon "more_horiz" at bounding box center [1166, 431] width 9 height 9
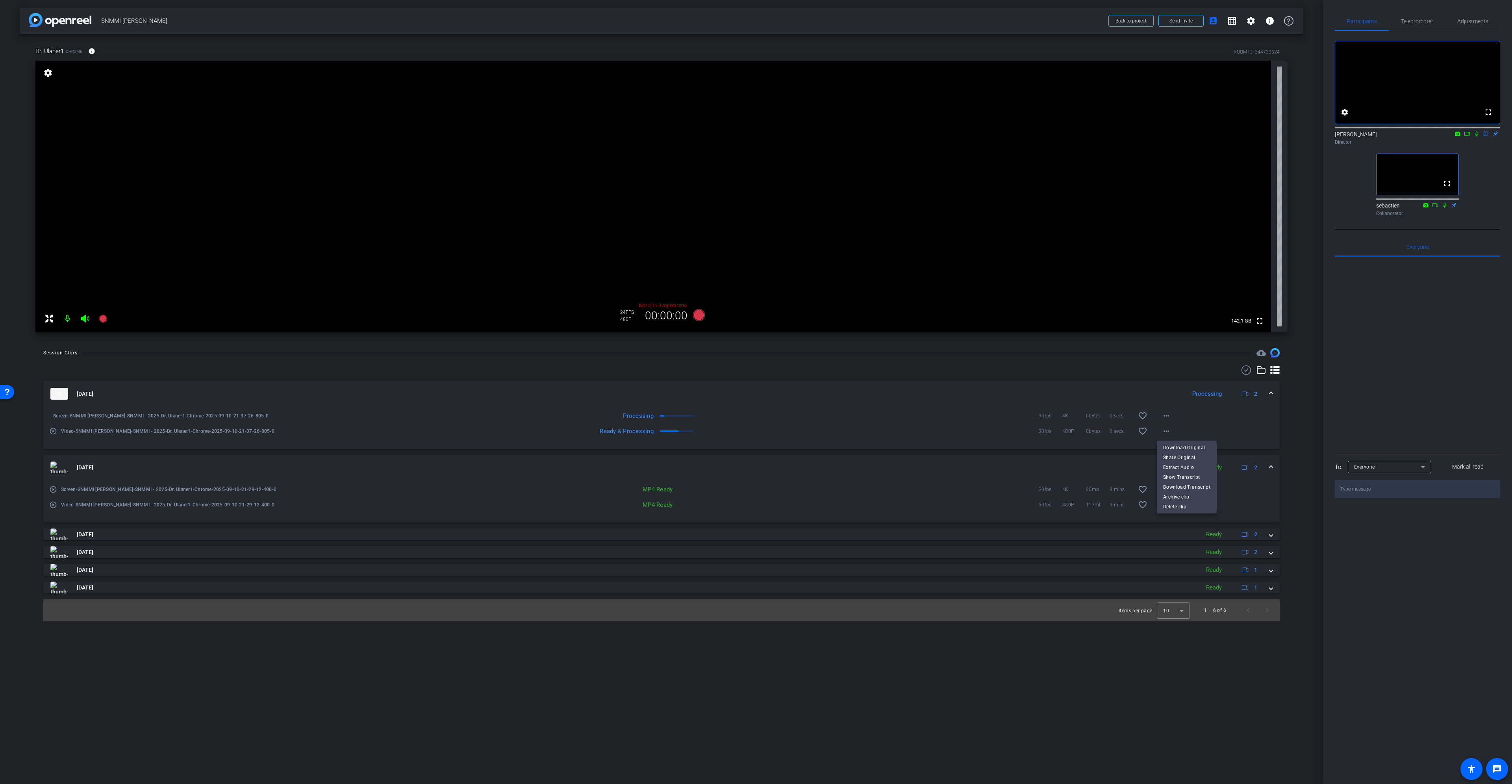
click at [1184, 418] on div at bounding box center [756, 392] width 1512 height 784
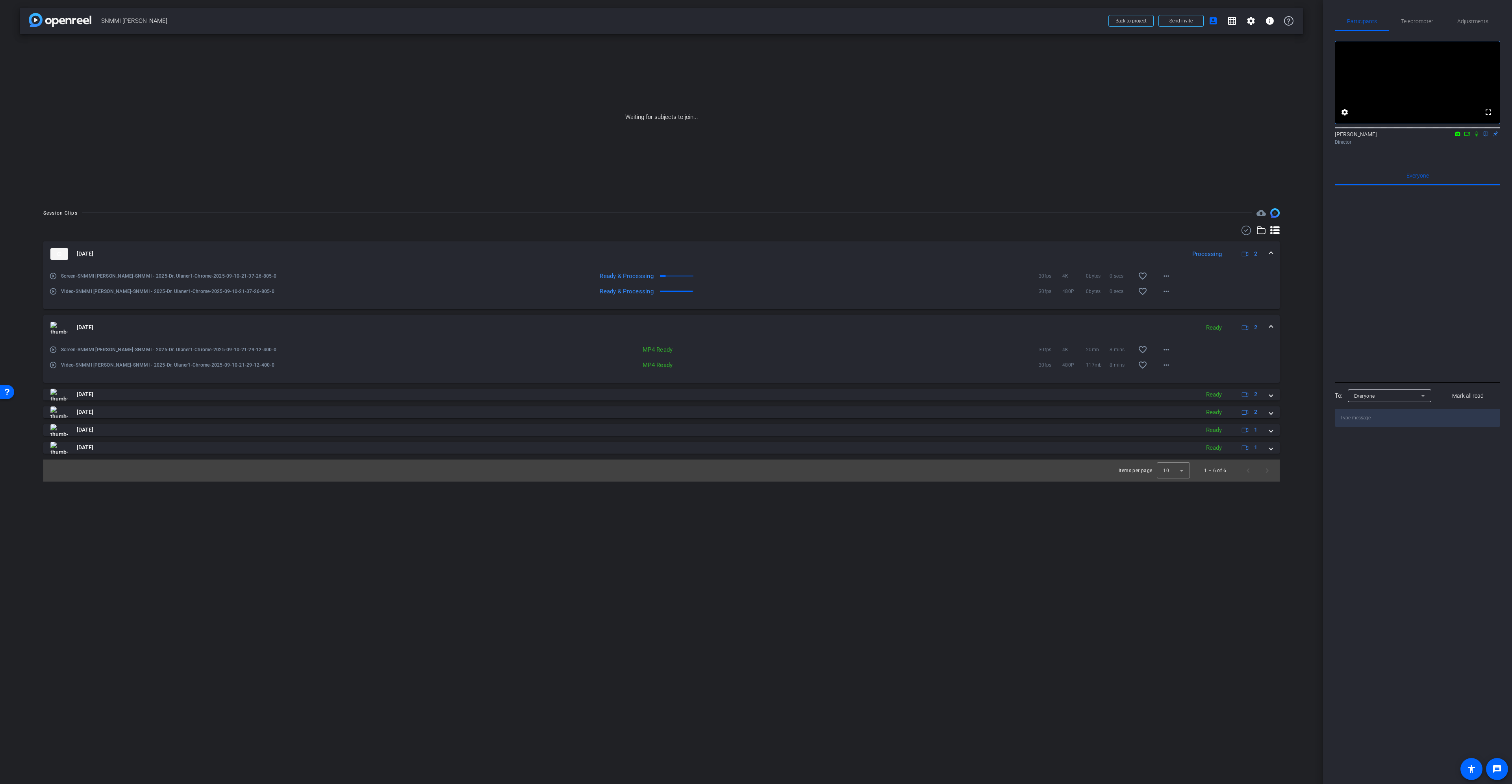
click at [1467, 137] on icon at bounding box center [1467, 133] width 6 height 5
click at [1487, 137] on icon at bounding box center [1486, 133] width 6 height 5
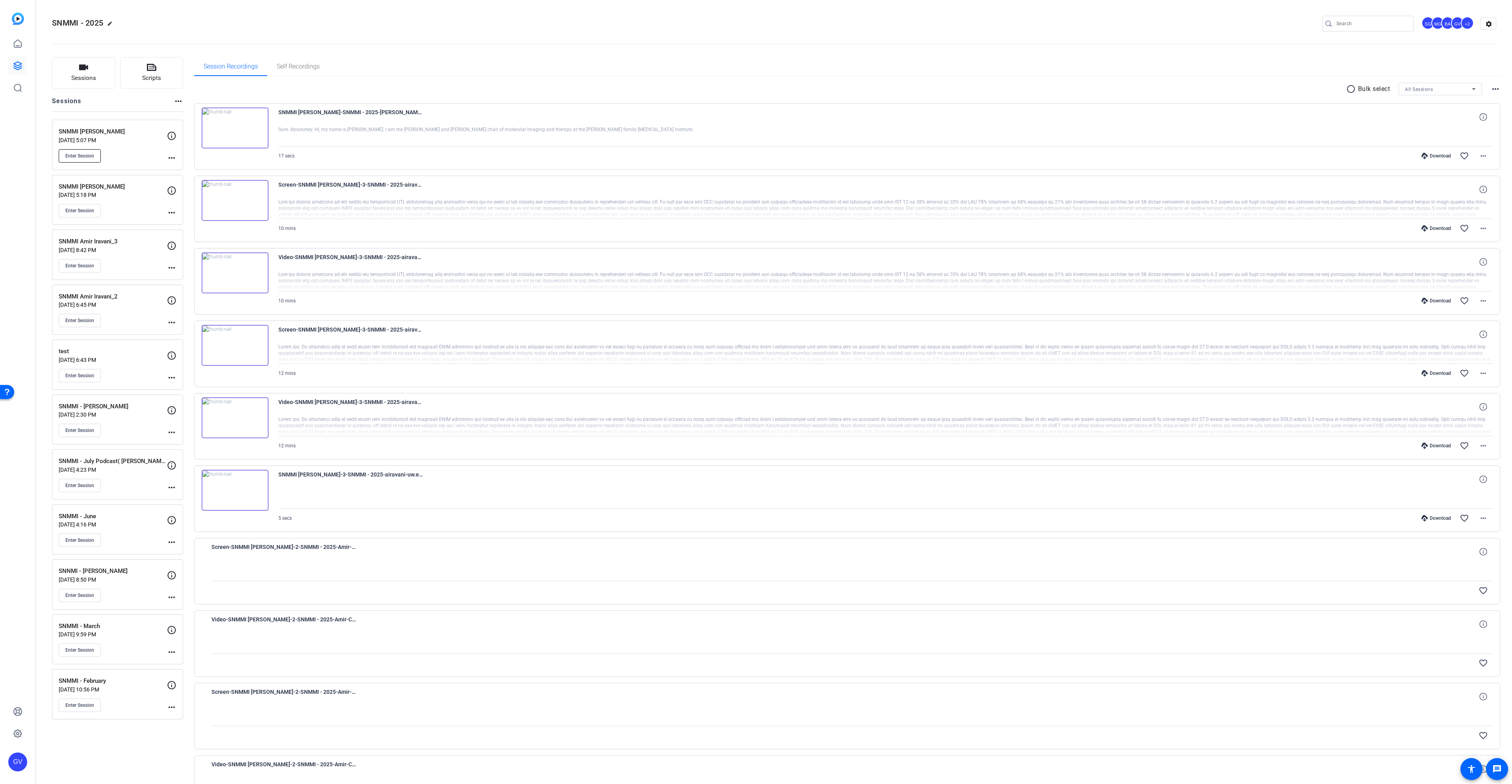
click at [75, 156] on span "Enter Session" at bounding box center [79, 156] width 29 height 6
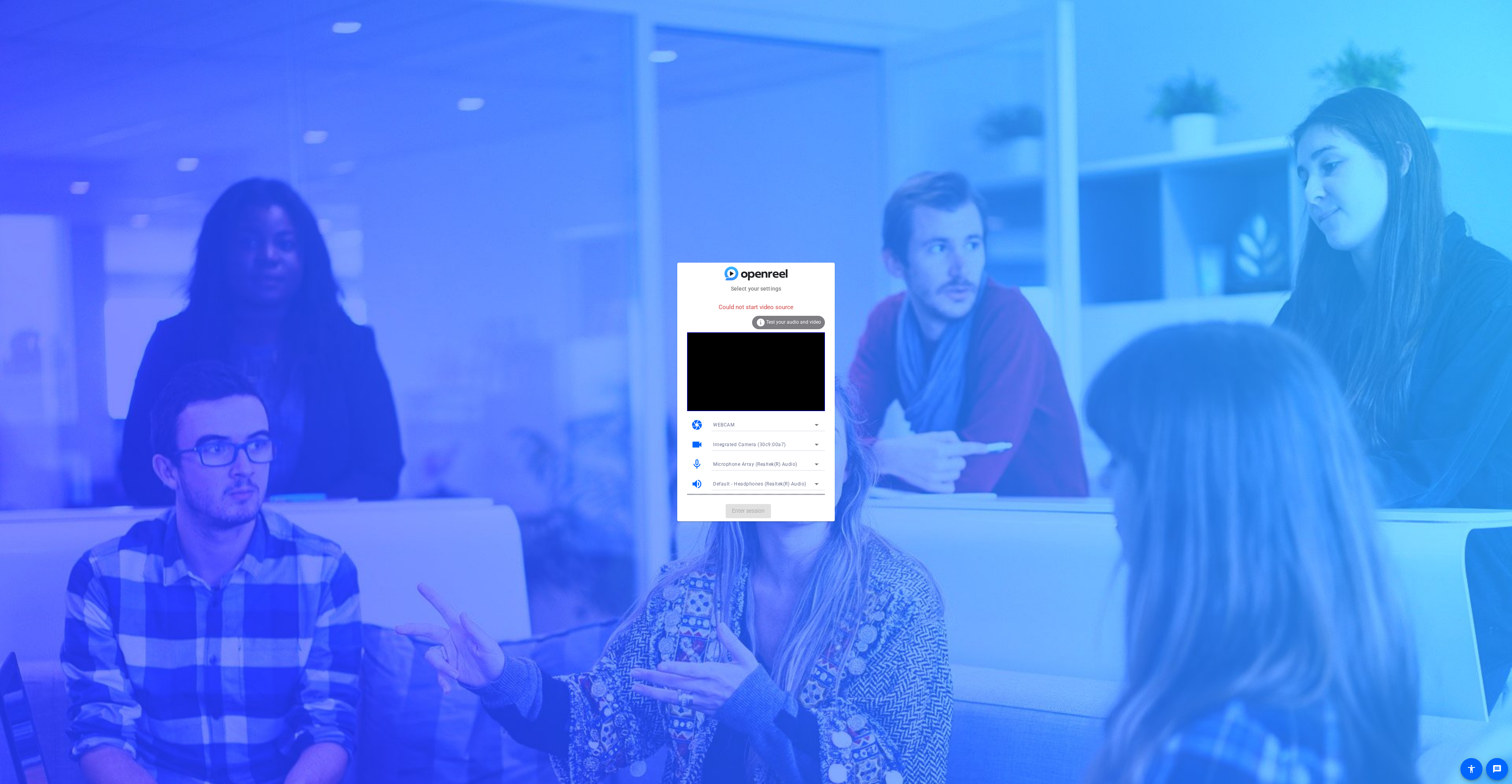
click at [761, 433] on div at bounding box center [765, 435] width 118 height 9
click at [764, 444] on span "Integrated Camera (30c9:00a7)" at bounding box center [750, 444] width 73 height 5
click at [764, 470] on mat-option "OBS Virtual Camera" at bounding box center [765, 472] width 118 height 12
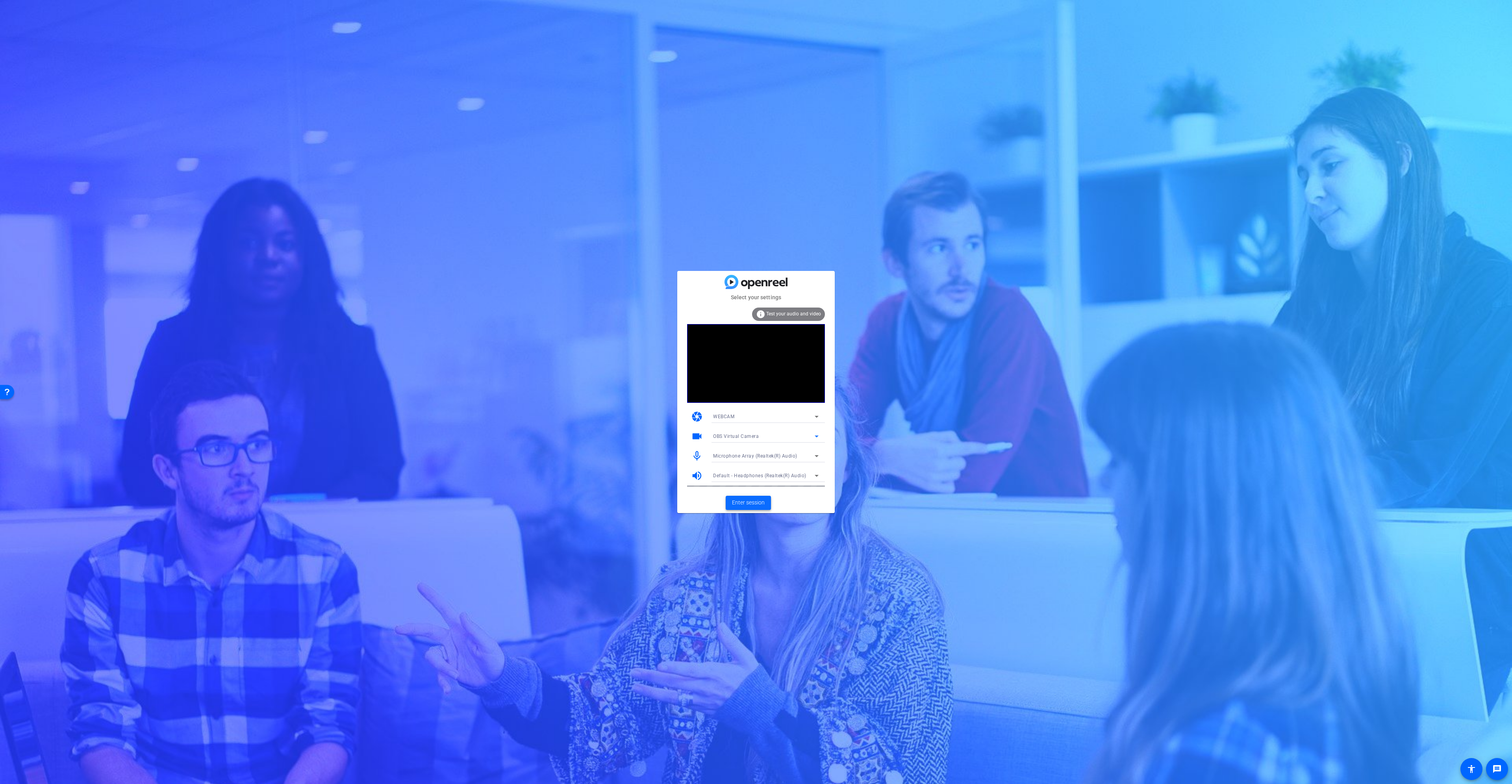
click at [756, 503] on span "Enter session" at bounding box center [748, 502] width 33 height 8
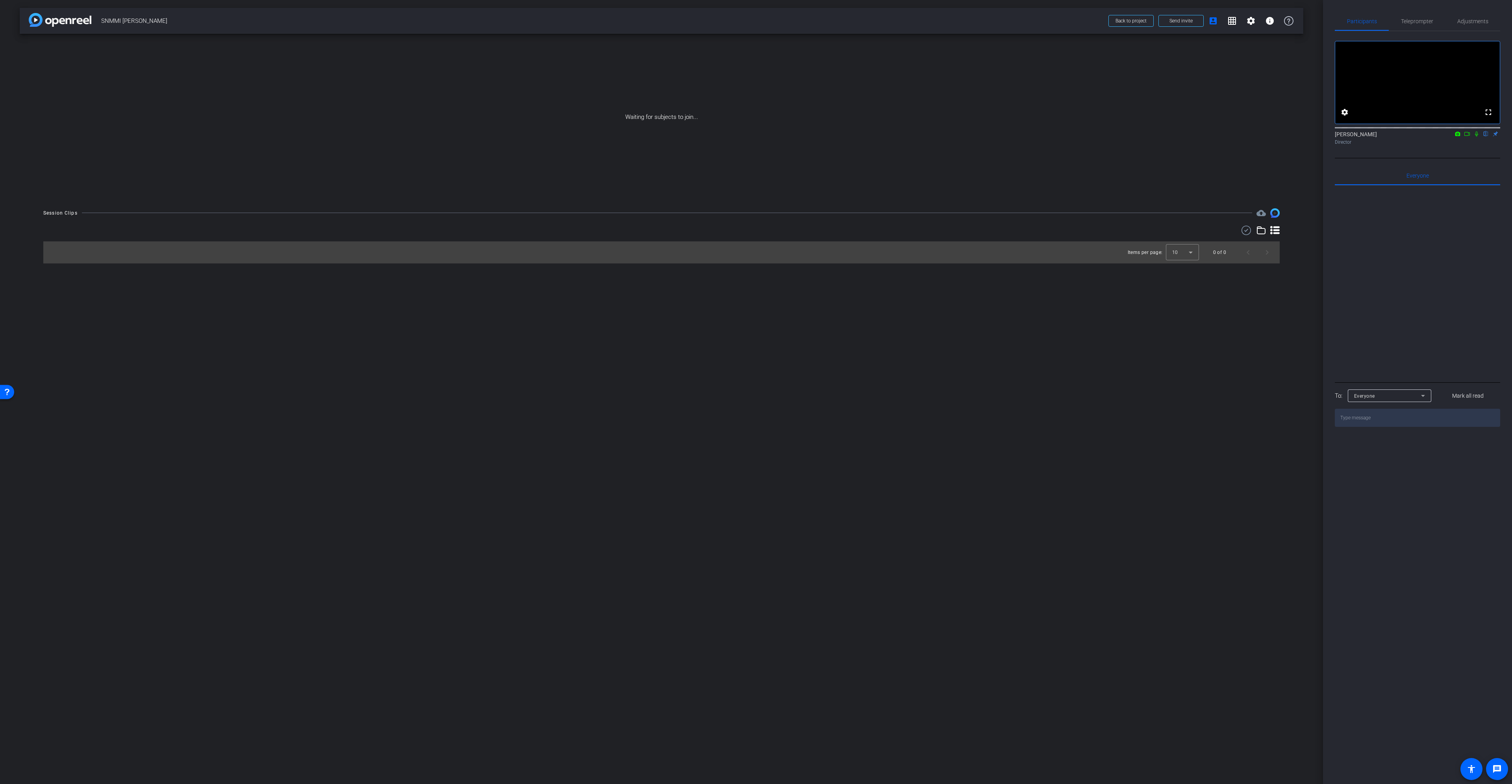
click at [1469, 136] on icon at bounding box center [1467, 134] width 5 height 4
drag, startPoint x: 1484, startPoint y: 144, endPoint x: 1112, endPoint y: 154, distance: 372.1
click at [1484, 137] on icon at bounding box center [1486, 133] width 6 height 5
click at [1182, 26] on span at bounding box center [1181, 21] width 45 height 19
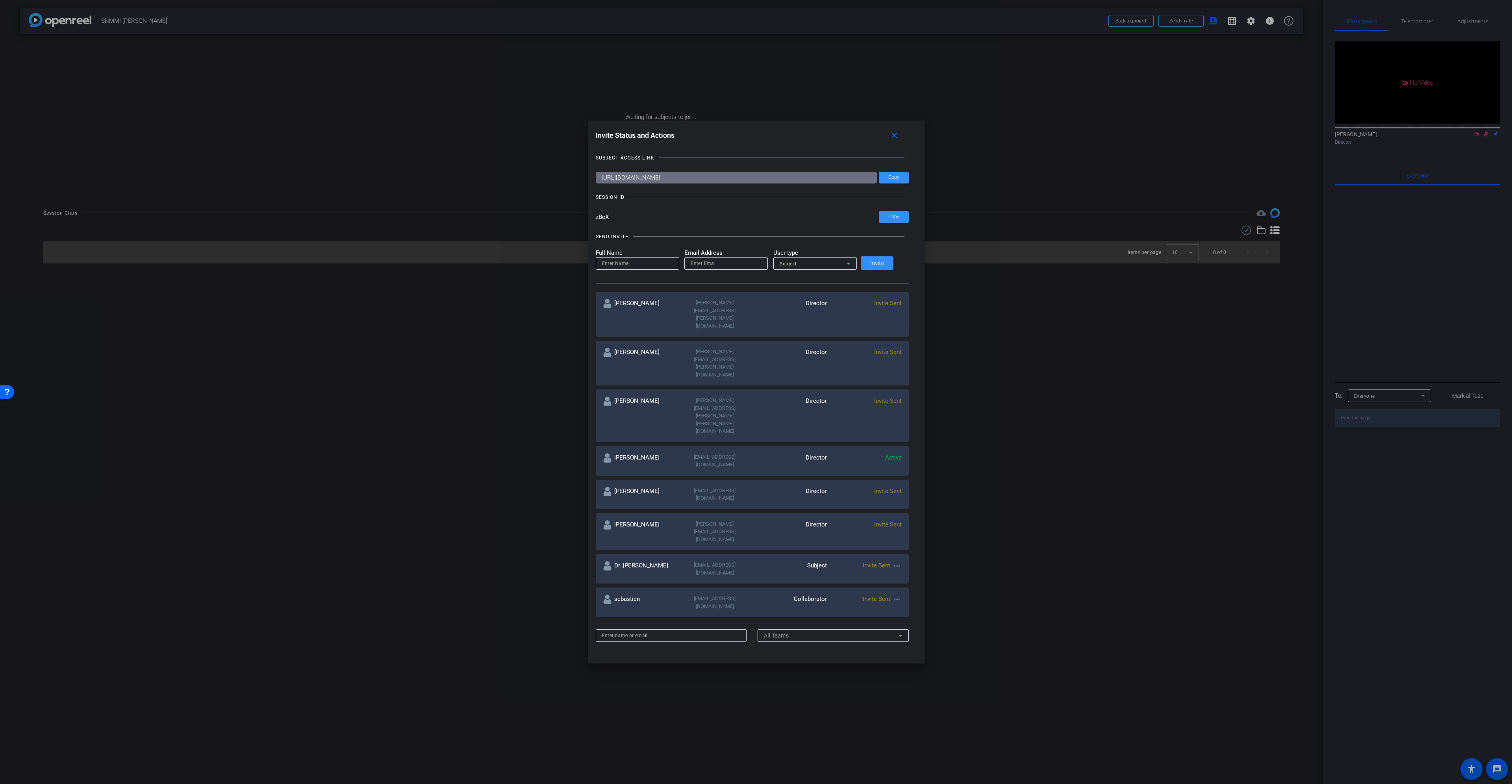
click at [892, 561] on mat-icon "more_horiz" at bounding box center [897, 566] width 9 height 9
click at [911, 491] on span "Re-Send Invite" at bounding box center [918, 491] width 59 height 9
click at [892, 594] on mat-icon "more_horiz" at bounding box center [897, 599] width 9 height 9
click at [906, 517] on span "Re-Send Invite" at bounding box center [918, 518] width 59 height 9
click at [740, 263] on input "email" at bounding box center [726, 263] width 71 height 9
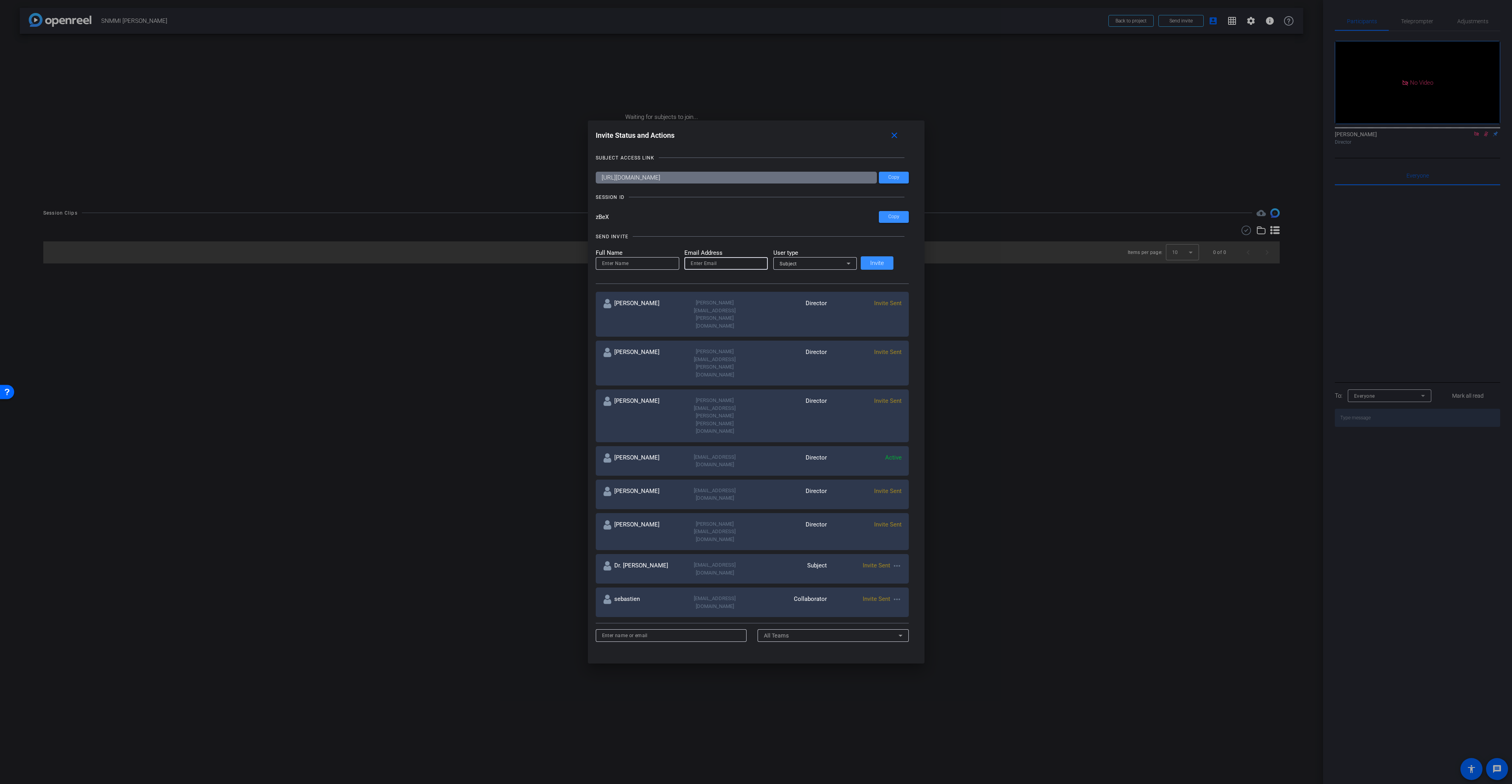
paste input "nwenzel-lamb@snmmi.org"
type input "nwenzel-lamb@snmmi.org"
click at [808, 264] on div "Subject" at bounding box center [813, 263] width 67 height 10
click at [806, 292] on mat-option "Watcher" at bounding box center [821, 291] width 83 height 12
drag, startPoint x: 714, startPoint y: 263, endPoint x: 694, endPoint y: 262, distance: 20.0
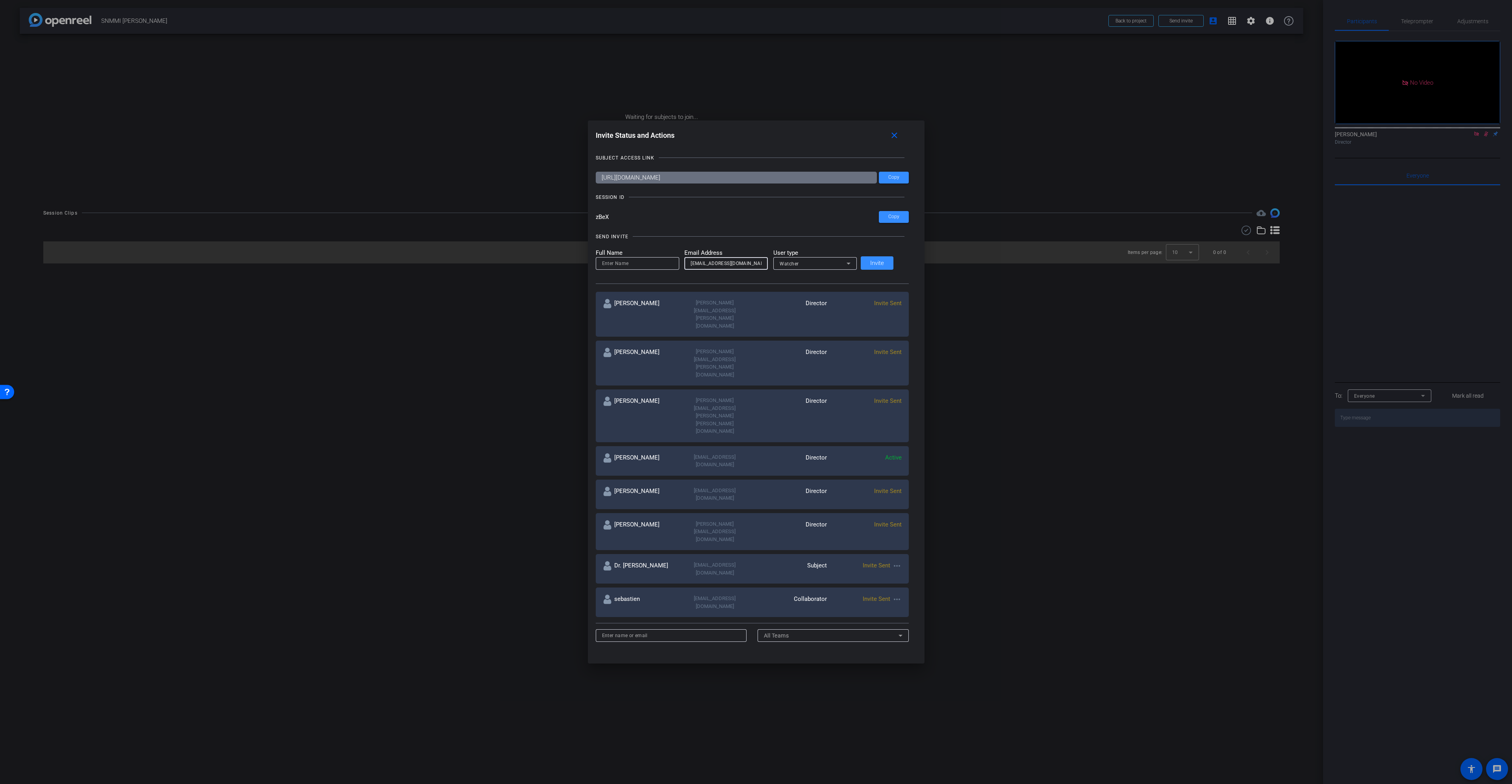
click at [694, 262] on div "nwenzel-lamb@snmmi.org" at bounding box center [726, 263] width 83 height 12
click at [662, 262] on input at bounding box center [637, 263] width 71 height 9
paste input "nwenzel"
type input "nwenzel"
click at [884, 265] on span "Invite" at bounding box center [877, 263] width 14 height 6
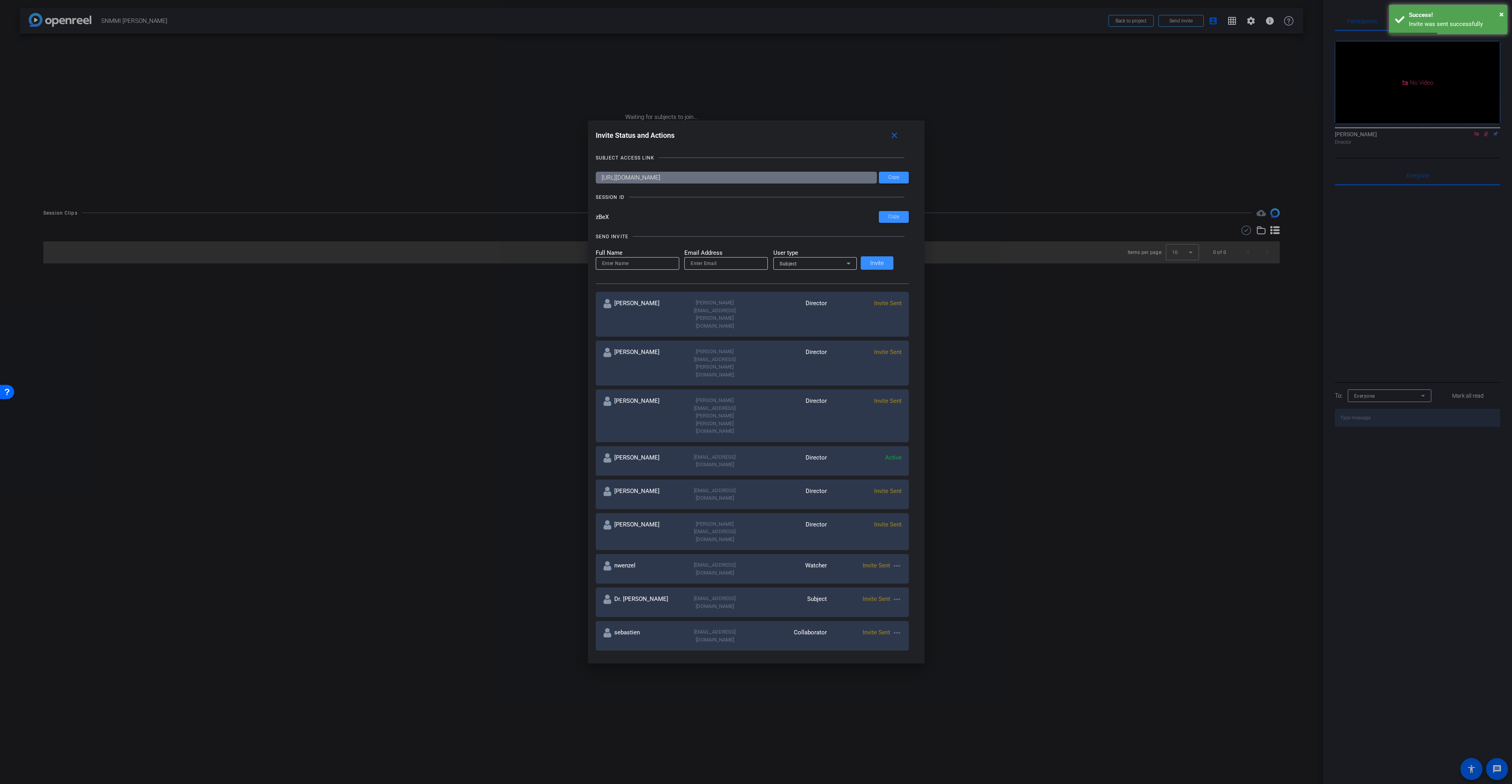
click at [1105, 492] on div at bounding box center [756, 392] width 1512 height 784
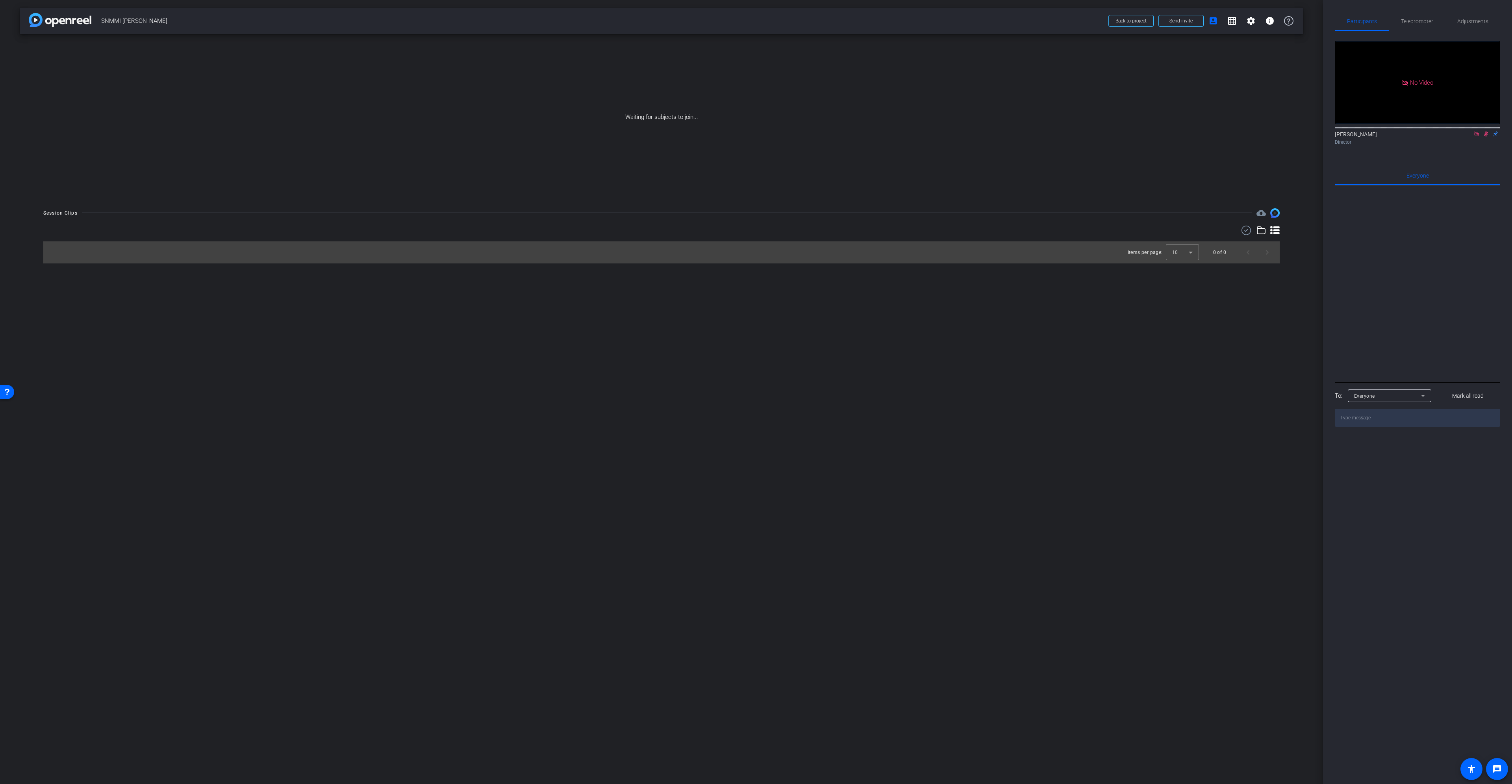
click at [1479, 137] on icon at bounding box center [1476, 133] width 6 height 5
click at [1478, 137] on icon at bounding box center [1476, 133] width 6 height 5
click at [1255, 21] on mat-icon "settings" at bounding box center [1251, 21] width 9 height 9
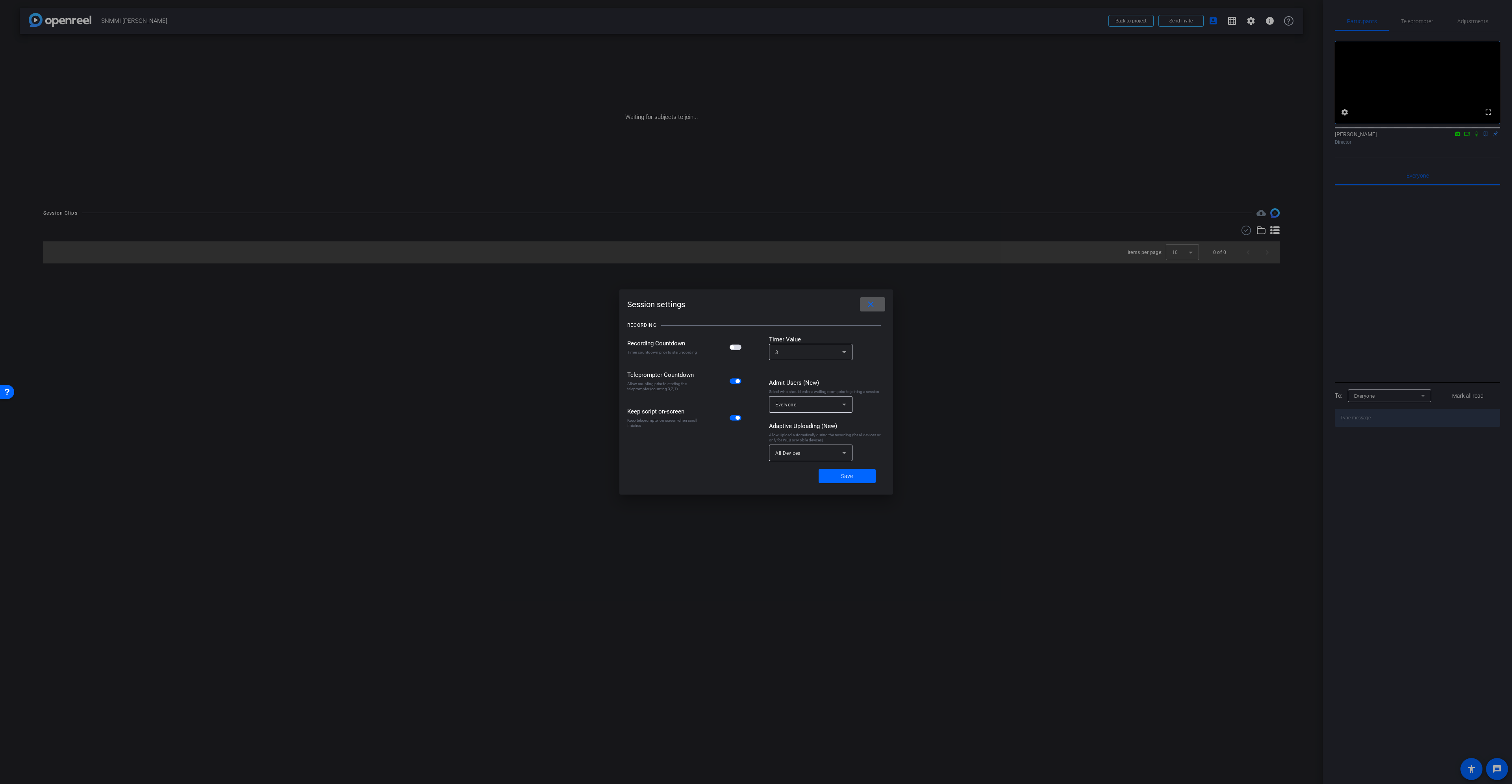
click at [790, 402] on span "Everyone" at bounding box center [786, 404] width 21 height 5
click at [795, 424] on span "No Waiting Room" at bounding box center [796, 422] width 41 height 9
drag, startPoint x: 846, startPoint y: 472, endPoint x: 894, endPoint y: 432, distance: 62.5
click at [846, 472] on span "Save" at bounding box center [847, 476] width 12 height 8
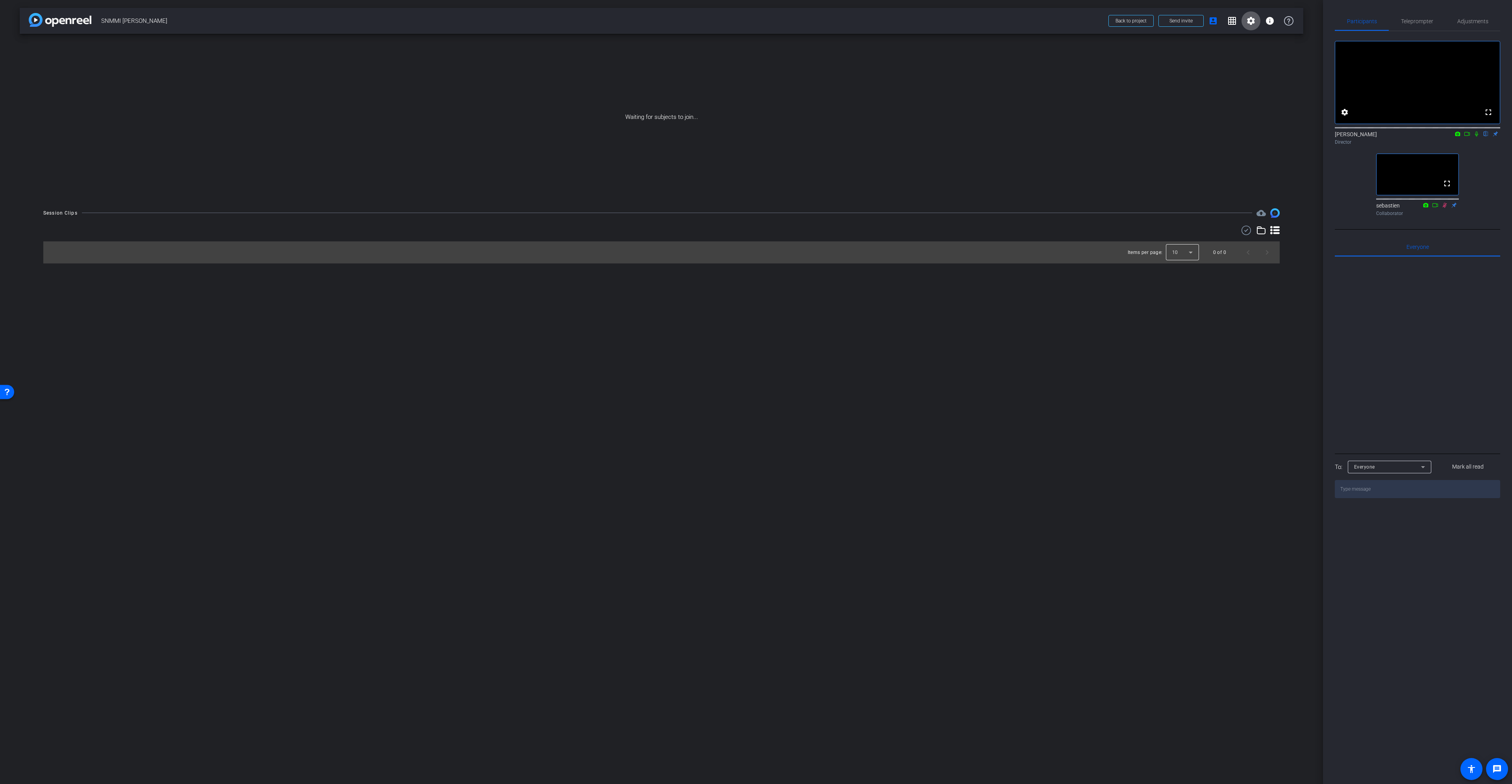
click at [1187, 250] on div at bounding box center [1182, 252] width 33 height 19
click at [1183, 251] on div at bounding box center [756, 392] width 1512 height 784
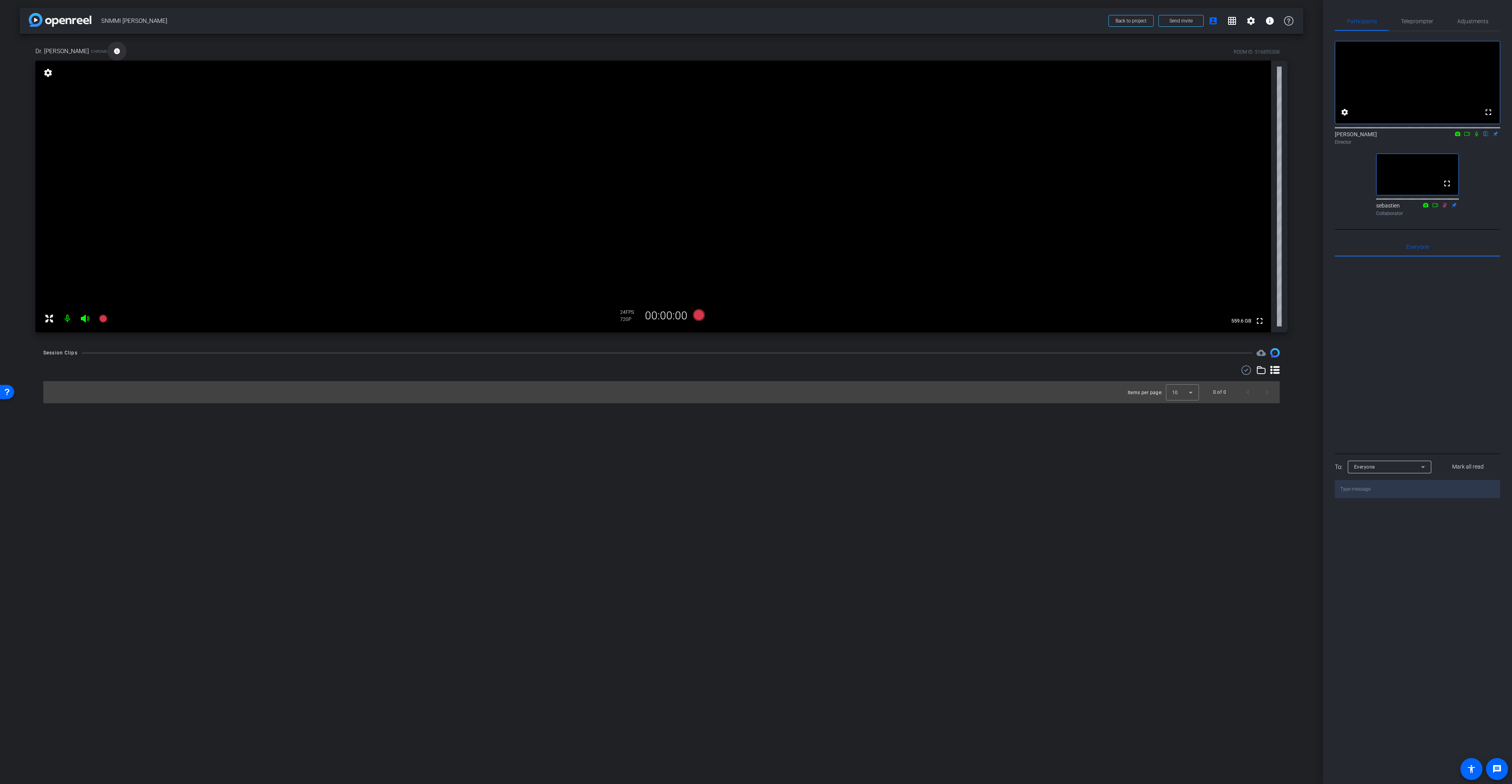
click at [113, 52] on mat-icon "info" at bounding box center [117, 51] width 7 height 7
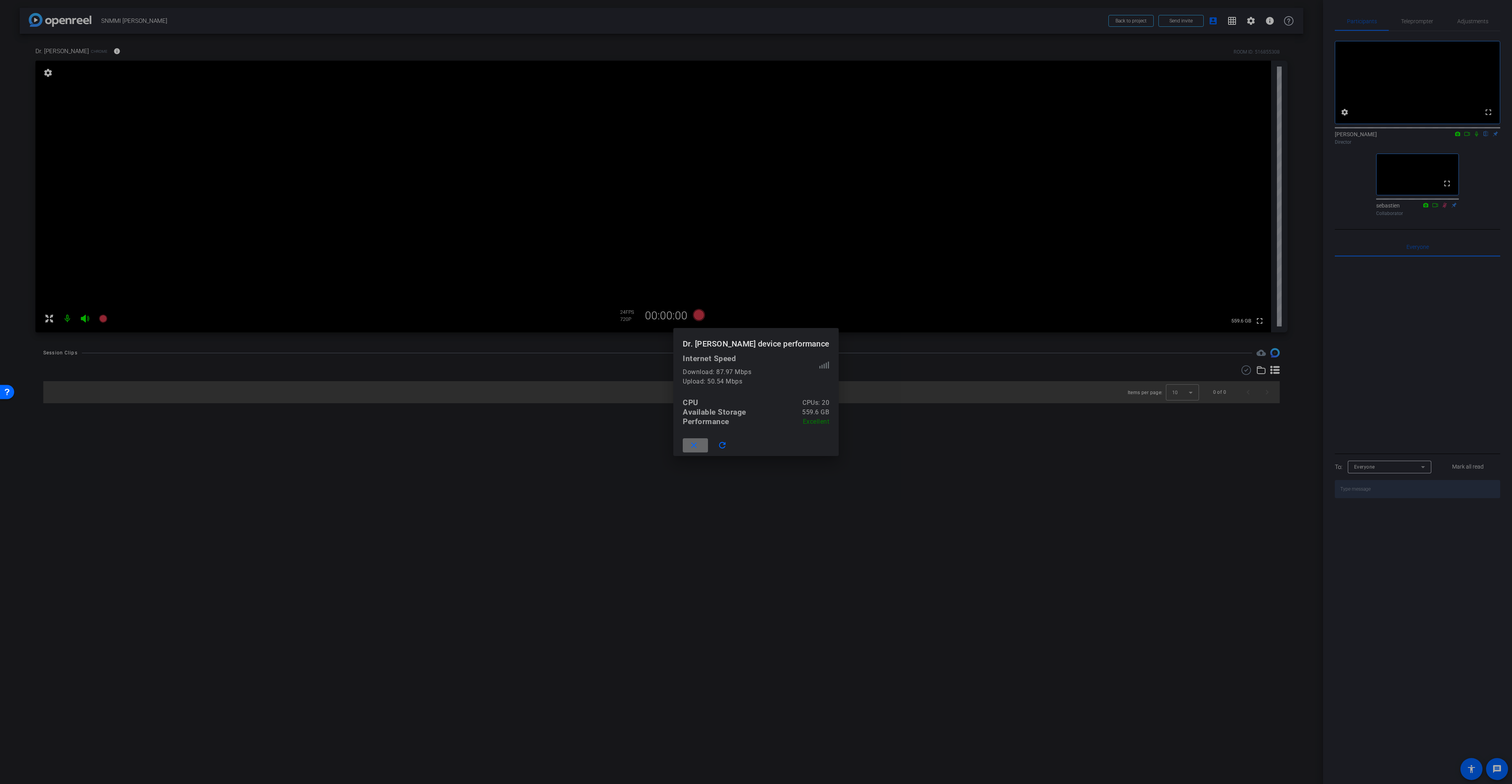
click at [699, 442] on mat-icon "close" at bounding box center [694, 445] width 10 height 10
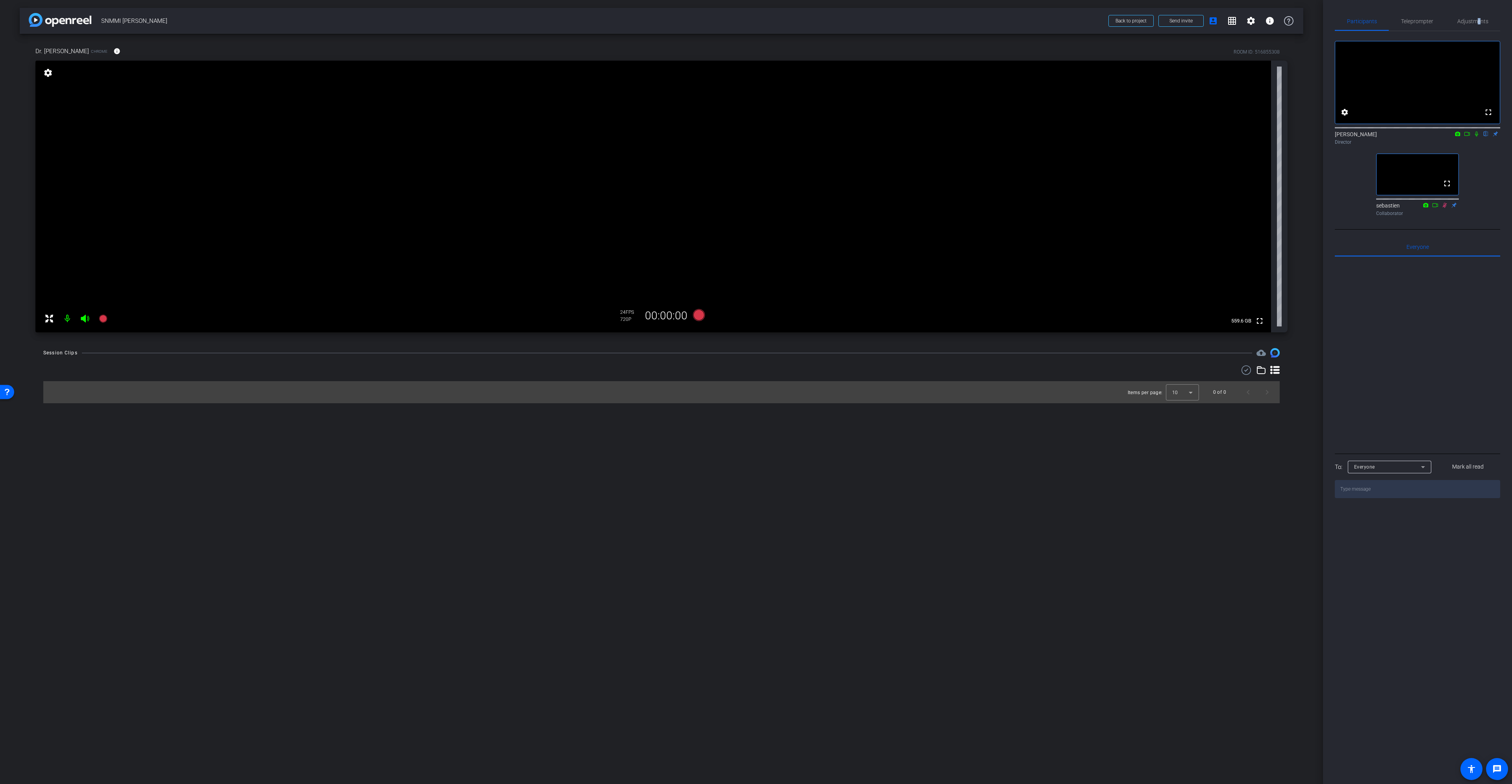
click at [1480, 10] on div "Participants Teleprompter Adjustments fullscreen settings Gert Viljoen flip Dir…" at bounding box center [1418, 392] width 189 height 784
click at [1479, 19] on span "Adjustments" at bounding box center [1473, 21] width 31 height 5
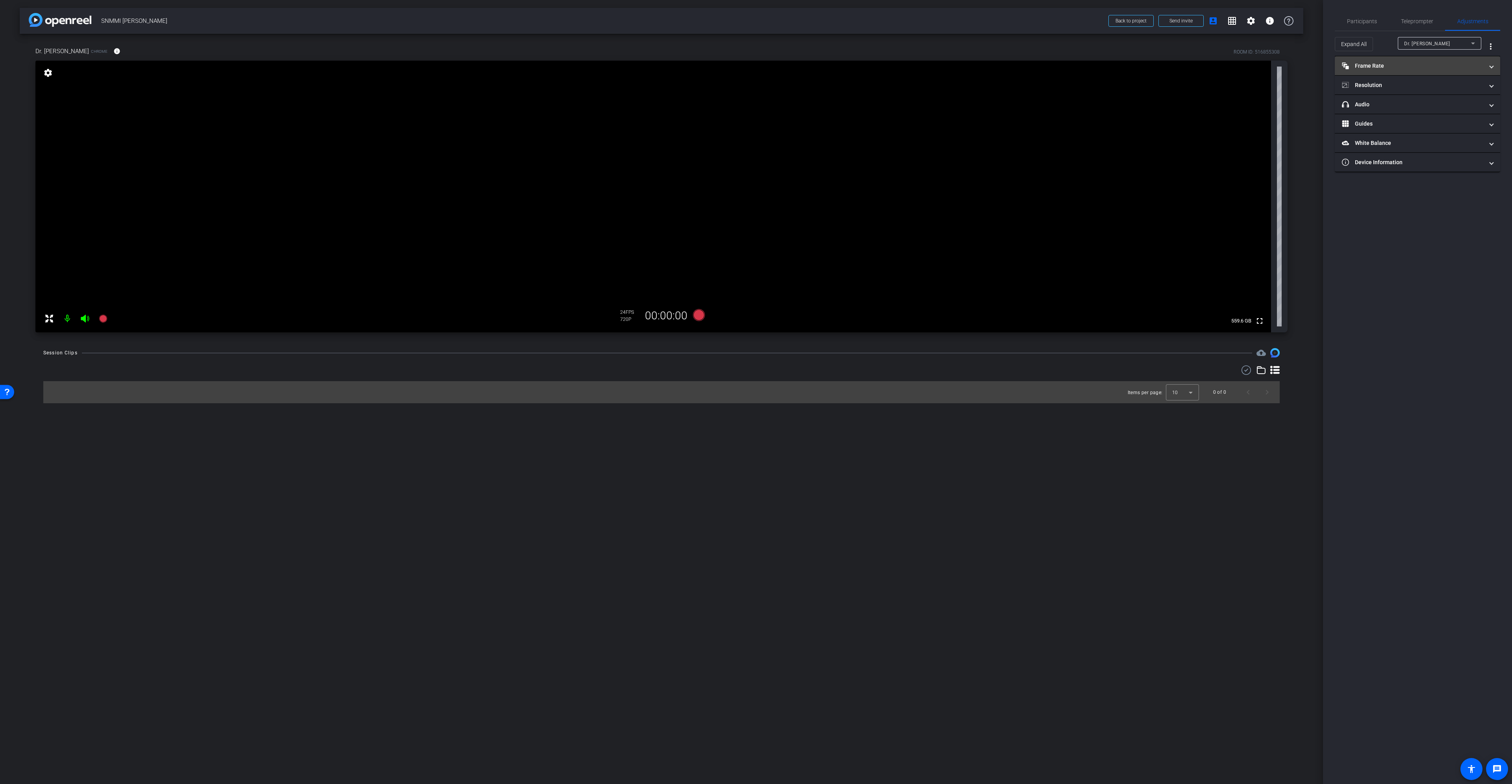
click at [1409, 63] on mat-panel-title "Frame Rate Frame Rate" at bounding box center [1412, 66] width 141 height 8
click at [1453, 90] on div "30" at bounding box center [1449, 89] width 21 height 13
click at [1405, 118] on mat-panel-title "Resolution" at bounding box center [1412, 119] width 141 height 8
click at [1429, 144] on div "1080" at bounding box center [1425, 142] width 29 height 13
click at [1457, 144] on div "4K" at bounding box center [1456, 142] width 22 height 13
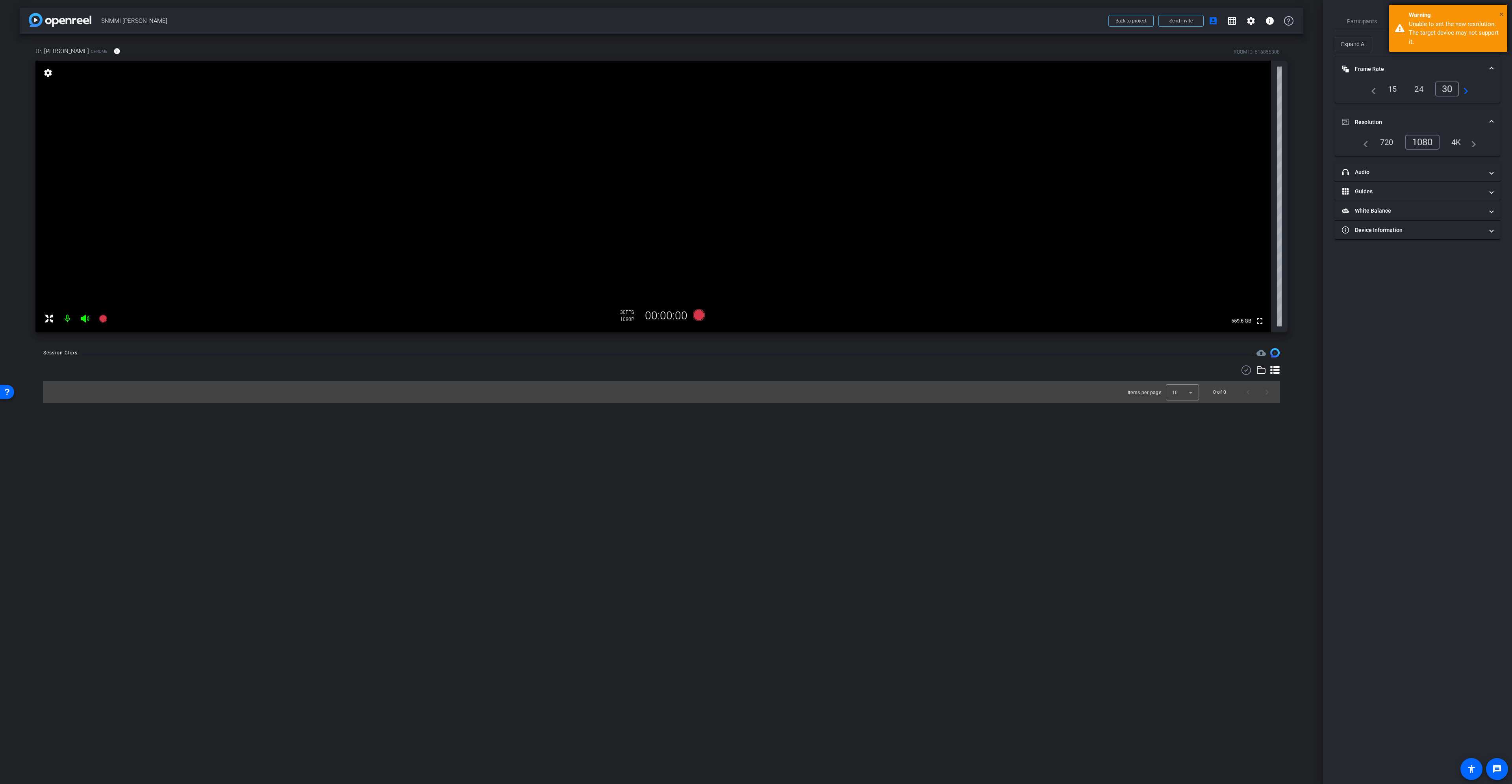
click at [1501, 16] on span "×" at bounding box center [1501, 14] width 4 height 9
click at [1391, 168] on mat-panel-title "headphone icon Audio" at bounding box center [1412, 172] width 141 height 8
click at [1355, 20] on span "Participants" at bounding box center [1362, 21] width 30 height 5
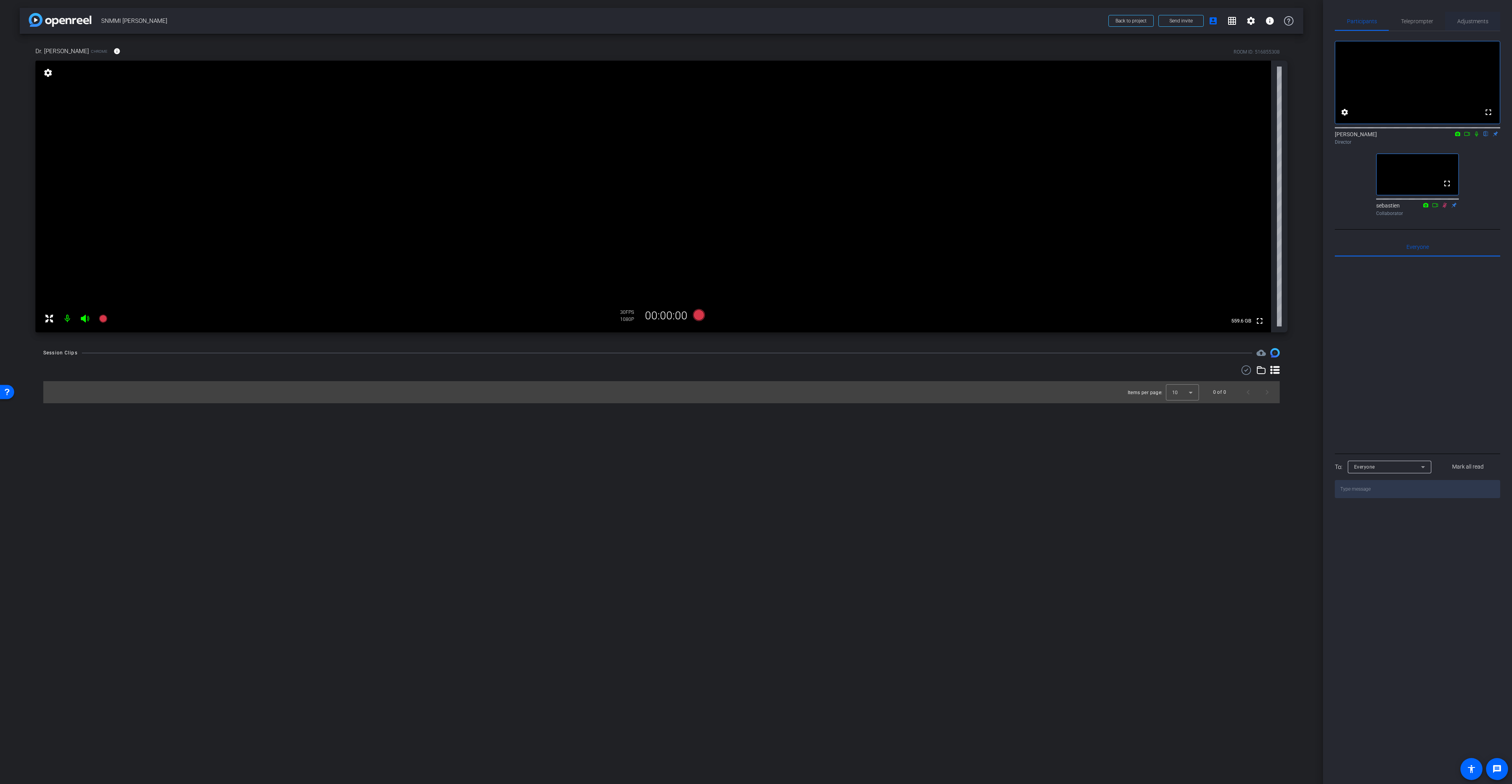
click at [1478, 19] on span "Adjustments" at bounding box center [1473, 21] width 31 height 5
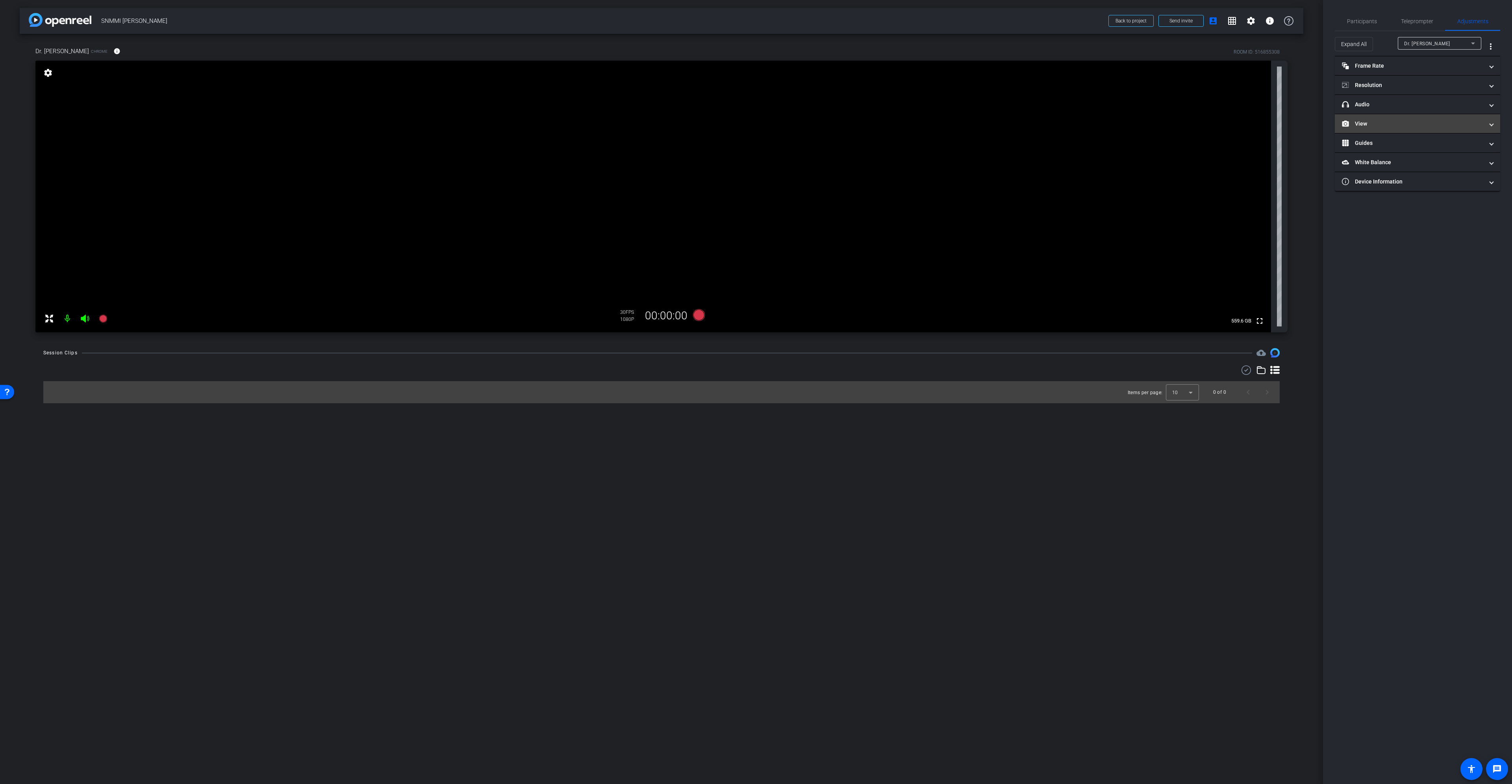
click at [1392, 120] on mat-panel-title "View" at bounding box center [1412, 124] width 141 height 8
click at [1423, 149] on icon at bounding box center [1425, 150] width 6 height 6
click at [1409, 111] on circle at bounding box center [1409, 111] width 2 height 2
click at [1425, 149] on rect at bounding box center [1425, 149] width 4 height 3
click at [1189, 19] on span "Send invite" at bounding box center [1181, 21] width 23 height 6
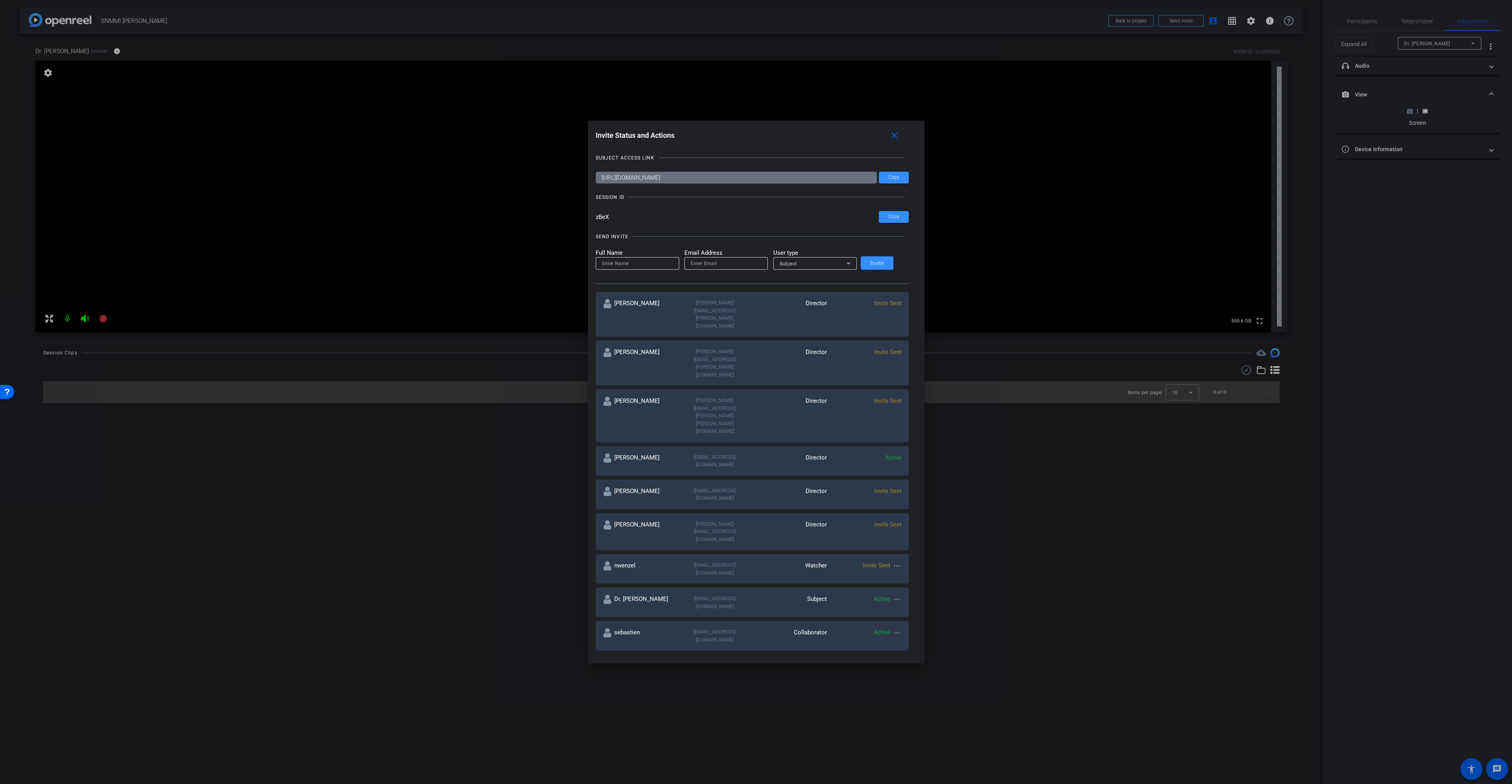
drag, startPoint x: 784, startPoint y: 309, endPoint x: 565, endPoint y: 310, distance: 219.0
click at [565, 310] on div "Invite Status and Actions close SUBJECT ACCESS LINK https://capture.openreel.co…" at bounding box center [756, 392] width 1512 height 784
click at [887, 173] on span at bounding box center [893, 177] width 30 height 19
click at [966, 18] on div at bounding box center [756, 392] width 1512 height 784
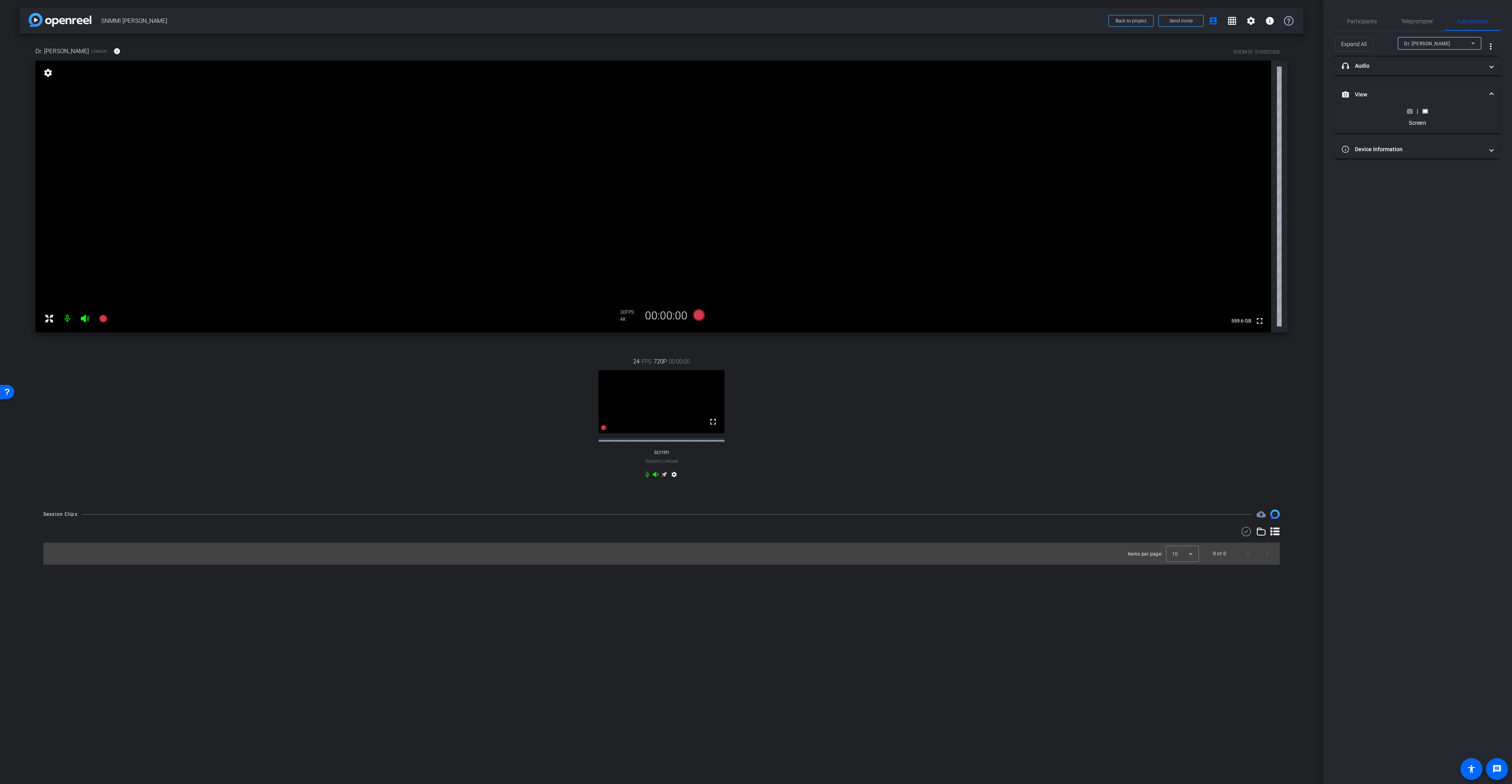
click at [648, 478] on icon at bounding box center [647, 474] width 6 height 6
click at [653, 477] on icon at bounding box center [655, 474] width 5 height 5
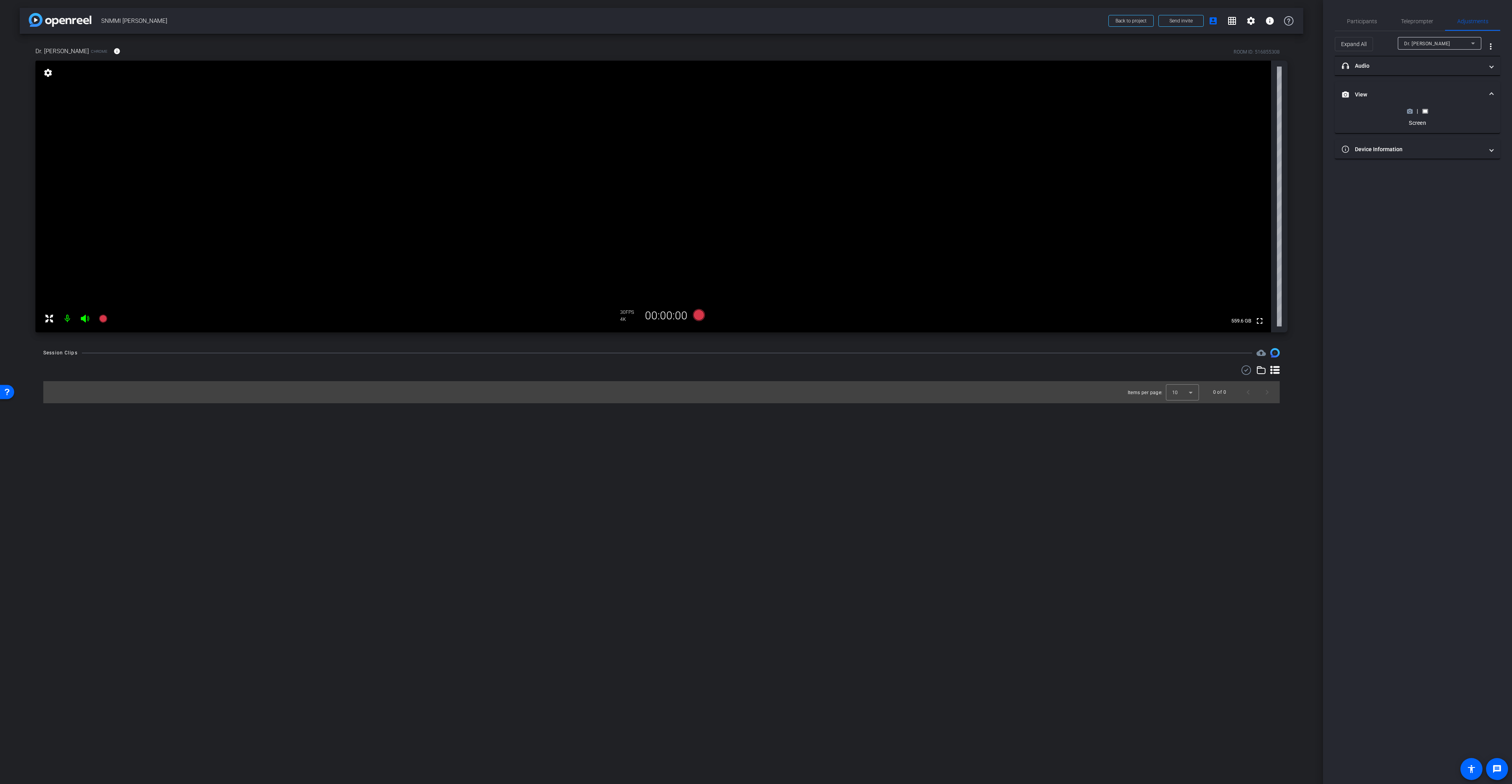
click at [1410, 112] on circle at bounding box center [1409, 111] width 2 height 2
click at [698, 313] on icon at bounding box center [699, 315] width 12 height 12
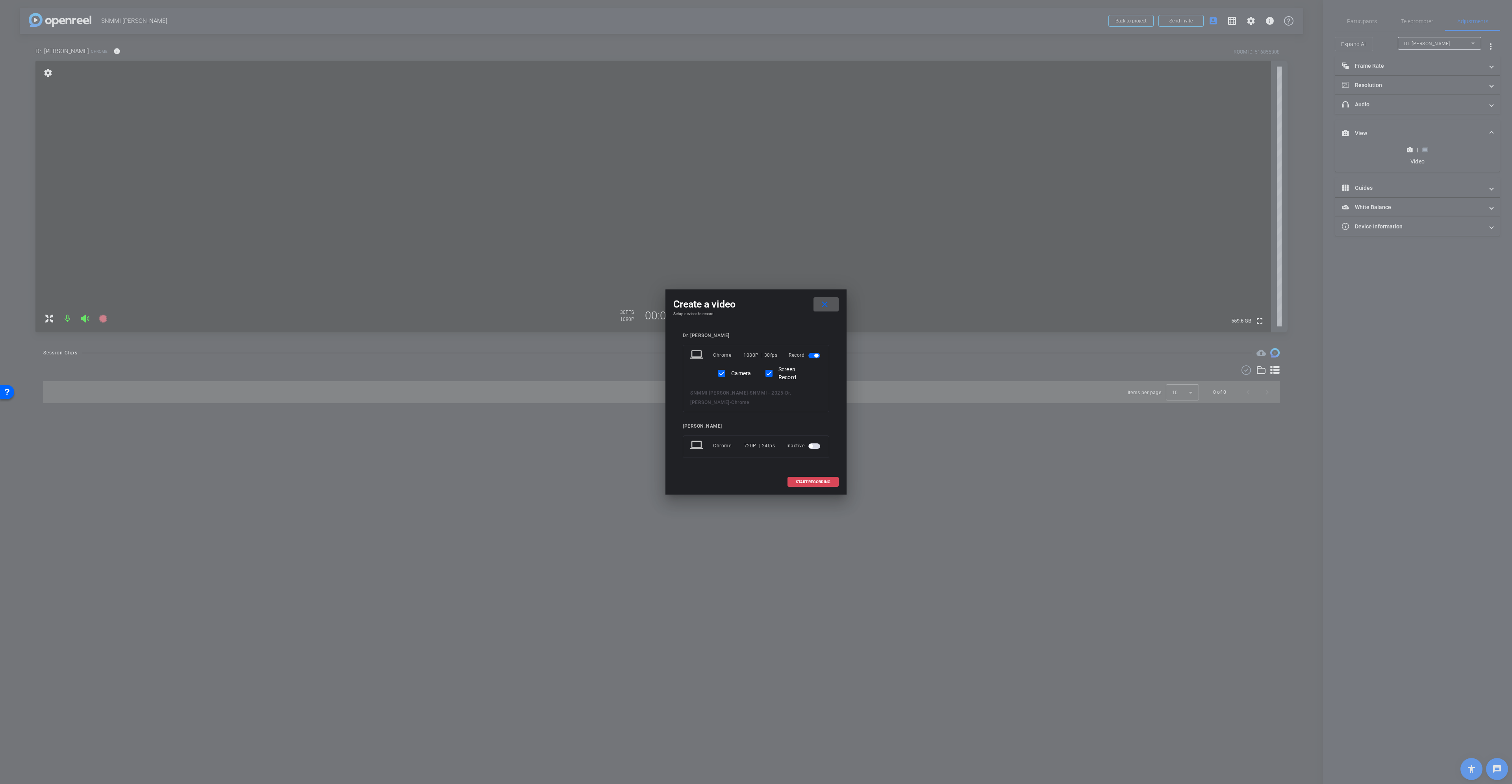
click at [801, 486] on span at bounding box center [813, 482] width 50 height 19
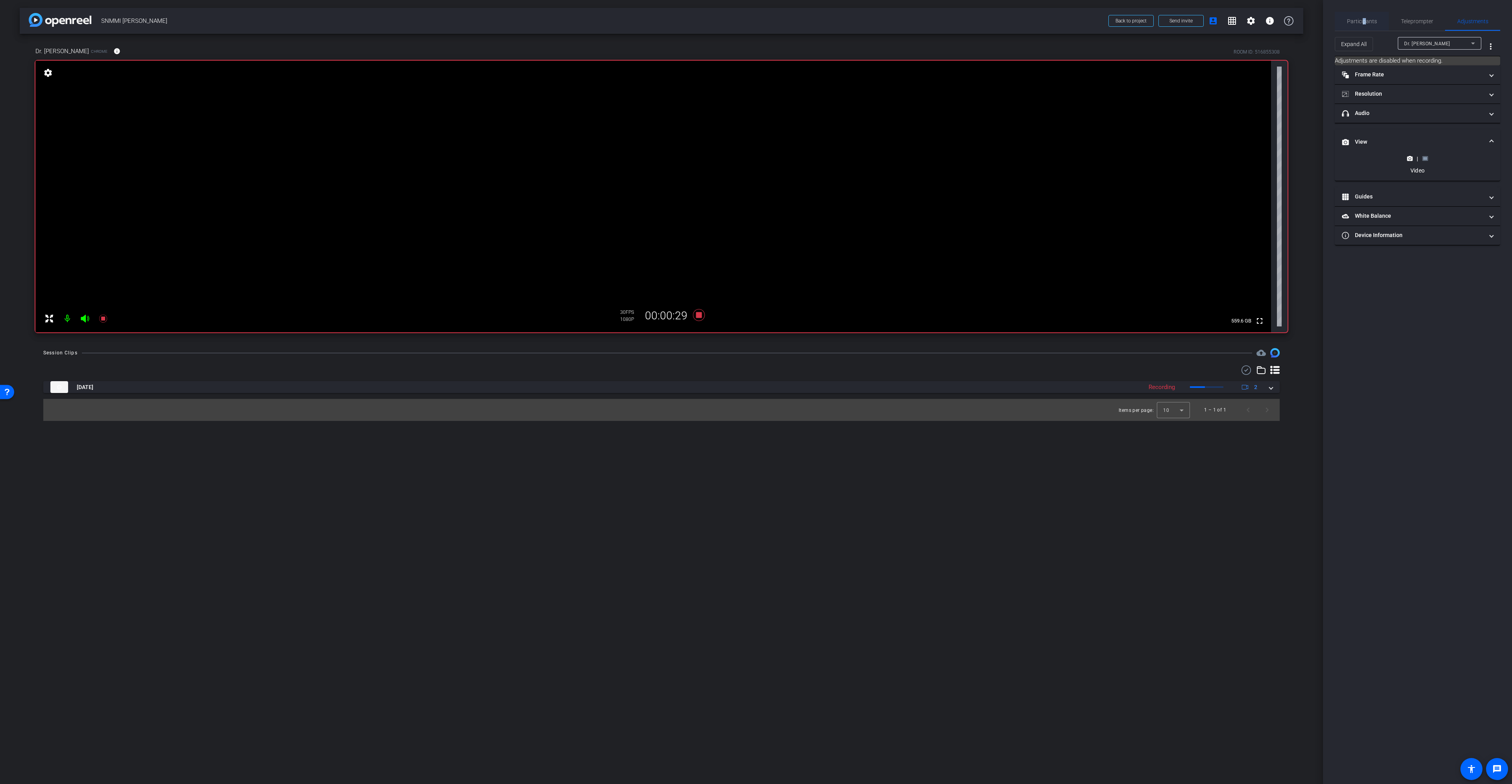
click at [1364, 25] on span "Participants" at bounding box center [1362, 21] width 30 height 19
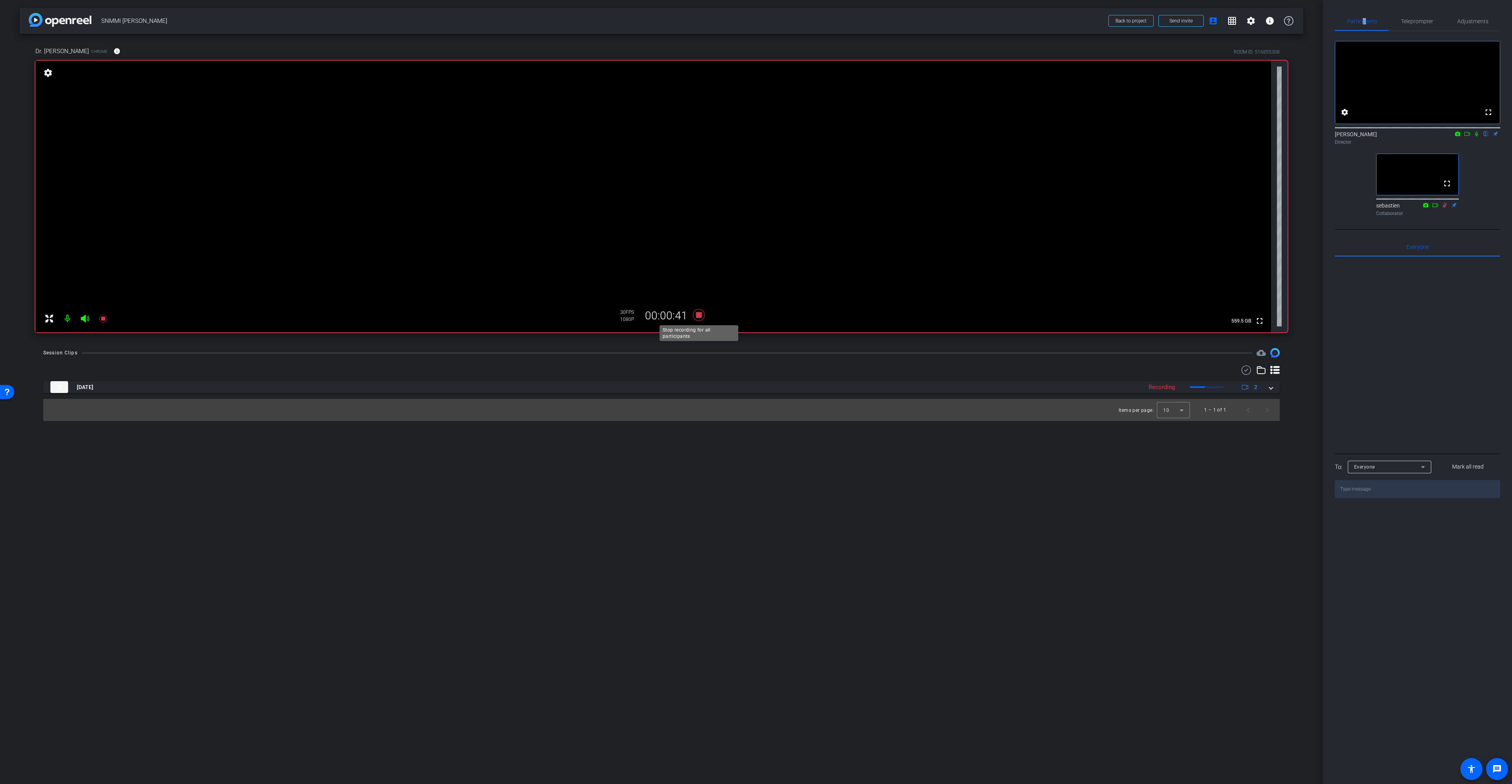
click at [703, 312] on icon at bounding box center [699, 315] width 12 height 12
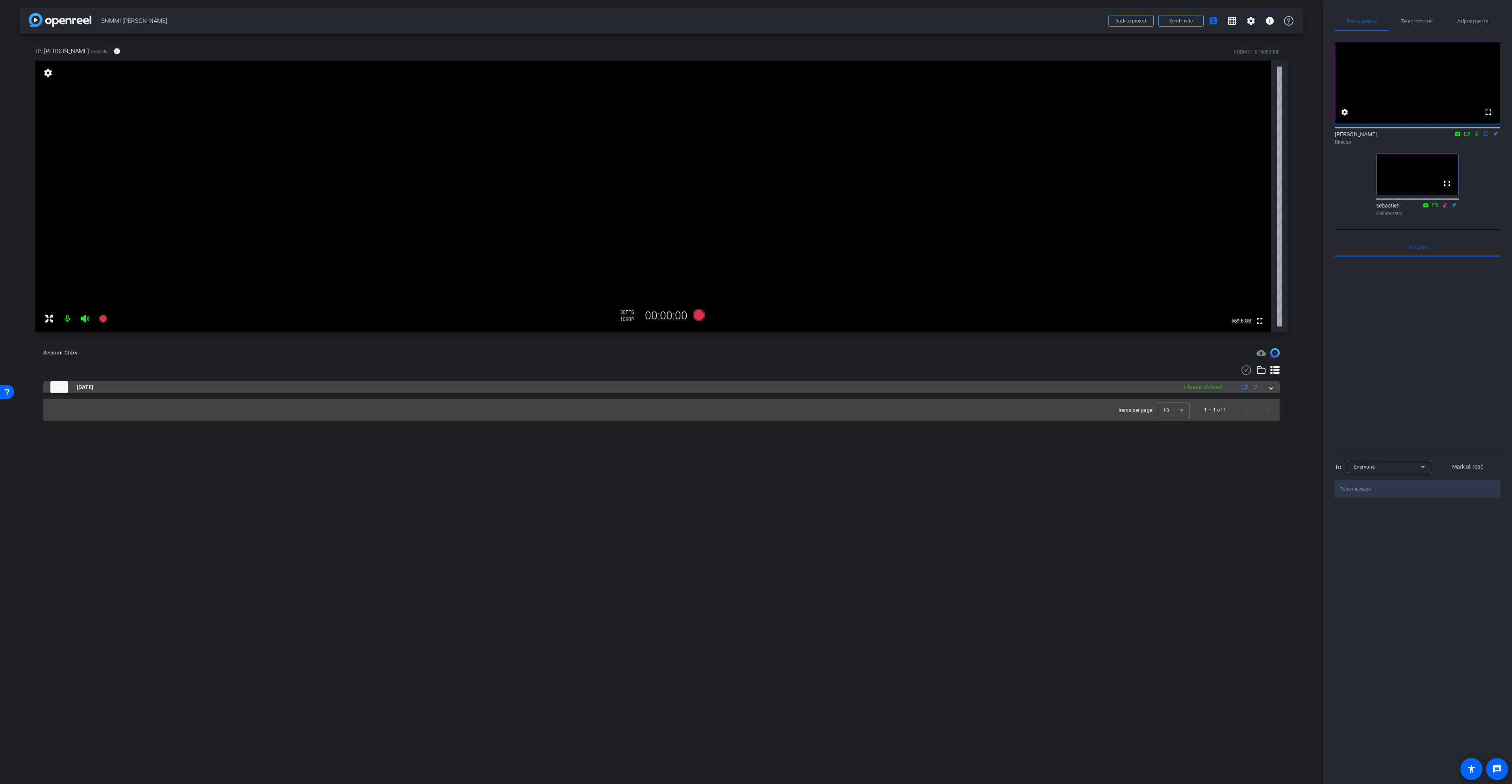
click at [1271, 387] on span at bounding box center [1271, 387] width 3 height 8
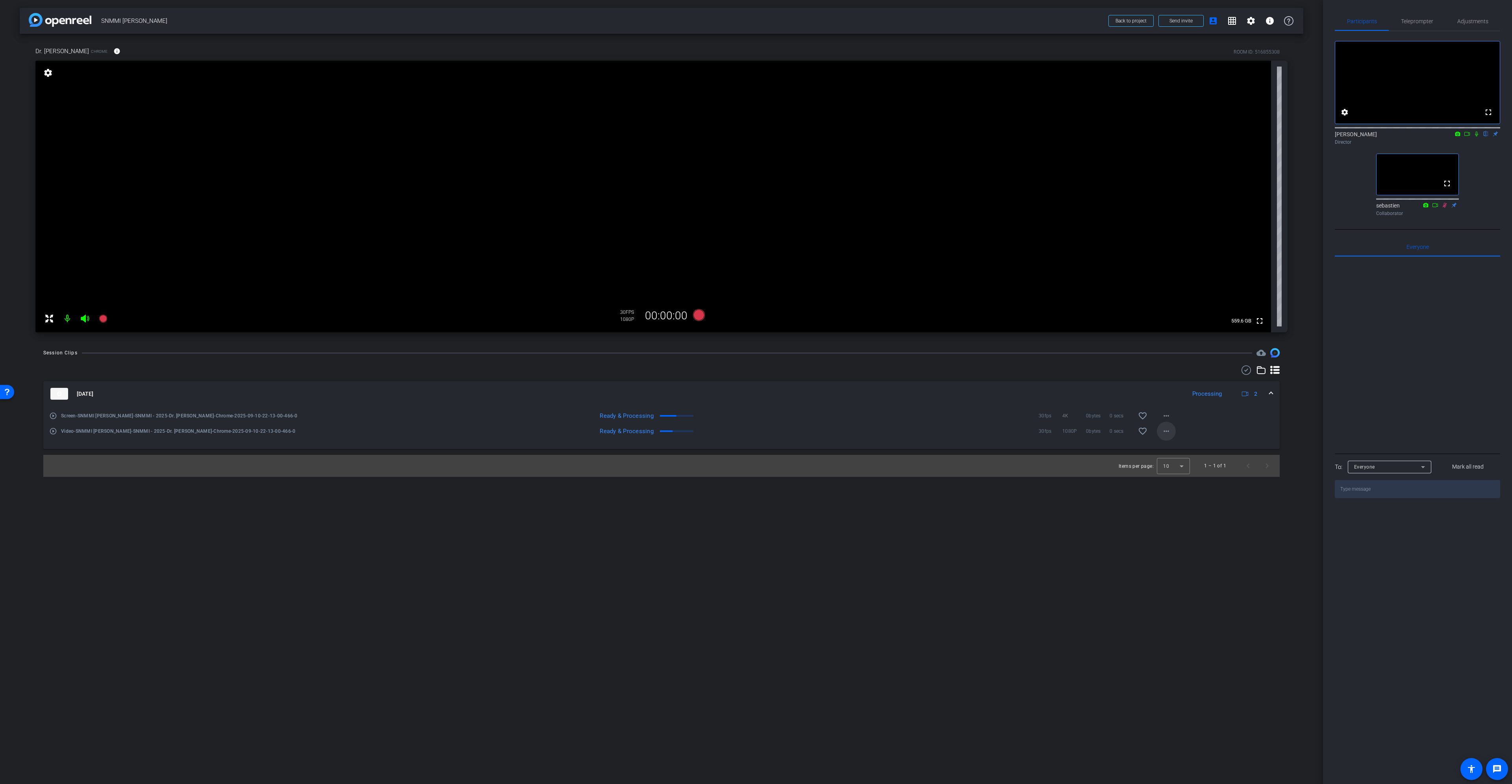
click at [1167, 430] on mat-icon "more_horiz" at bounding box center [1166, 431] width 9 height 9
click at [1180, 445] on span "Download Original" at bounding box center [1187, 448] width 47 height 9
click at [1467, 137] on icon at bounding box center [1467, 133] width 6 height 5
click at [1486, 137] on icon at bounding box center [1486, 133] width 6 height 5
click at [1478, 137] on icon at bounding box center [1476, 133] width 6 height 5
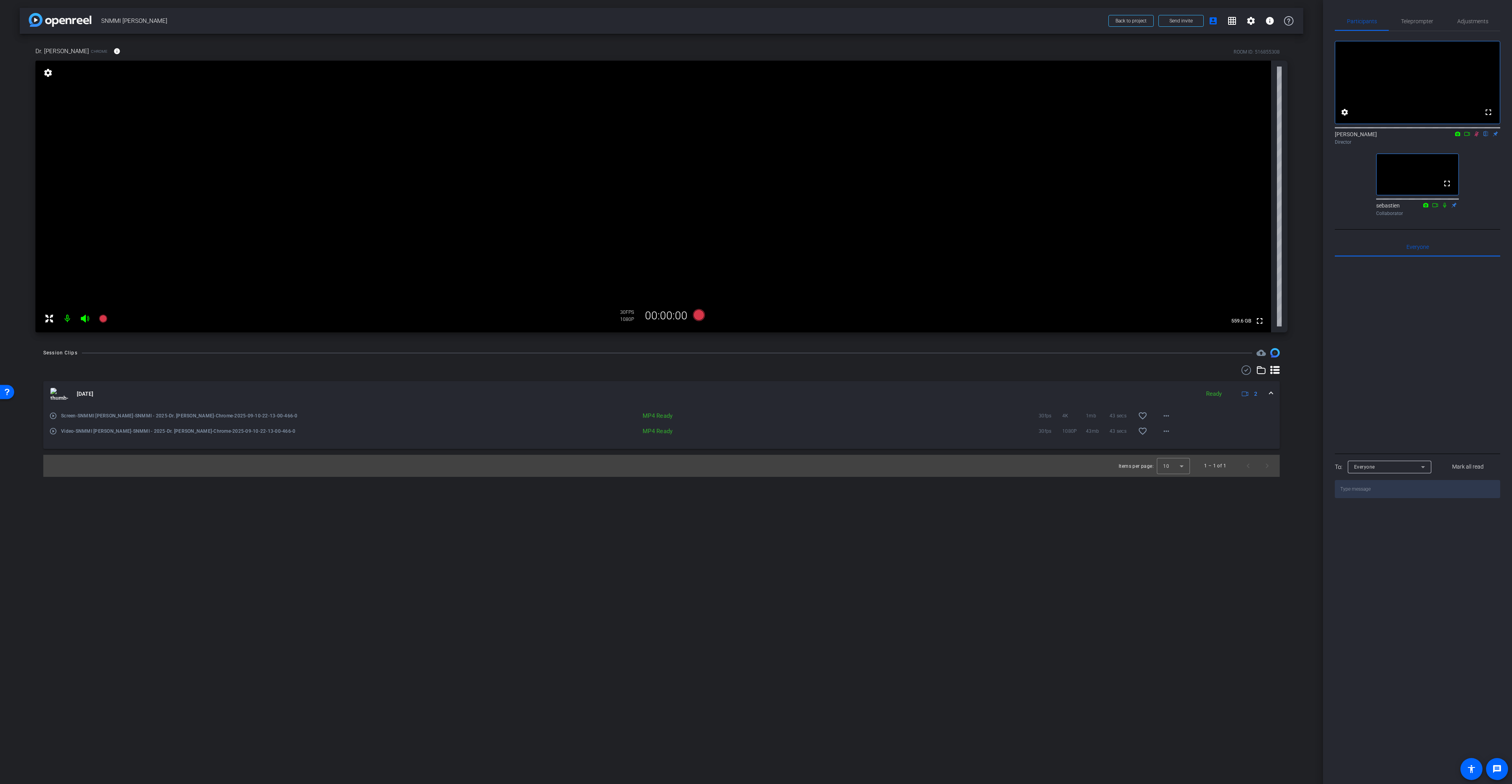
click at [1477, 137] on icon at bounding box center [1476, 134] width 4 height 5
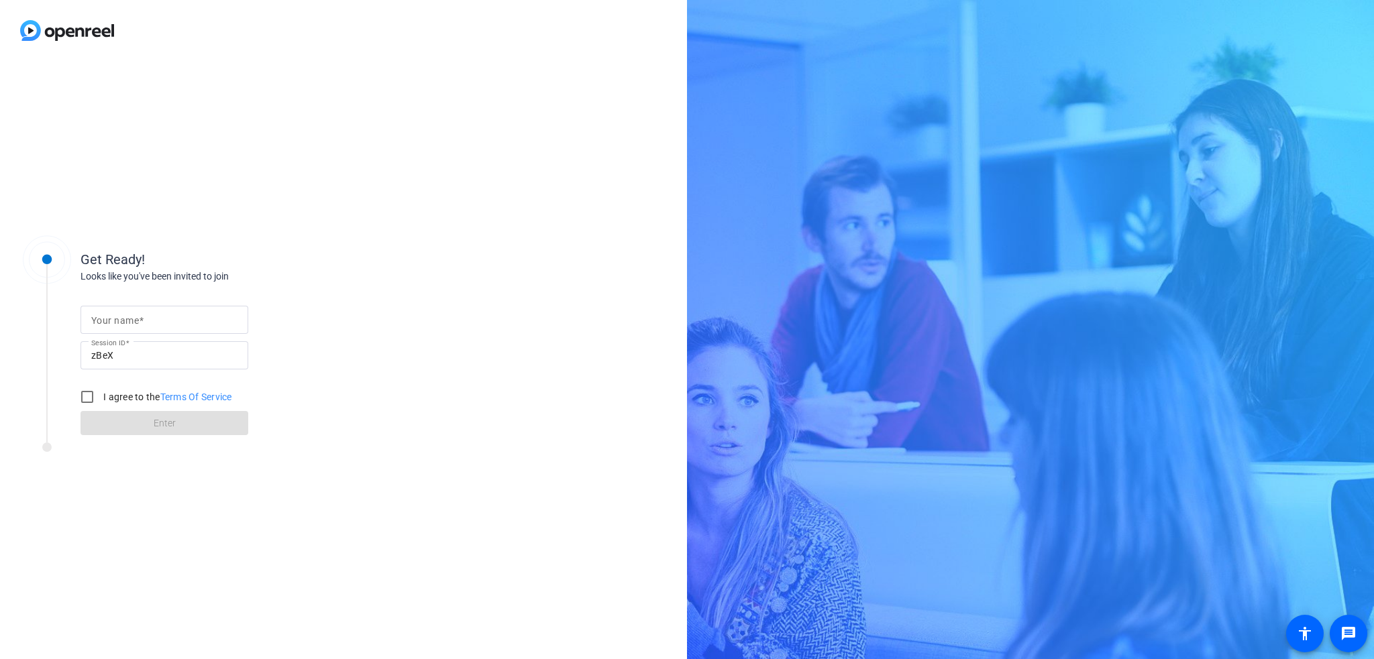
click at [125, 313] on input "Your name" at bounding box center [164, 320] width 146 height 16
type input "scrren"
click at [86, 400] on input "I agree to the Terms Of Service" at bounding box center [87, 397] width 27 height 27
checkbox input "true"
click at [155, 426] on span "Enter" at bounding box center [165, 424] width 22 height 14
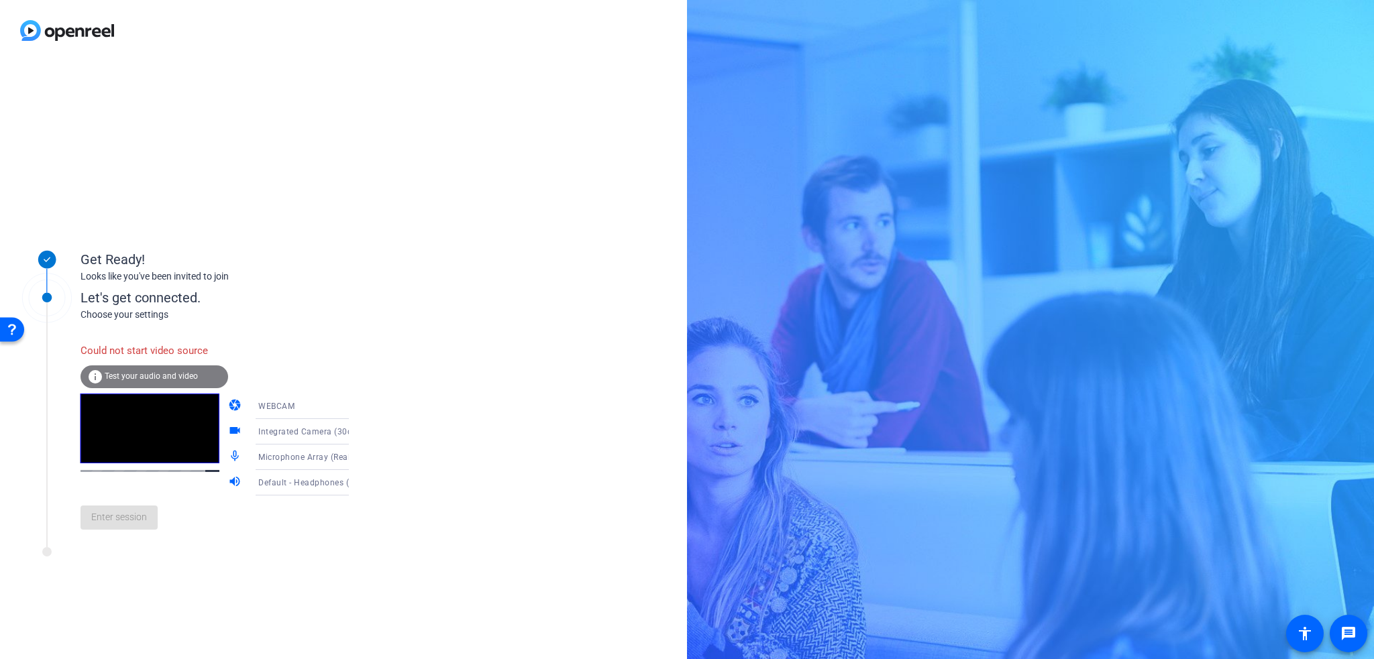
click at [295, 434] on span "Integrated Camera (30c9:00a7)" at bounding box center [320, 431] width 124 height 11
click at [292, 507] on span "OBS Virtual Camera" at bounding box center [277, 501] width 76 height 16
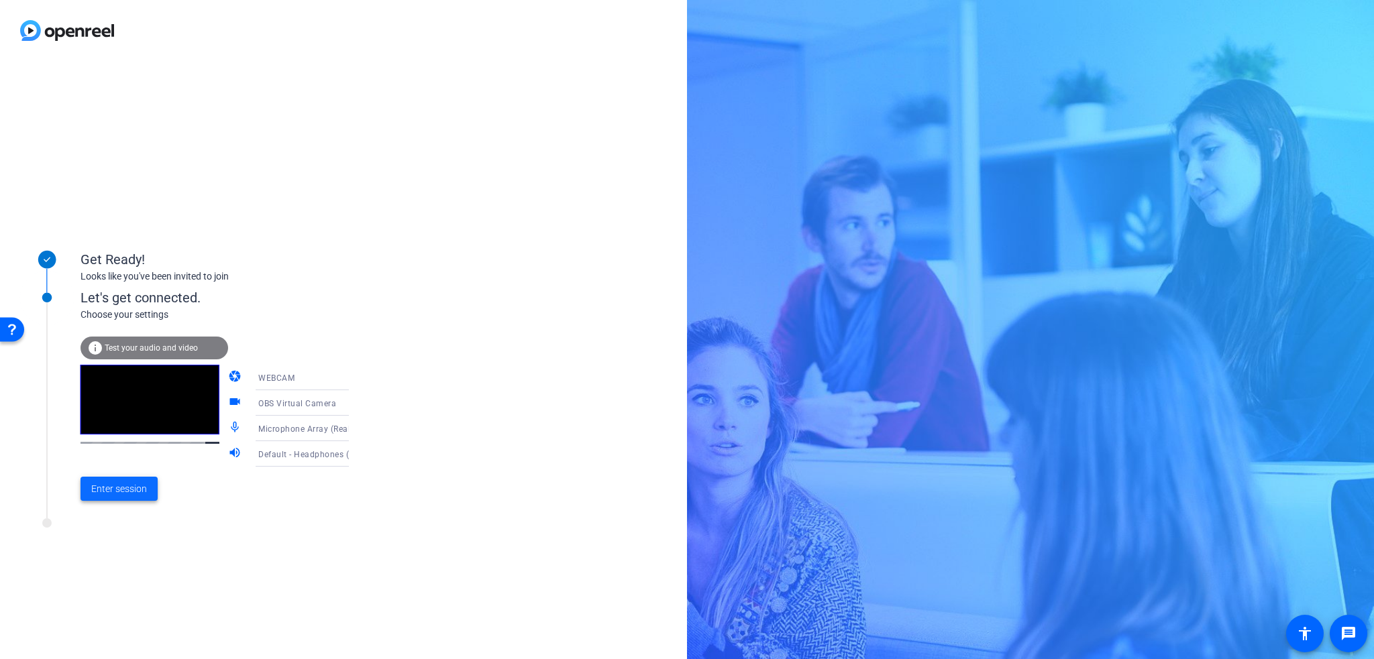
click at [99, 486] on span "Enter session" at bounding box center [119, 489] width 56 height 14
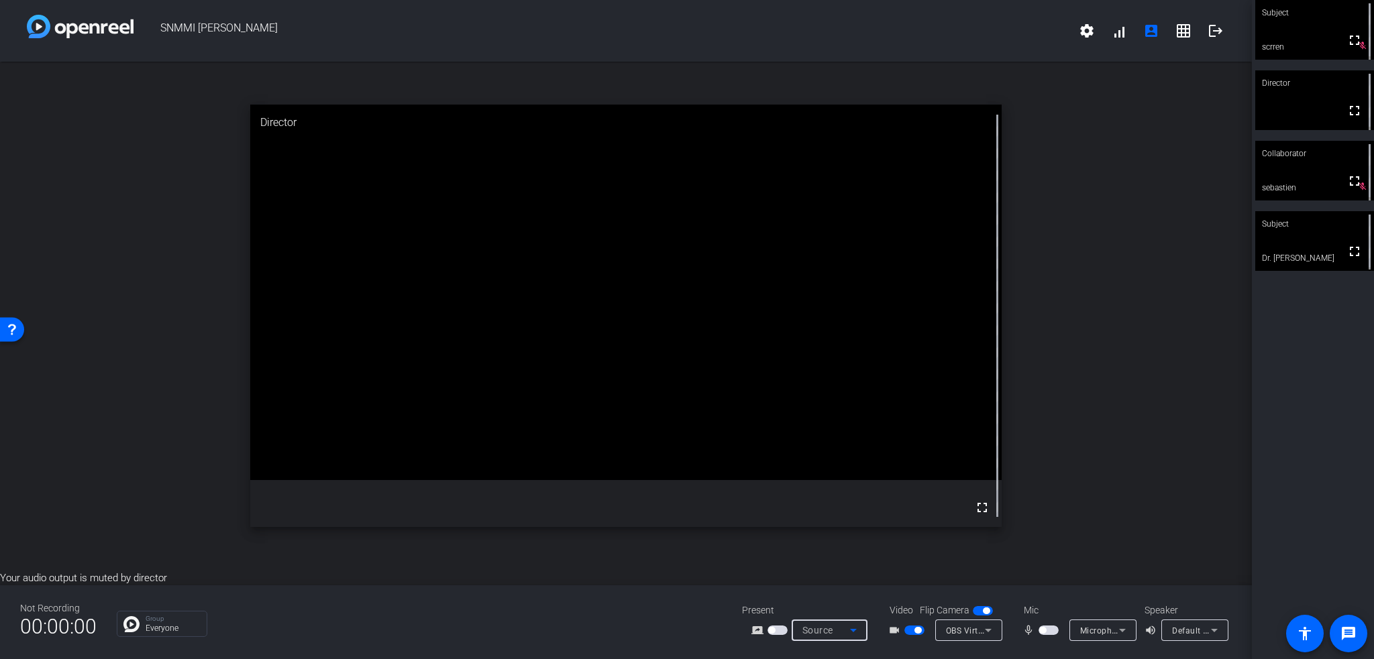
click at [842, 633] on div "Source" at bounding box center [826, 631] width 48 height 16
click at [845, 580] on span "Screen Sharing" at bounding box center [826, 580] width 58 height 16
click at [841, 634] on span "Screen Sharing" at bounding box center [831, 630] width 59 height 11
click at [853, 579] on span "Screen Sharing" at bounding box center [826, 580] width 58 height 16
click at [845, 627] on icon at bounding box center [853, 631] width 16 height 16
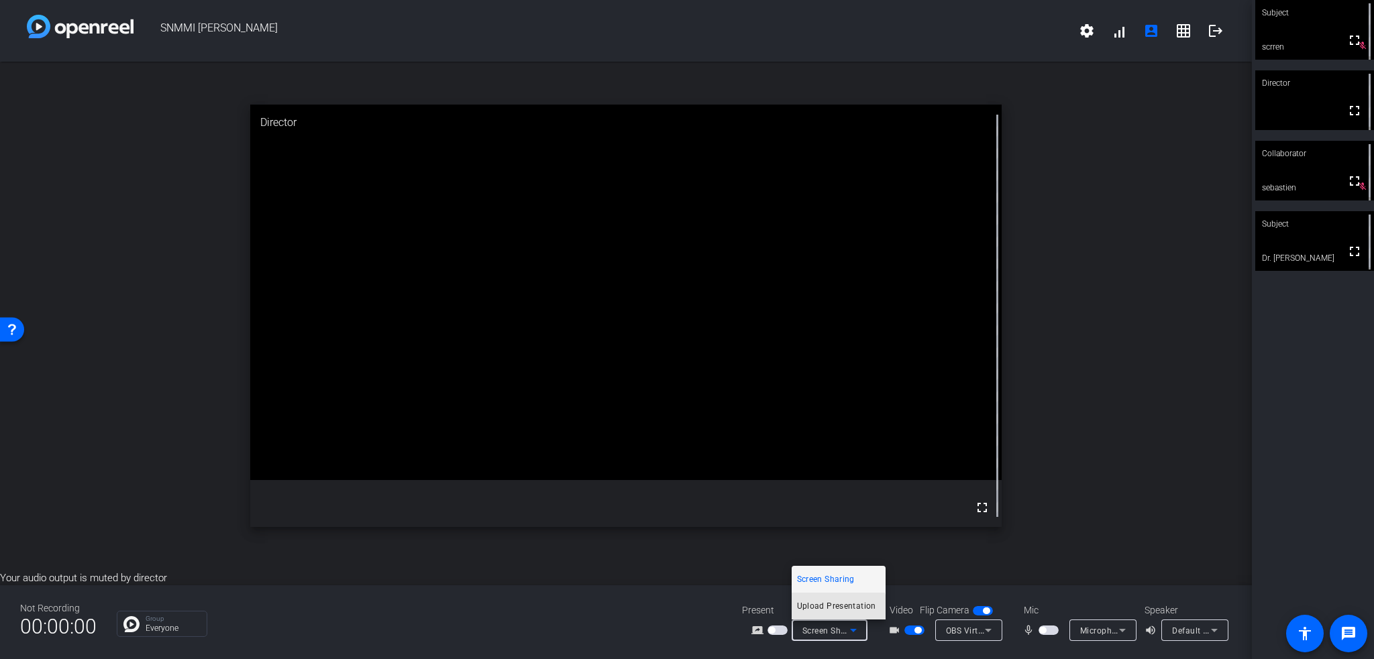
drag, startPoint x: 831, startPoint y: 608, endPoint x: 832, endPoint y: 622, distance: 14.1
click at [832, 608] on span "Upload Presentation" at bounding box center [836, 606] width 79 height 16
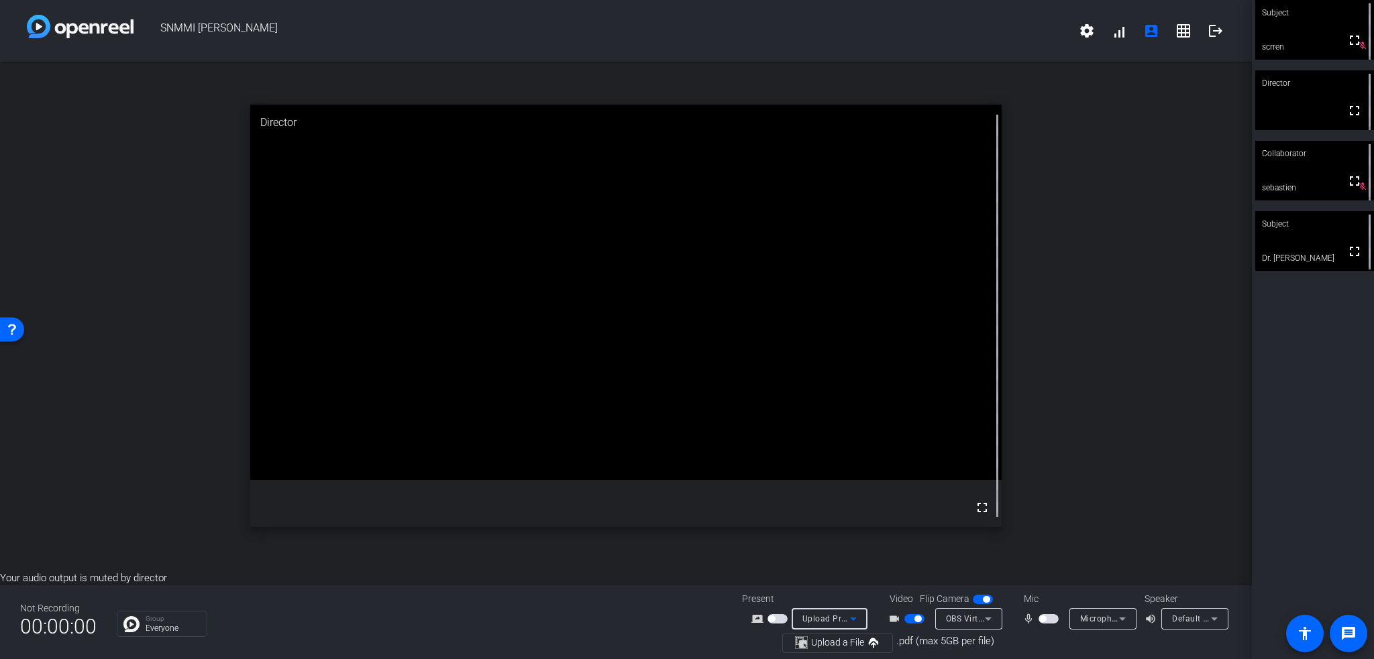
click at [832, 620] on span "Upload Presentation" at bounding box center [842, 618] width 81 height 11
click at [835, 564] on span "Screen Sharing" at bounding box center [826, 568] width 58 height 16
click at [849, 633] on icon at bounding box center [853, 631] width 16 height 16
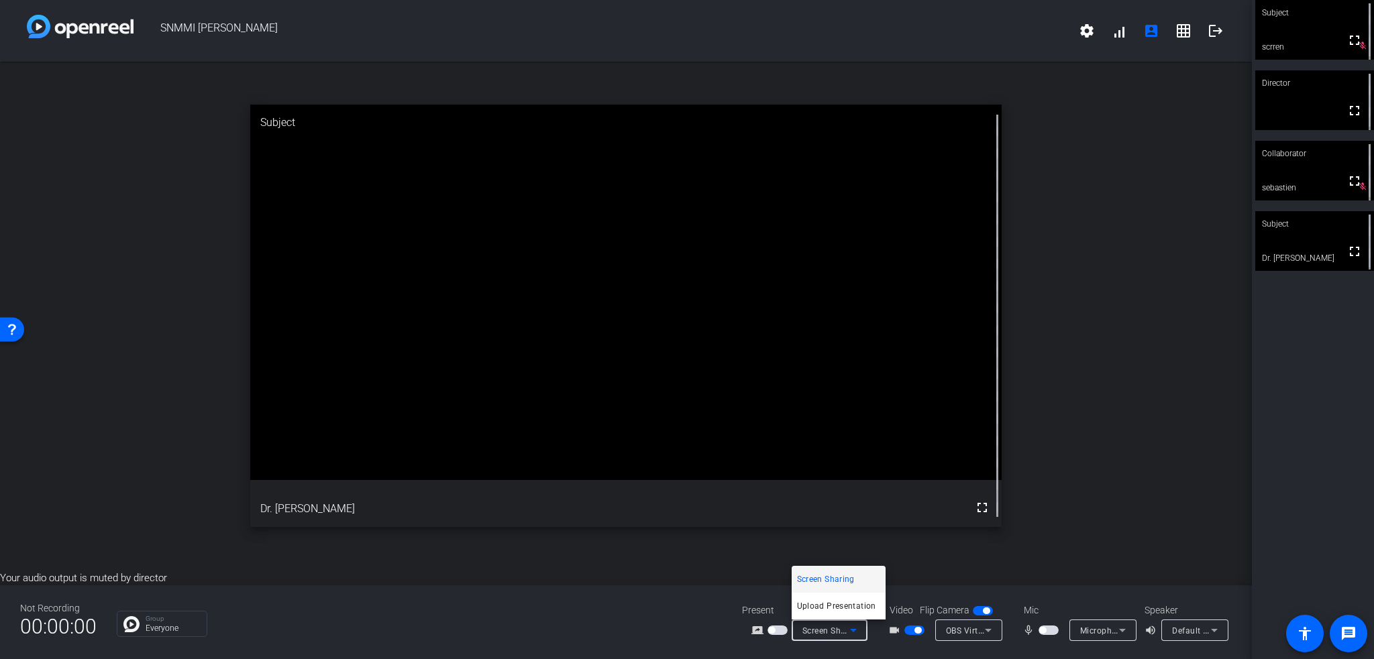
click at [832, 574] on span "Screen Sharing" at bounding box center [826, 580] width 58 height 16
click at [834, 633] on span "Screen Sharing" at bounding box center [831, 630] width 59 height 11
